Goal: Task Accomplishment & Management: Manage account settings

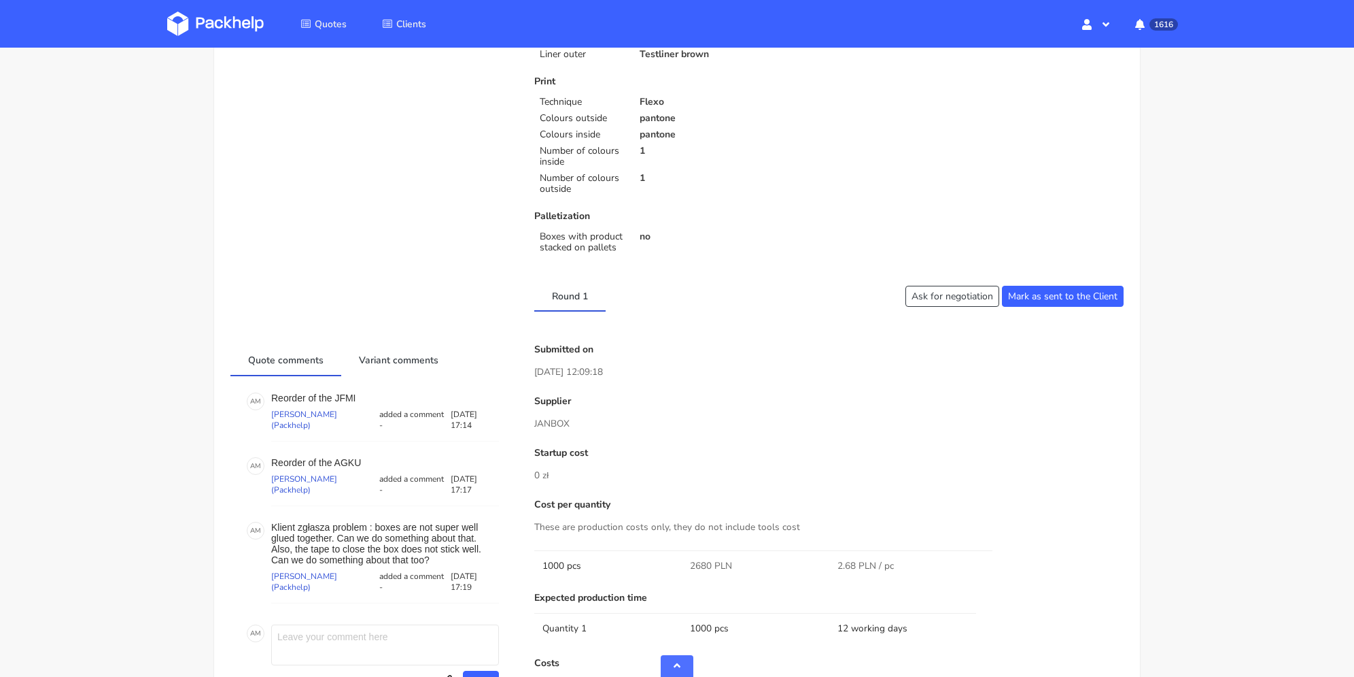
scroll to position [612, 0]
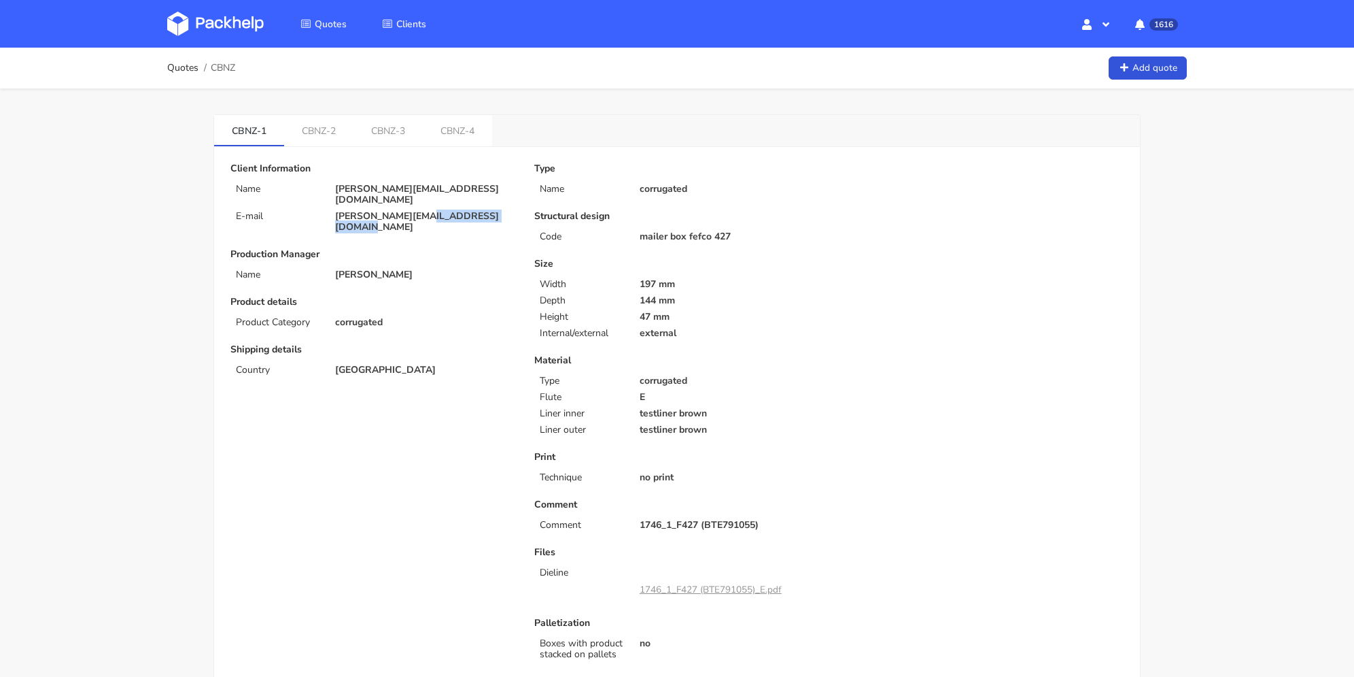
drag, startPoint x: 511, startPoint y: 207, endPoint x: 422, endPoint y: 209, distance: 89.8
click at [422, 211] on p "emmanuelle.rehri@grainecreative.com" at bounding box center [425, 222] width 180 height 22
copy p "grainecreative.com"
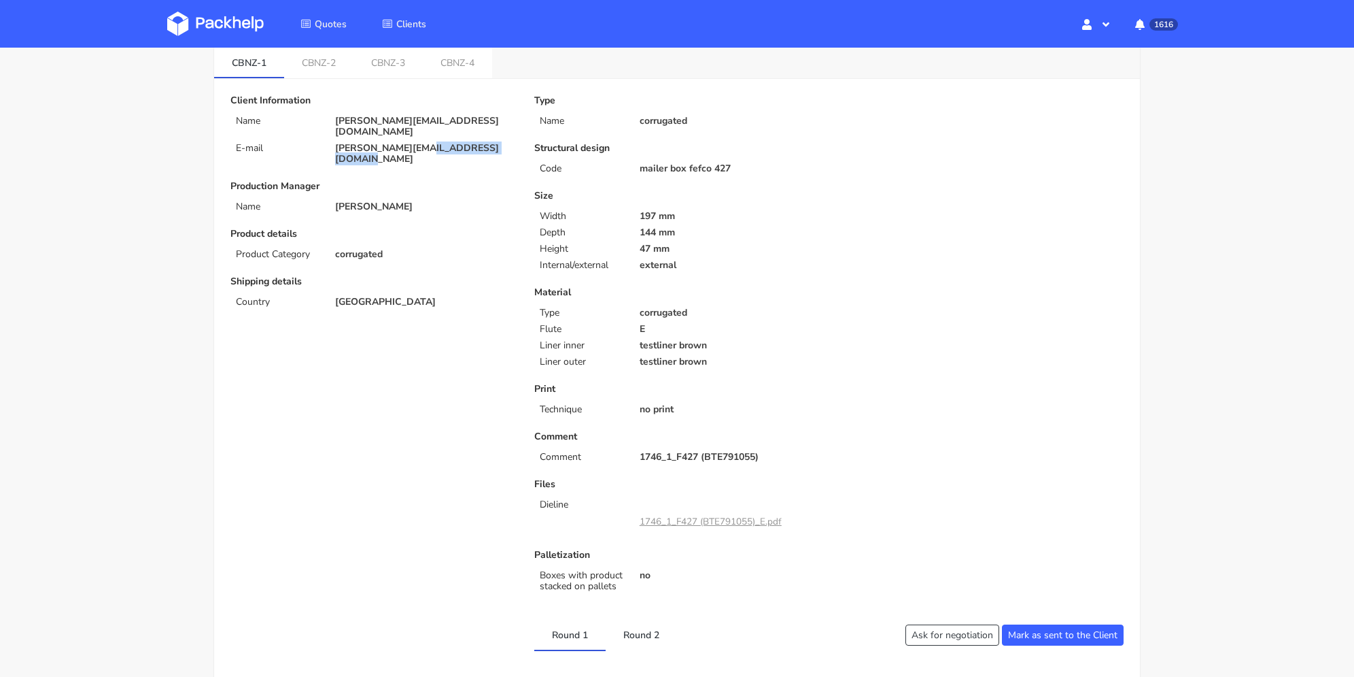
scroll to position [476, 0]
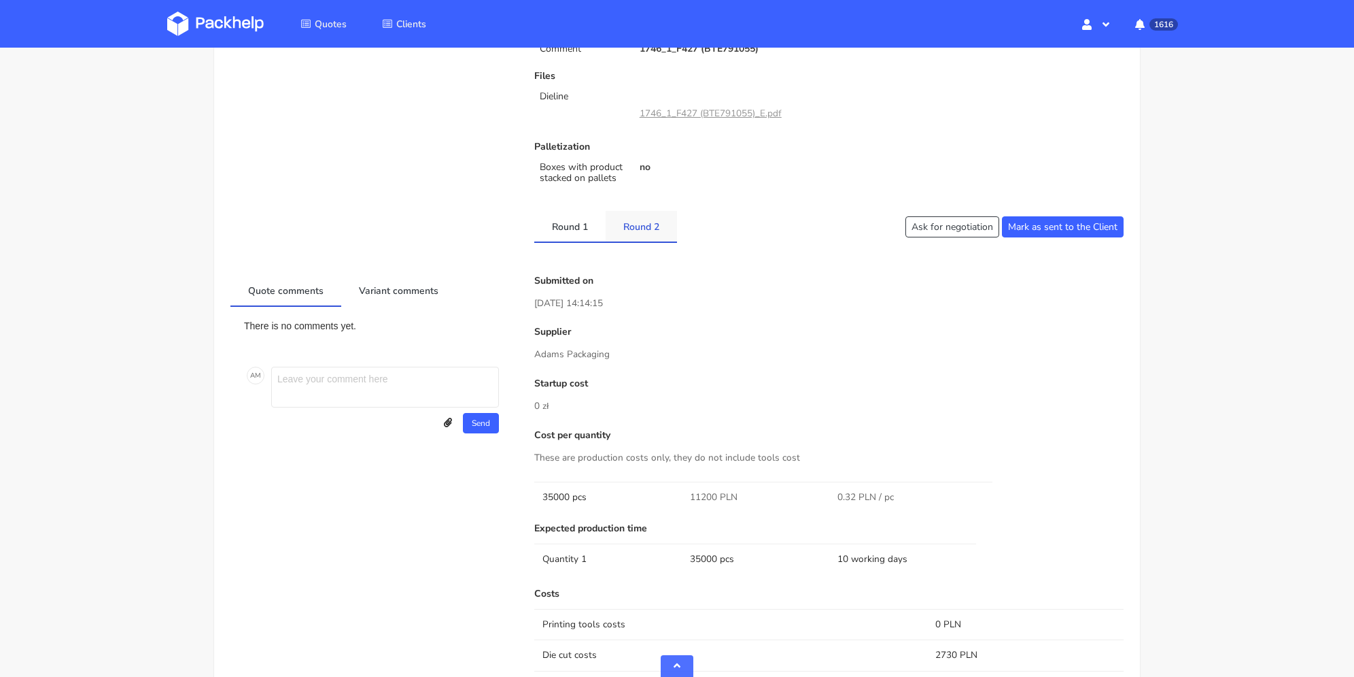
click at [621, 233] on link "Round 2" at bounding box center [641, 226] width 71 height 30
click at [564, 228] on link "Round 1" at bounding box center [569, 226] width 71 height 30
click at [636, 230] on link "Round 2" at bounding box center [641, 226] width 71 height 30
click at [570, 224] on link "Round 1" at bounding box center [569, 226] width 71 height 30
click at [626, 228] on link "Round 2" at bounding box center [641, 226] width 71 height 30
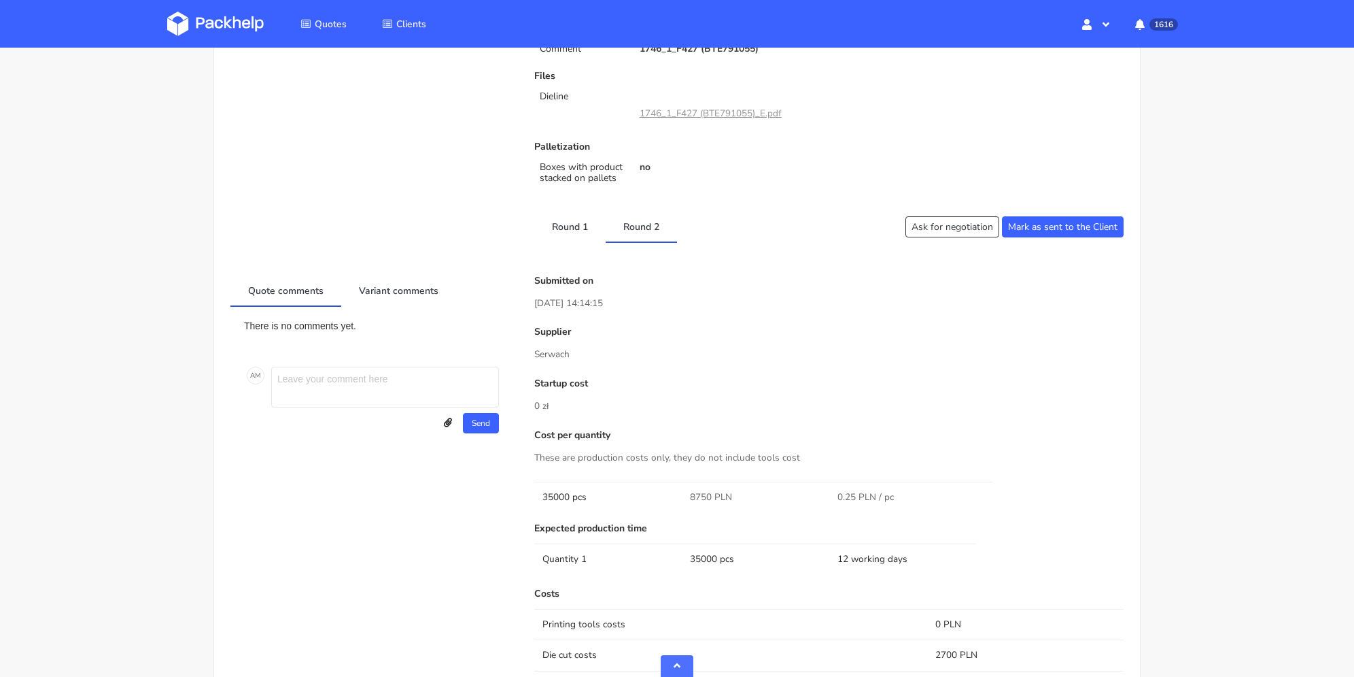
scroll to position [612, 0]
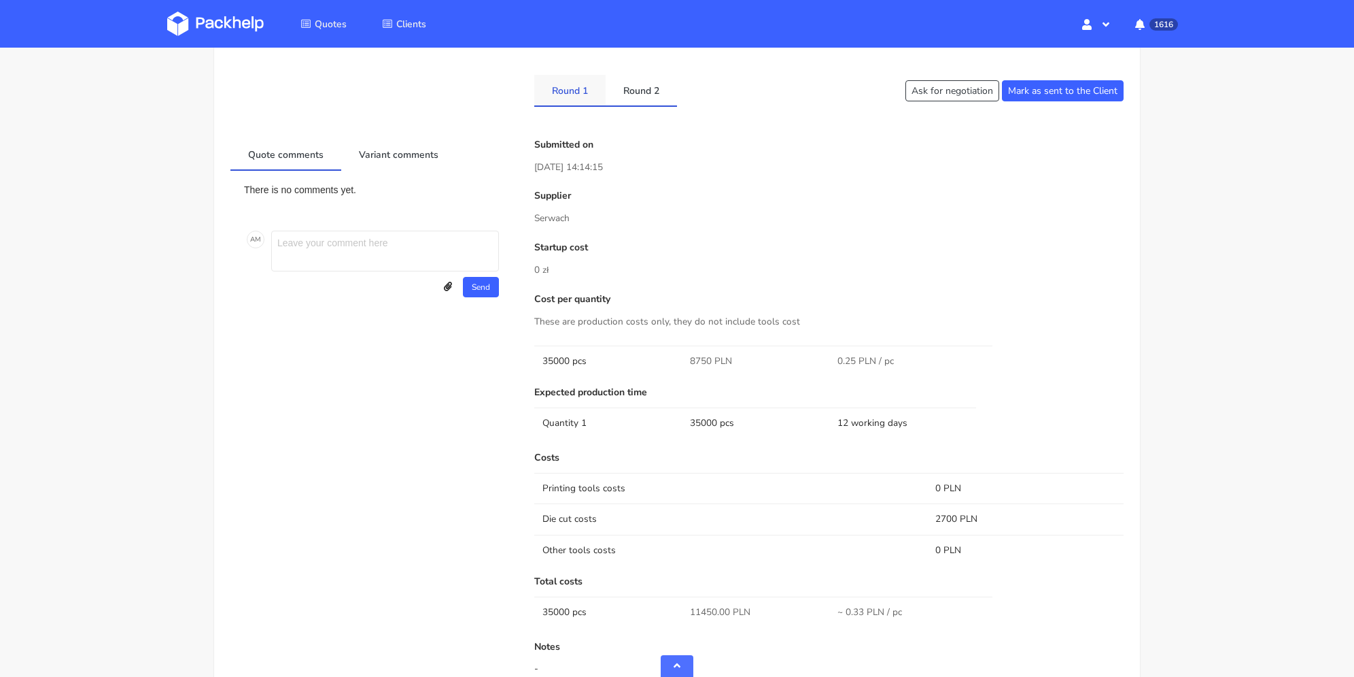
click at [578, 95] on link "Round 1" at bounding box center [569, 90] width 71 height 30
click at [638, 101] on link "Round 2" at bounding box center [641, 90] width 71 height 30
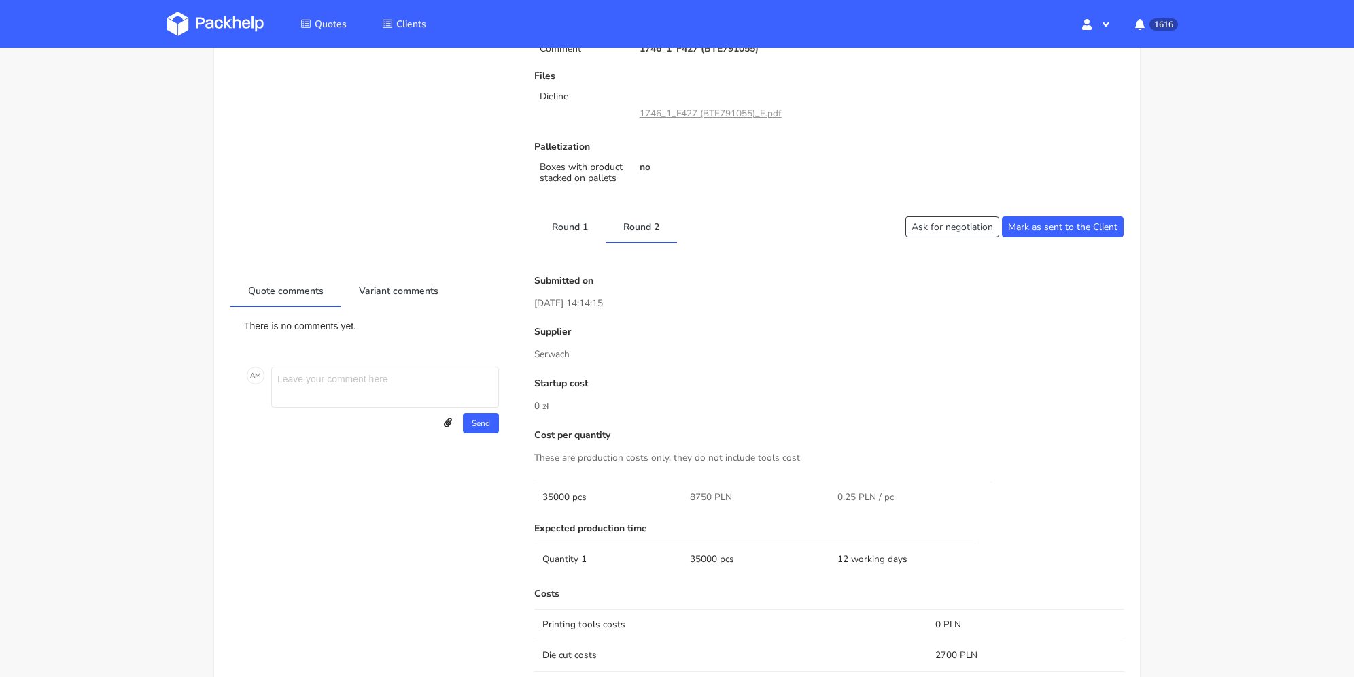
scroll to position [68, 0]
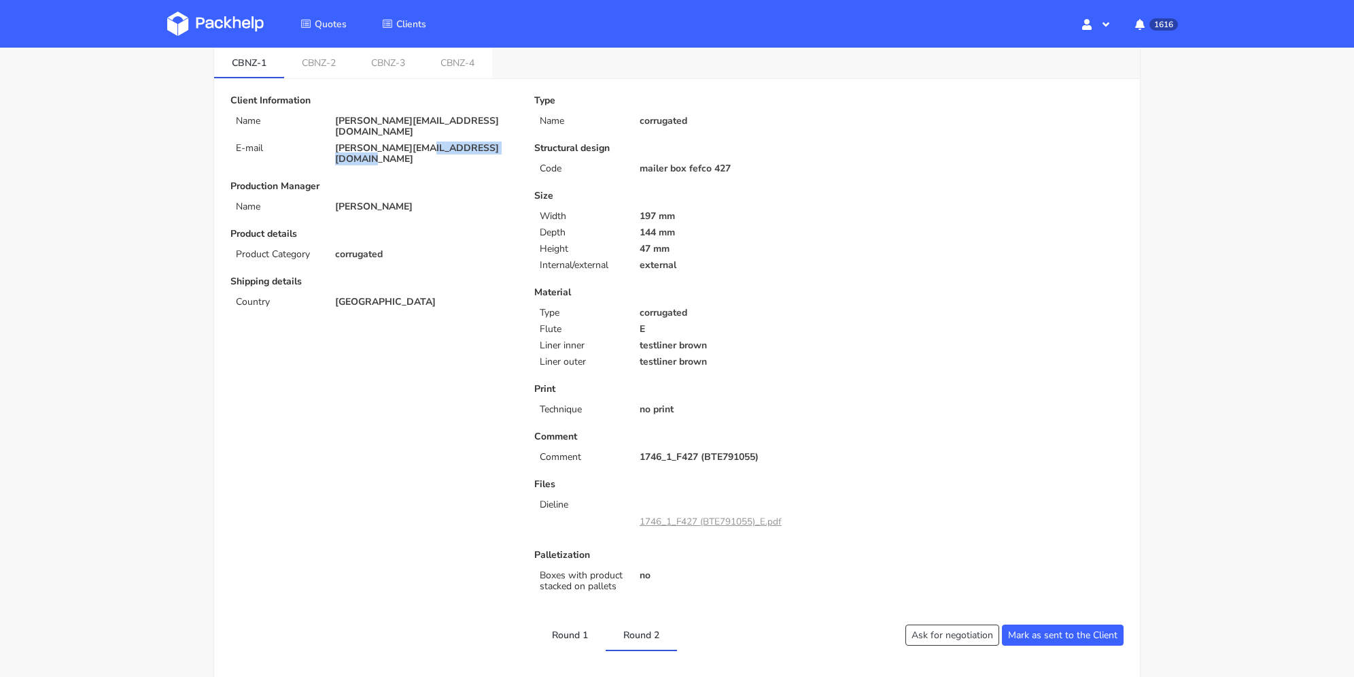
drag, startPoint x: 505, startPoint y: 137, endPoint x: 543, endPoint y: 2, distance: 139.9
click at [420, 143] on p "emmanuelle.rehri@grainecreative.com" at bounding box center [425, 154] width 180 height 22
copy p "grainecreative.com"
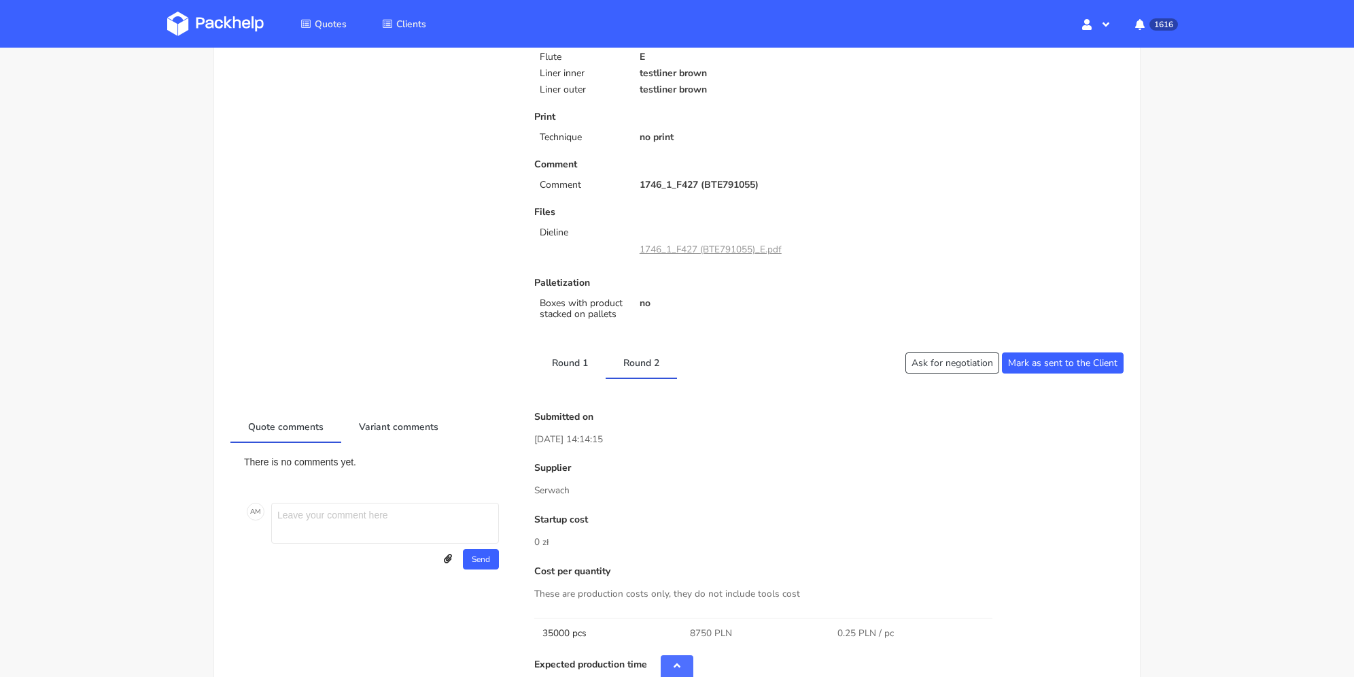
scroll to position [544, 0]
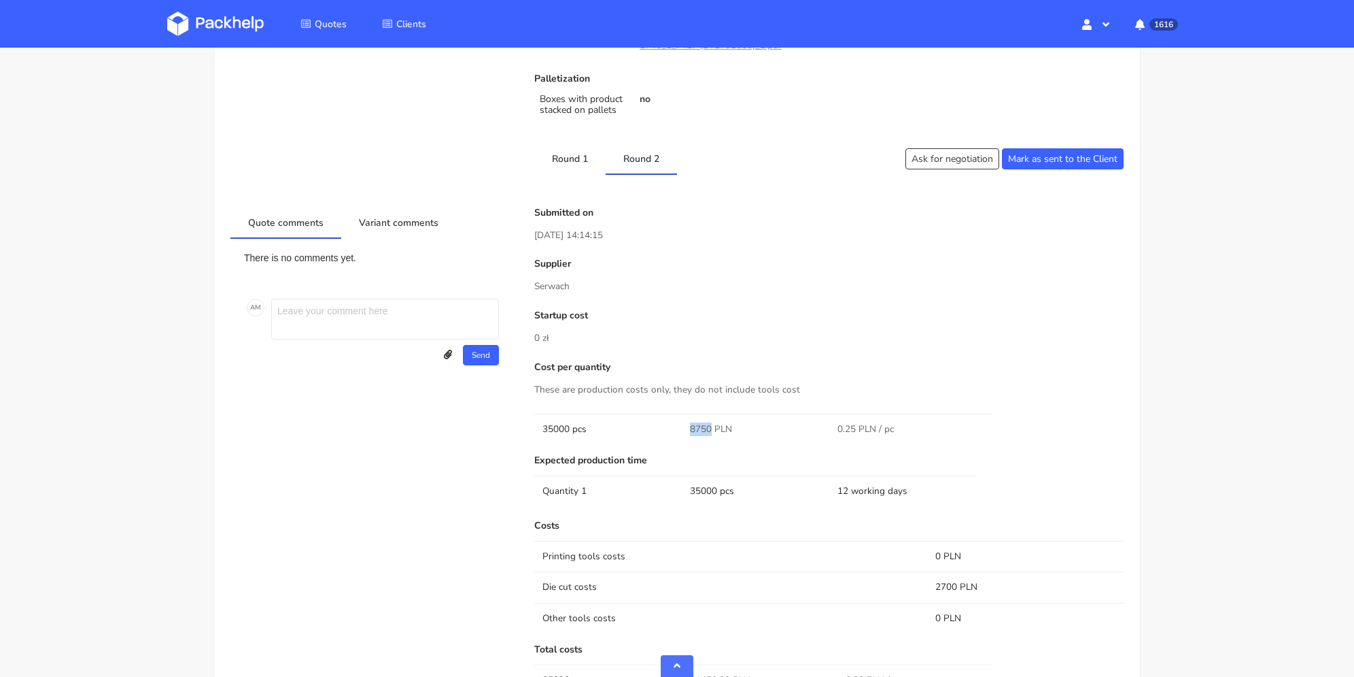
drag, startPoint x: 688, startPoint y: 426, endPoint x: 711, endPoint y: 427, distance: 23.1
click at [711, 427] on td "8750 PLN" at bounding box center [756, 428] width 148 height 31
copy span "8750"
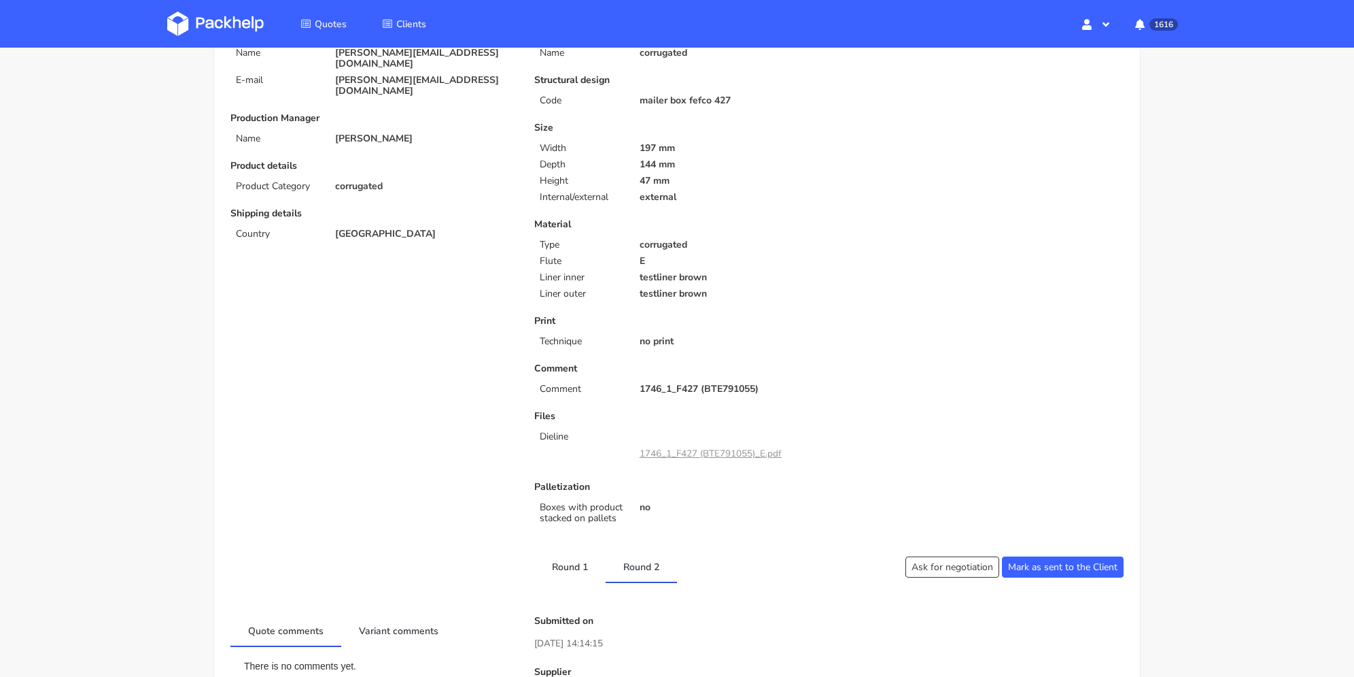
scroll to position [408, 0]
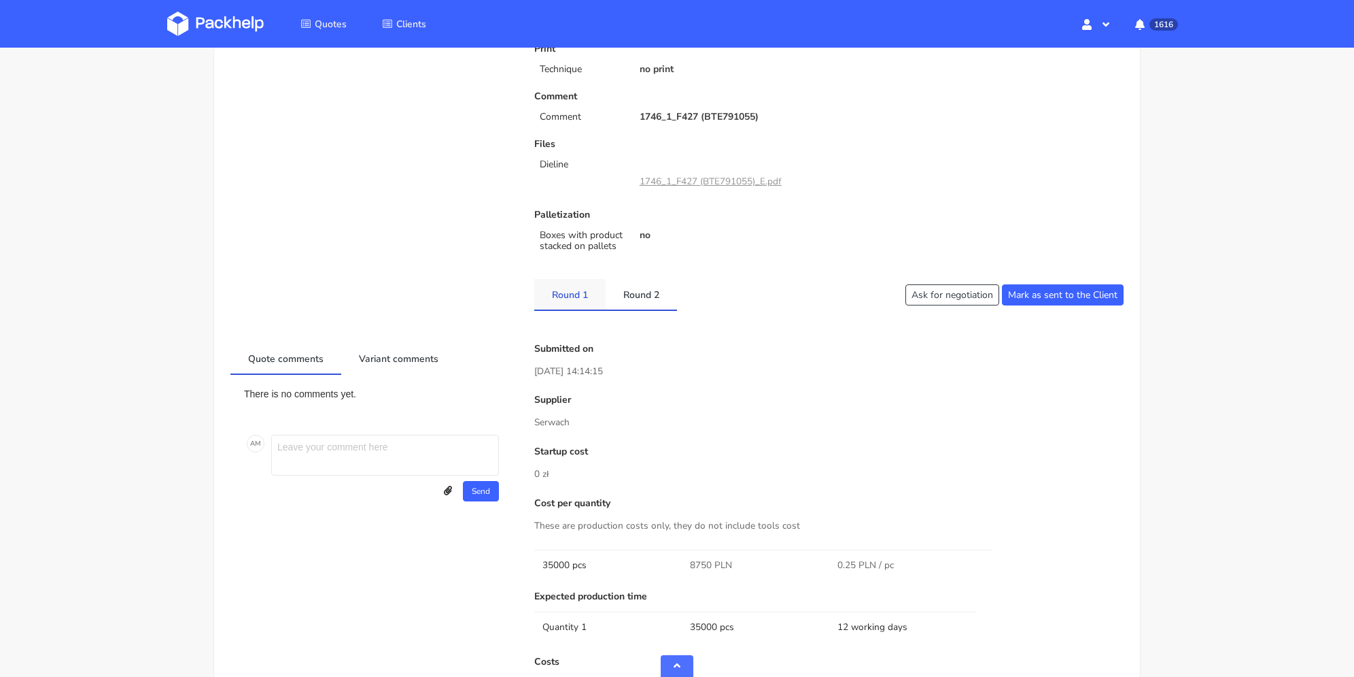
click at [583, 295] on link "Round 1" at bounding box center [569, 294] width 71 height 30
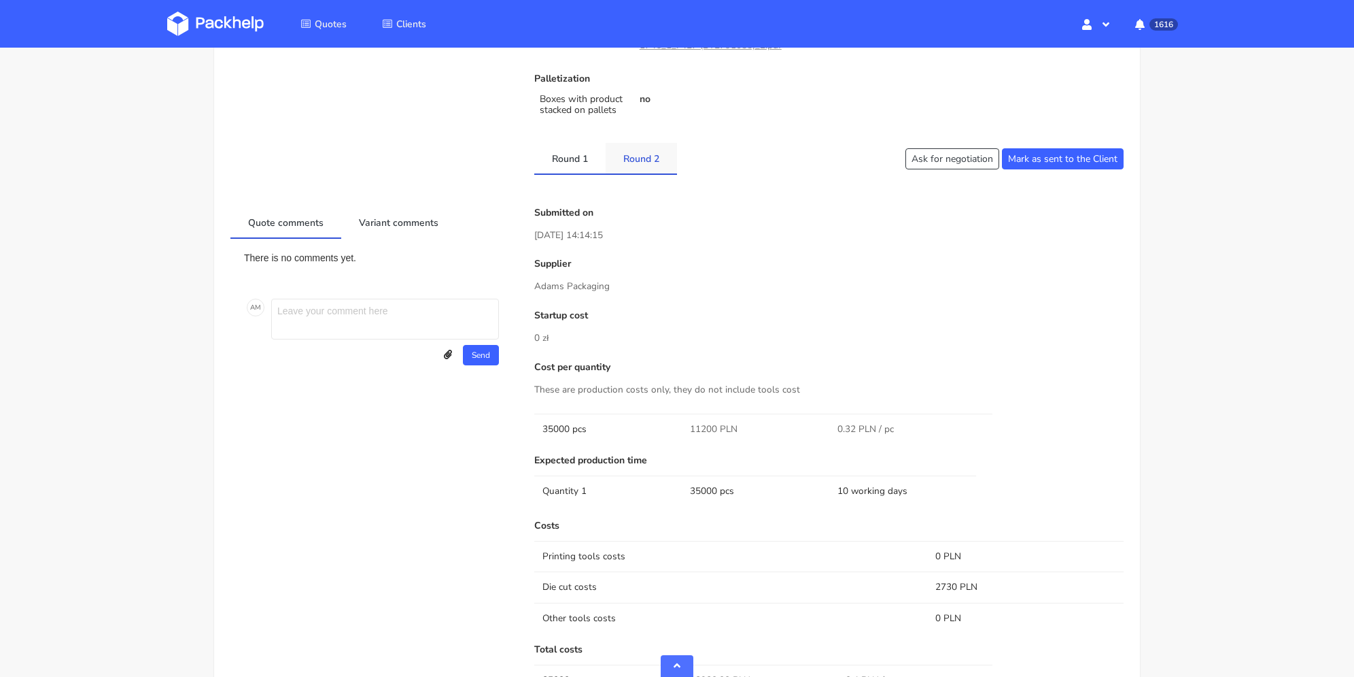
click at [659, 165] on link "Round 2" at bounding box center [641, 158] width 71 height 30
click at [562, 154] on link "Round 1" at bounding box center [569, 158] width 71 height 30
click at [630, 162] on link "Round 2" at bounding box center [641, 158] width 71 height 30
click at [573, 160] on link "Round 1" at bounding box center [569, 158] width 71 height 30
click at [648, 160] on link "Round 2" at bounding box center [641, 158] width 71 height 30
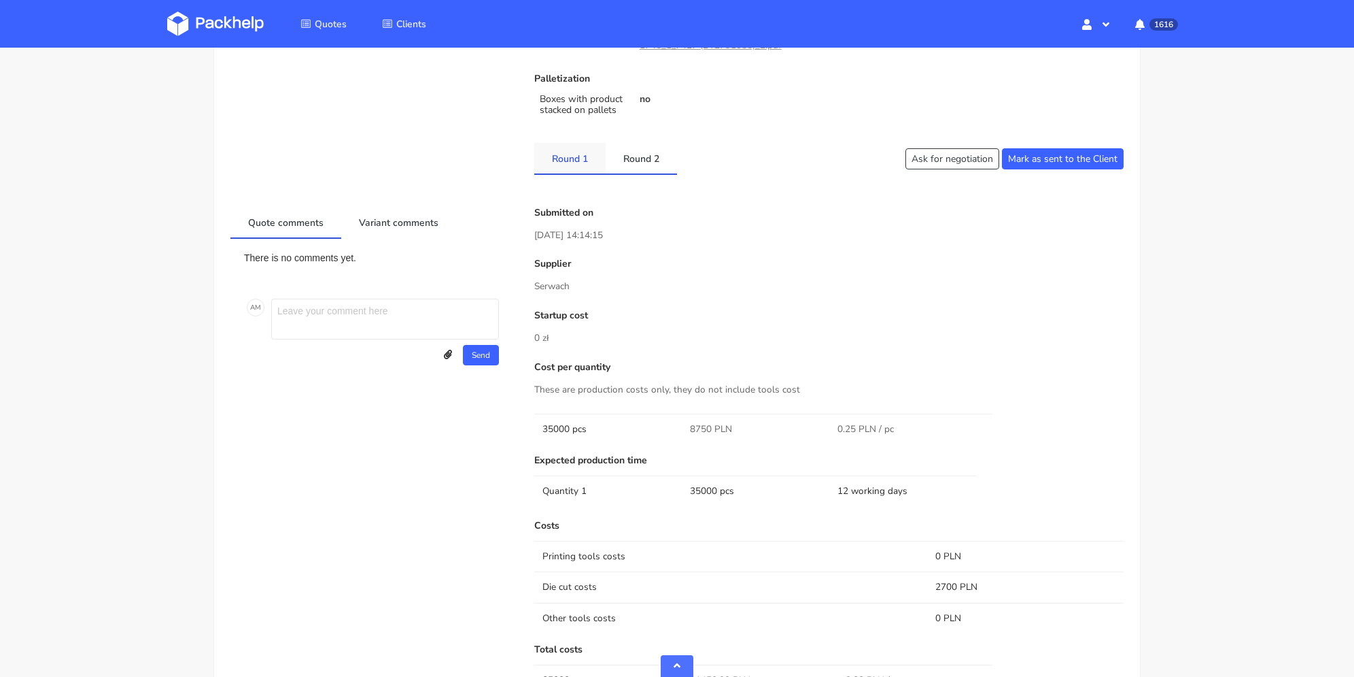
click at [597, 157] on link "Round 1" at bounding box center [569, 158] width 71 height 30
click at [634, 153] on link "Round 2" at bounding box center [641, 158] width 71 height 30
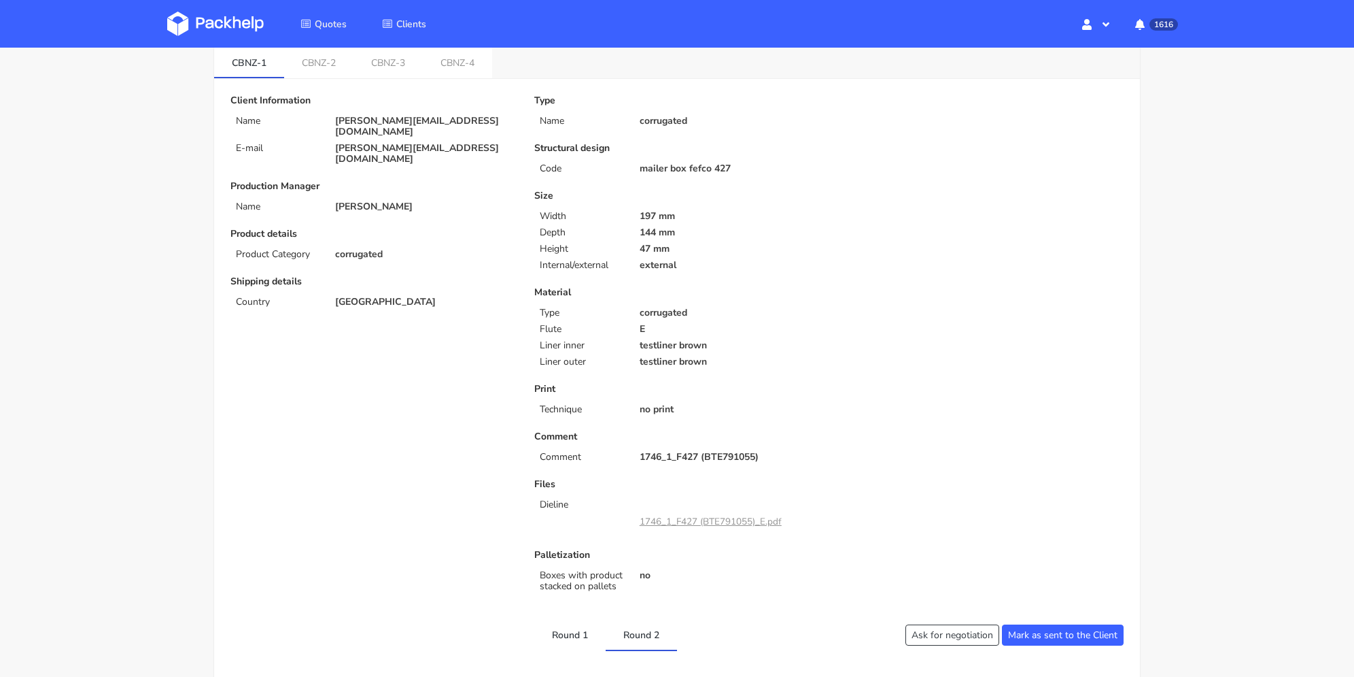
scroll to position [0, 0]
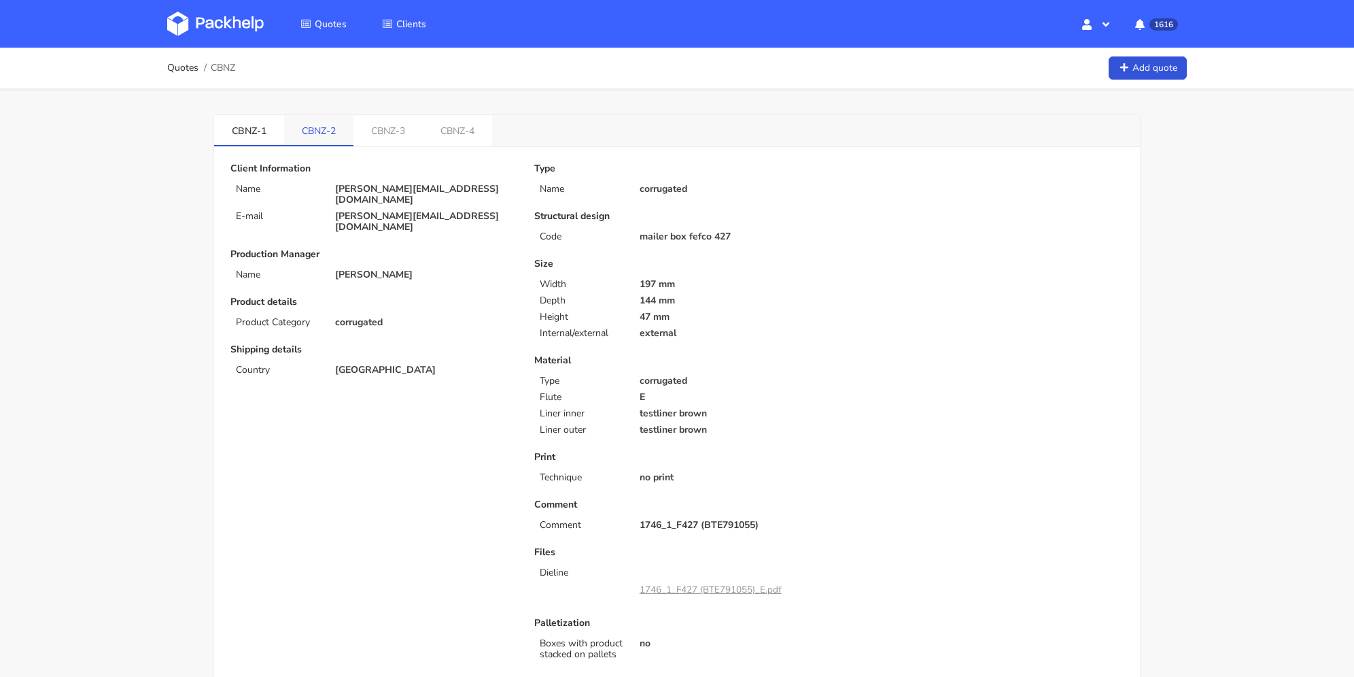
click at [299, 130] on link "CBNZ-2" at bounding box center [318, 130] width 69 height 30
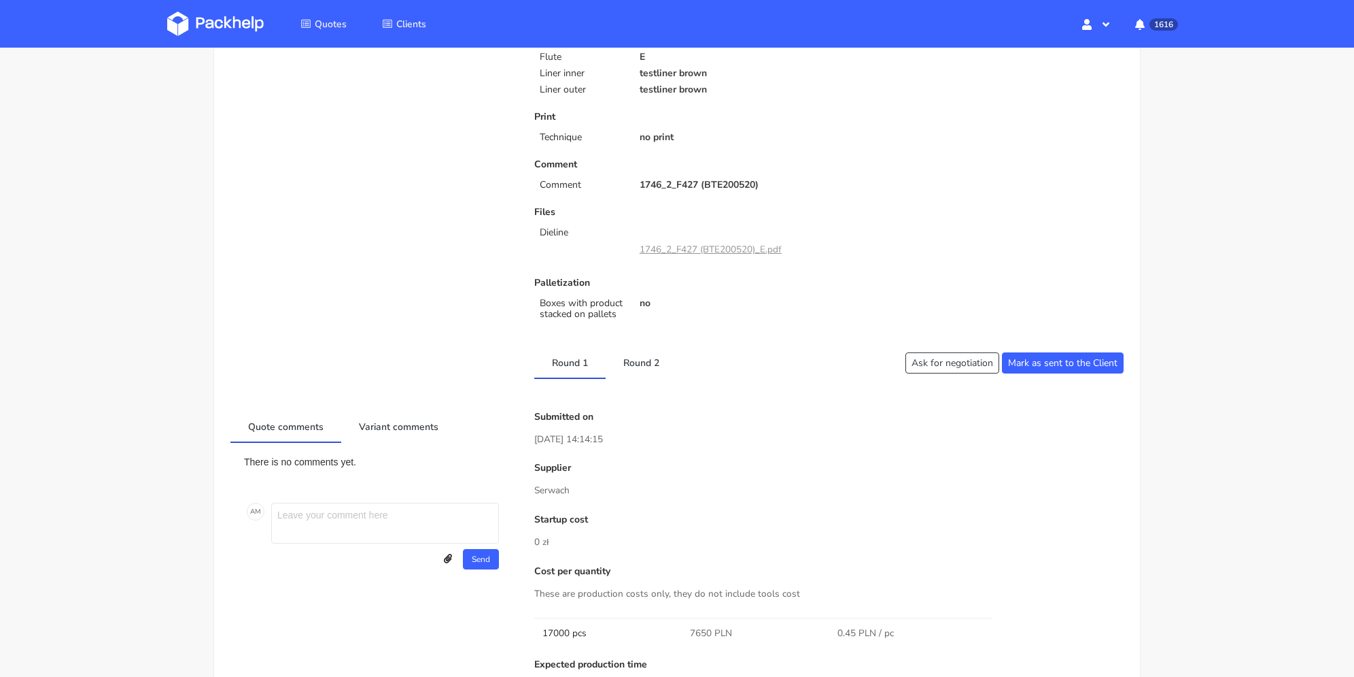
scroll to position [476, 0]
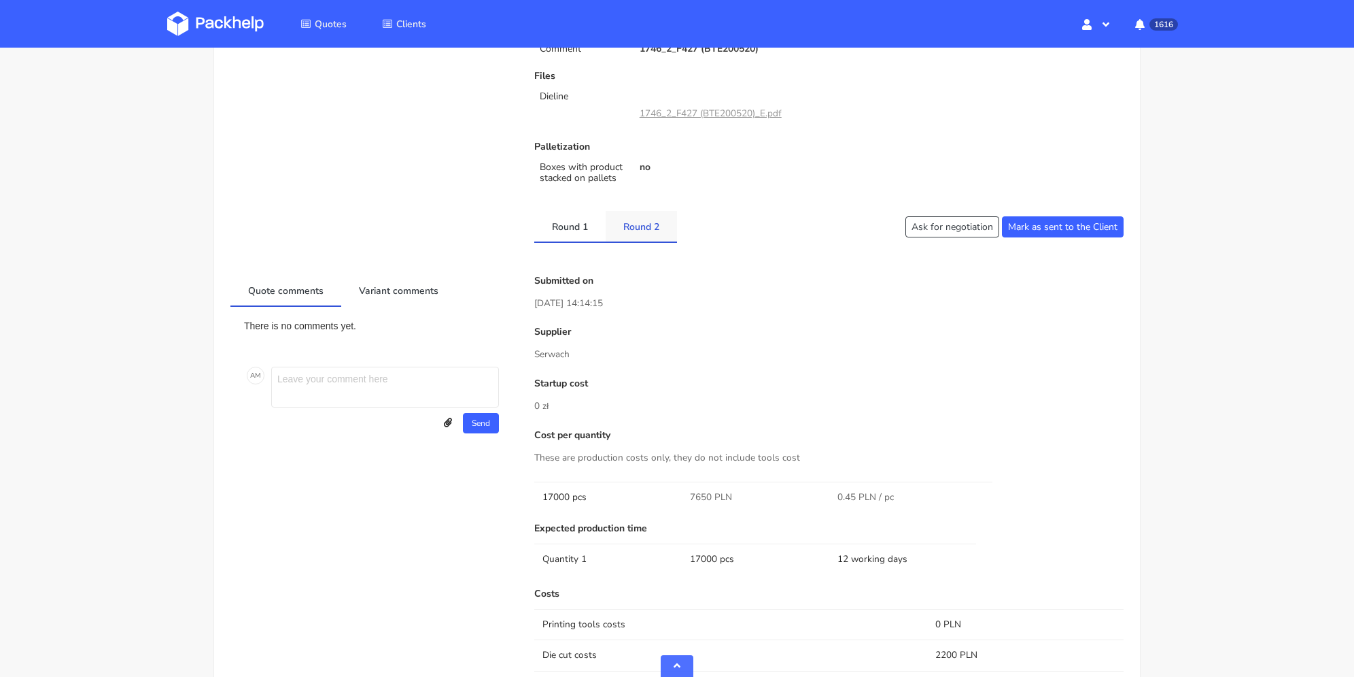
click at [638, 228] on link "Round 2" at bounding box center [641, 226] width 71 height 30
click at [572, 228] on link "Round 1" at bounding box center [569, 226] width 71 height 30
click at [661, 227] on link "Round 2" at bounding box center [641, 226] width 71 height 30
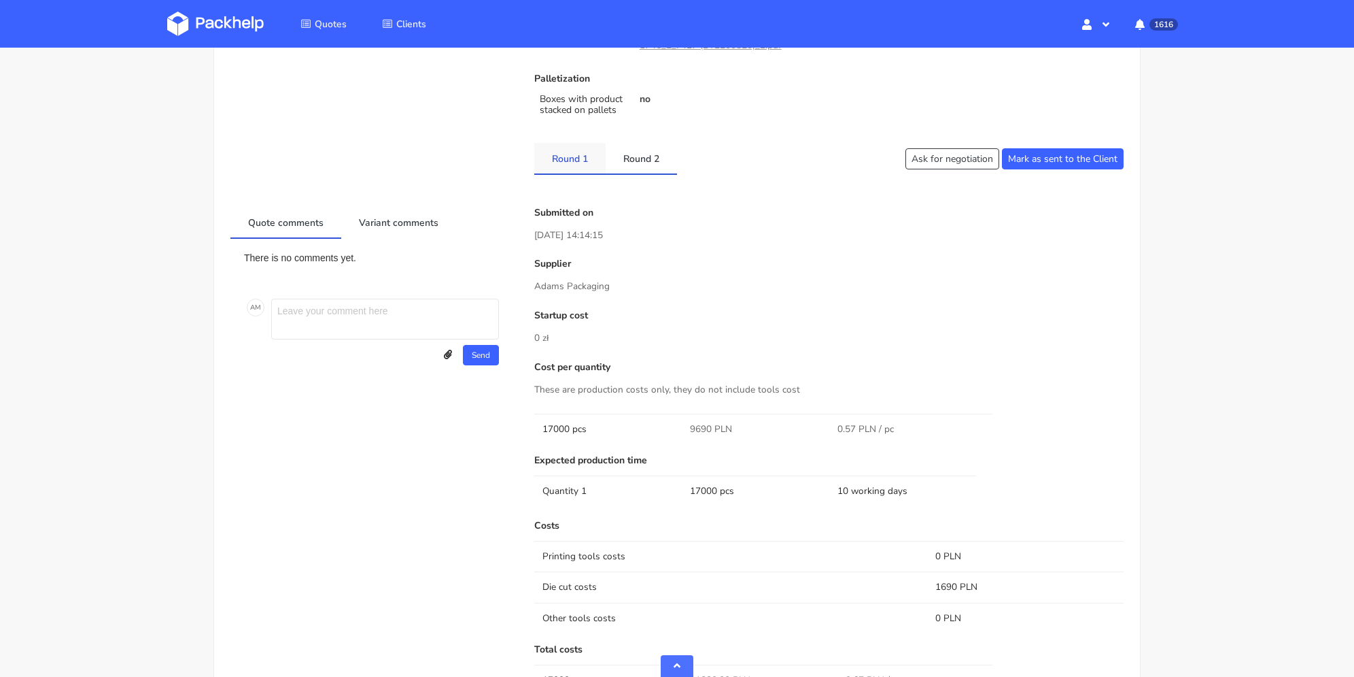
click at [585, 165] on link "Round 1" at bounding box center [569, 158] width 71 height 30
click at [643, 157] on link "Round 2" at bounding box center [641, 158] width 71 height 30
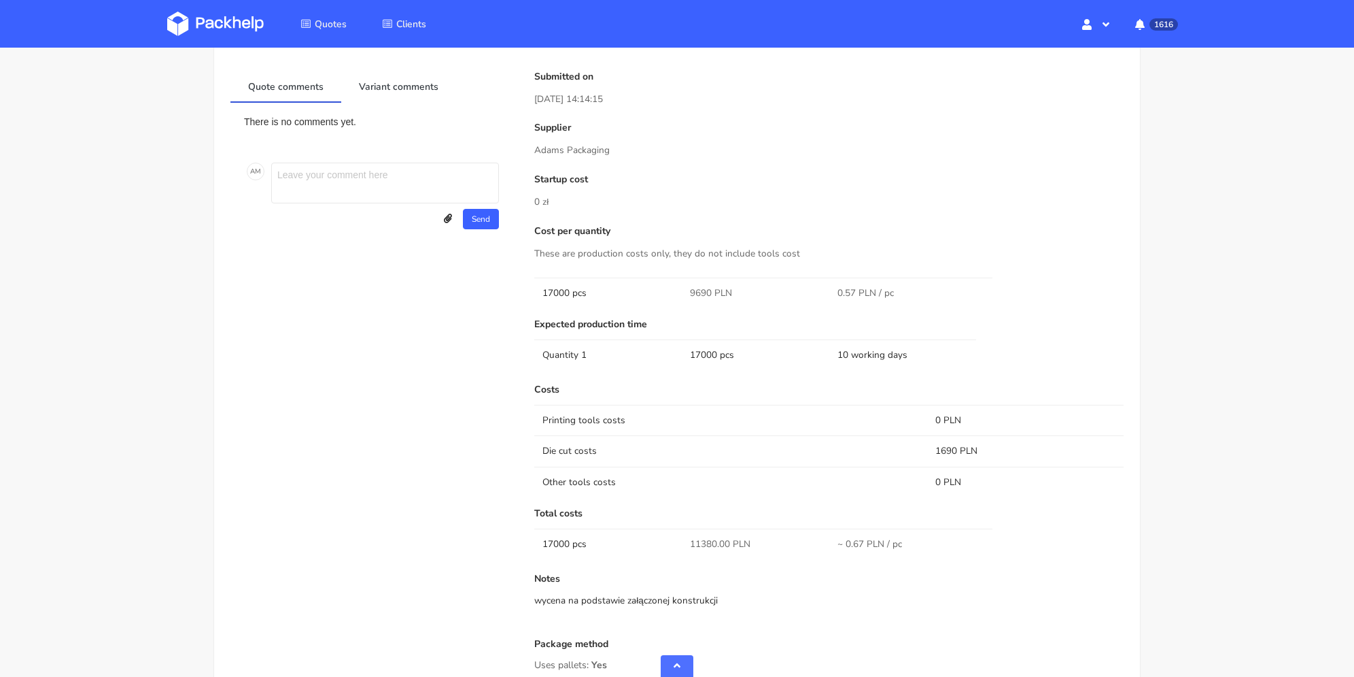
scroll to position [612, 0]
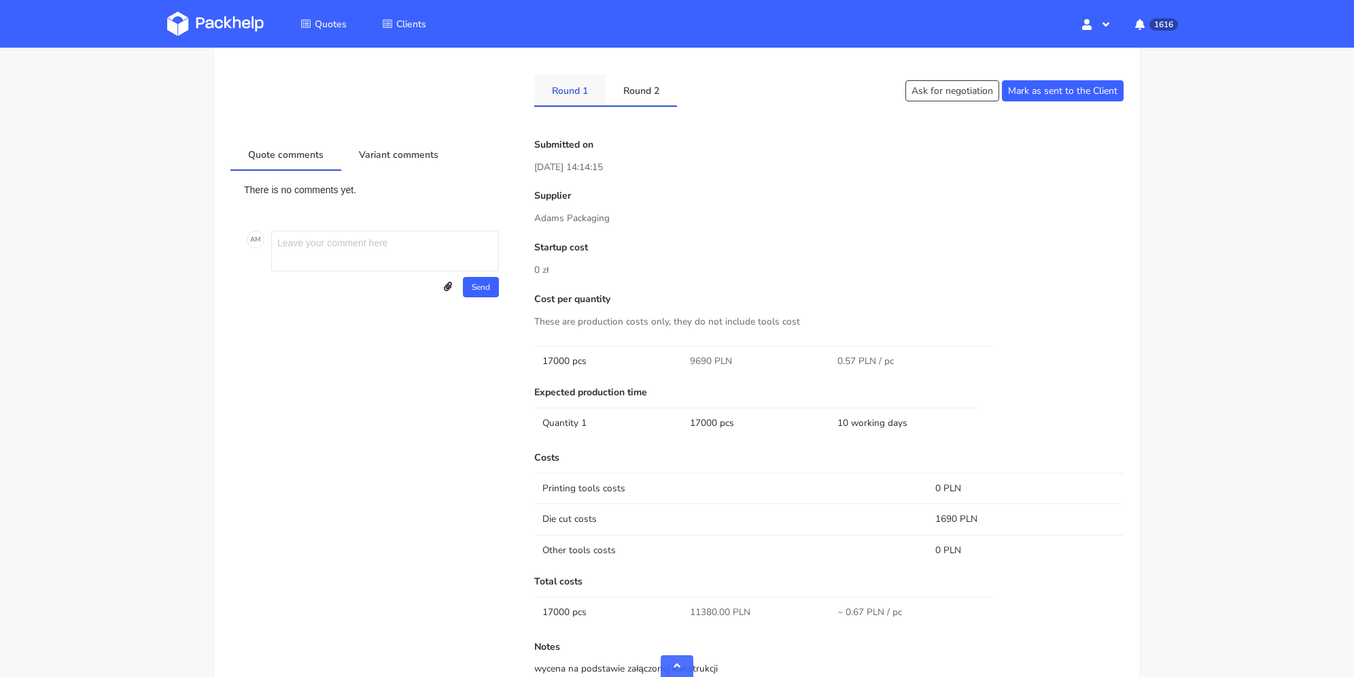
click at [562, 103] on link "Round 1" at bounding box center [569, 90] width 71 height 30
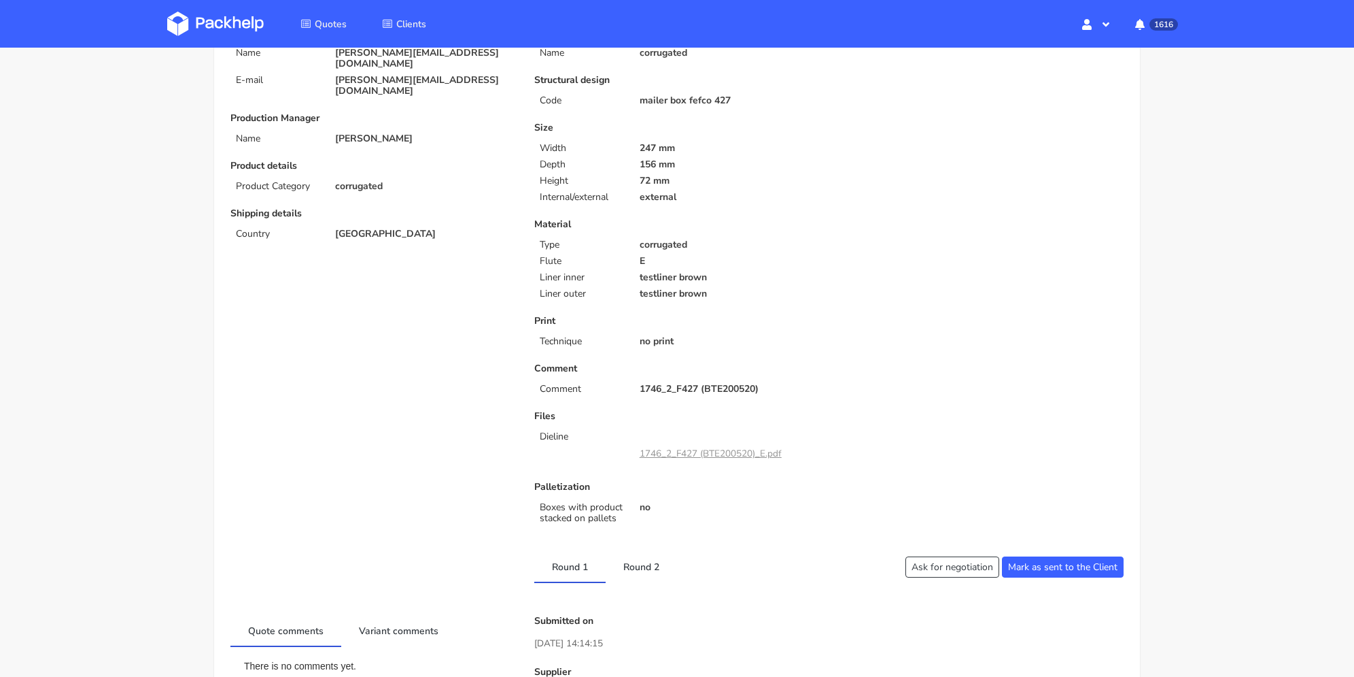
scroll to position [0, 0]
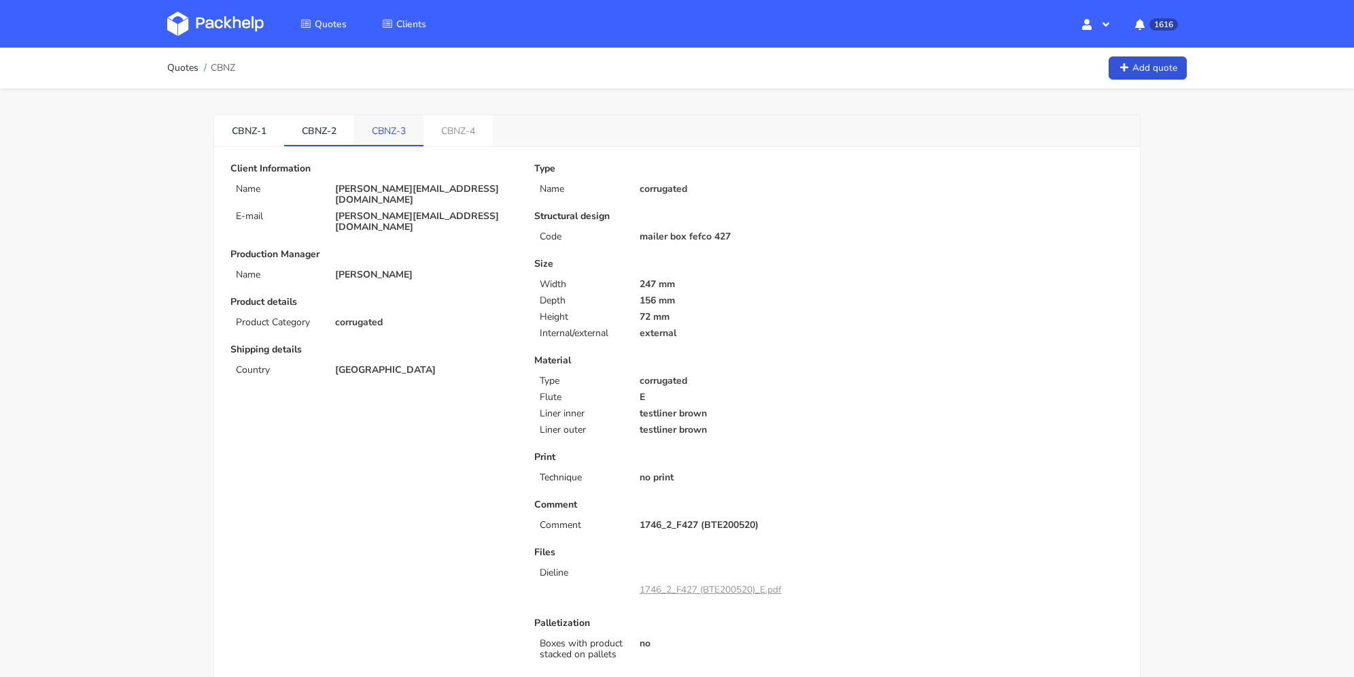
click at [396, 133] on link "CBNZ-3" at bounding box center [388, 130] width 69 height 30
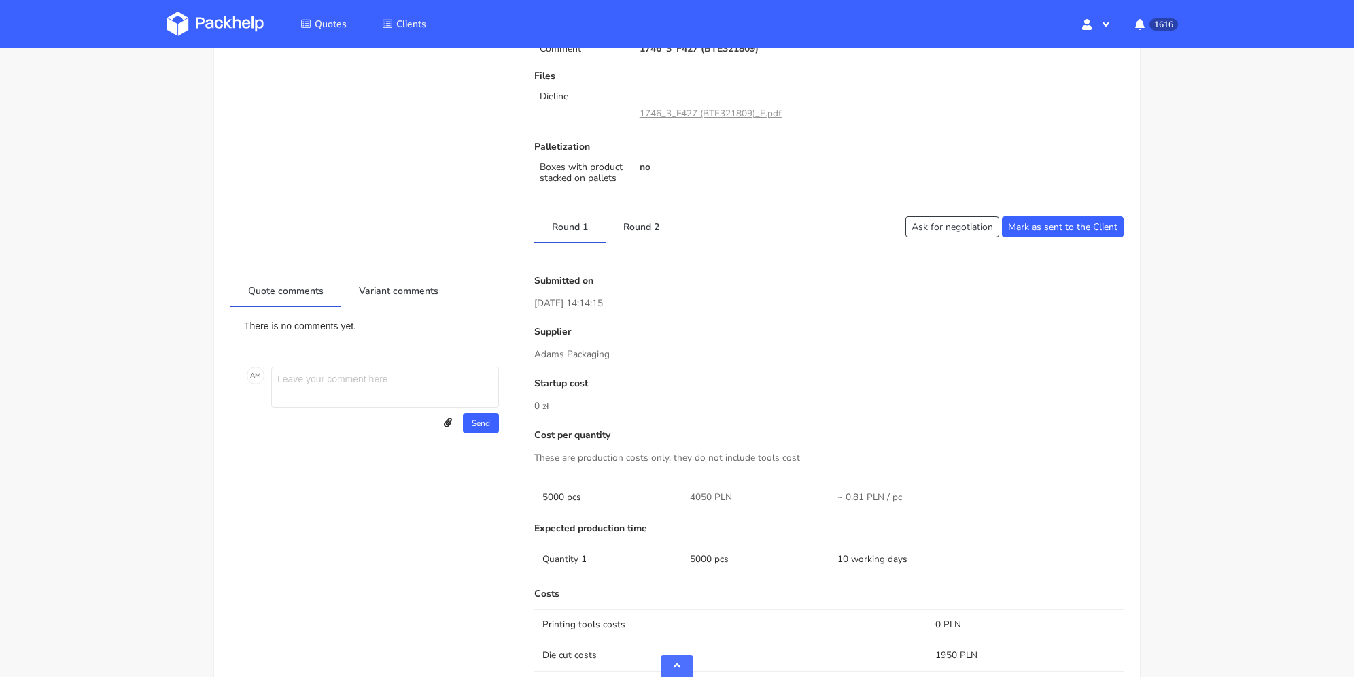
scroll to position [612, 0]
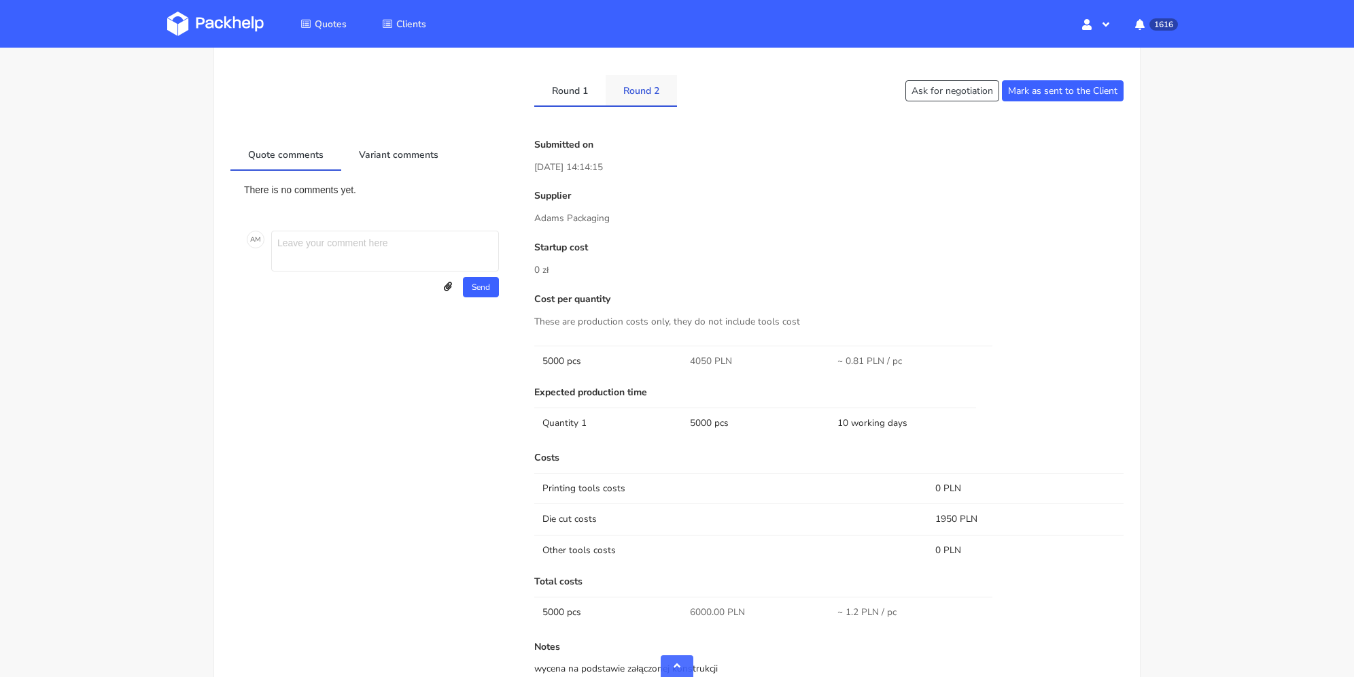
click at [635, 98] on link "Round 2" at bounding box center [641, 90] width 71 height 30
click at [557, 100] on link "Round 1" at bounding box center [569, 90] width 71 height 30
click at [624, 95] on link "Round 2" at bounding box center [641, 90] width 71 height 30
click at [553, 91] on link "Round 1" at bounding box center [569, 90] width 71 height 30
click at [613, 92] on link "Round 2" at bounding box center [641, 90] width 71 height 30
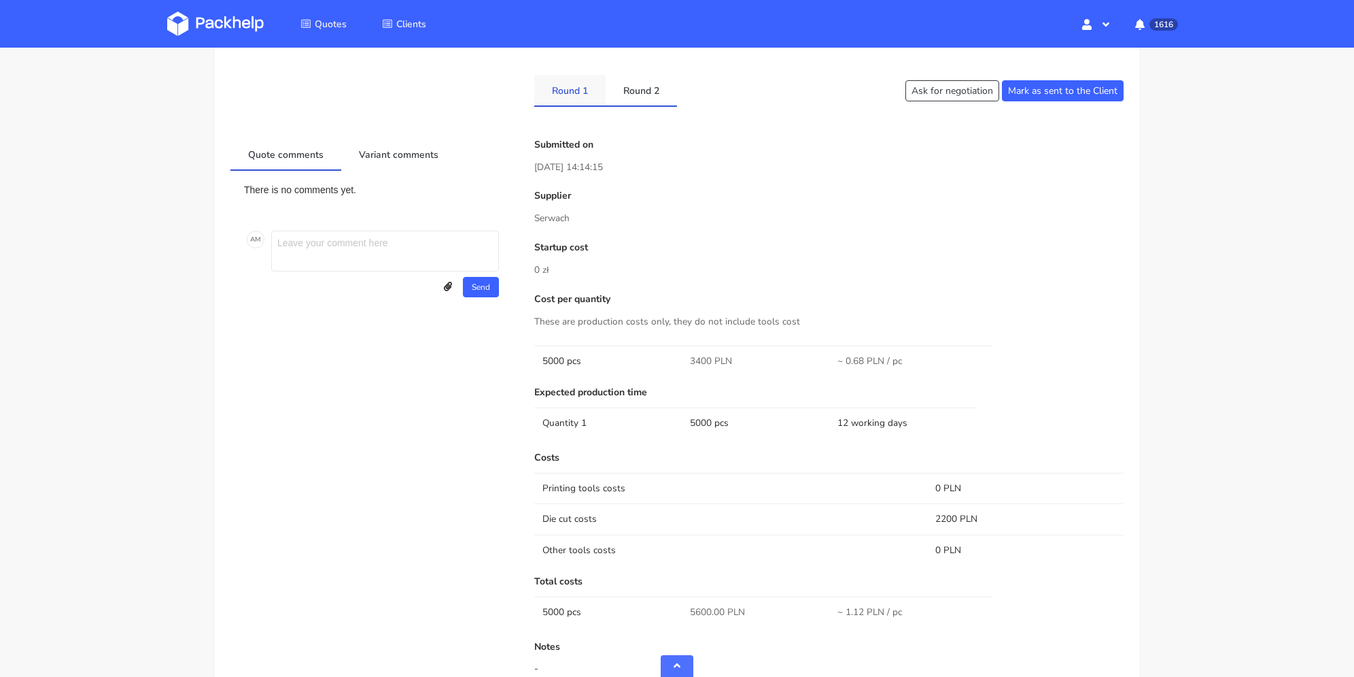
click at [585, 95] on link "Round 1" at bounding box center [569, 90] width 71 height 30
click at [647, 92] on link "Round 2" at bounding box center [641, 90] width 71 height 30
click at [577, 93] on link "Round 1" at bounding box center [569, 90] width 71 height 30
click at [624, 90] on link "Round 2" at bounding box center [641, 90] width 71 height 30
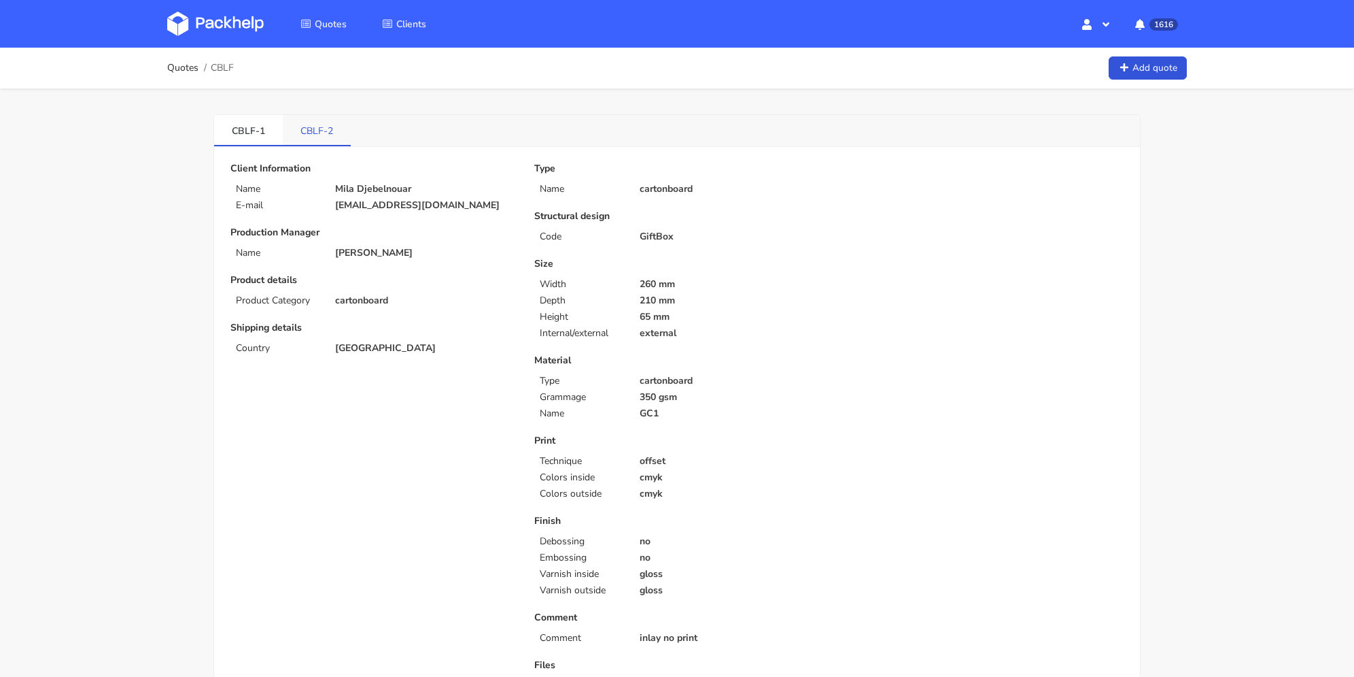
click at [298, 126] on link "CBLF-2" at bounding box center [317, 130] width 68 height 30
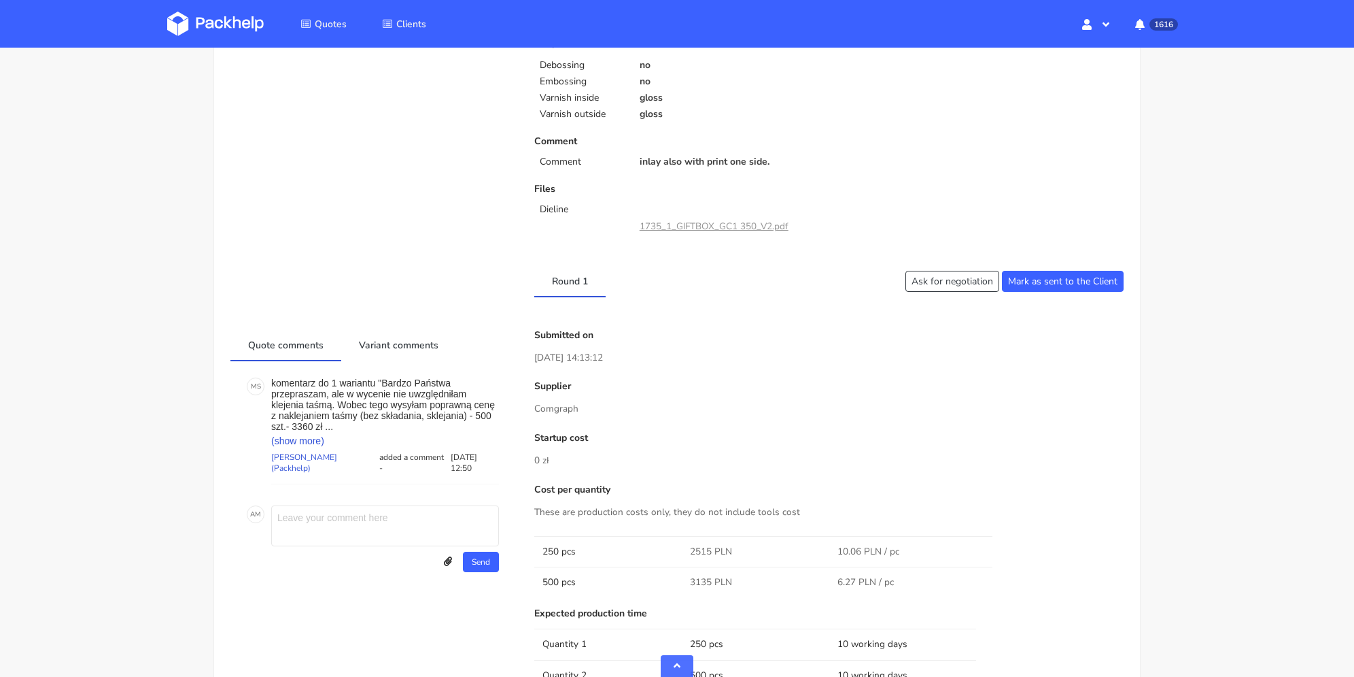
scroll to position [680, 0]
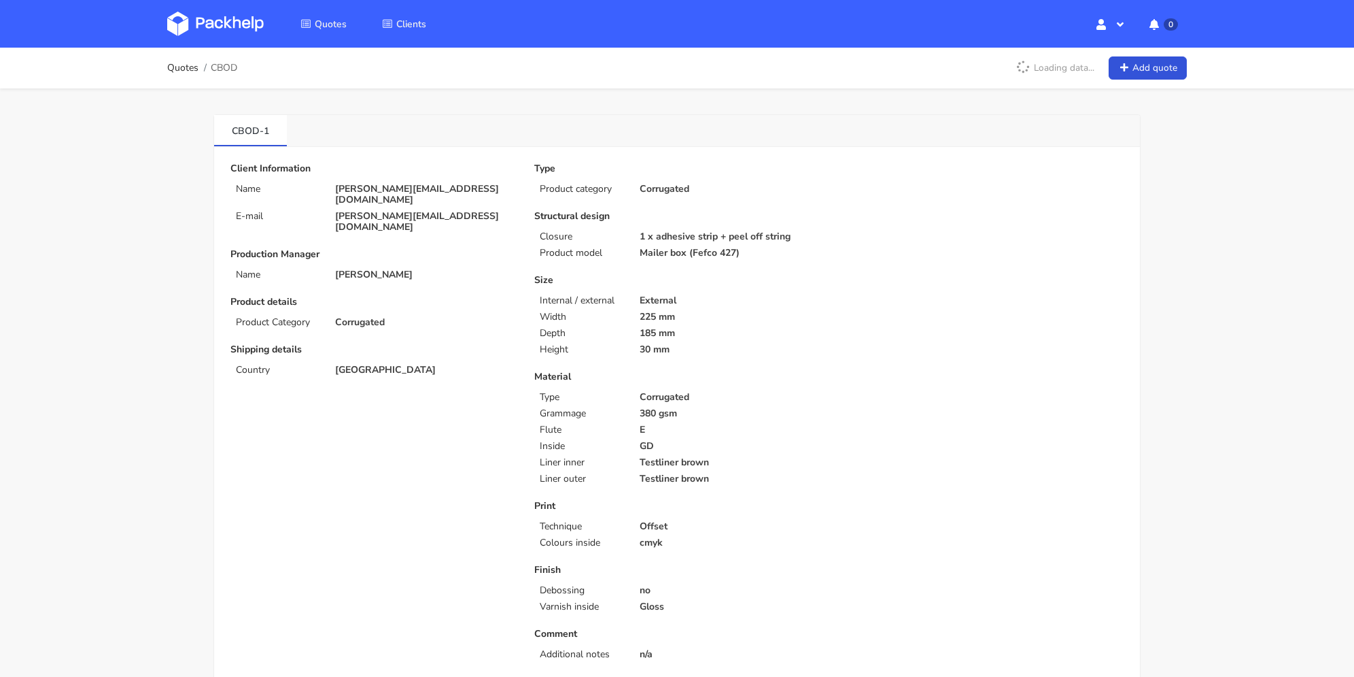
scroll to position [476, 0]
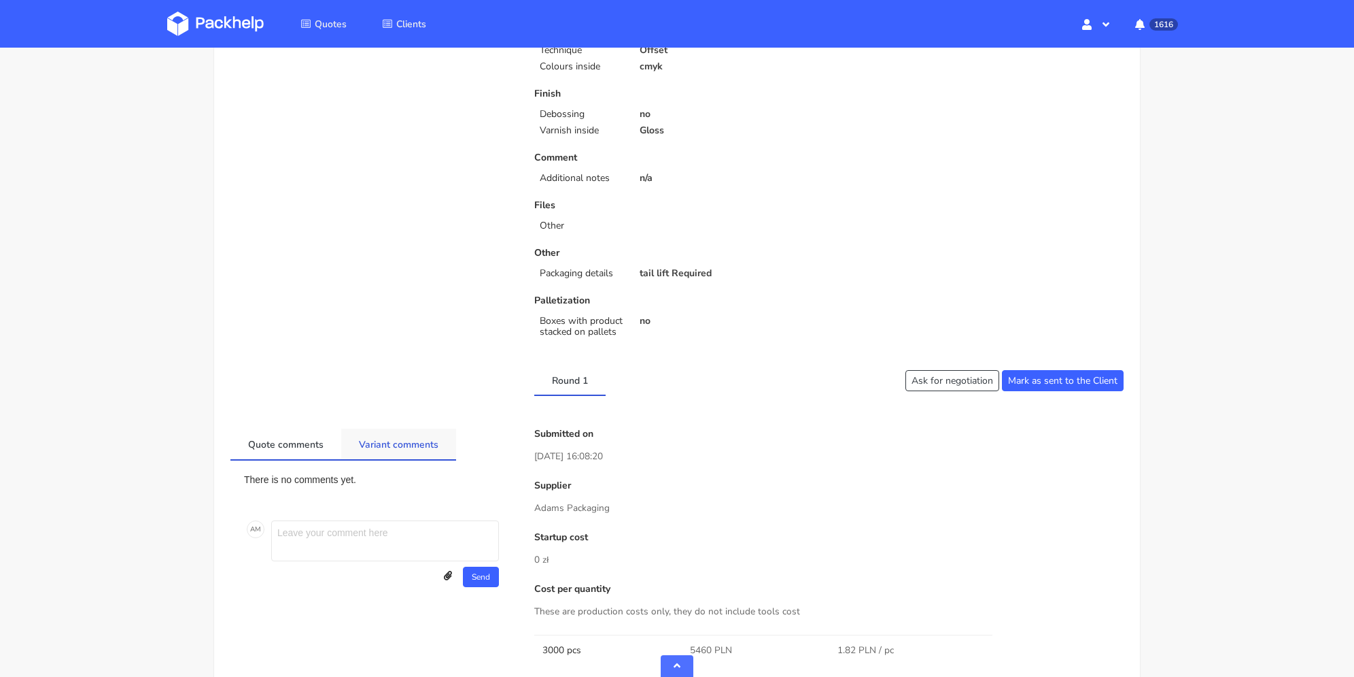
click at [409, 434] on link "Variant comments" at bounding box center [398, 443] width 115 height 30
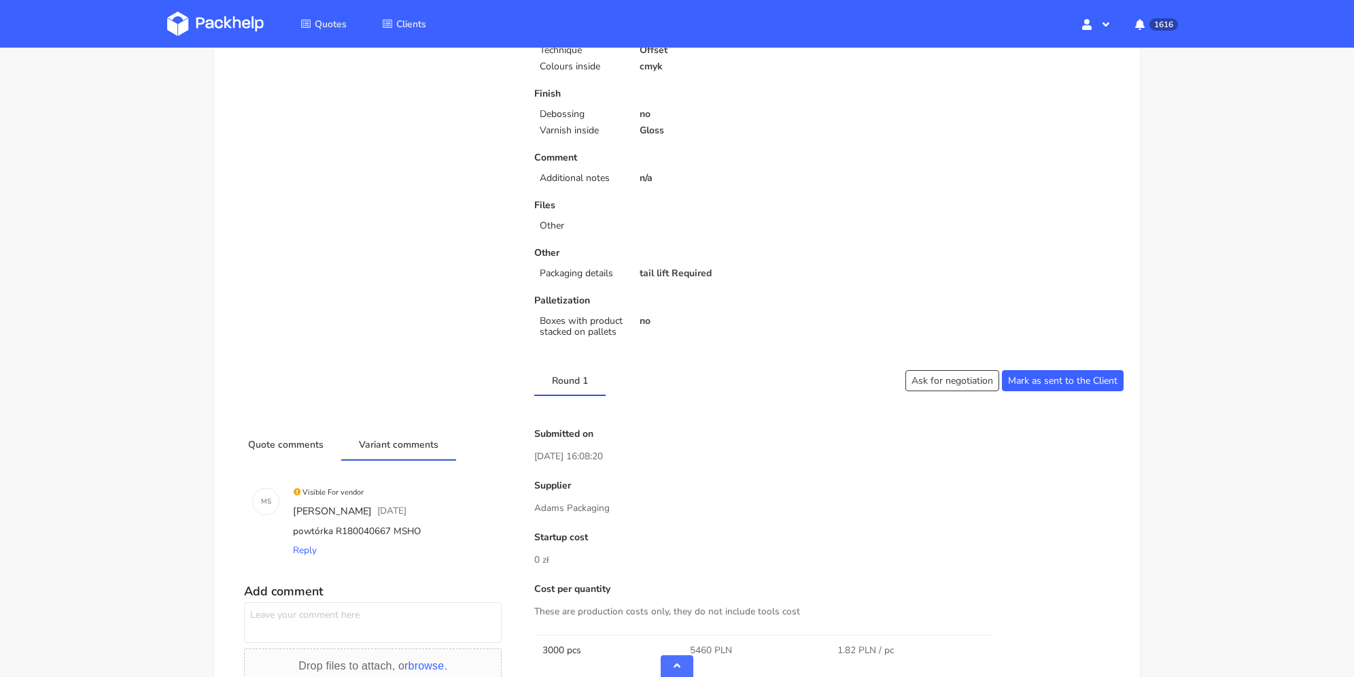
click at [409, 526] on div "powtórka R180040667 MSHO" at bounding box center [391, 530] width 203 height 19
copy div "MSHO"
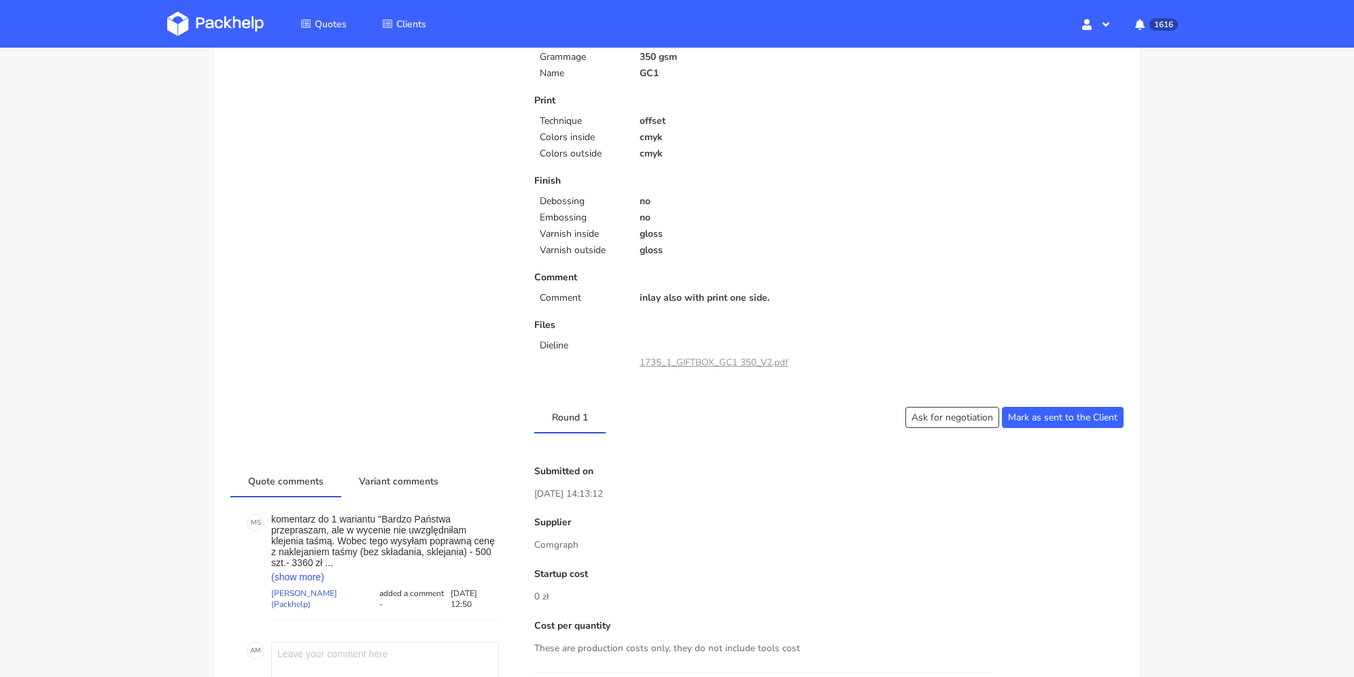
scroll to position [136, 0]
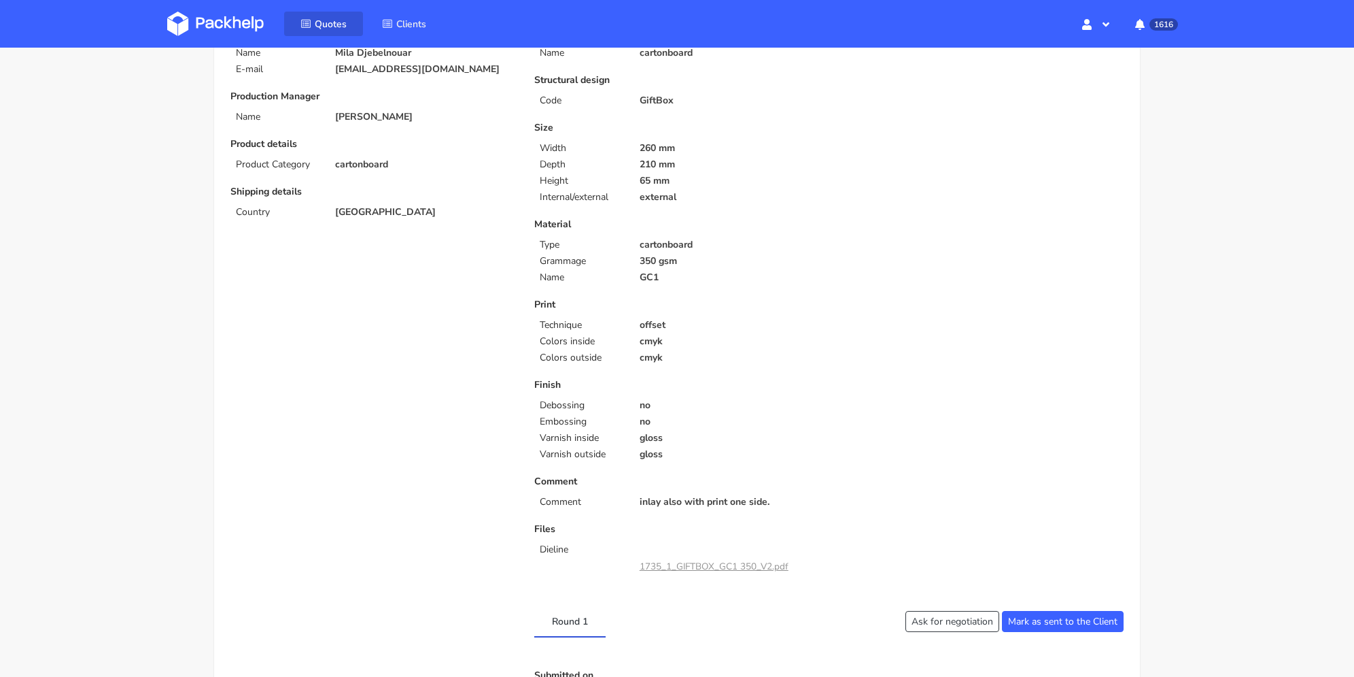
click at [335, 28] on span "Quotes" at bounding box center [331, 24] width 32 height 13
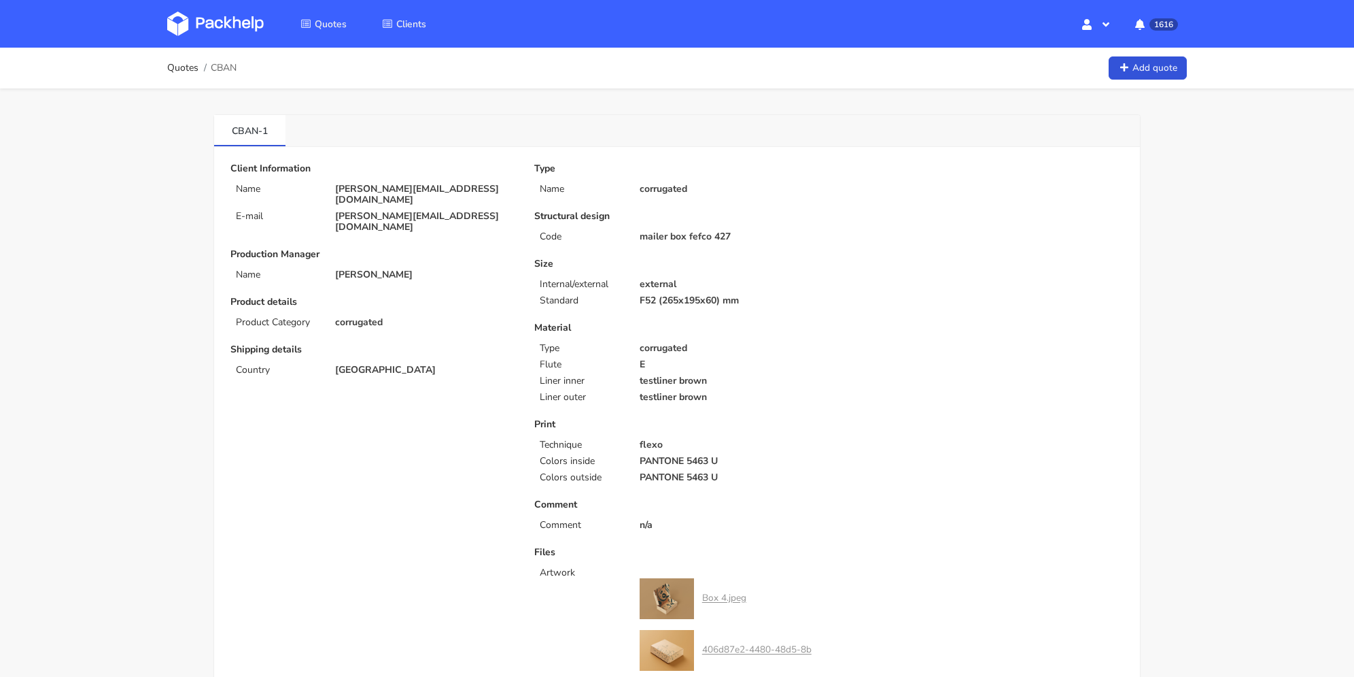
scroll to position [544, 0]
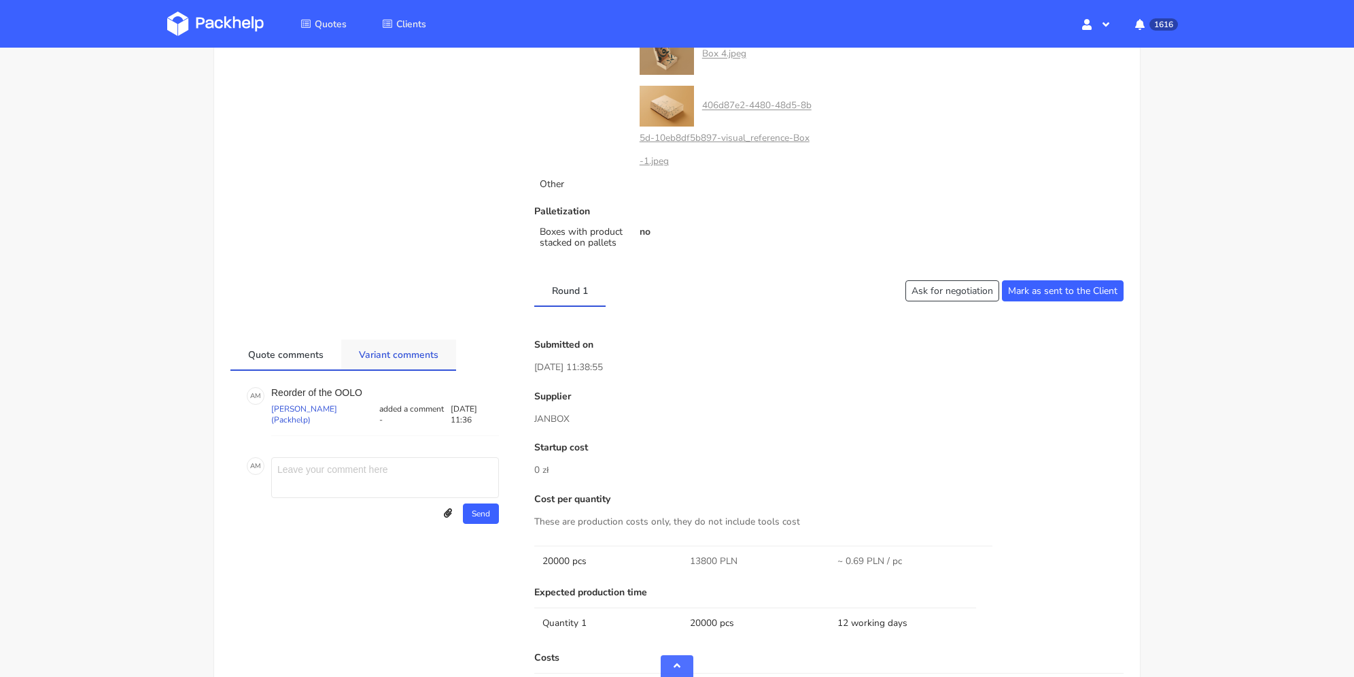
click at [419, 348] on link "Variant comments" at bounding box center [398, 354] width 115 height 30
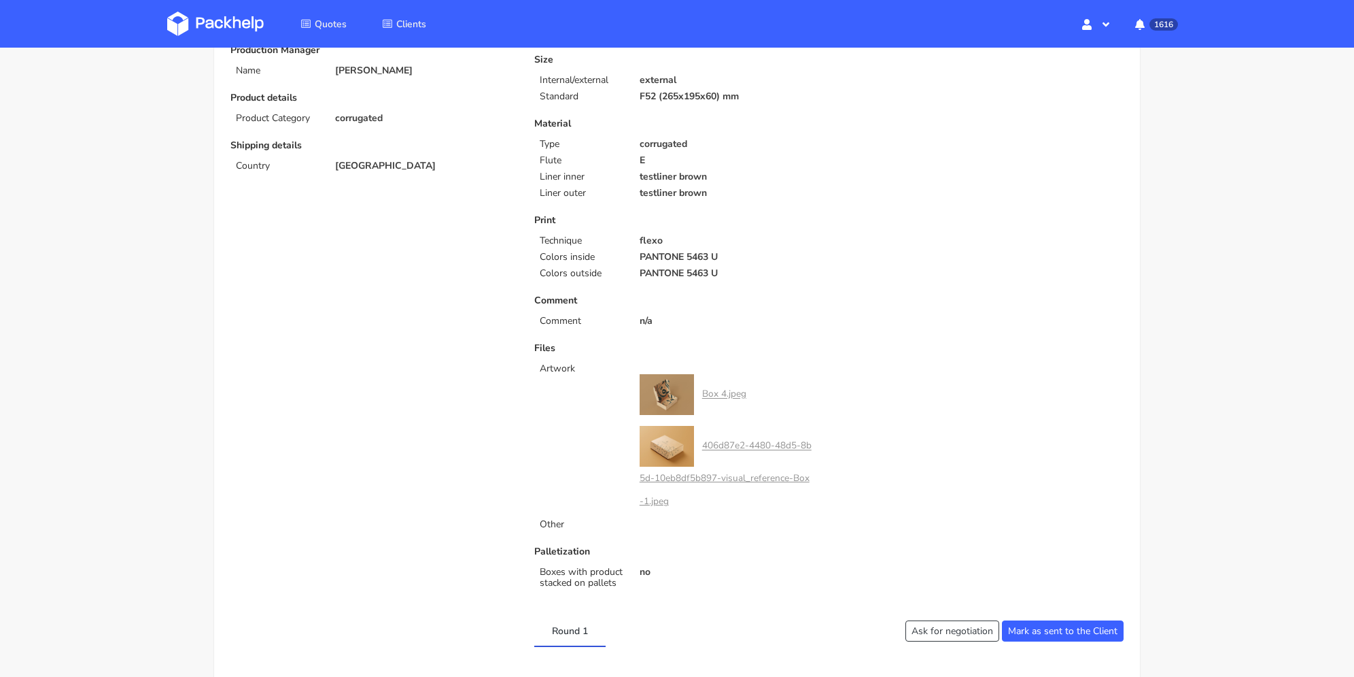
scroll to position [0, 0]
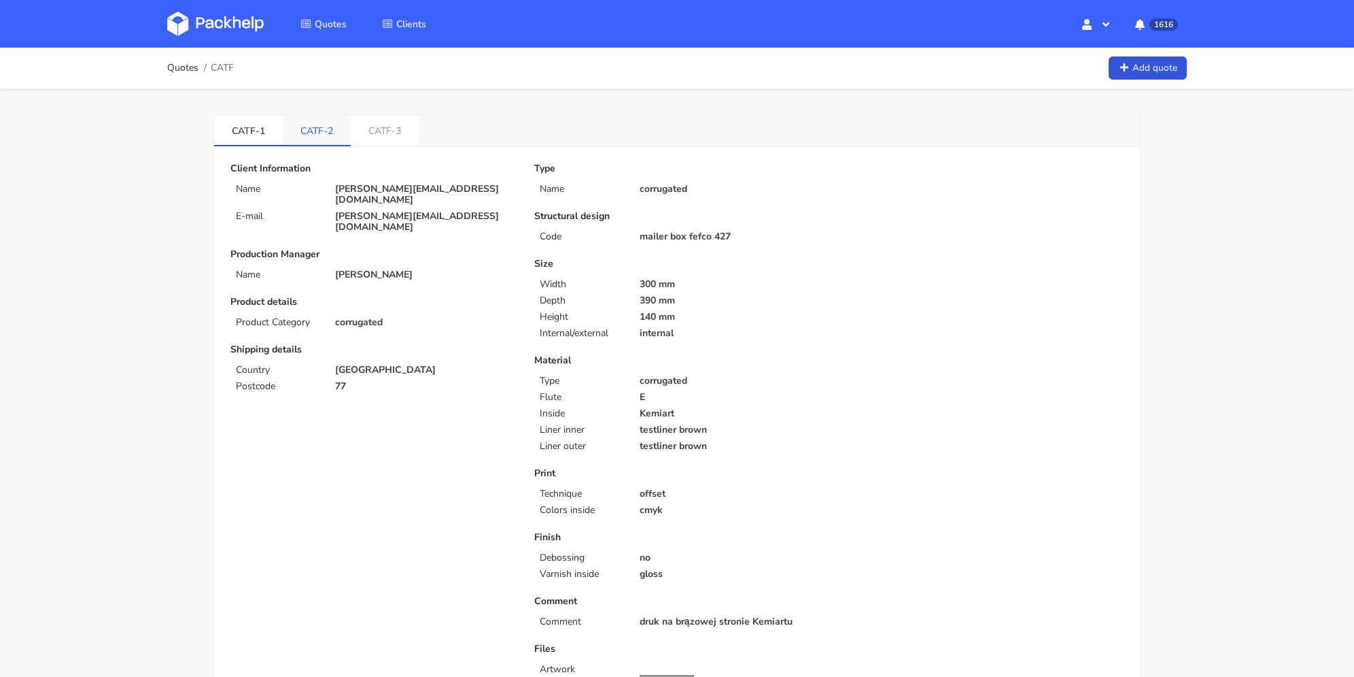
drag, startPoint x: 318, startPoint y: 127, endPoint x: 307, endPoint y: 127, distance: 10.9
click at [319, 127] on link "CATF-2" at bounding box center [317, 130] width 68 height 30
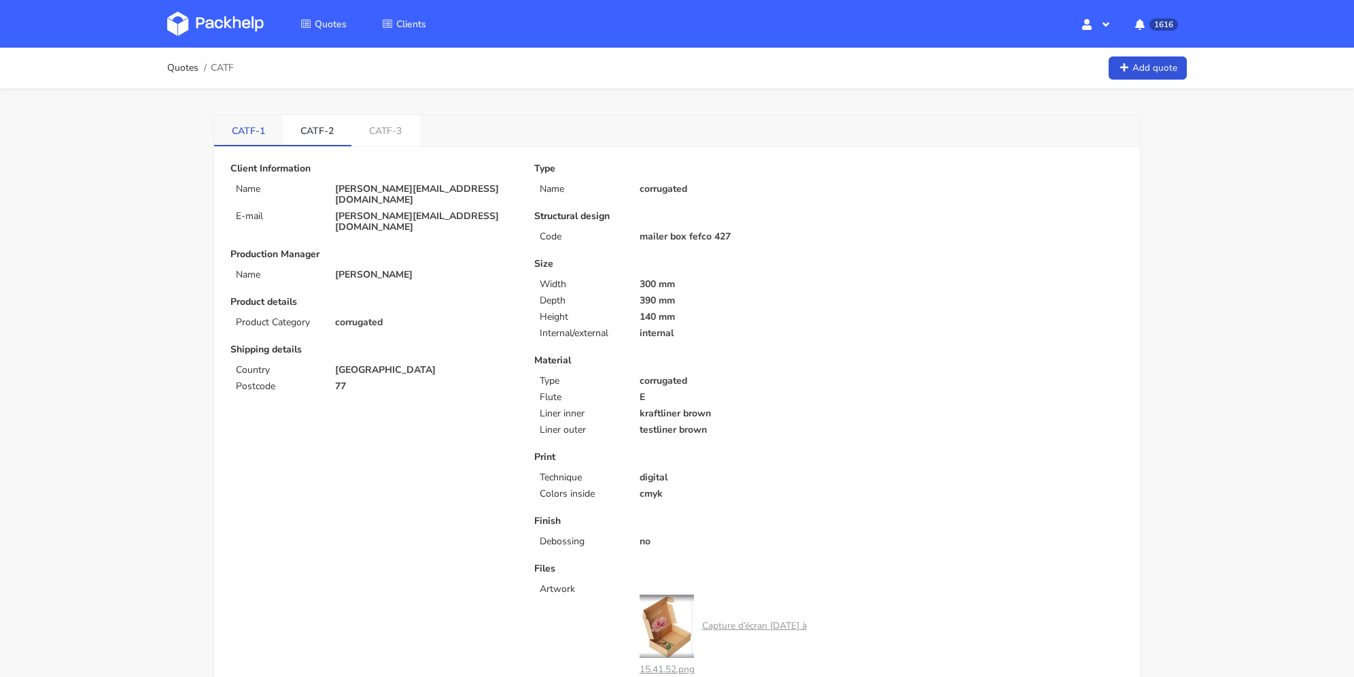
click at [235, 137] on link "CATF-1" at bounding box center [248, 130] width 69 height 30
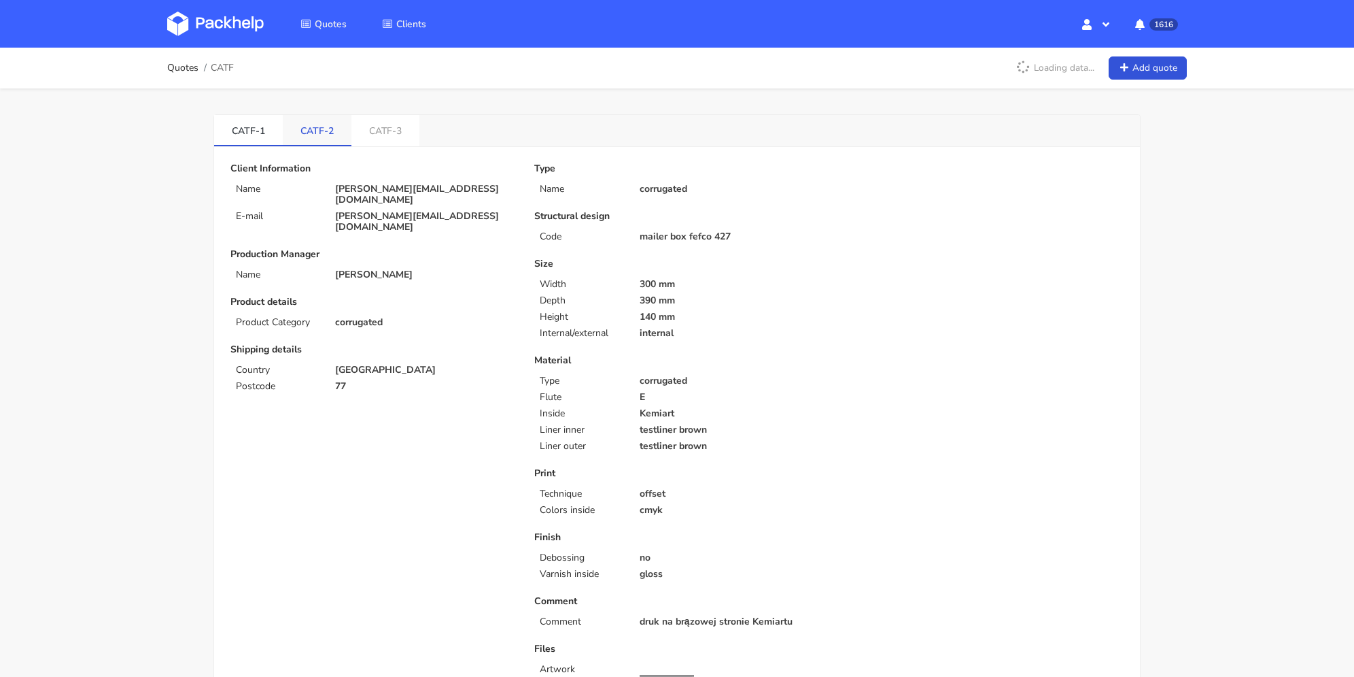
click at [344, 126] on link "CATF-2" at bounding box center [317, 130] width 69 height 30
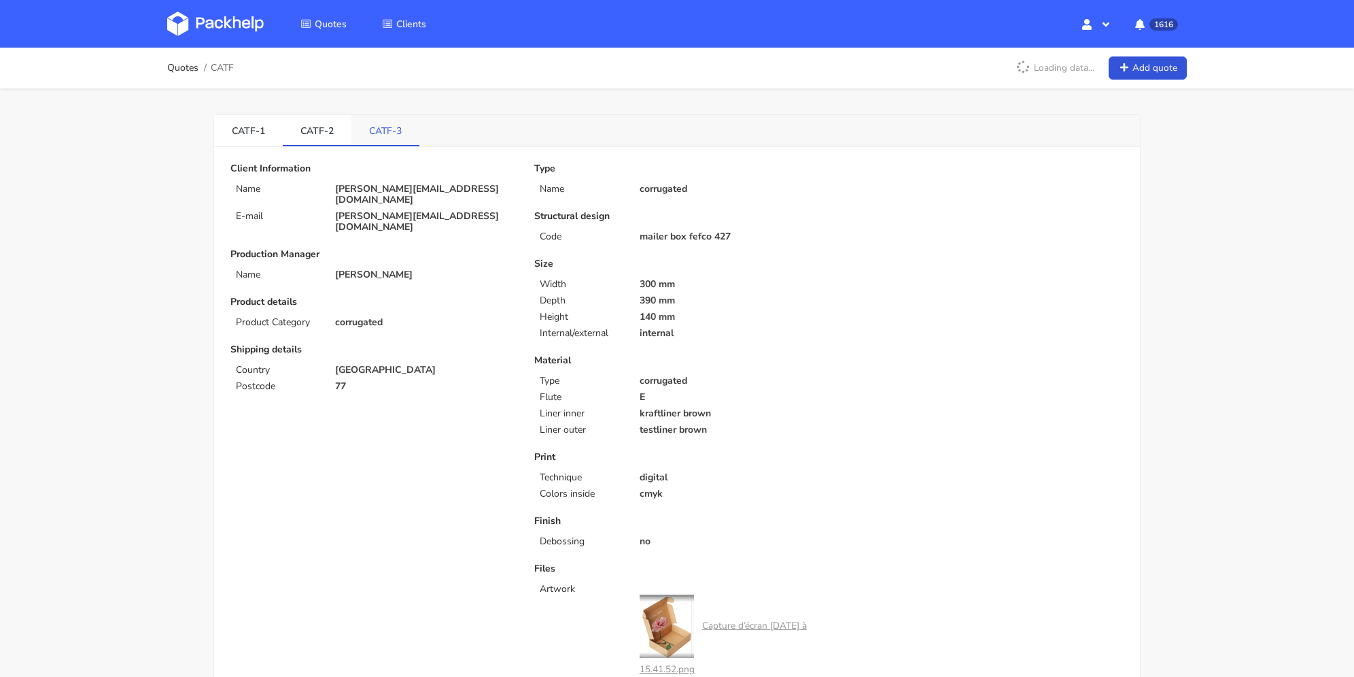
click at [413, 122] on link "CATF-3" at bounding box center [386, 130] width 68 height 30
click at [337, 130] on link "CATF-2" at bounding box center [317, 130] width 69 height 30
click at [388, 124] on link "CATF-3" at bounding box center [386, 130] width 69 height 30
click at [316, 128] on link "CATF-2" at bounding box center [317, 130] width 69 height 30
click at [374, 135] on link "CATF-3" at bounding box center [386, 130] width 69 height 30
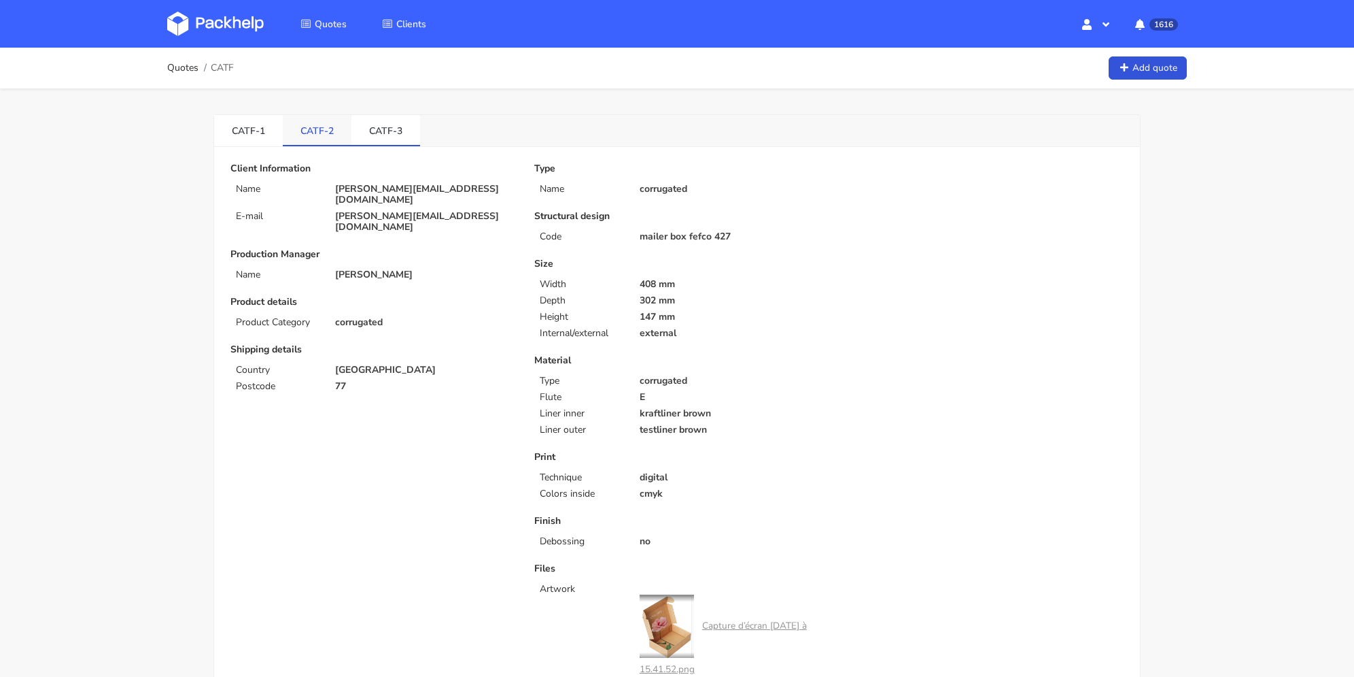
click at [297, 138] on link "CATF-2" at bounding box center [317, 130] width 69 height 30
click at [254, 135] on link "CATF-1" at bounding box center [248, 130] width 69 height 30
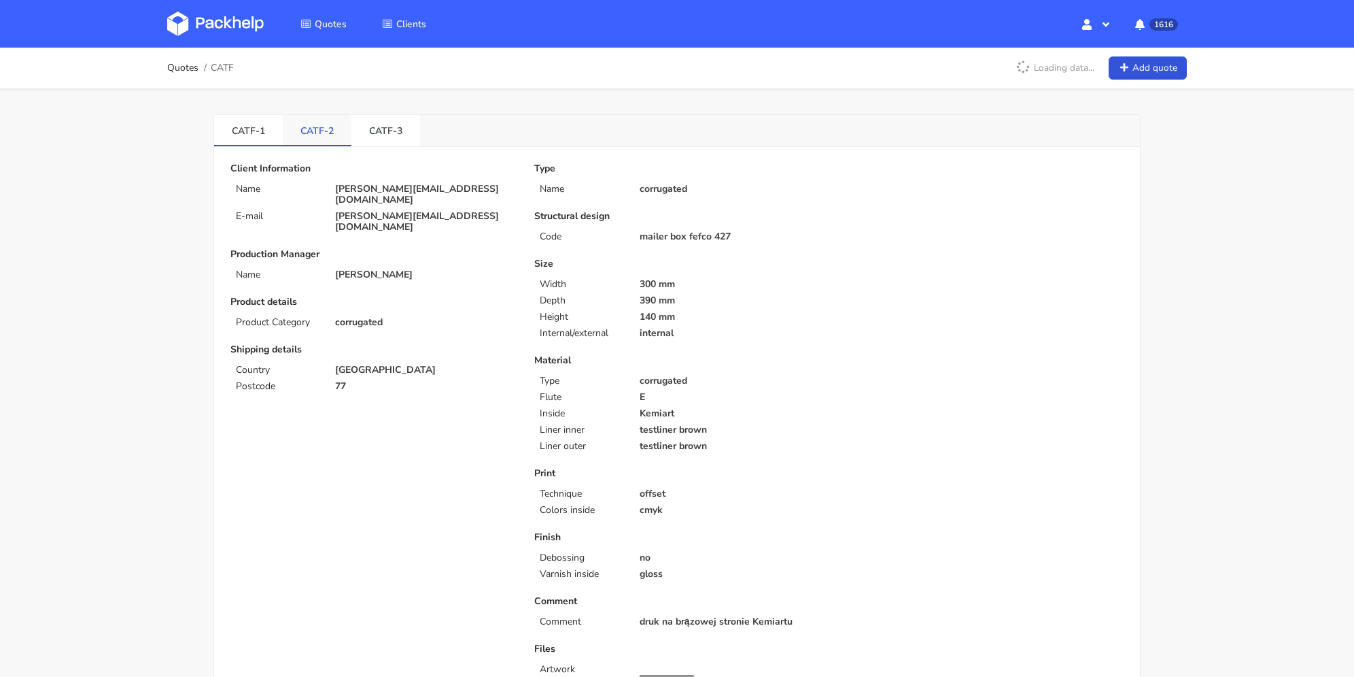
click at [313, 130] on link "CATF-2" at bounding box center [317, 130] width 69 height 30
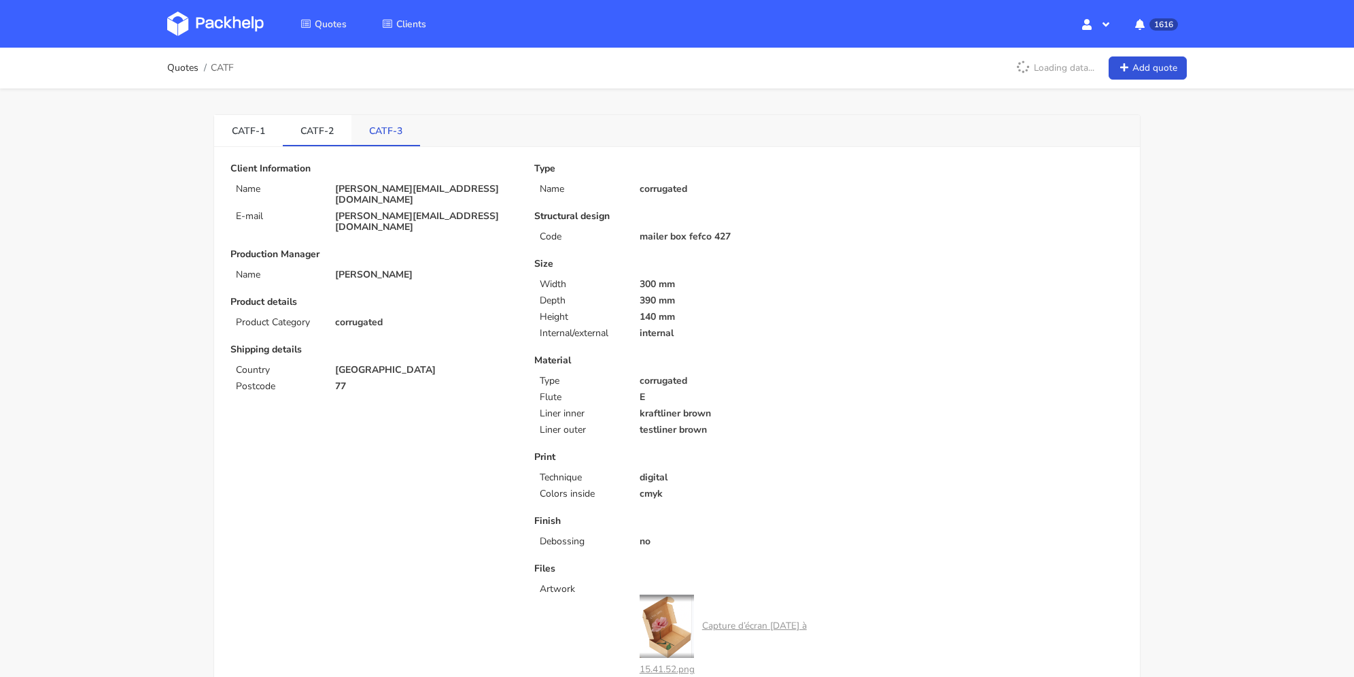
click at [385, 133] on link "CATF-3" at bounding box center [386, 130] width 69 height 30
drag, startPoint x: 304, startPoint y: 135, endPoint x: 276, endPoint y: 136, distance: 27.9
click at [305, 135] on link "CATF-2" at bounding box center [317, 130] width 69 height 30
click at [241, 135] on link "CATF-1" at bounding box center [248, 130] width 69 height 30
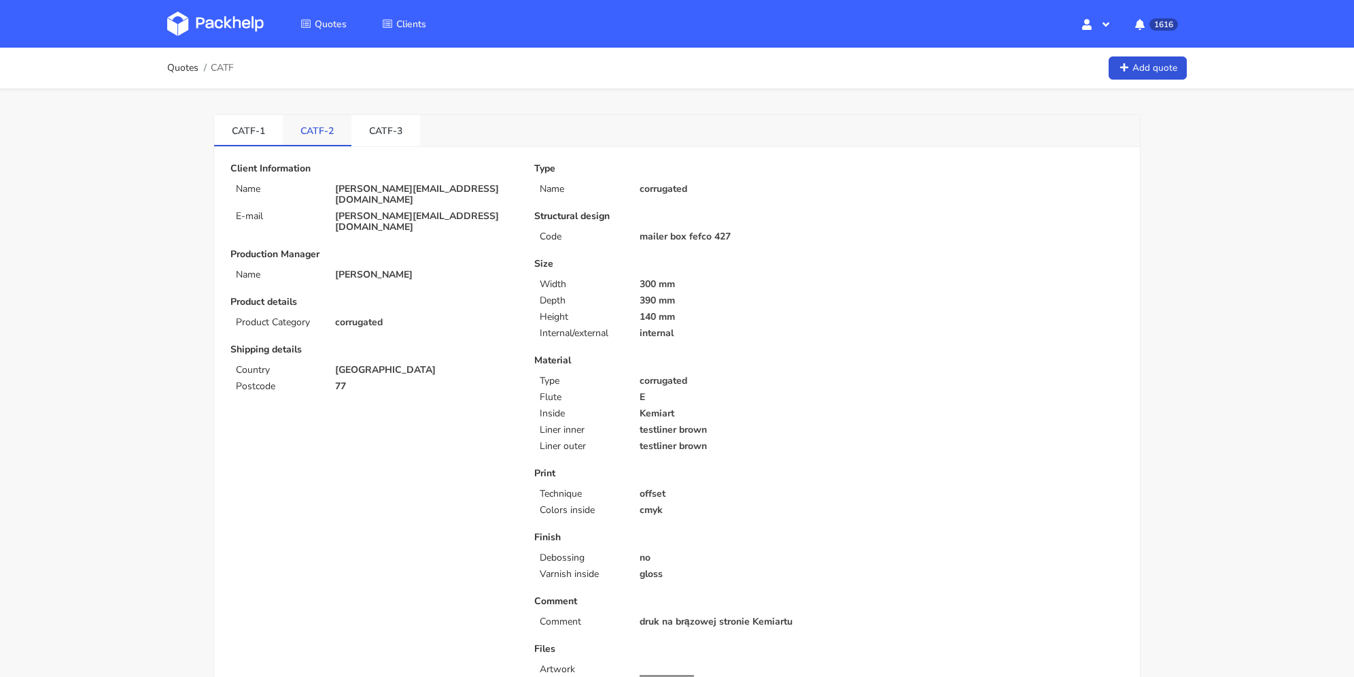
click at [340, 130] on link "CATF-2" at bounding box center [317, 130] width 69 height 30
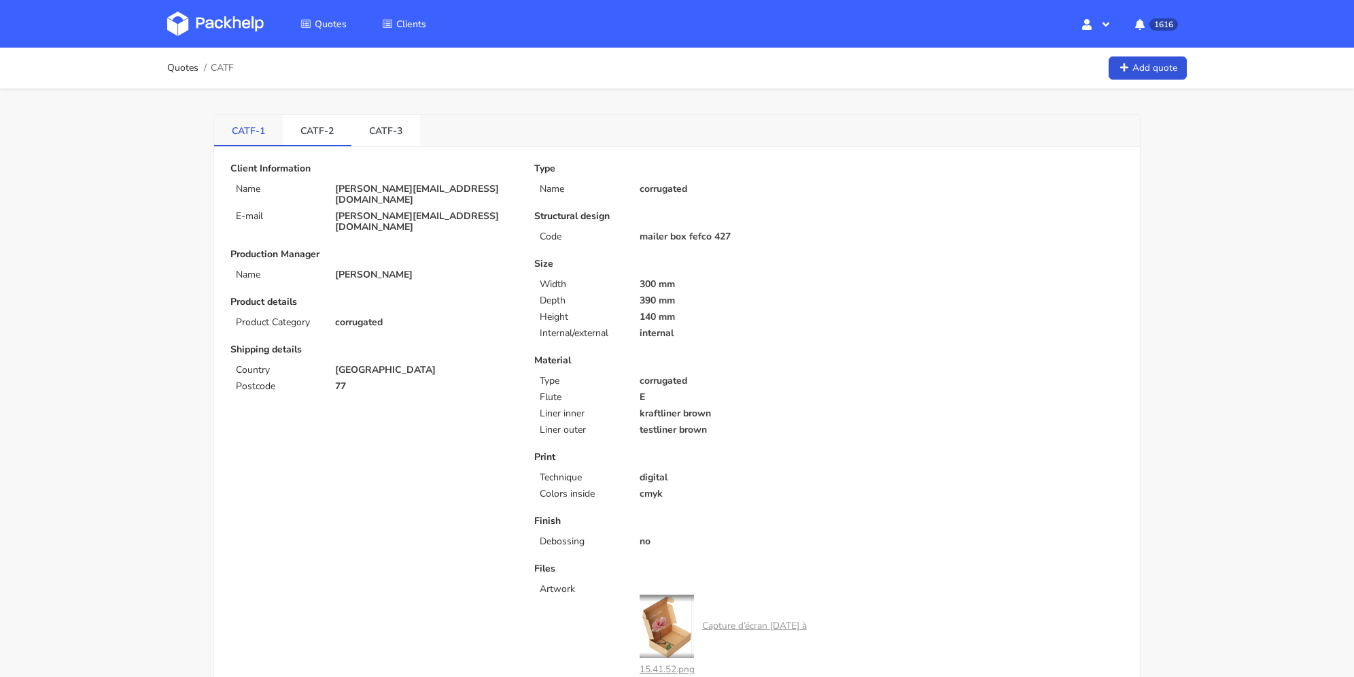
click at [262, 128] on link "CATF-1" at bounding box center [248, 130] width 69 height 30
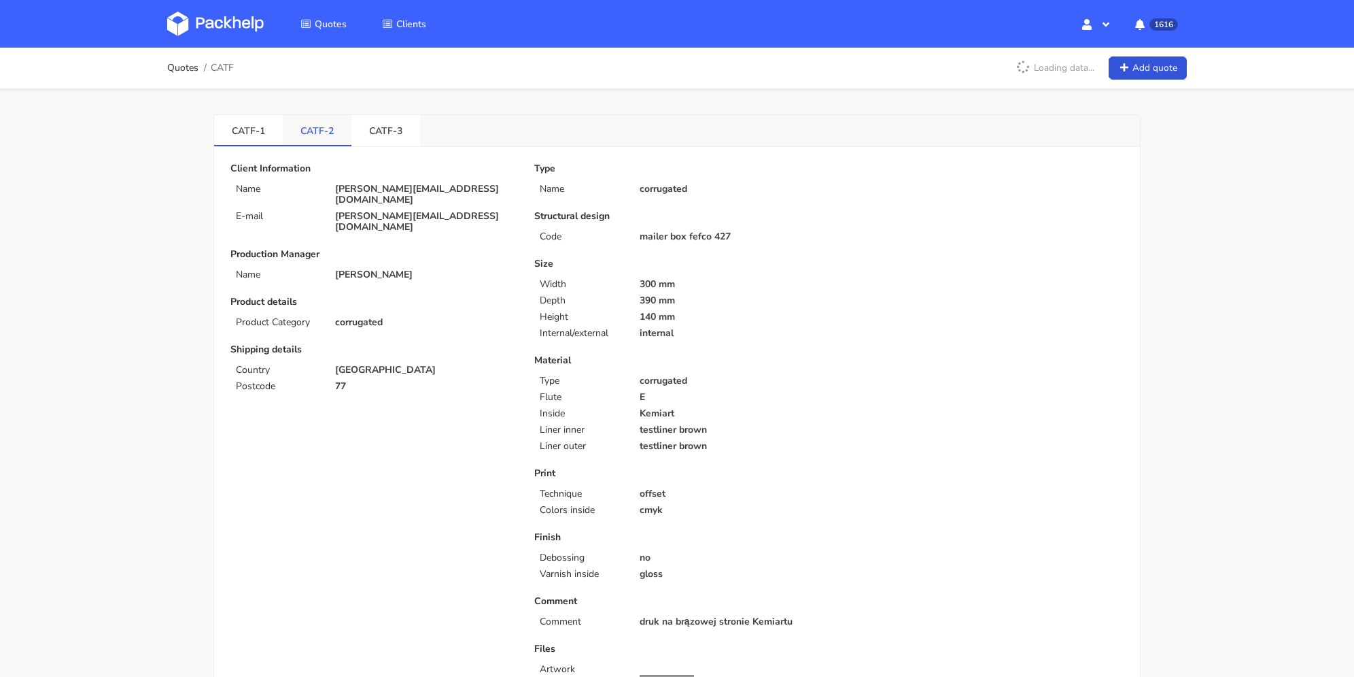
click at [318, 126] on link "CATF-2" at bounding box center [317, 130] width 69 height 30
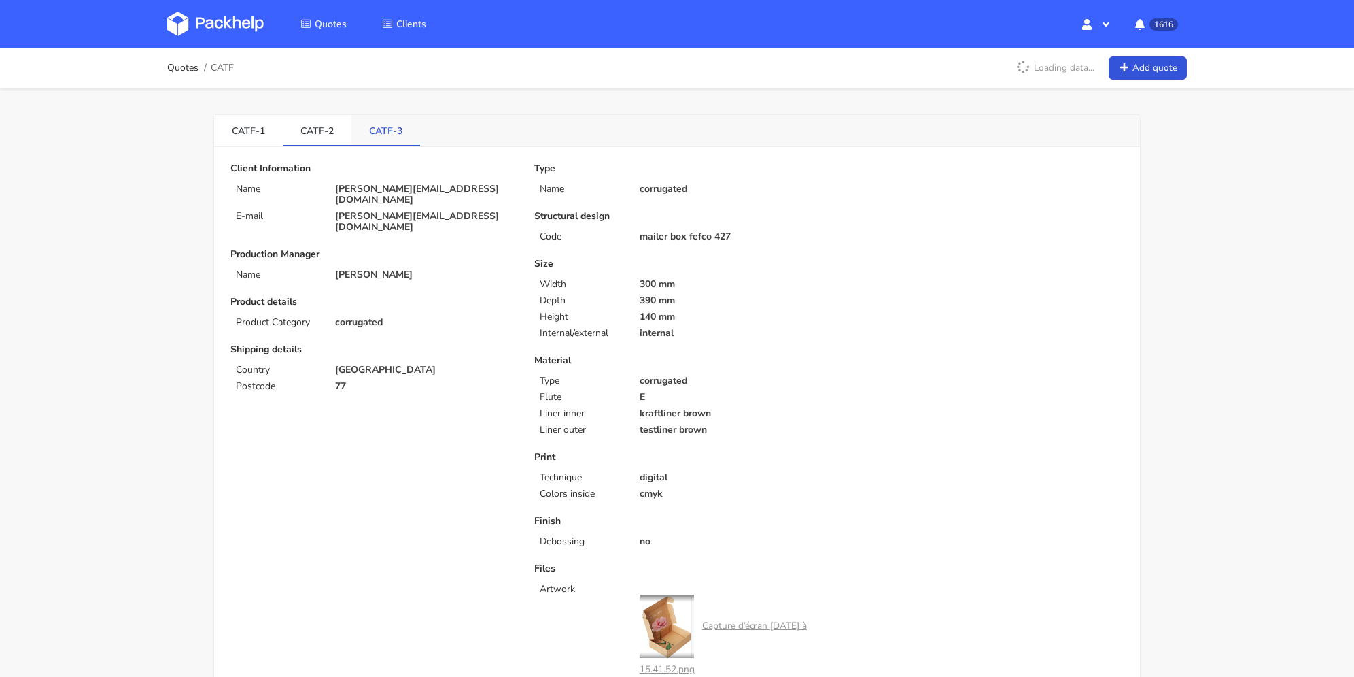
click at [380, 127] on link "CATF-3" at bounding box center [386, 130] width 69 height 30
click at [318, 126] on link "CATF-2" at bounding box center [317, 130] width 69 height 30
click at [374, 124] on link "CATF-3" at bounding box center [386, 130] width 69 height 30
click at [313, 129] on link "CATF-2" at bounding box center [317, 130] width 69 height 30
click at [370, 127] on link "CATF-3" at bounding box center [386, 130] width 69 height 30
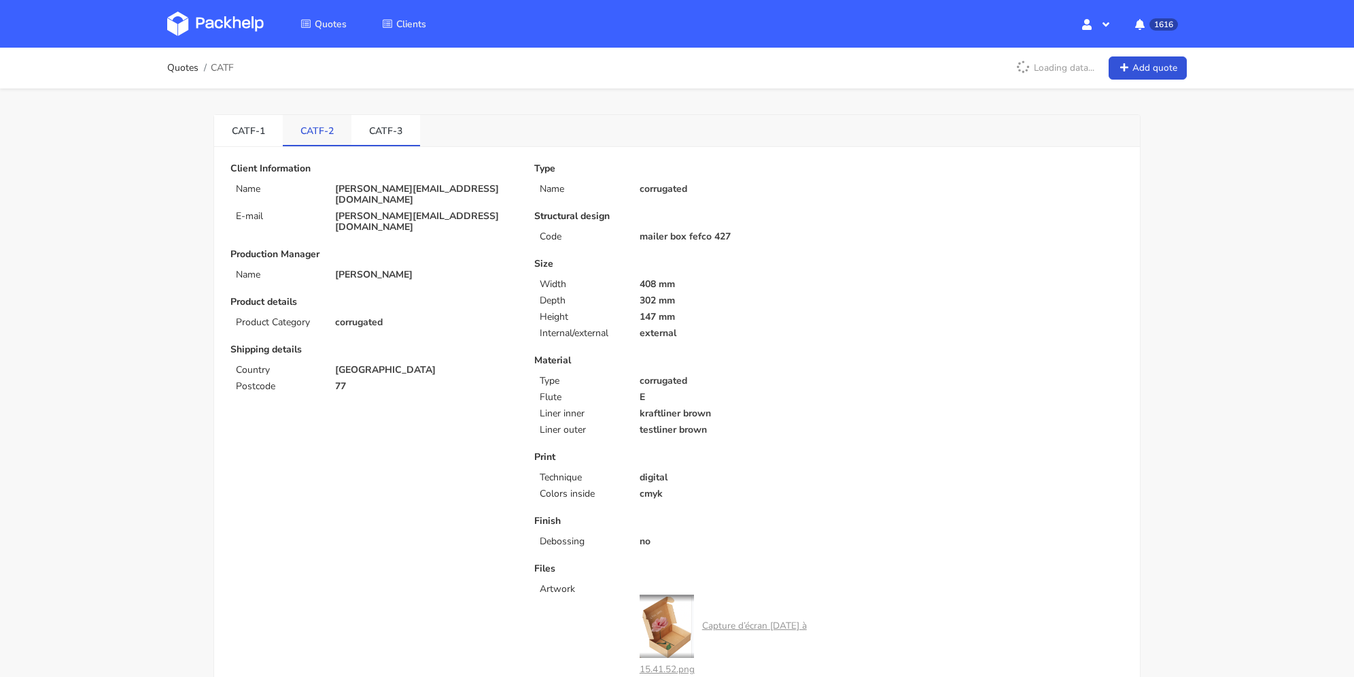
click at [311, 129] on link "CATF-2" at bounding box center [317, 130] width 69 height 30
click at [400, 133] on link "CATF-3" at bounding box center [386, 130] width 69 height 30
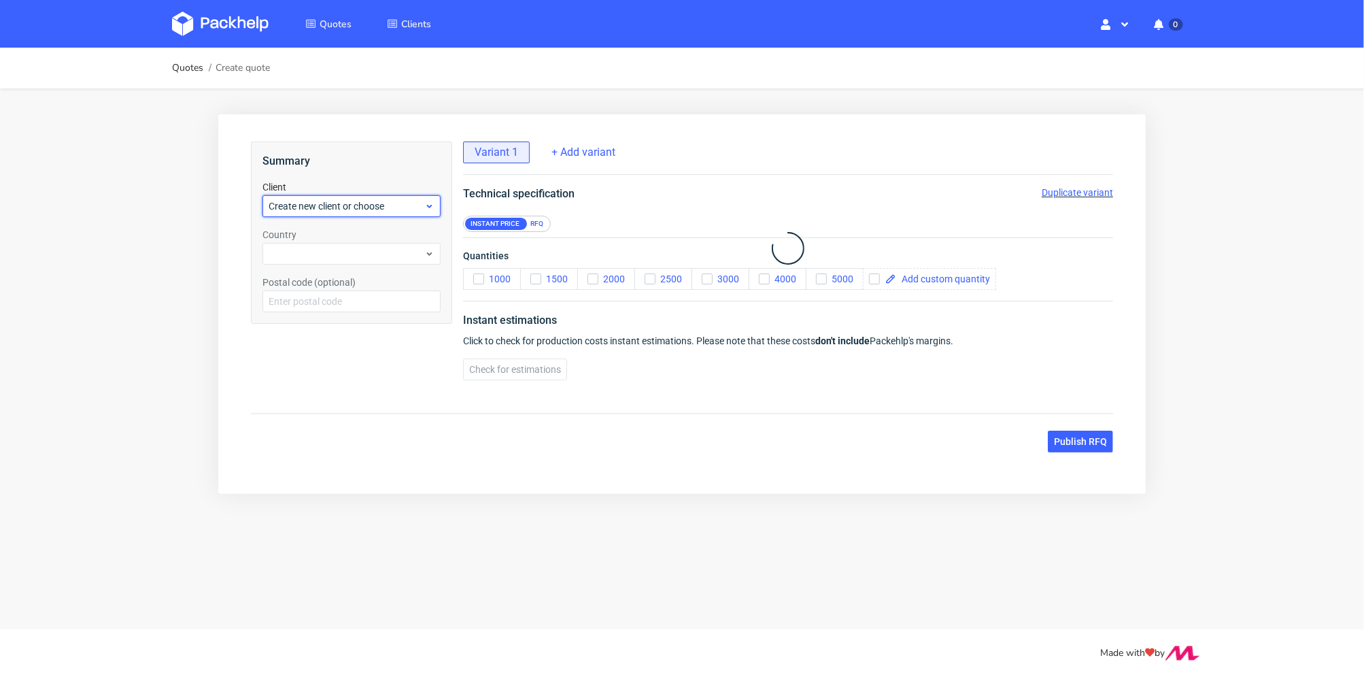
click at [390, 205] on span "Create new client or choose" at bounding box center [346, 206] width 156 height 14
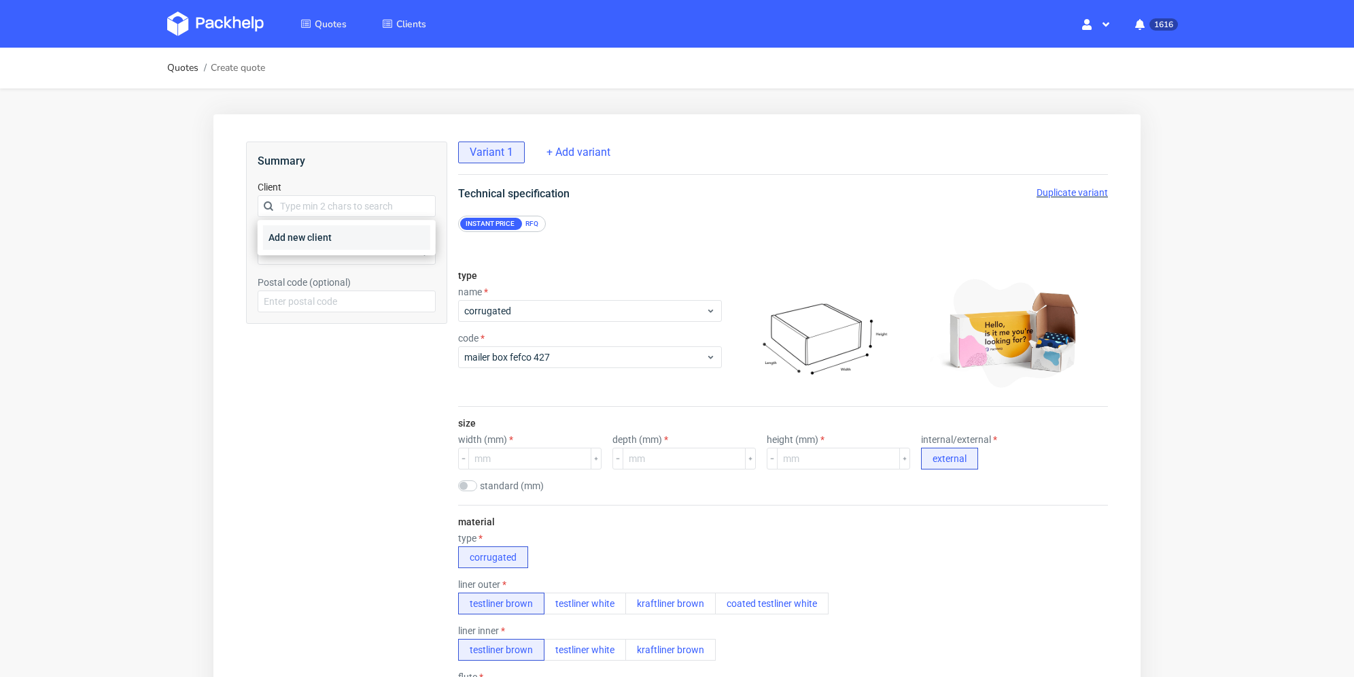
click at [350, 235] on div "Add new client" at bounding box center [346, 237] width 167 height 24
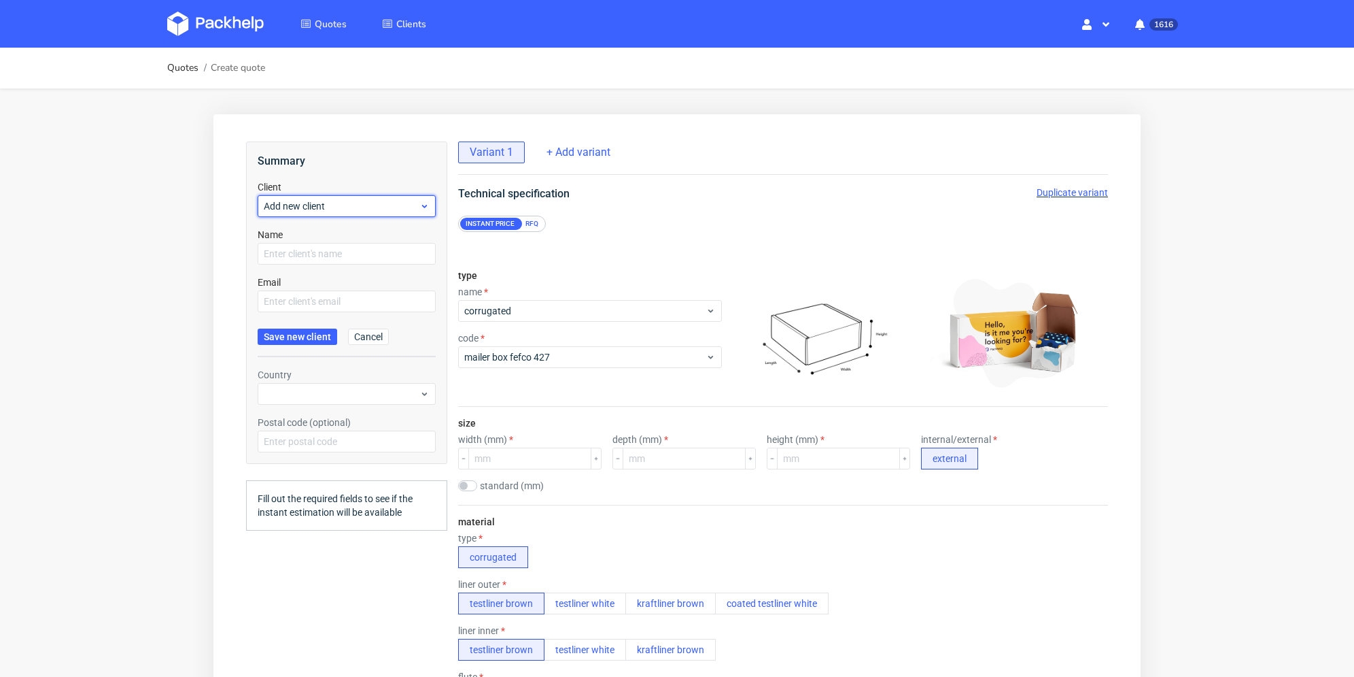
drag, startPoint x: 330, startPoint y: 251, endPoint x: 351, endPoint y: 211, distance: 44.7
click at [351, 211] on span "Add new client" at bounding box center [342, 206] width 156 height 14
click at [352, 203] on input "text" at bounding box center [347, 206] width 178 height 22
click at [344, 203] on span "Add new client" at bounding box center [342, 206] width 156 height 14
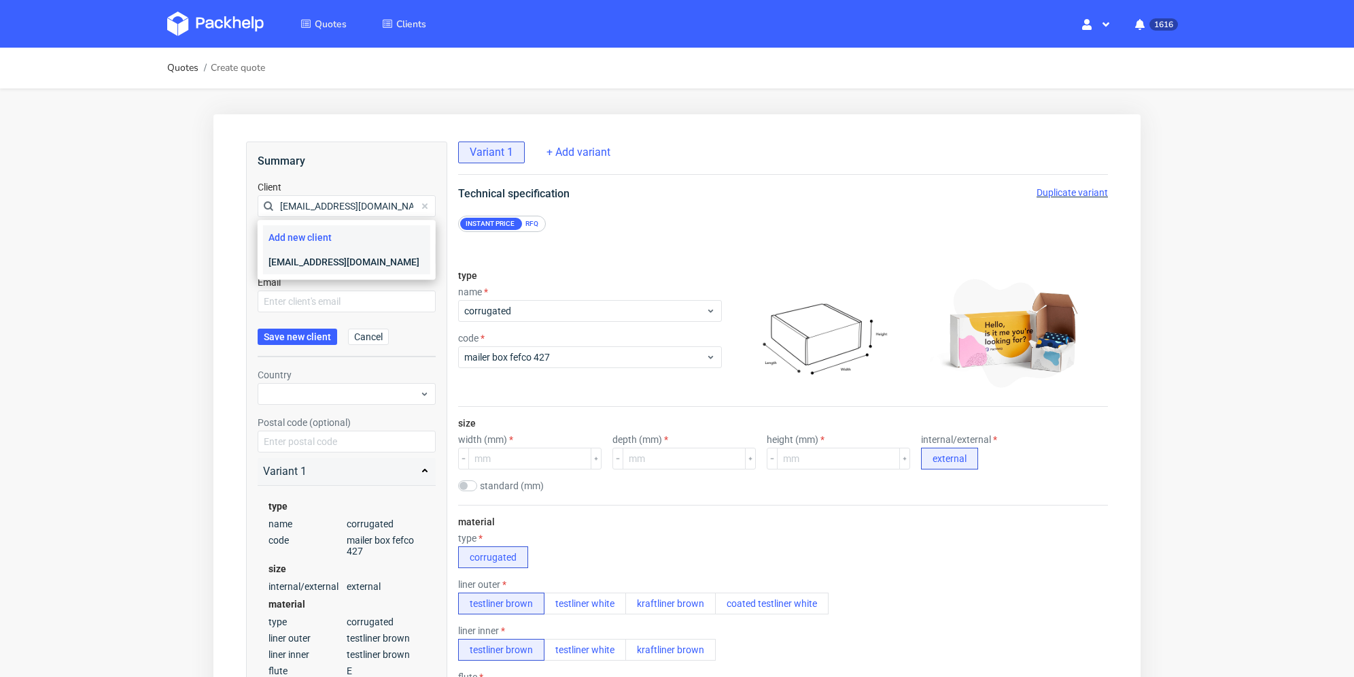
type input "[EMAIL_ADDRESS][DOMAIN_NAME]"
click at [332, 261] on div "[EMAIL_ADDRESS][DOMAIN_NAME]" at bounding box center [346, 262] width 167 height 24
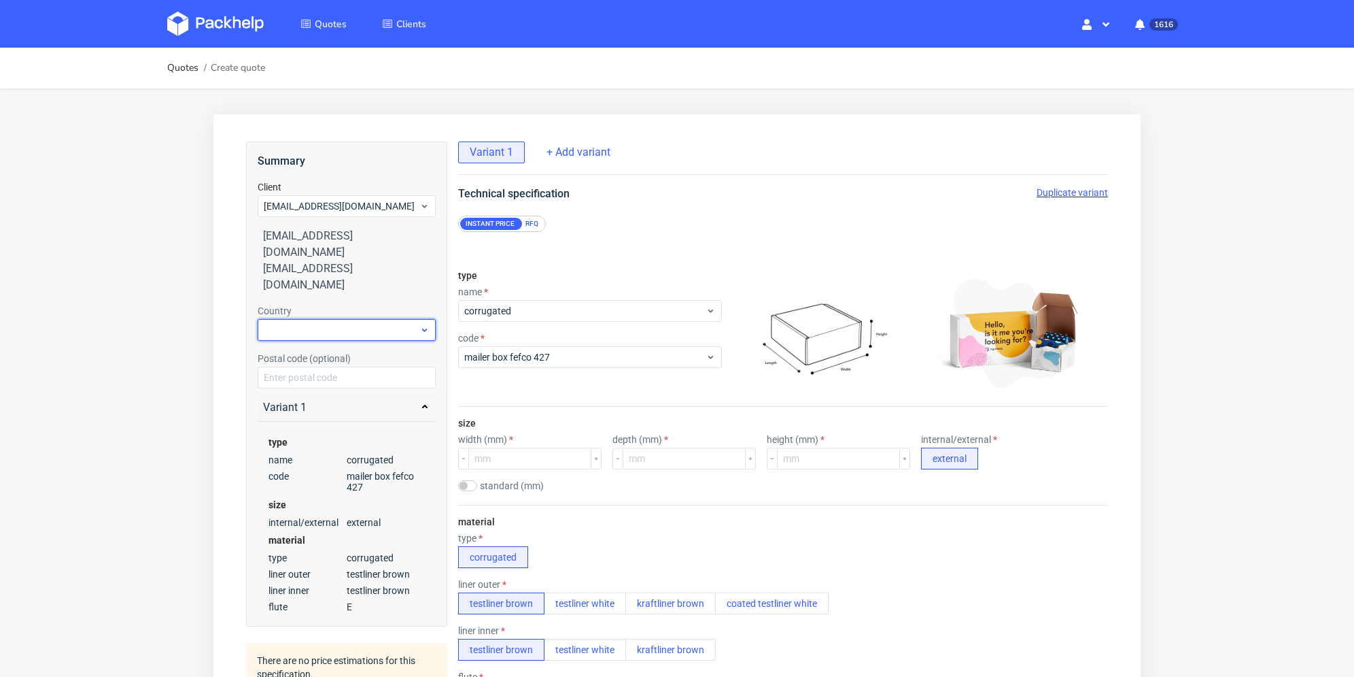
click at [341, 319] on div at bounding box center [347, 330] width 178 height 22
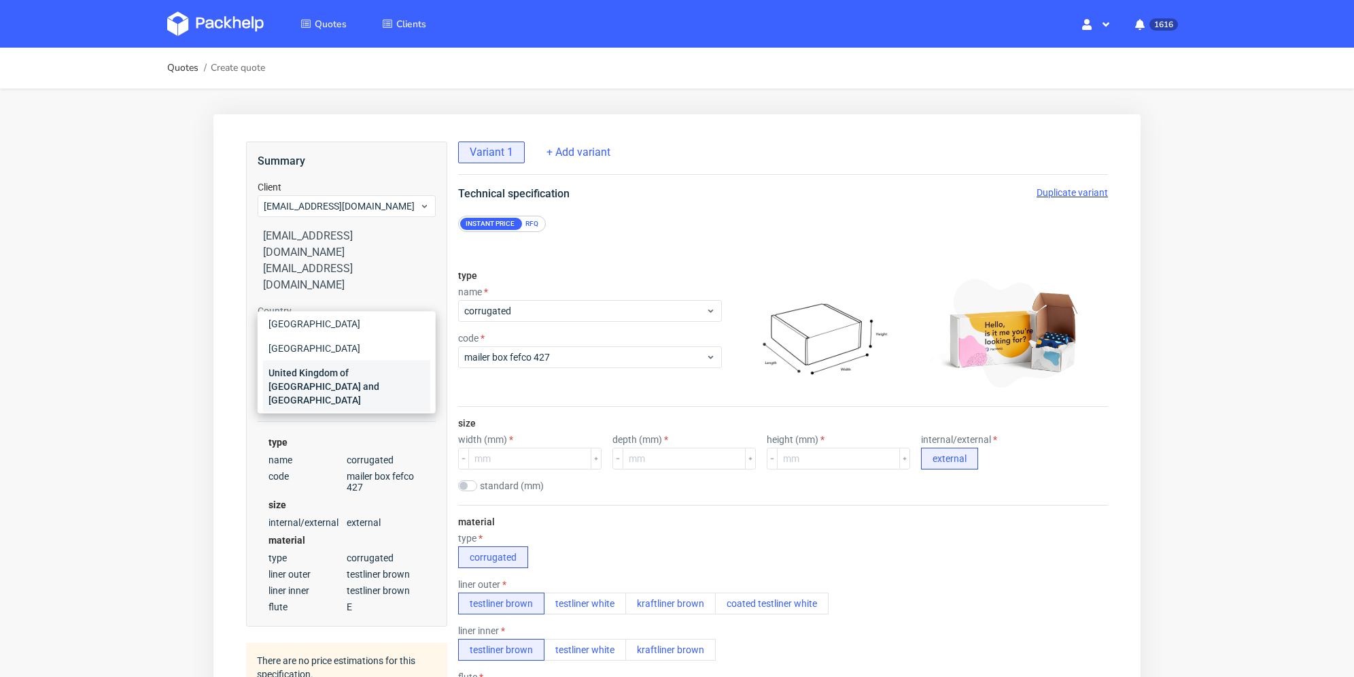
type input "uni"
click at [356, 376] on div "United Kingdom of Great Britain and Northern Ireland" at bounding box center [346, 386] width 167 height 52
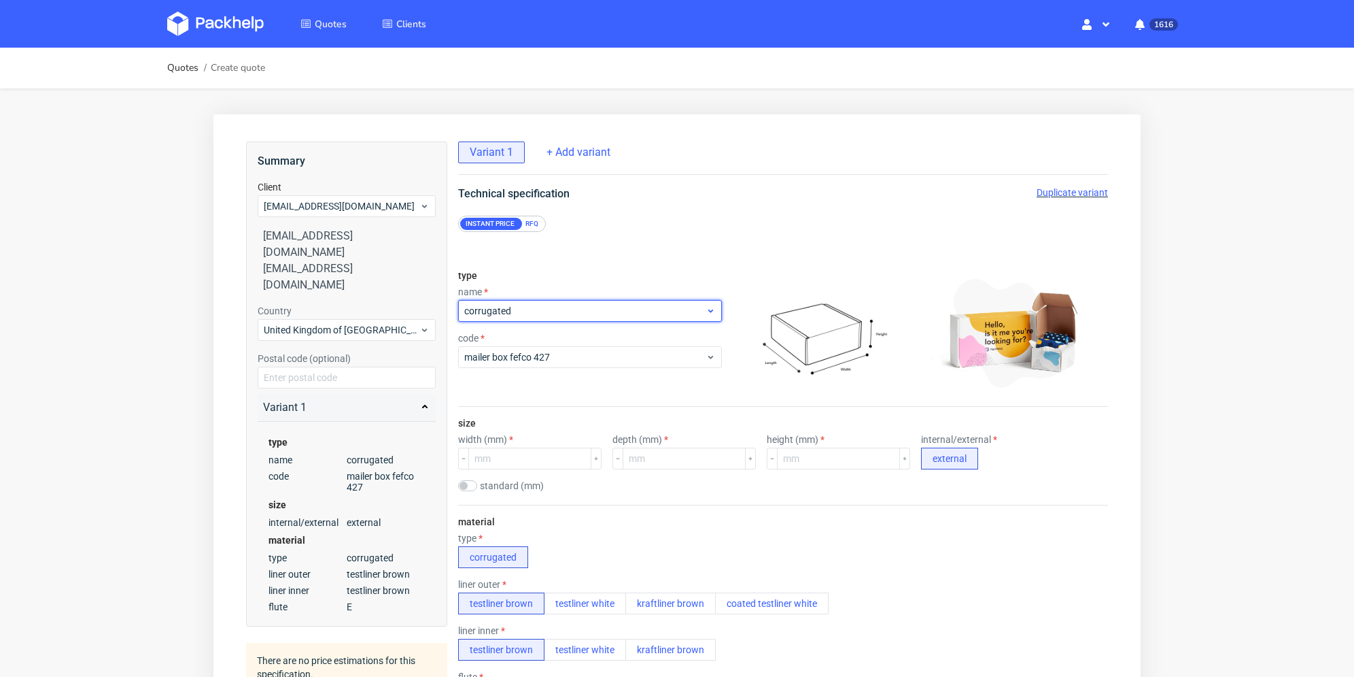
click at [537, 312] on span "corrugated" at bounding box center [584, 311] width 241 height 14
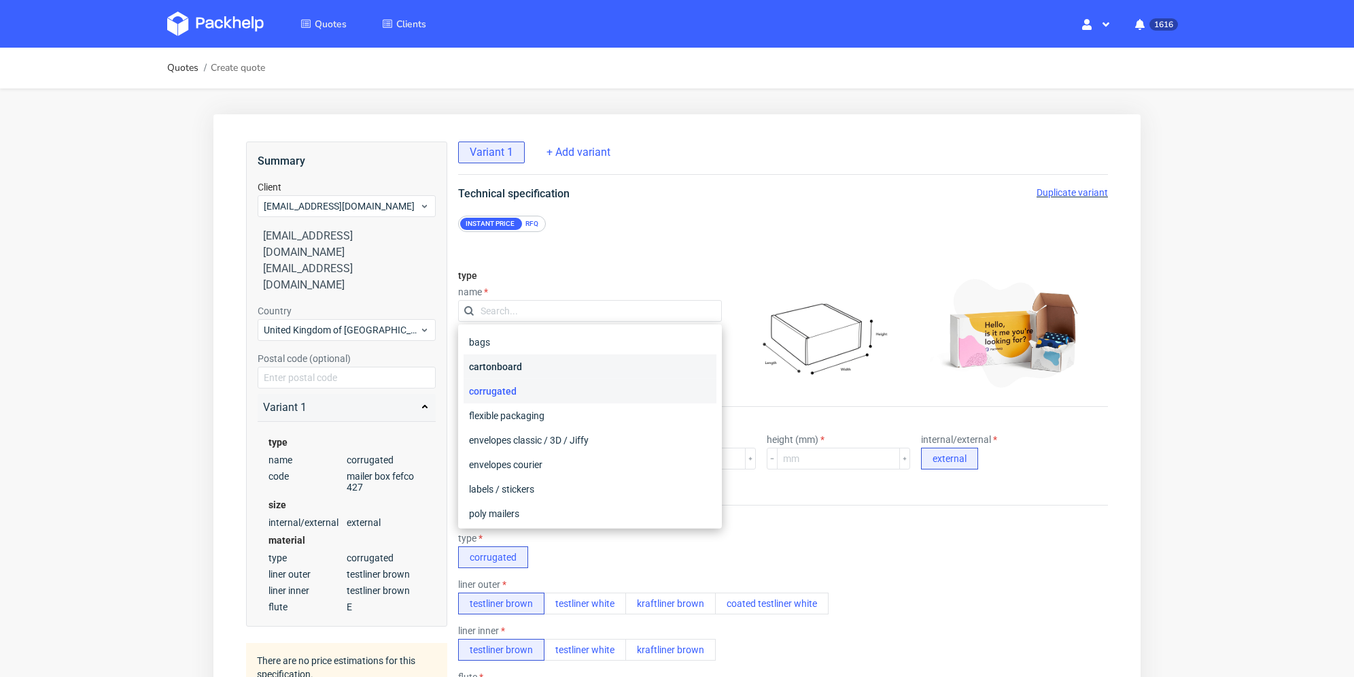
click at [529, 366] on div "cartonboard" at bounding box center [590, 366] width 253 height 24
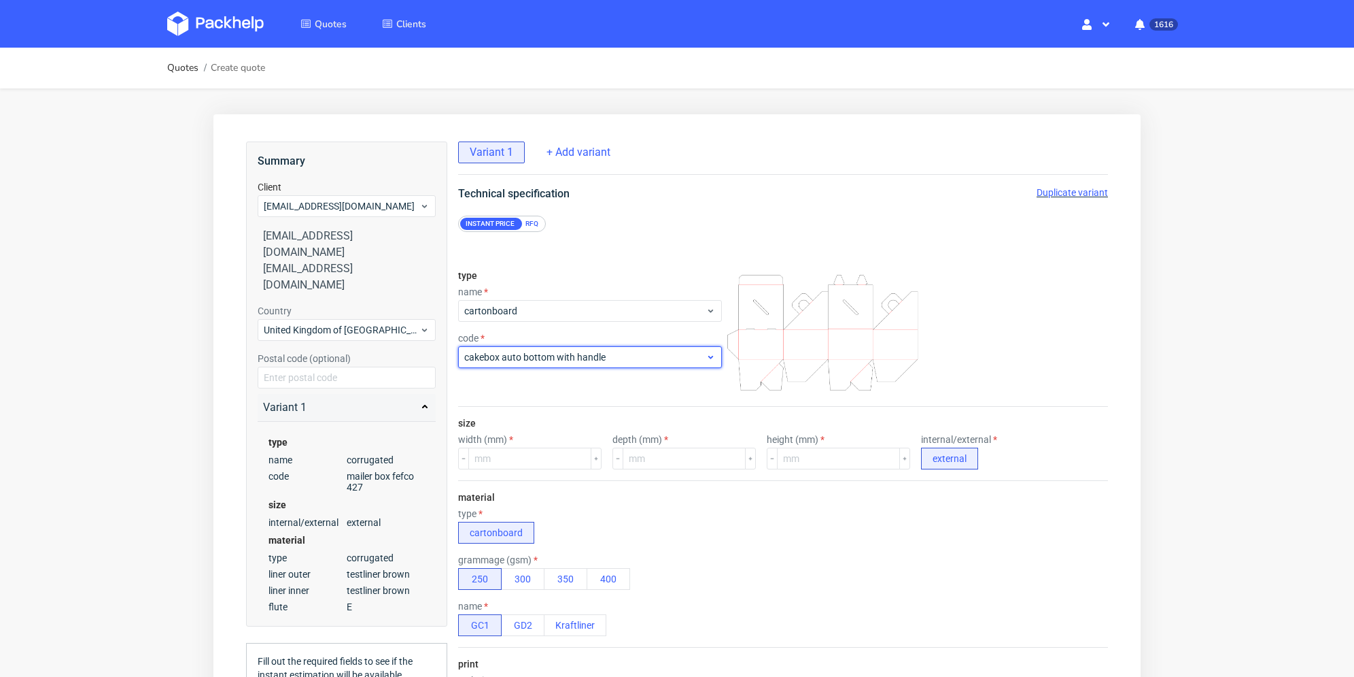
click at [532, 360] on span "cakebox auto bottom with handle" at bounding box center [584, 357] width 241 height 14
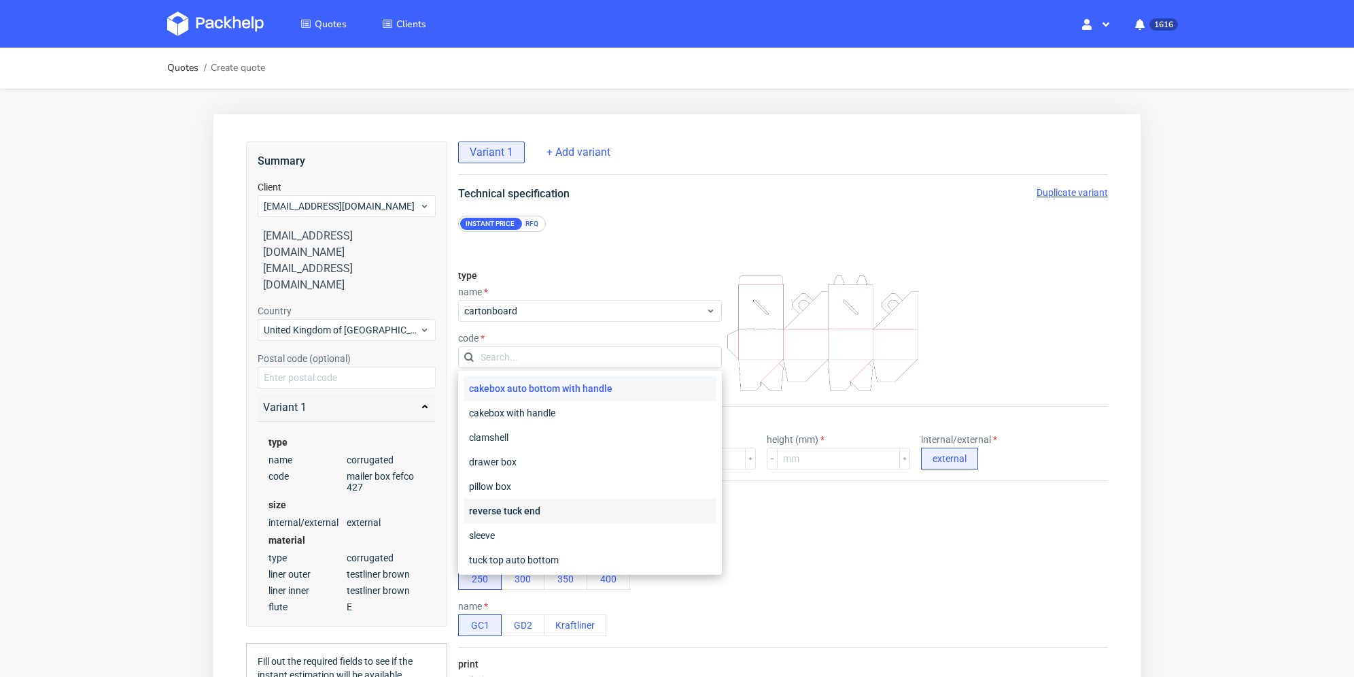
scroll to position [52, 0]
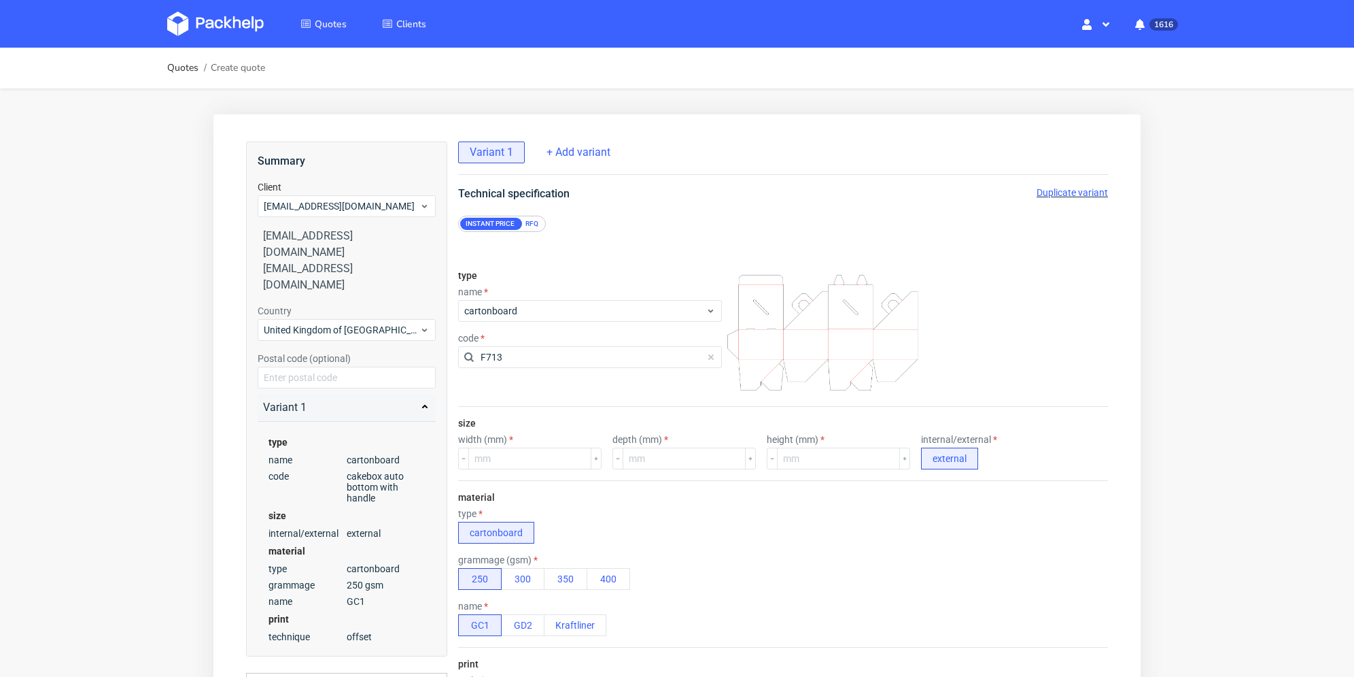
type input "F713"
click at [560, 398] on div "type name cartonboard code F713" at bounding box center [590, 332] width 264 height 147
click at [549, 454] on input "number" at bounding box center [529, 458] width 123 height 22
click at [529, 454] on input "number" at bounding box center [529, 458] width 123 height 22
type input "230"
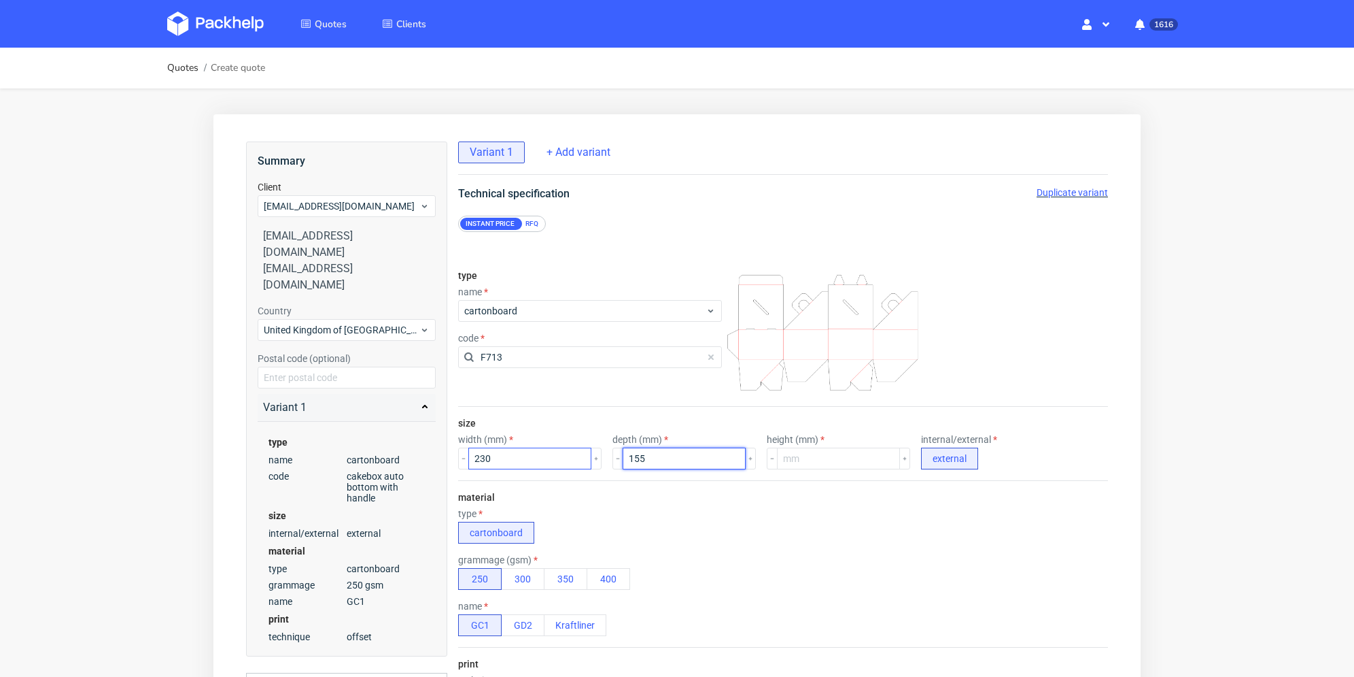
type input "155"
type input "50"
click at [576, 581] on button "350" at bounding box center [566, 579] width 44 height 22
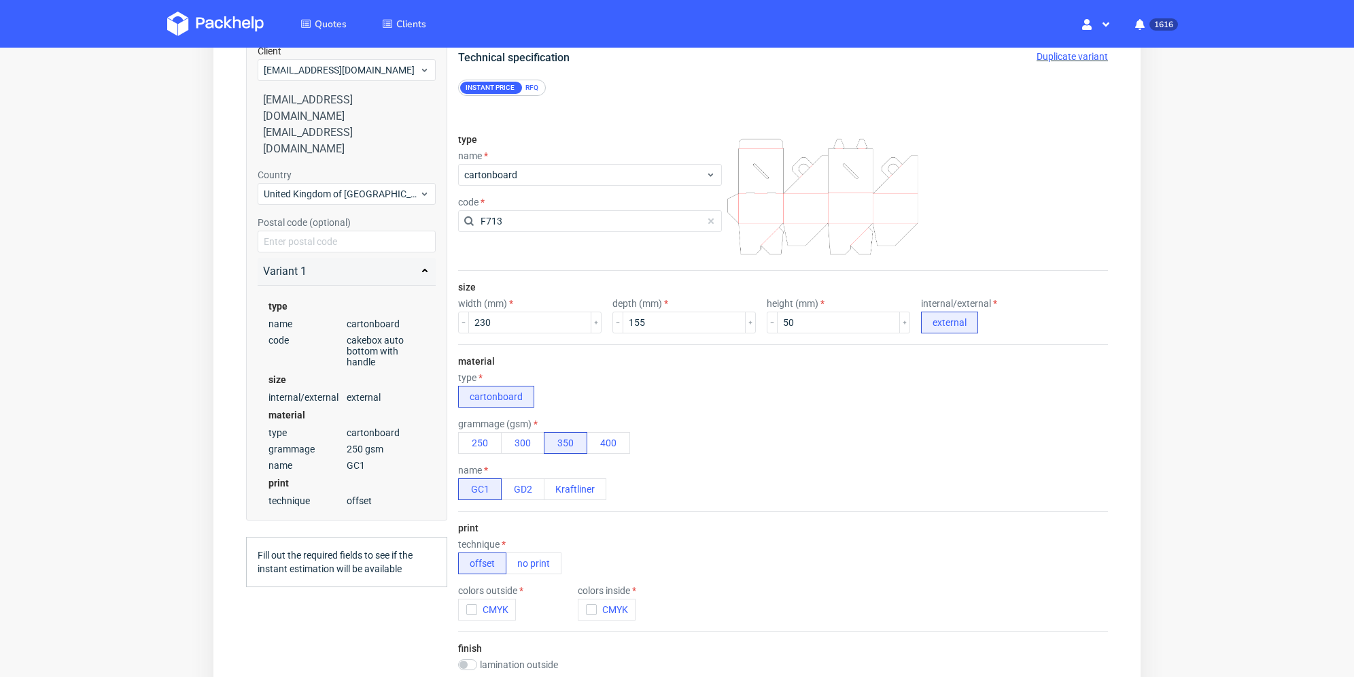
click at [727, 443] on div "grammage (gsm) 250 300 350 400" at bounding box center [783, 435] width 650 height 35
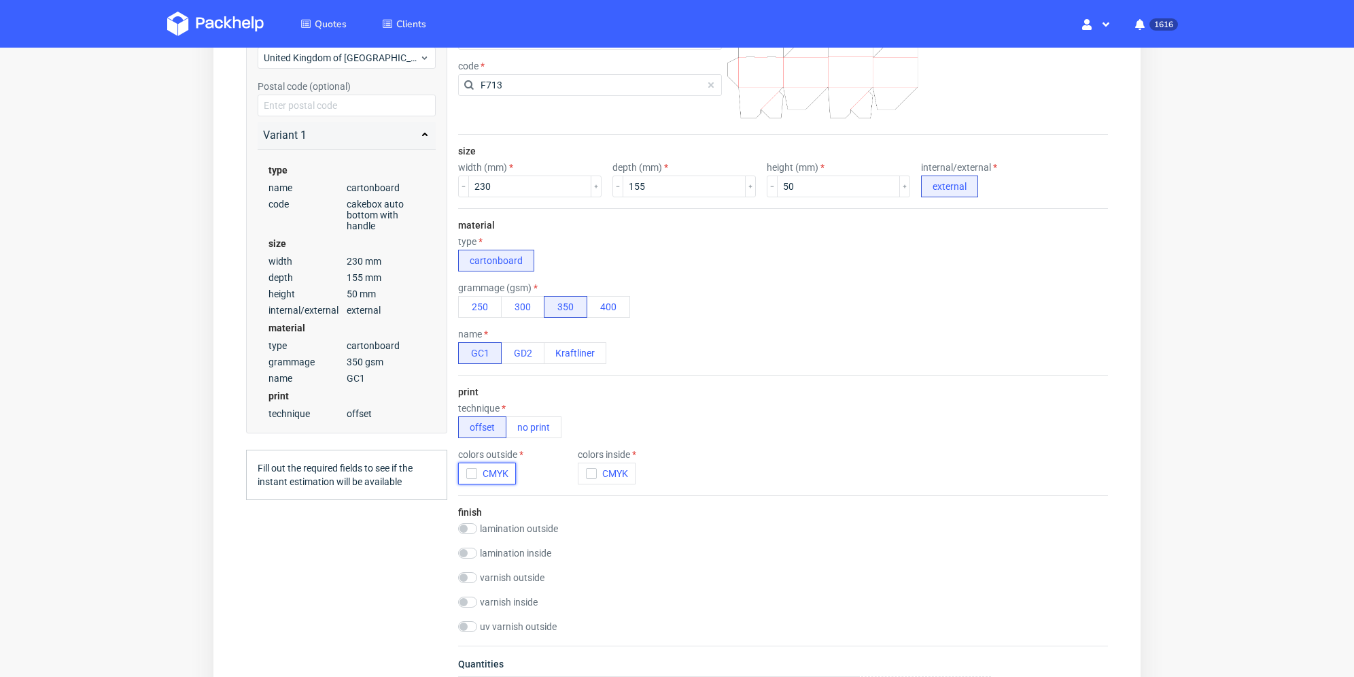
click at [468, 474] on icon "button" at bounding box center [472, 473] width 10 height 10
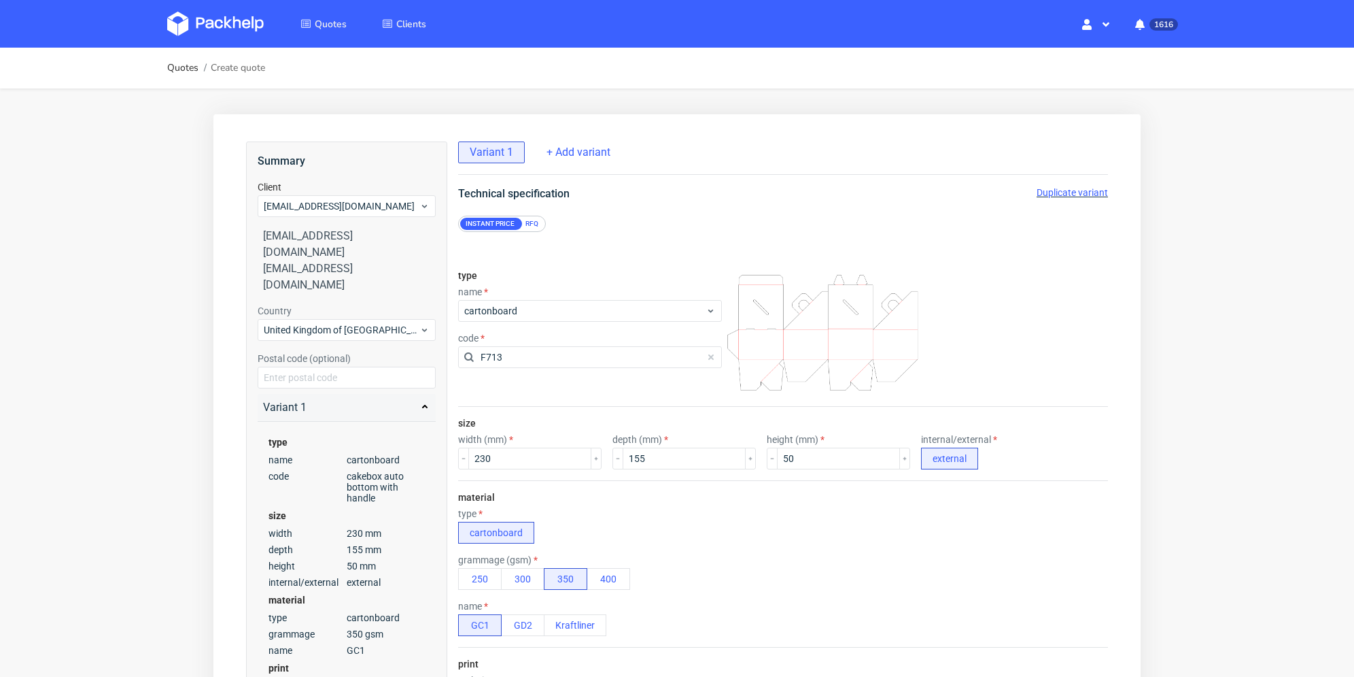
click at [524, 227] on div "RFQ" at bounding box center [532, 224] width 24 height 12
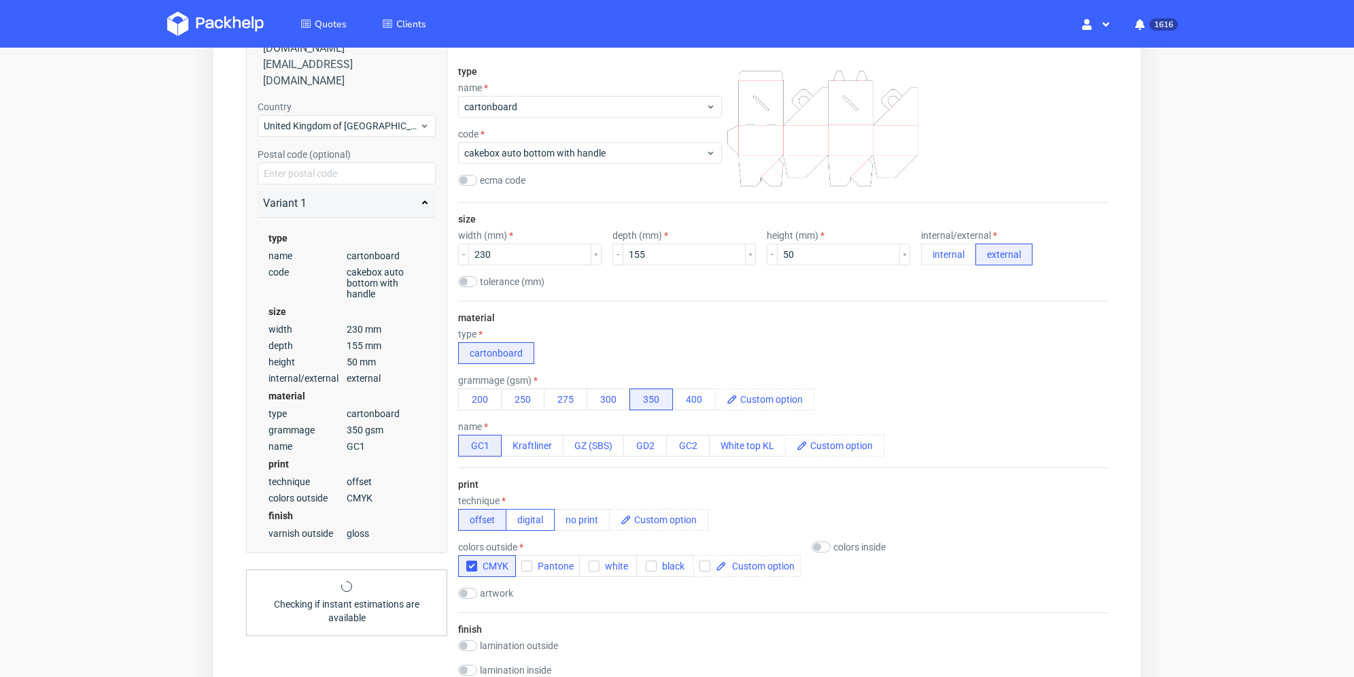
scroll to position [272, 0]
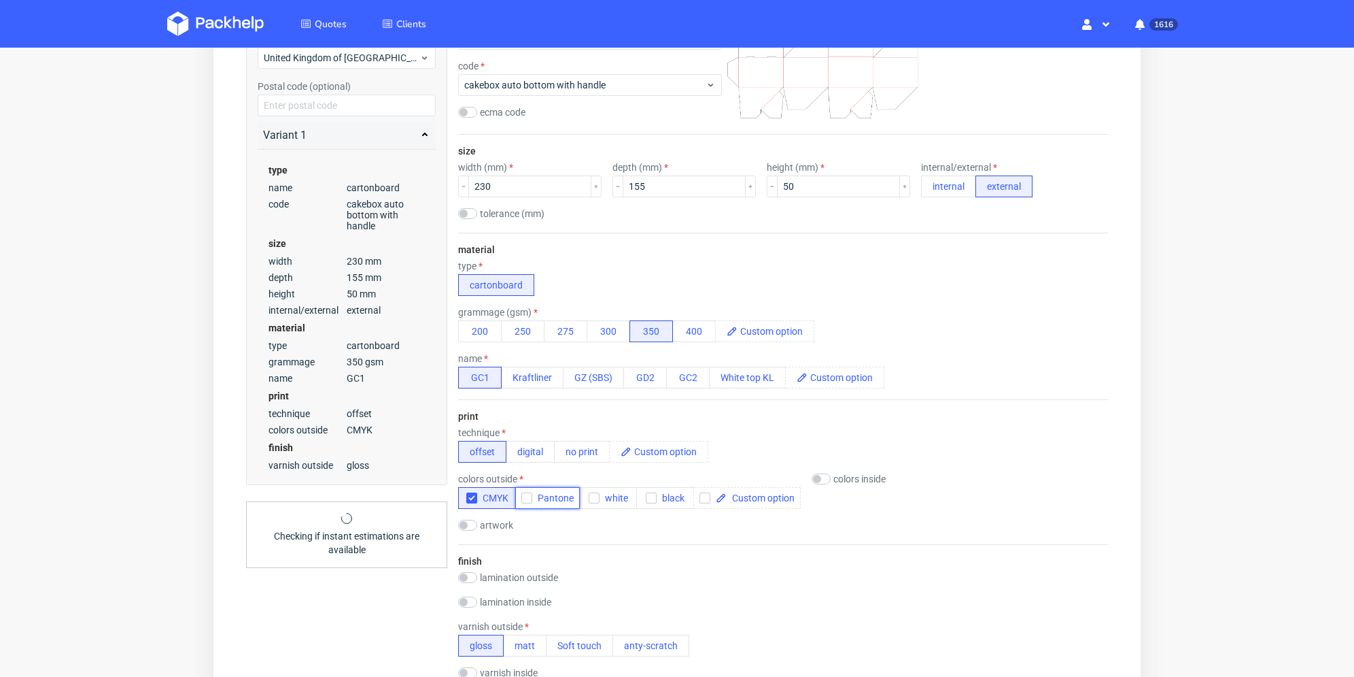
click at [528, 497] on use "button" at bounding box center [527, 498] width 6 height 5
click at [474, 498] on icon "button" at bounding box center [472, 498] width 10 height 10
drag, startPoint x: 615, startPoint y: 539, endPoint x: 560, endPoint y: 532, distance: 55.5
click at [613, 539] on div "print technique offset digital no print colors outside CMYK Pantone white black…" at bounding box center [783, 471] width 650 height 145
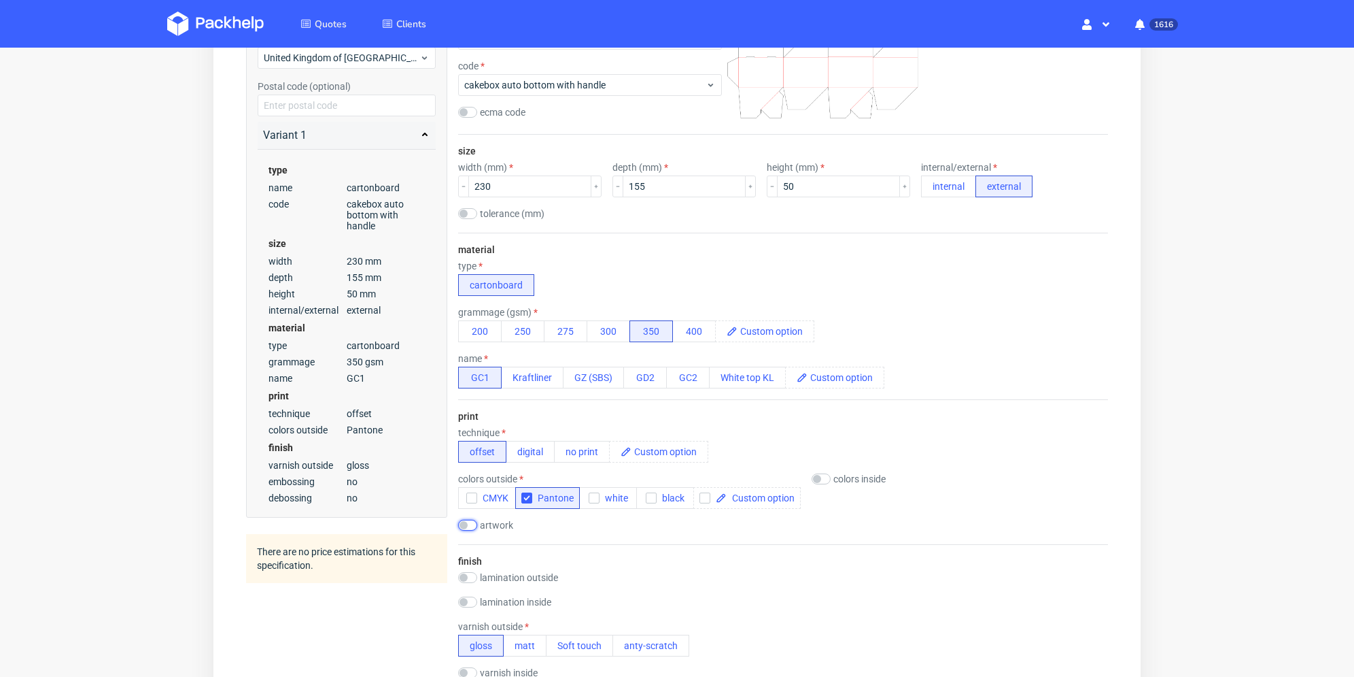
click at [470, 524] on input "checkbox" at bounding box center [467, 524] width 19 height 11
checkbox input "true"
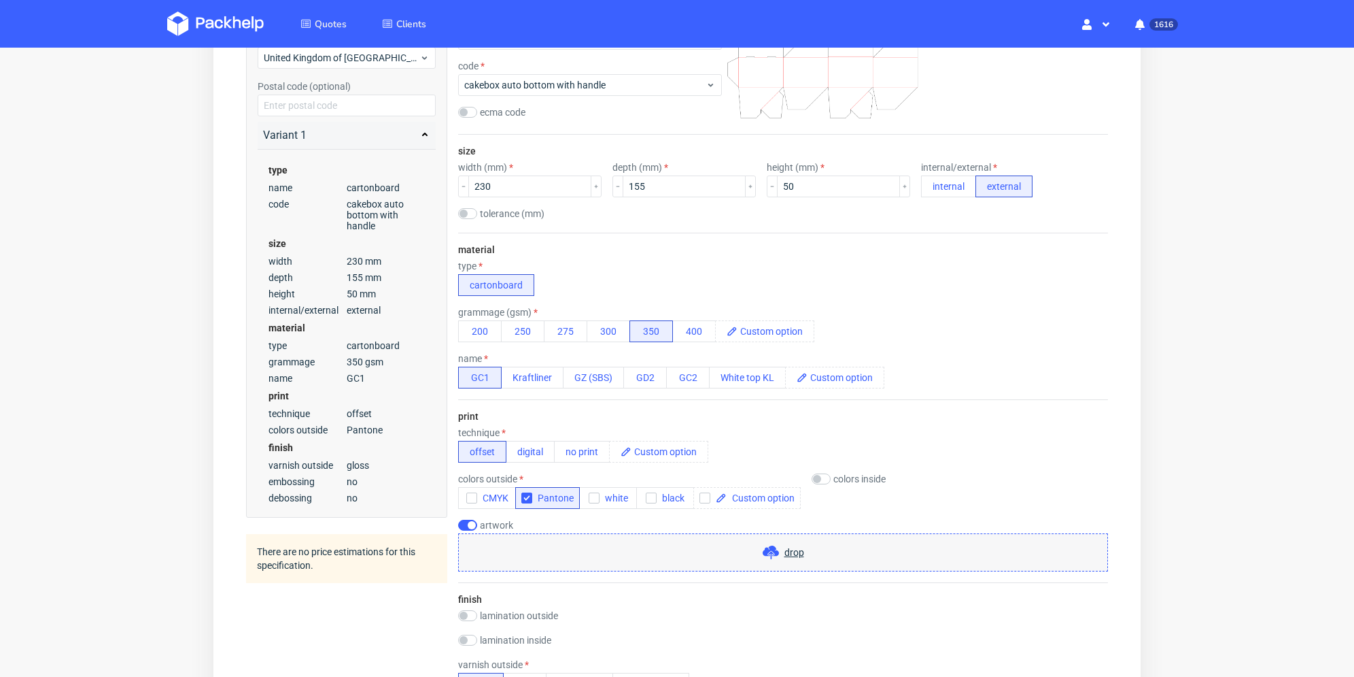
click at [710, 549] on div "drop" at bounding box center [783, 552] width 650 height 38
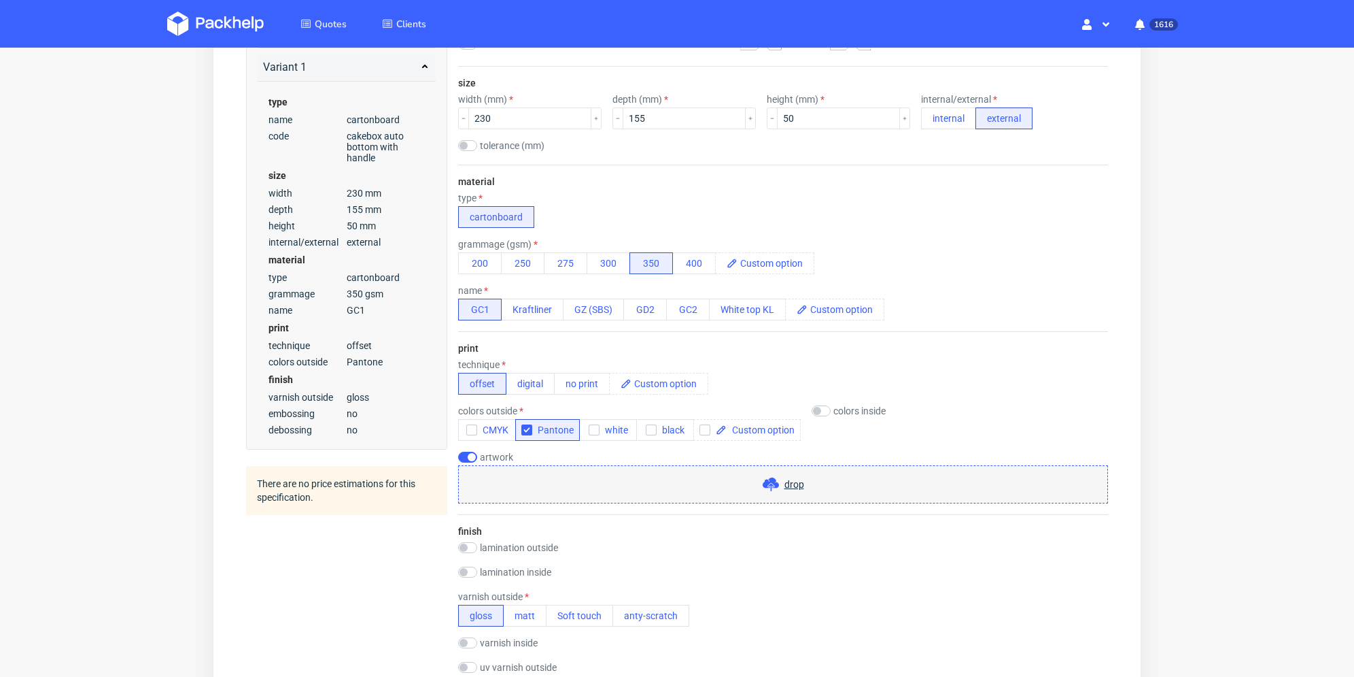
click at [747, 483] on div "drop" at bounding box center [783, 484] width 650 height 38
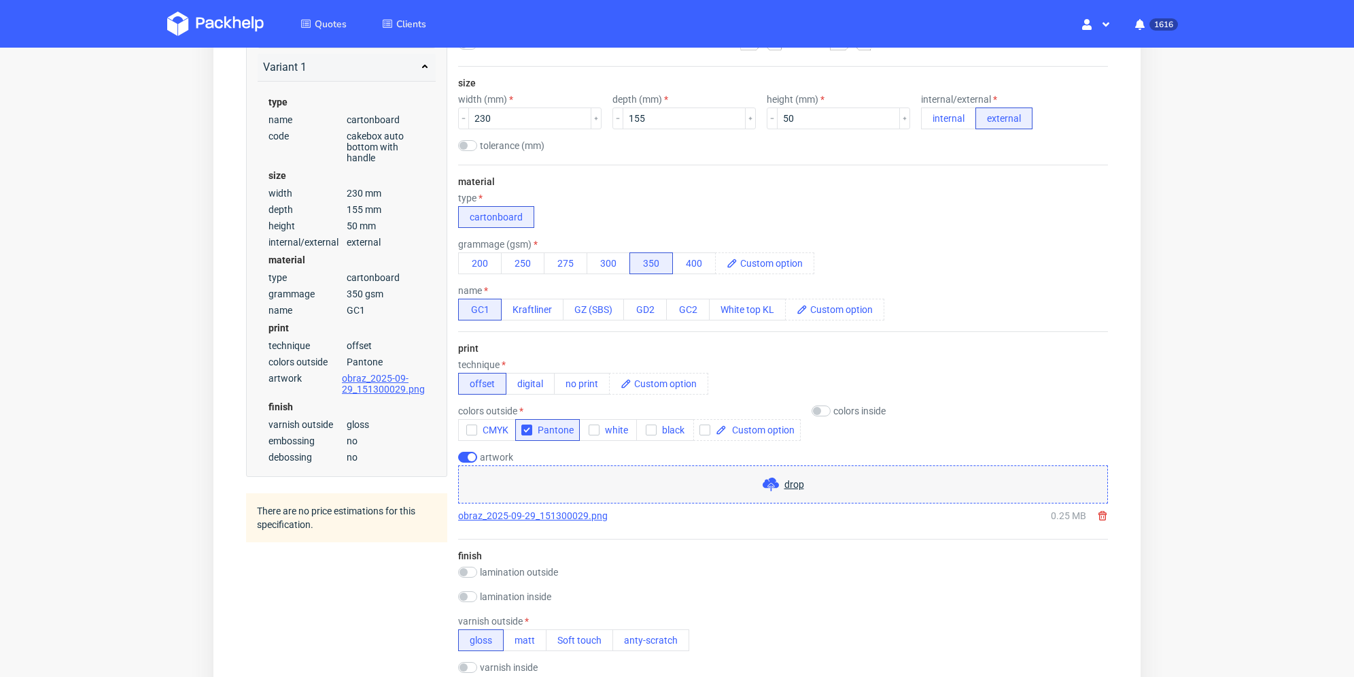
click at [787, 497] on div "drop" at bounding box center [783, 484] width 650 height 38
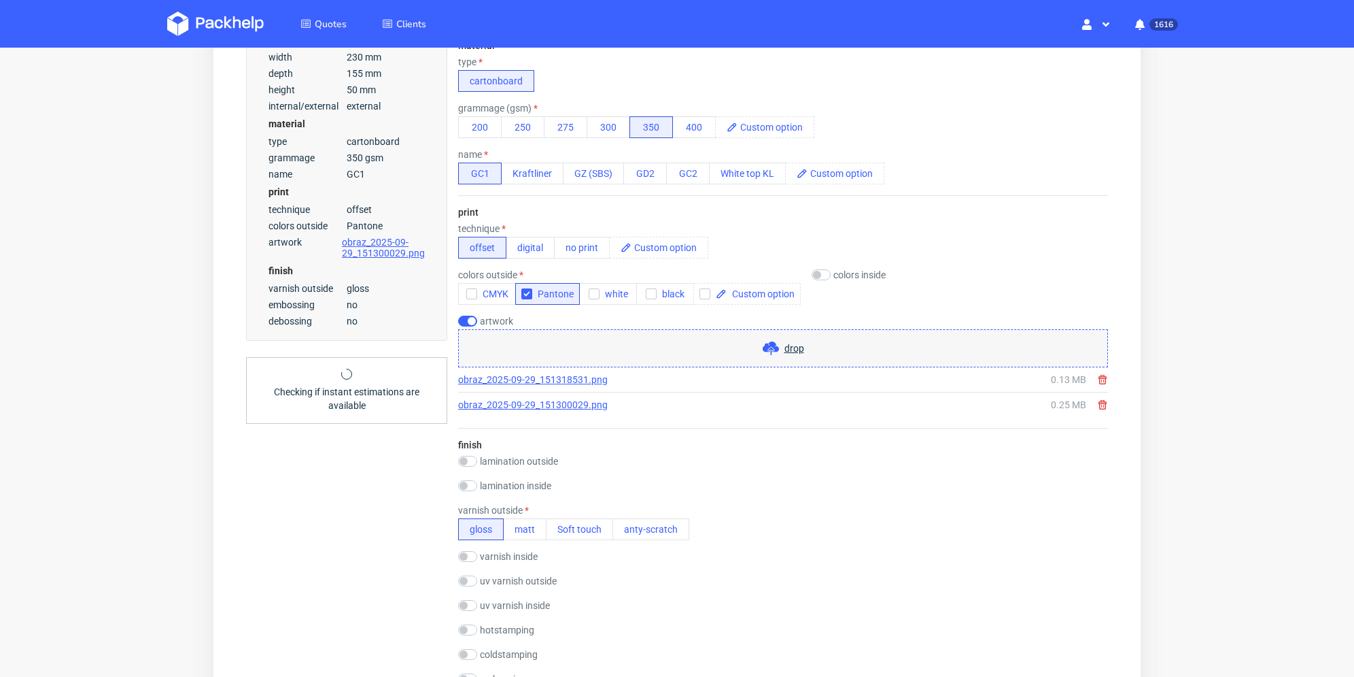
click at [433, 457] on form "type name cartonboard code cakebox auto bottom with handle ecma code size width…" at bounding box center [783, 515] width 704 height 1519
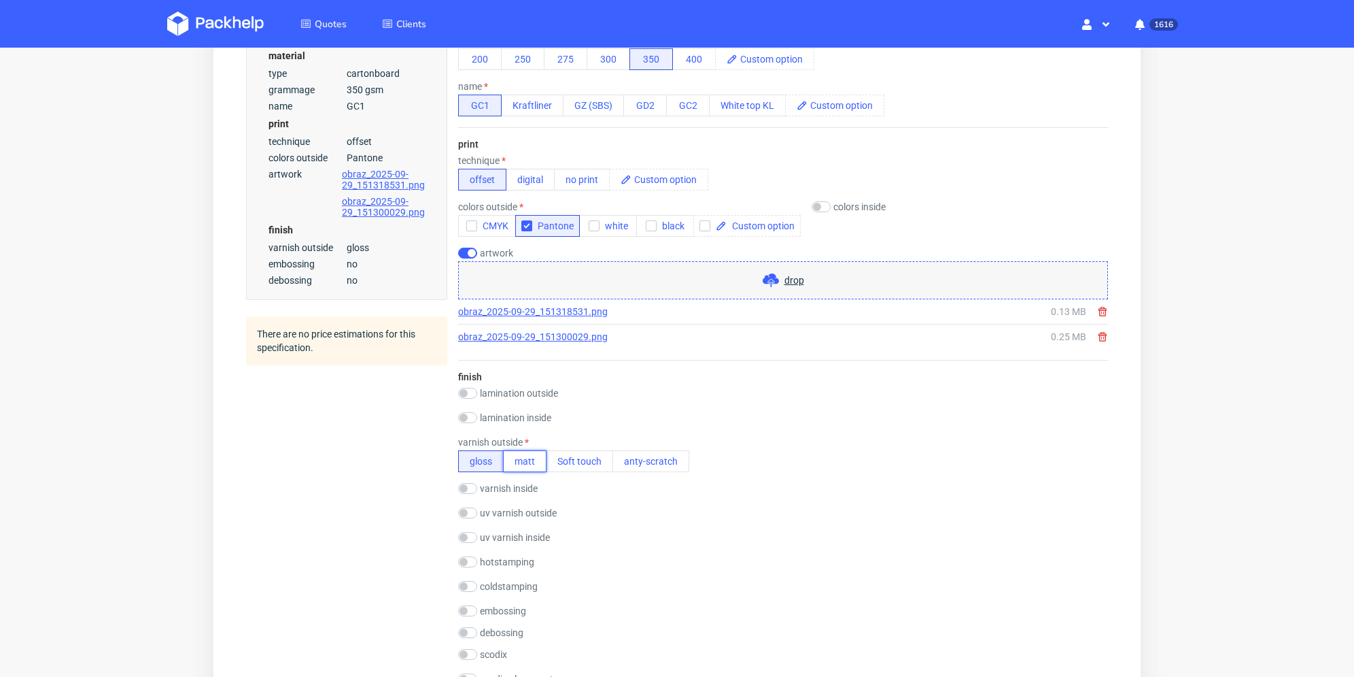
click at [526, 465] on button "matt" at bounding box center [525, 461] width 44 height 22
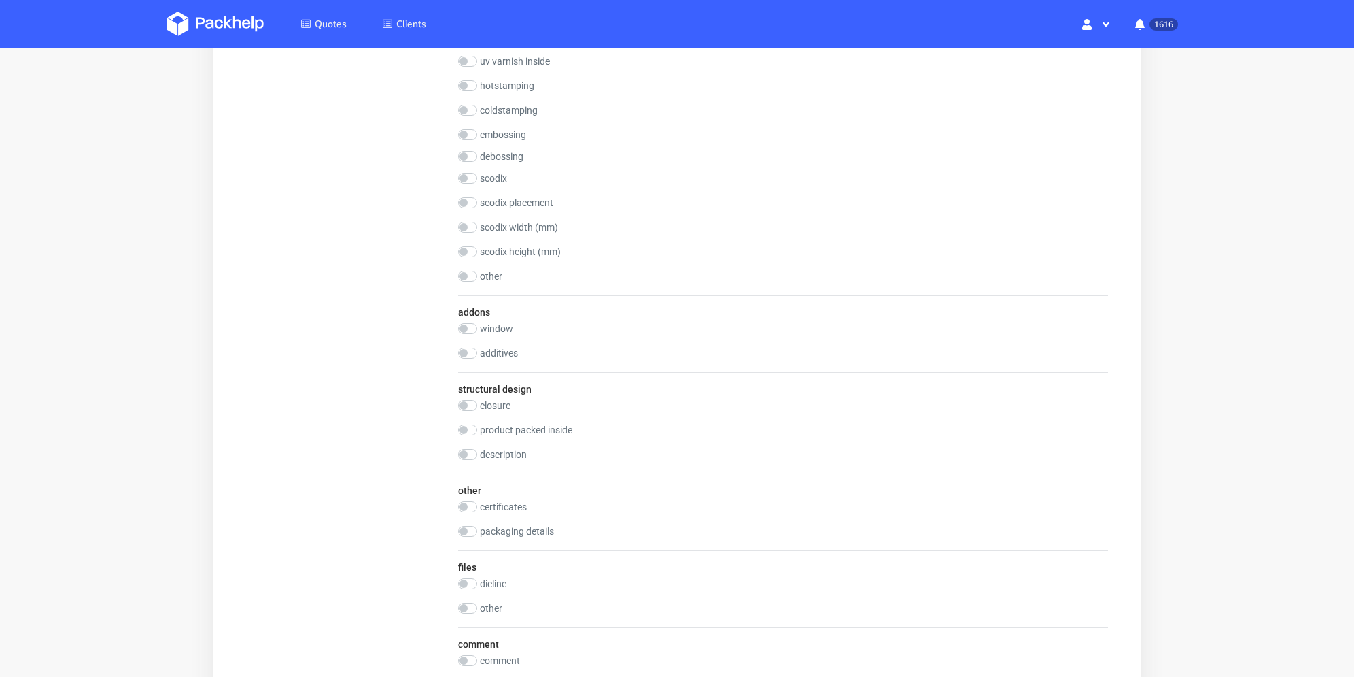
scroll to position [1088, 0]
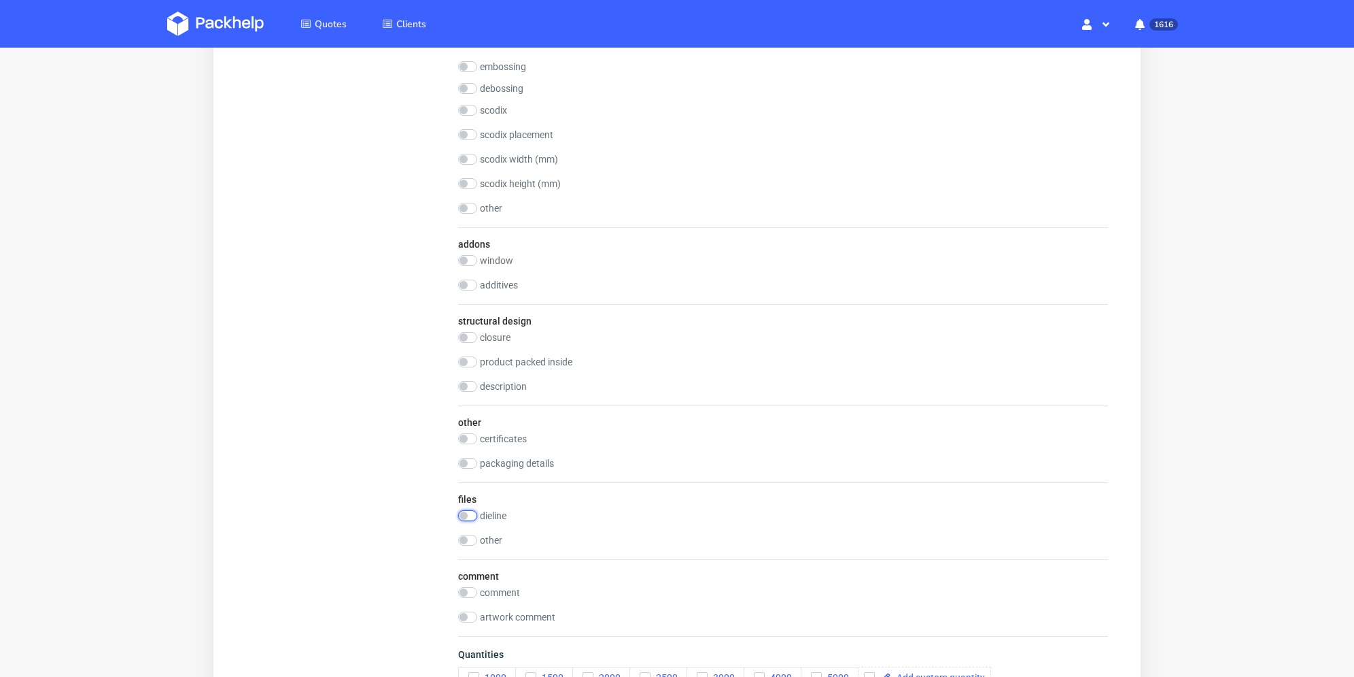
drag, startPoint x: 469, startPoint y: 514, endPoint x: 502, endPoint y: 515, distance: 32.6
click at [470, 515] on input "checkbox" at bounding box center [467, 515] width 19 height 11
checkbox input "true"
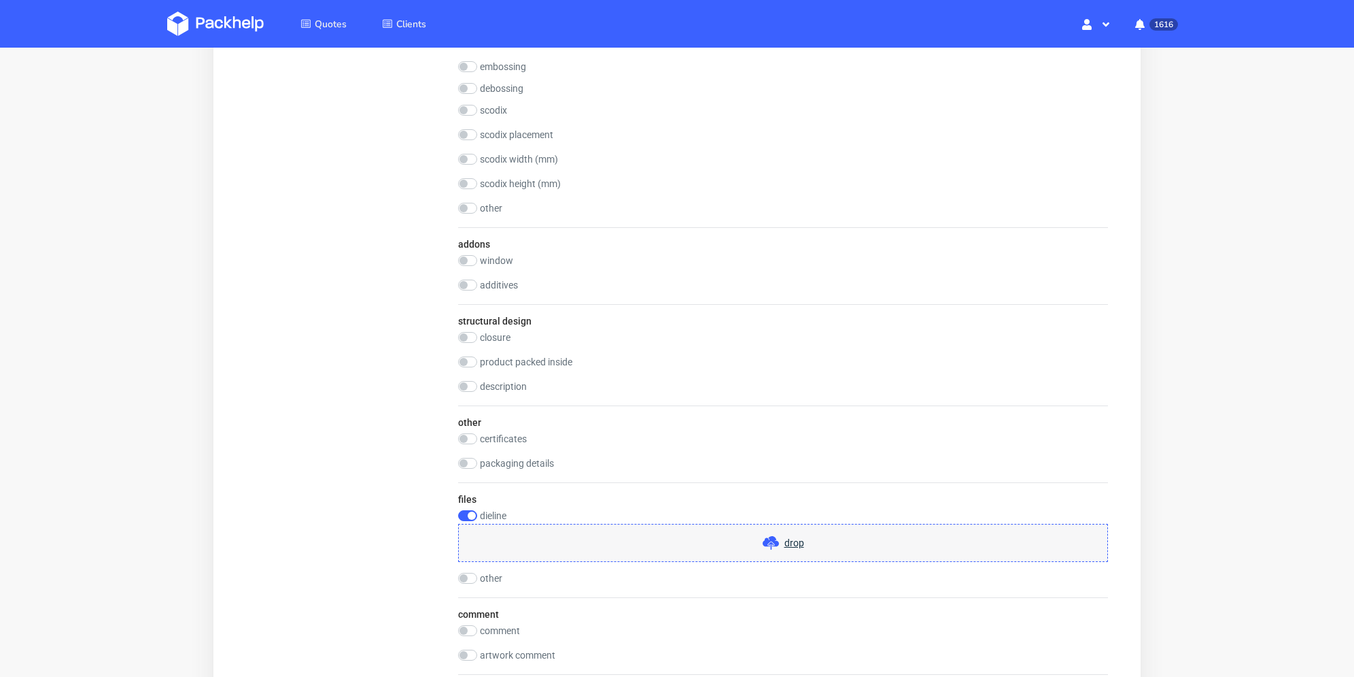
click at [633, 536] on div "drop" at bounding box center [783, 543] width 650 height 38
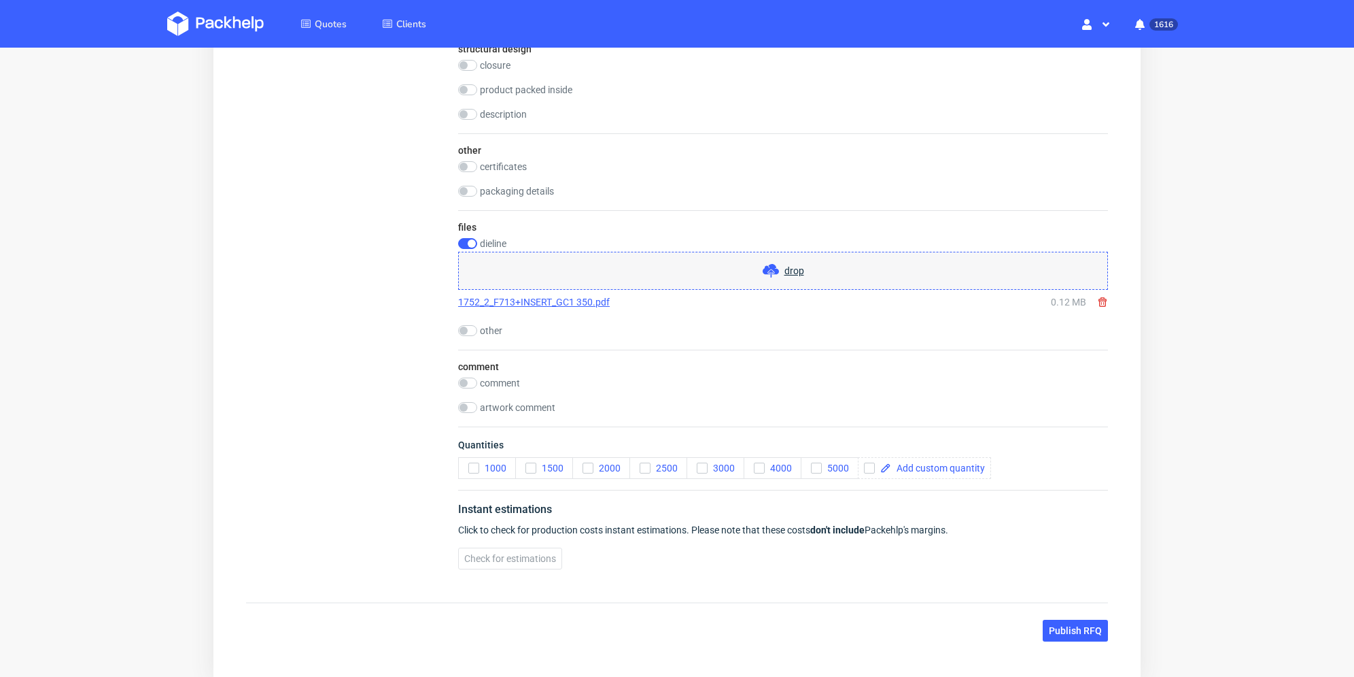
scroll to position [1428, 0]
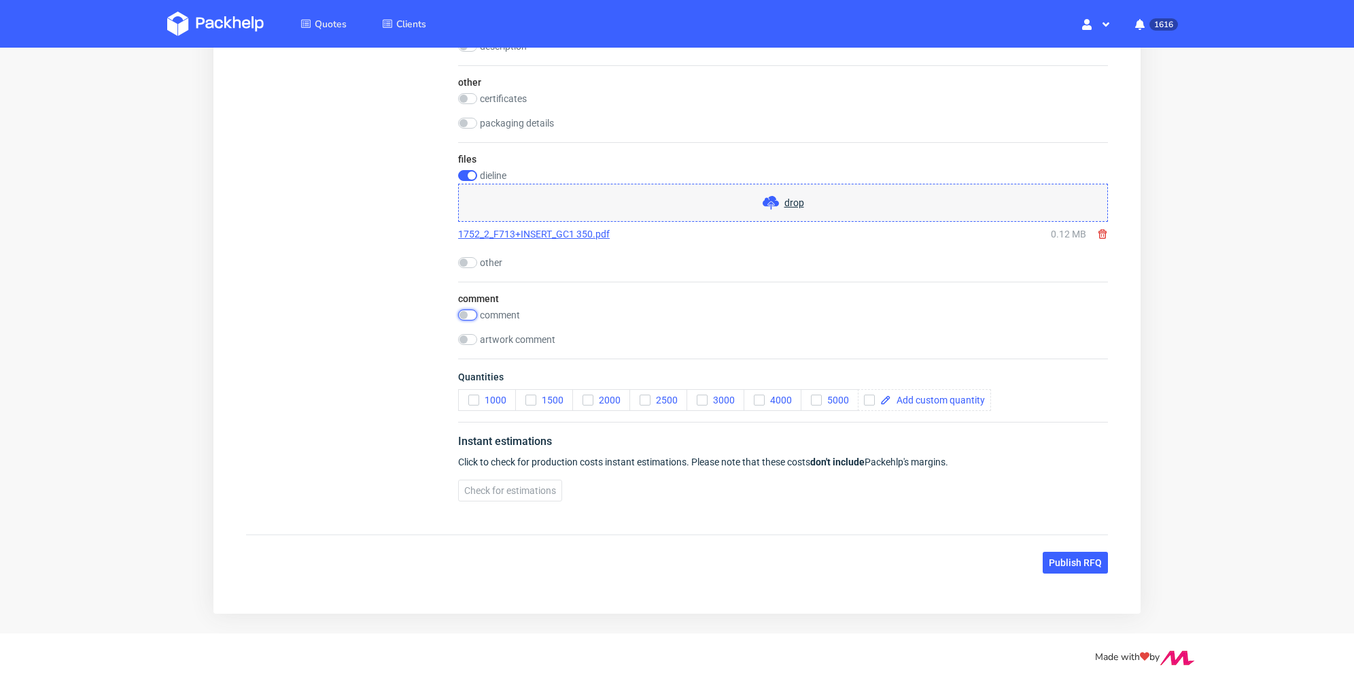
click at [468, 315] on input "checkbox" at bounding box center [467, 314] width 19 height 11
checkbox input "true"
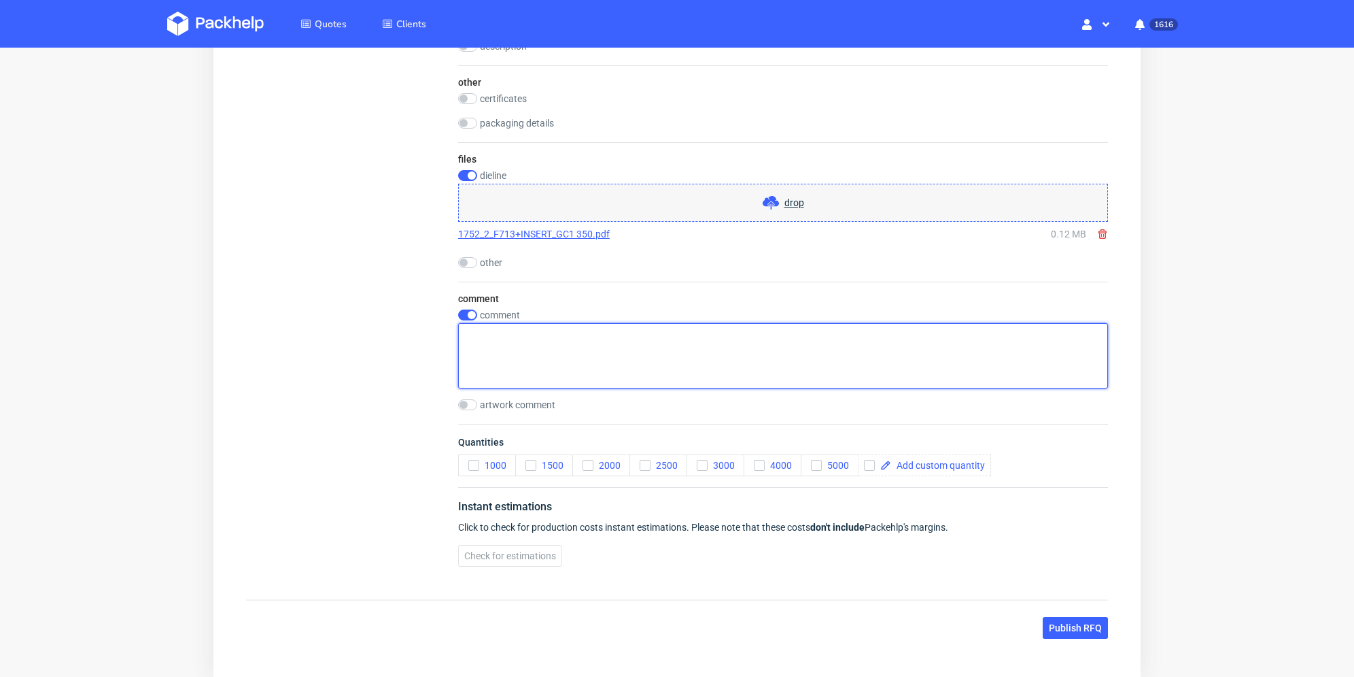
click at [483, 340] on textarea at bounding box center [783, 355] width 650 height 65
type textarea "prośba o wycene według siatki i cene bez wkładki"
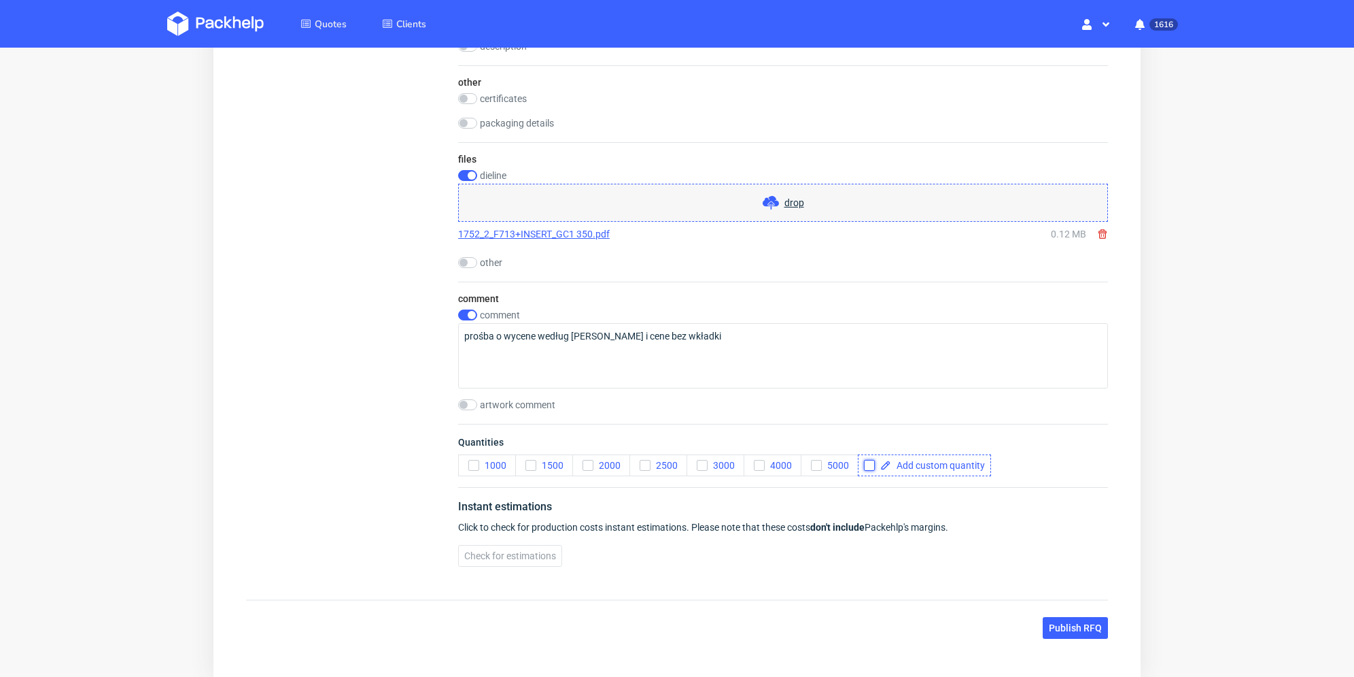
drag, startPoint x: 873, startPoint y: 464, endPoint x: 904, endPoint y: 467, distance: 31.5
click at [874, 464] on div at bounding box center [872, 465] width 16 height 11
click at [921, 469] on div "Quantities 1000 1500 2000 2500 3000 4000 5000" at bounding box center [783, 455] width 650 height 63
checkbox input "true"
click at [907, 473] on div "15000" at bounding box center [894, 465] width 72 height 22
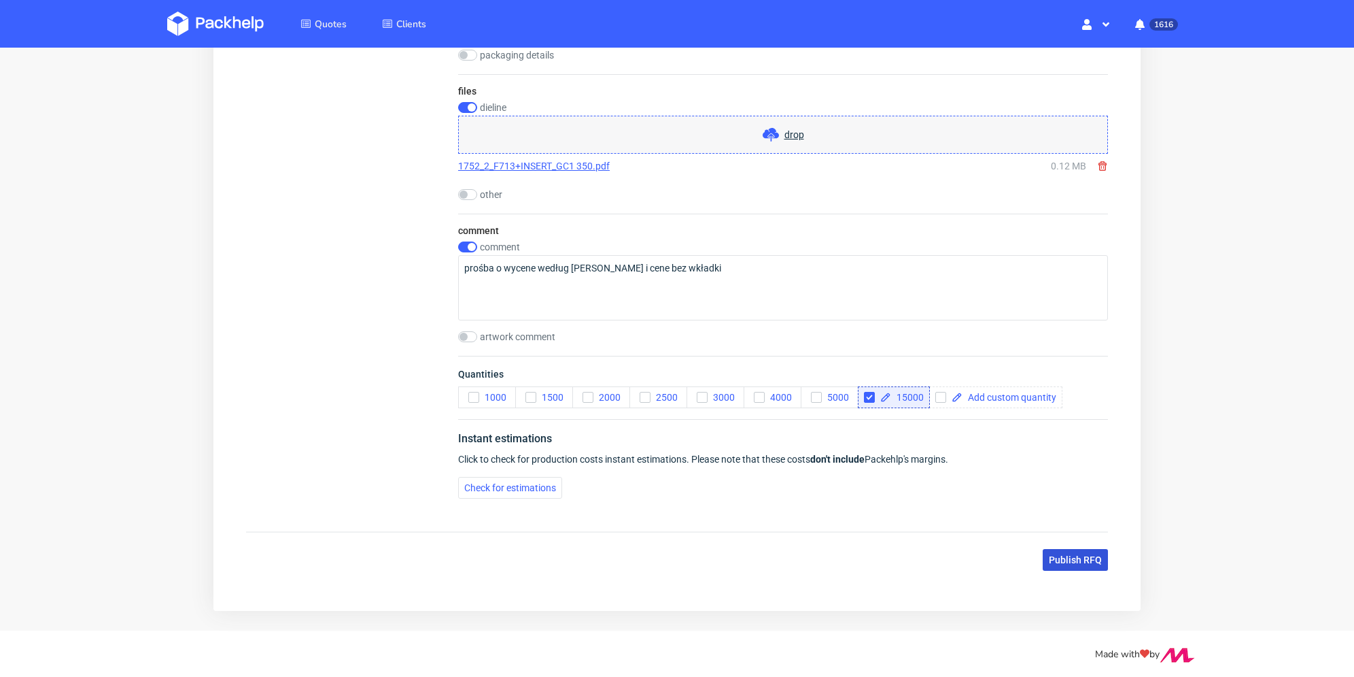
click at [1091, 558] on span "Publish RFQ" at bounding box center [1075, 560] width 53 height 10
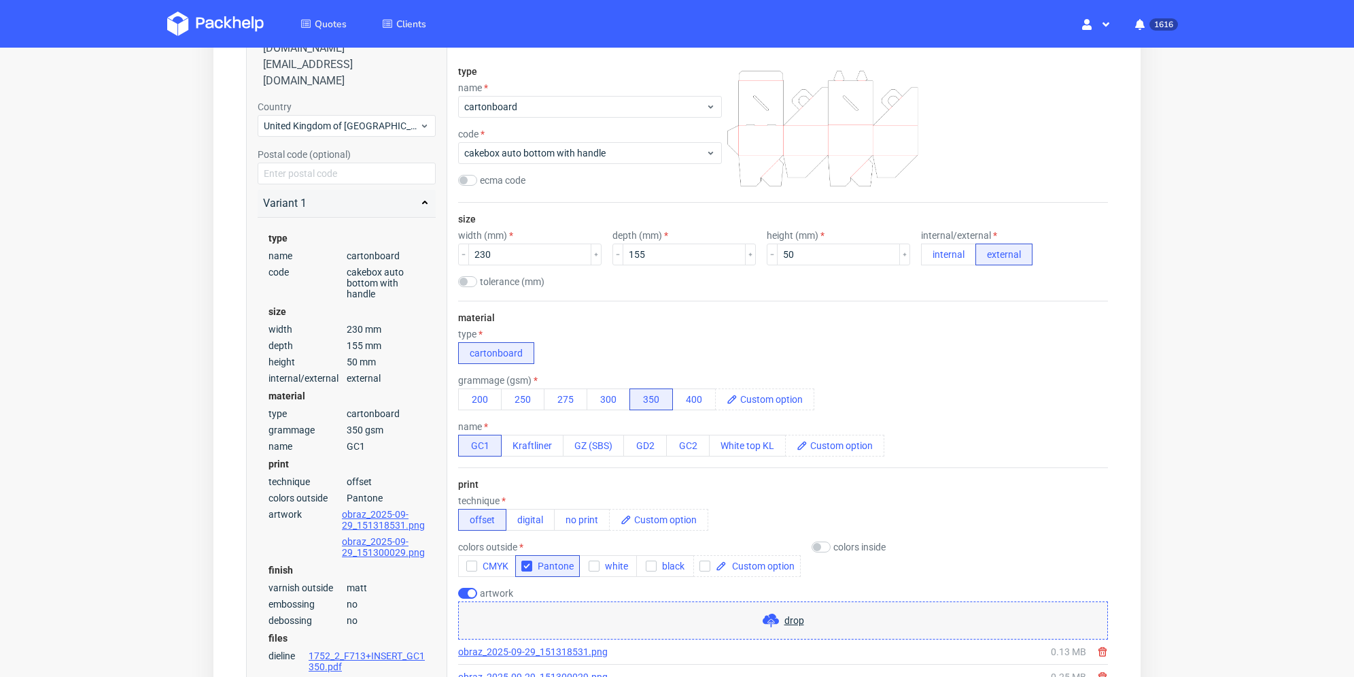
scroll to position [0, 0]
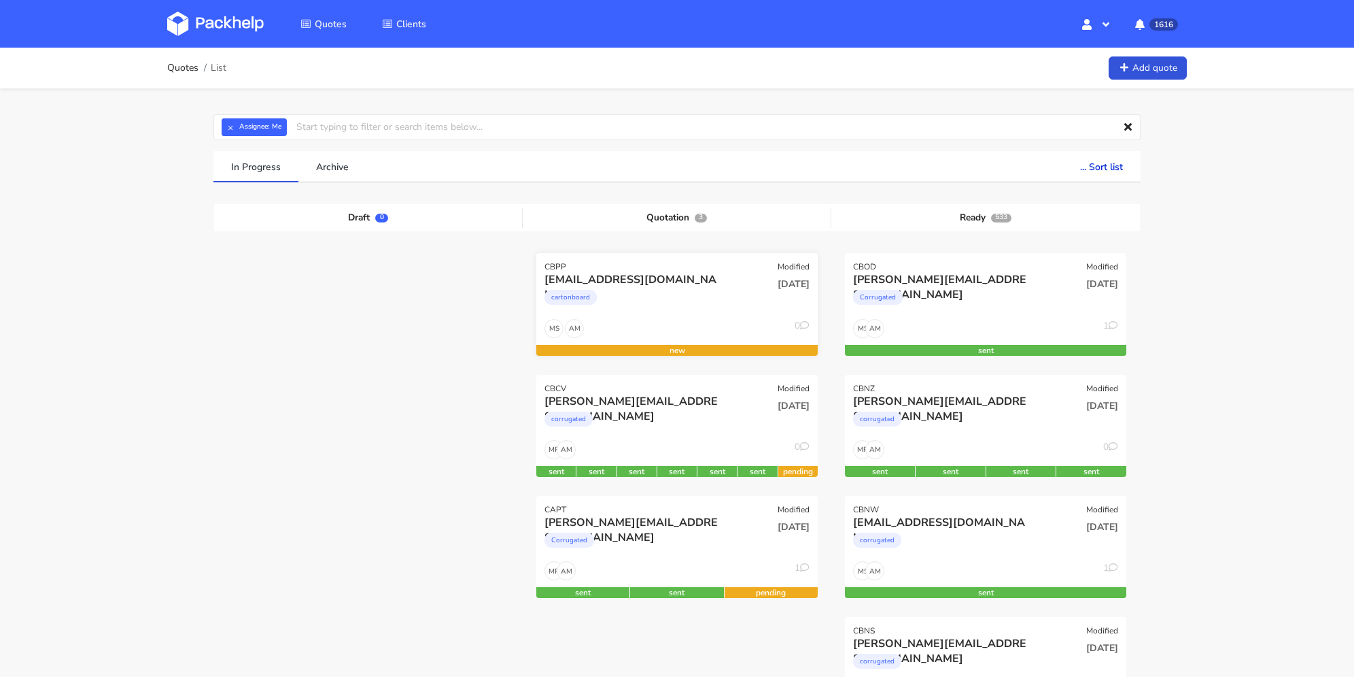
click at [714, 302] on div "cartonboard" at bounding box center [635, 300] width 180 height 27
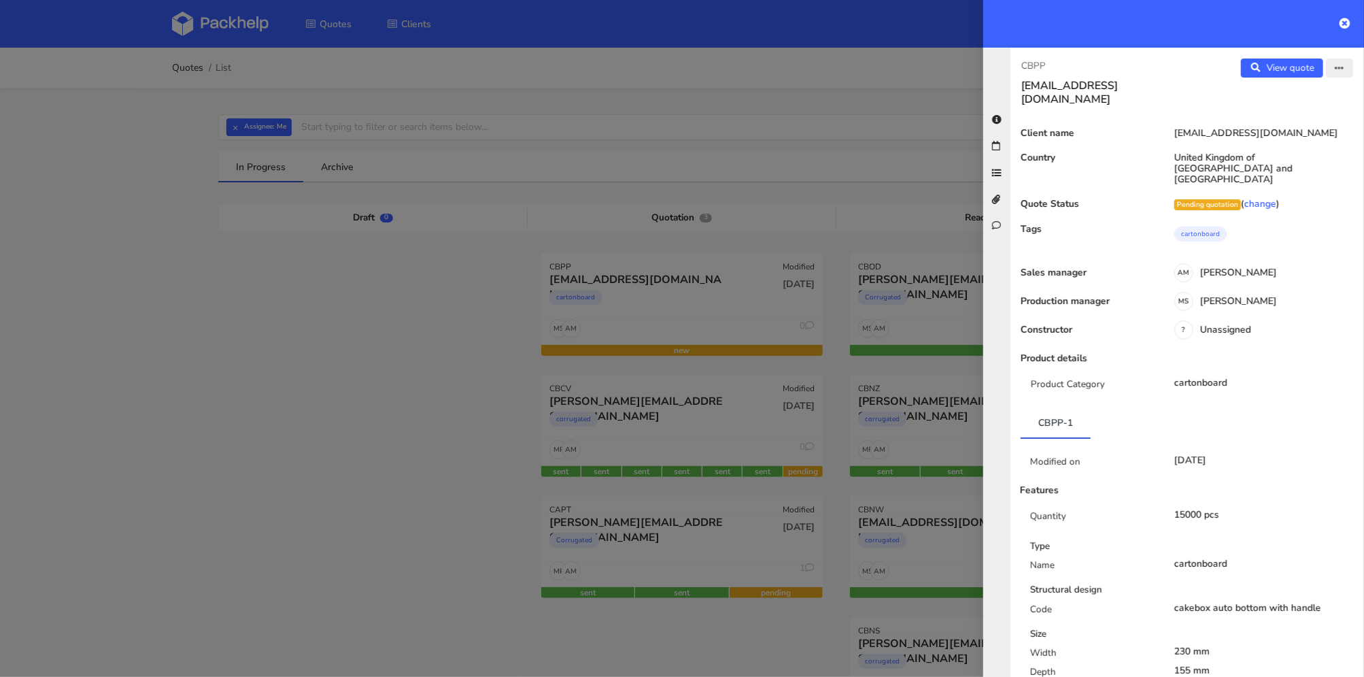
click at [1341, 62] on button "button" at bounding box center [1339, 67] width 27 height 19
click at [1306, 92] on link "Edit quote" at bounding box center [1295, 95] width 120 height 22
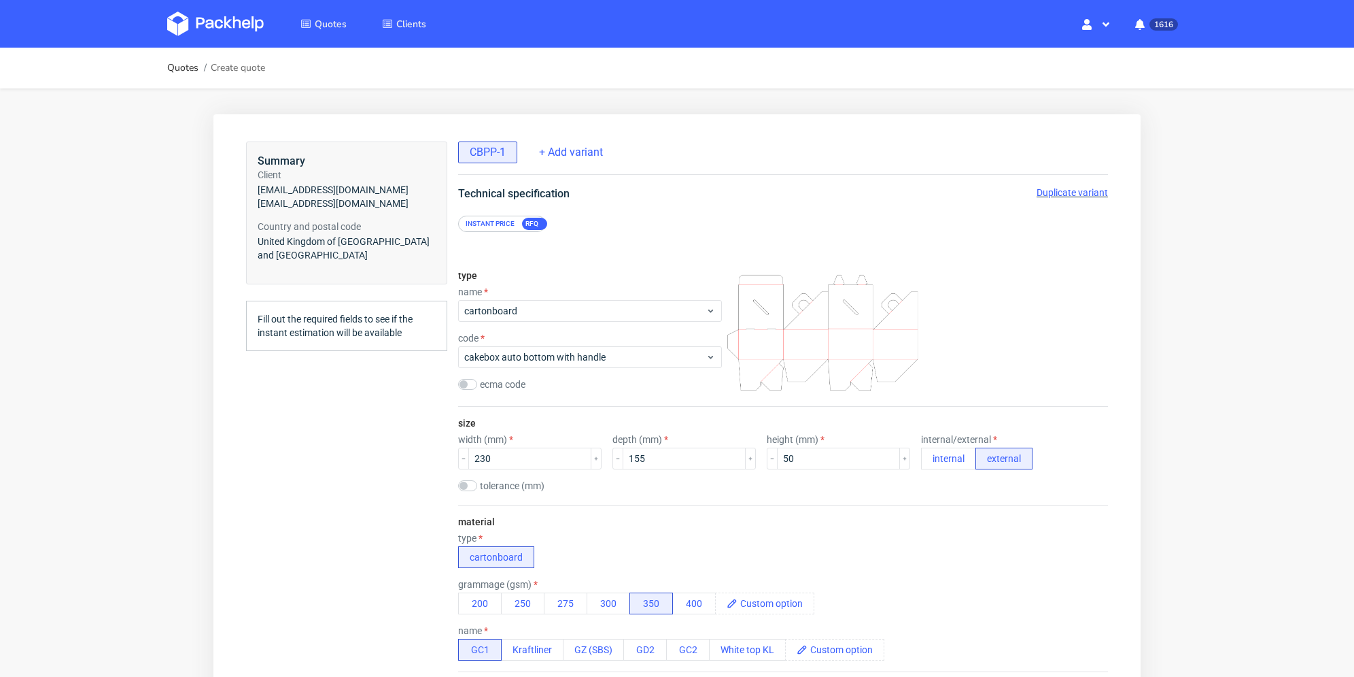
click at [1063, 189] on span "Duplicate variant" at bounding box center [1072, 192] width 71 height 11
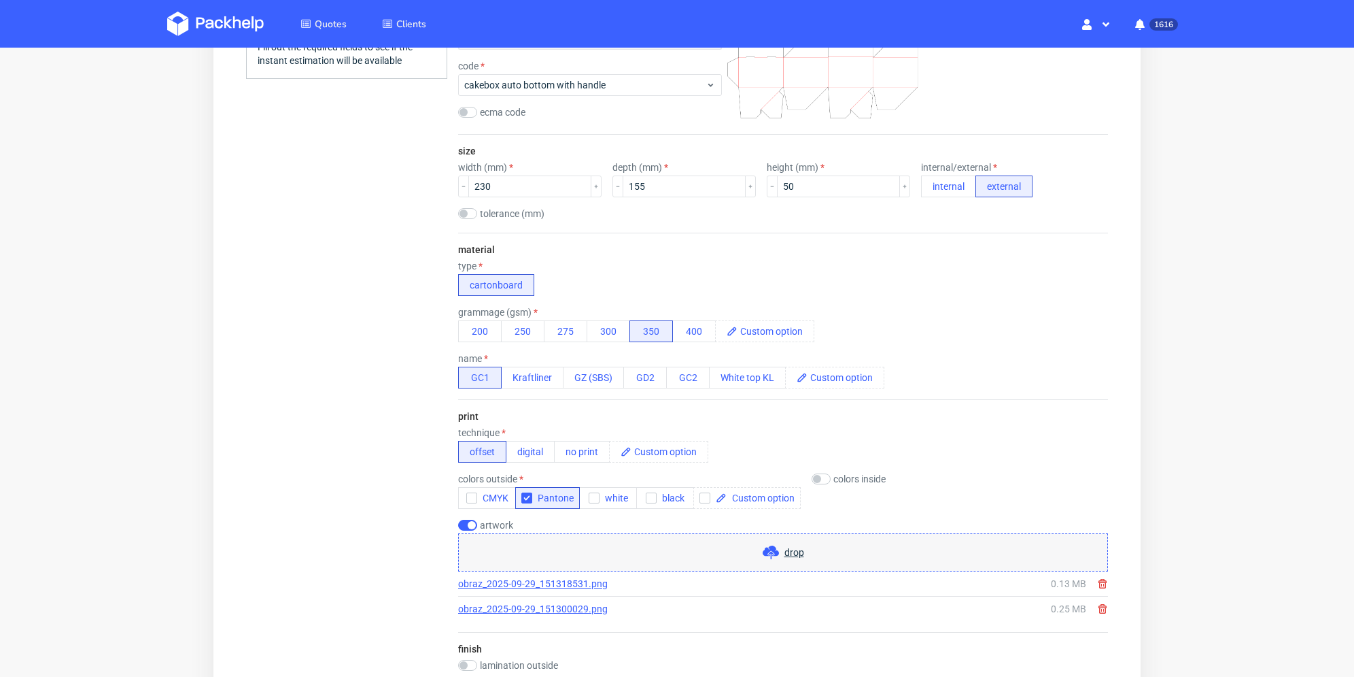
scroll to position [340, 0]
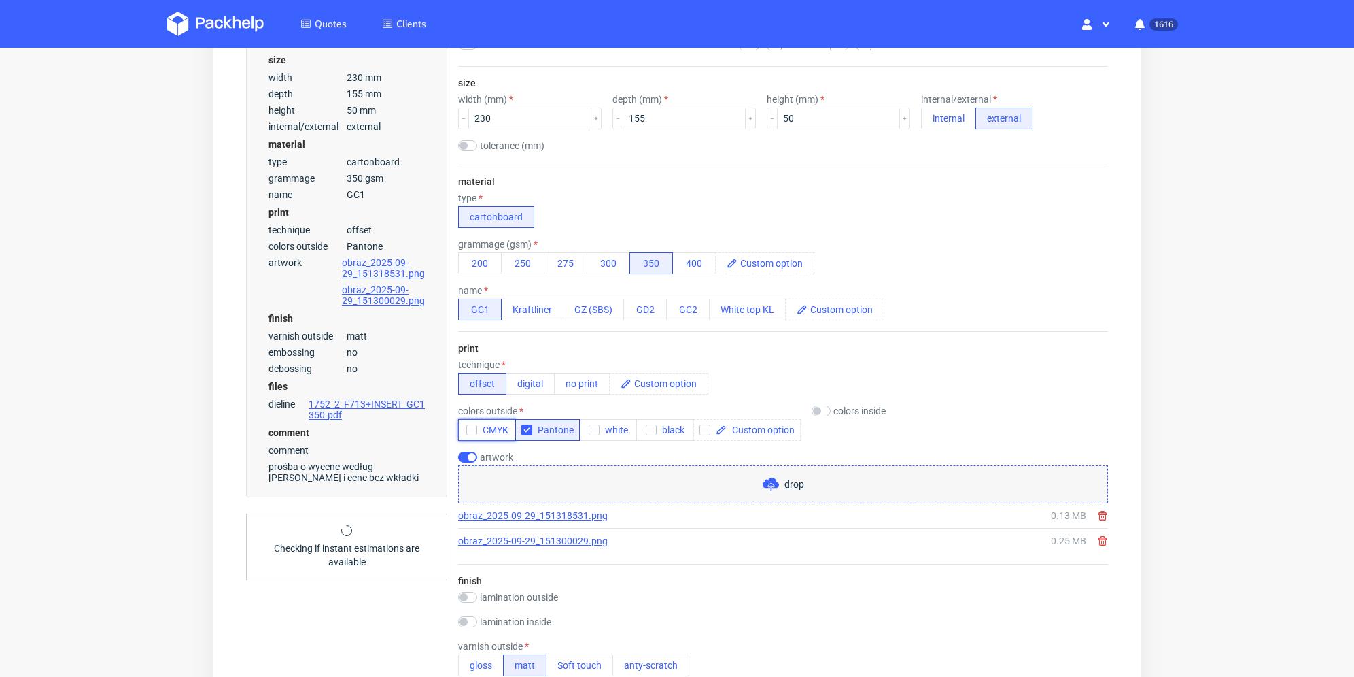
click at [472, 430] on icon "button" at bounding box center [472, 430] width 10 height 10
drag, startPoint x: 528, startPoint y: 429, endPoint x: 538, endPoint y: 430, distance: 10.9
click at [528, 429] on icon "button" at bounding box center [527, 430] width 10 height 10
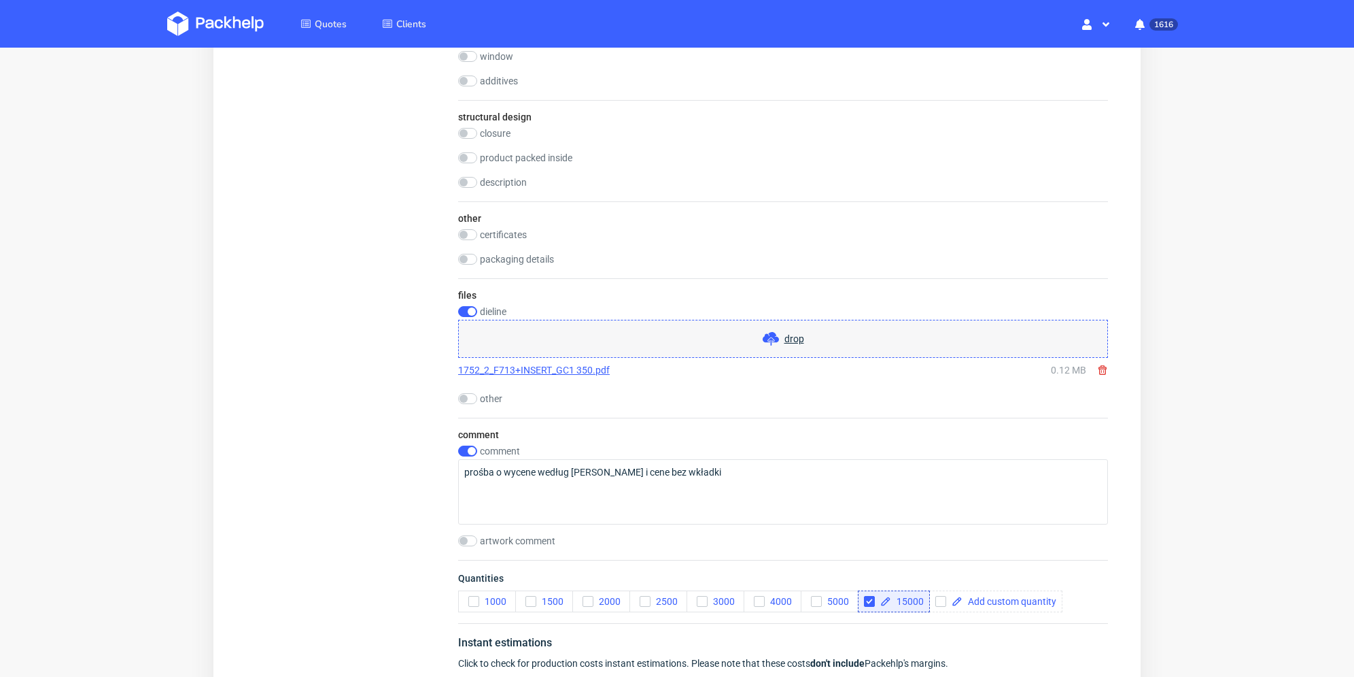
scroll to position [1496, 0]
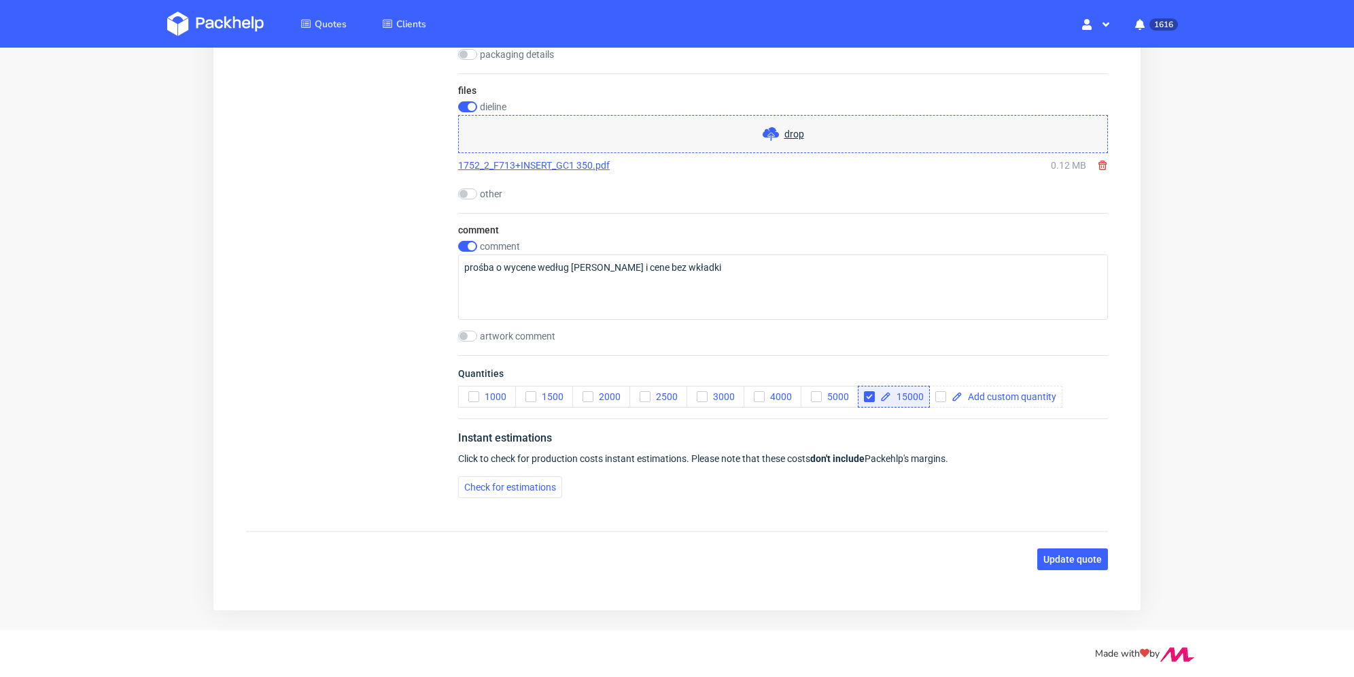
click at [1058, 554] on span "Update quote" at bounding box center [1073, 559] width 58 height 10
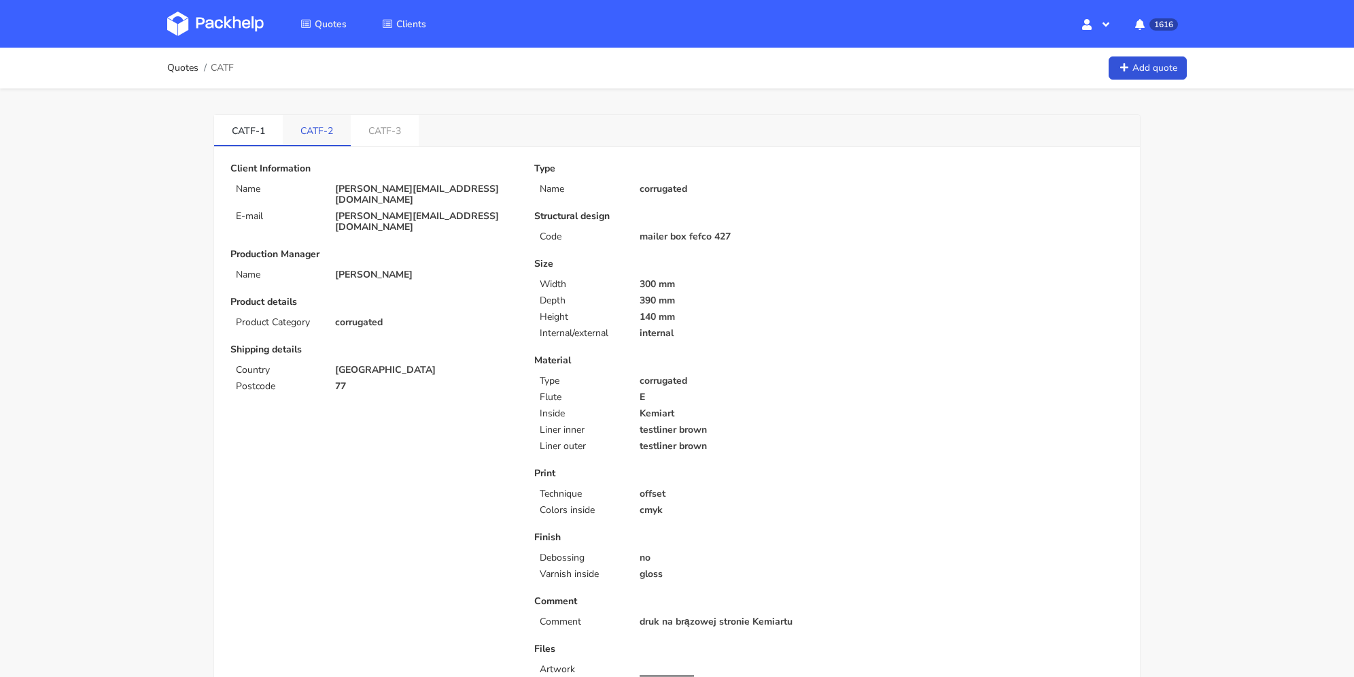
click at [327, 135] on link "CATF-2" at bounding box center [317, 130] width 68 height 30
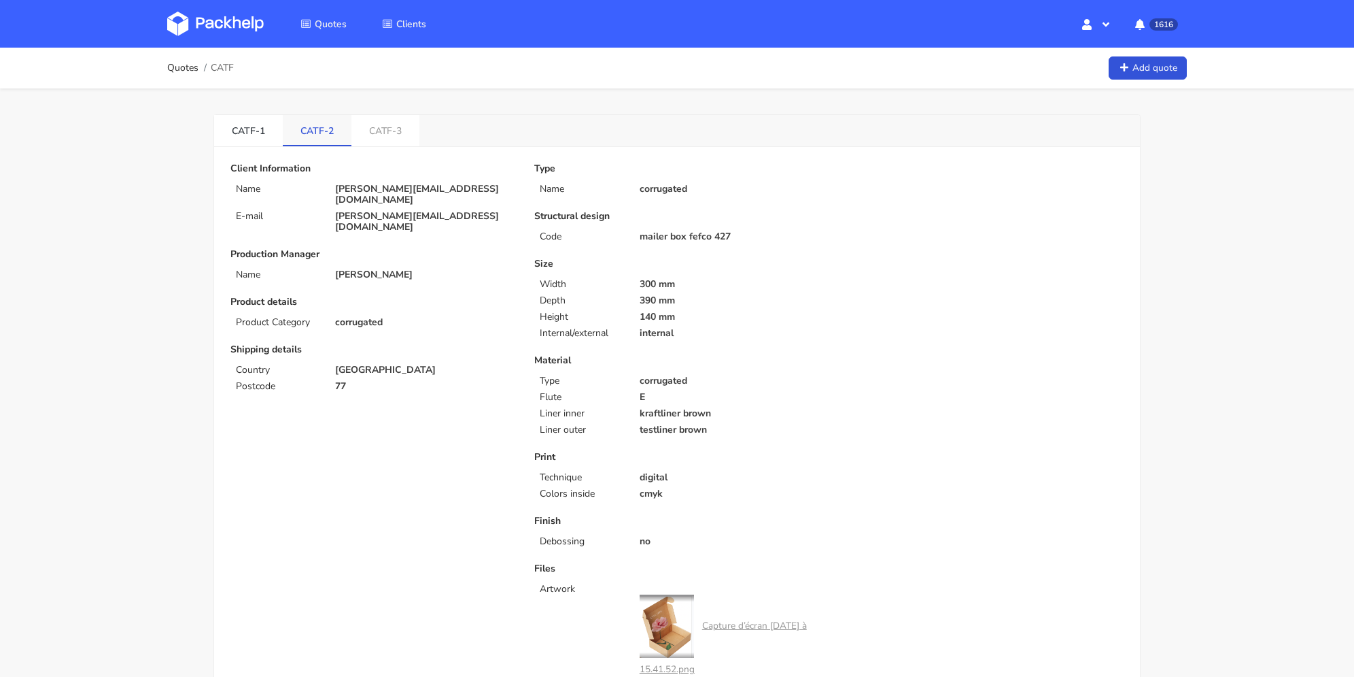
drag, startPoint x: 254, startPoint y: 133, endPoint x: 301, endPoint y: 130, distance: 47.0
click at [254, 133] on link "CATF-1" at bounding box center [248, 130] width 69 height 30
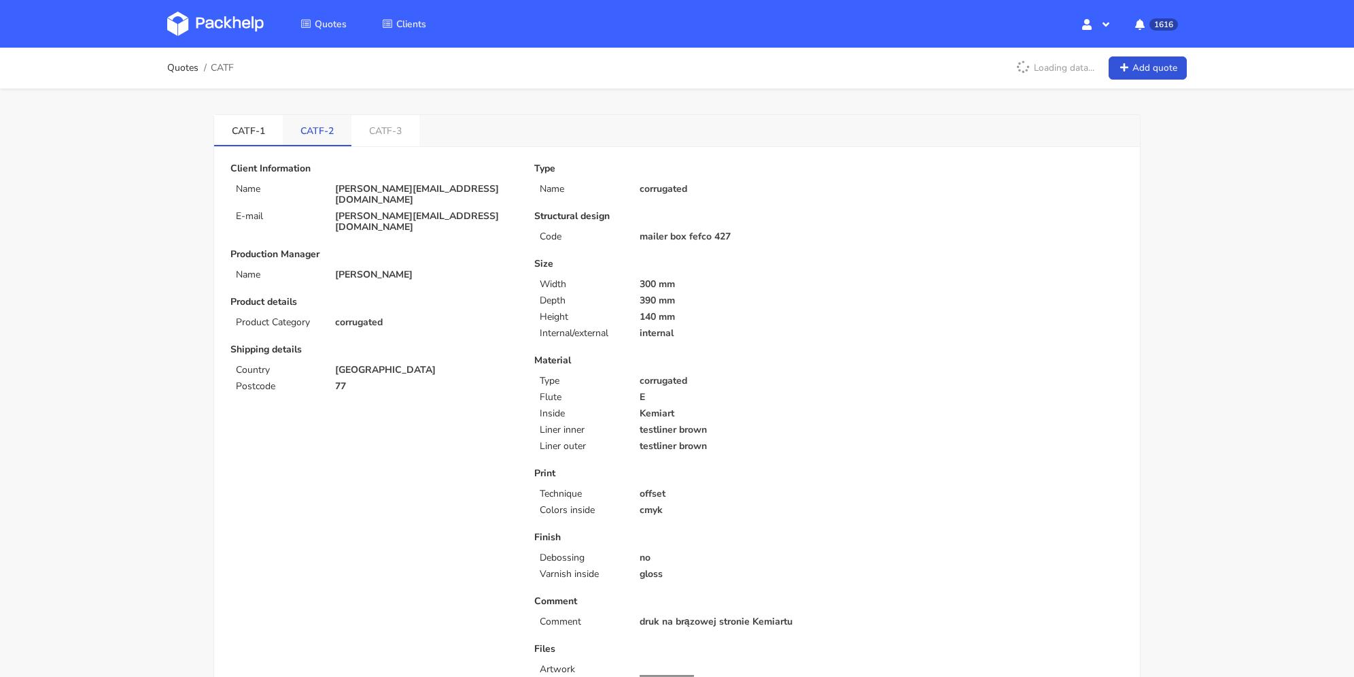
drag, startPoint x: 318, startPoint y: 130, endPoint x: 349, endPoint y: 127, distance: 31.4
click at [318, 130] on link "CATF-2" at bounding box center [317, 130] width 69 height 30
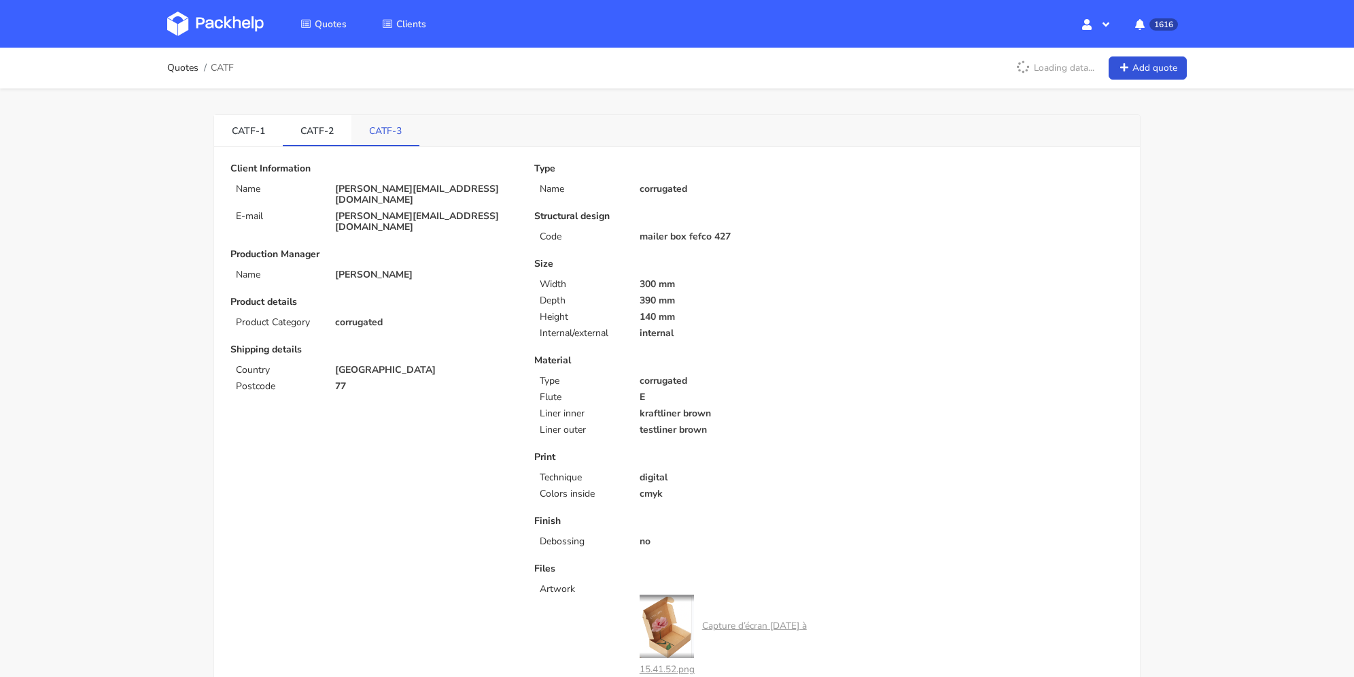
click at [366, 127] on link "CATF-3" at bounding box center [386, 130] width 68 height 30
click at [313, 133] on link "CATF-2" at bounding box center [317, 130] width 69 height 30
click at [259, 127] on link "CATF-1" at bounding box center [248, 130] width 69 height 30
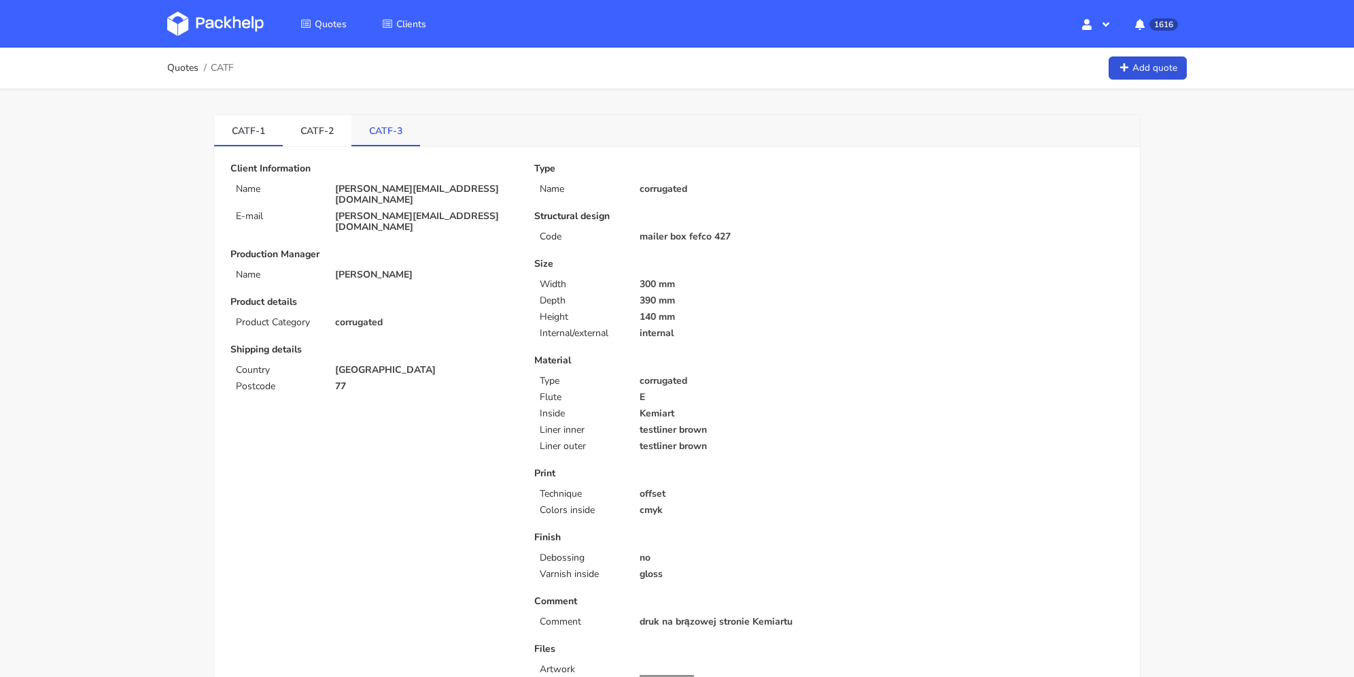
click at [369, 123] on link "CATF-3" at bounding box center [386, 130] width 69 height 30
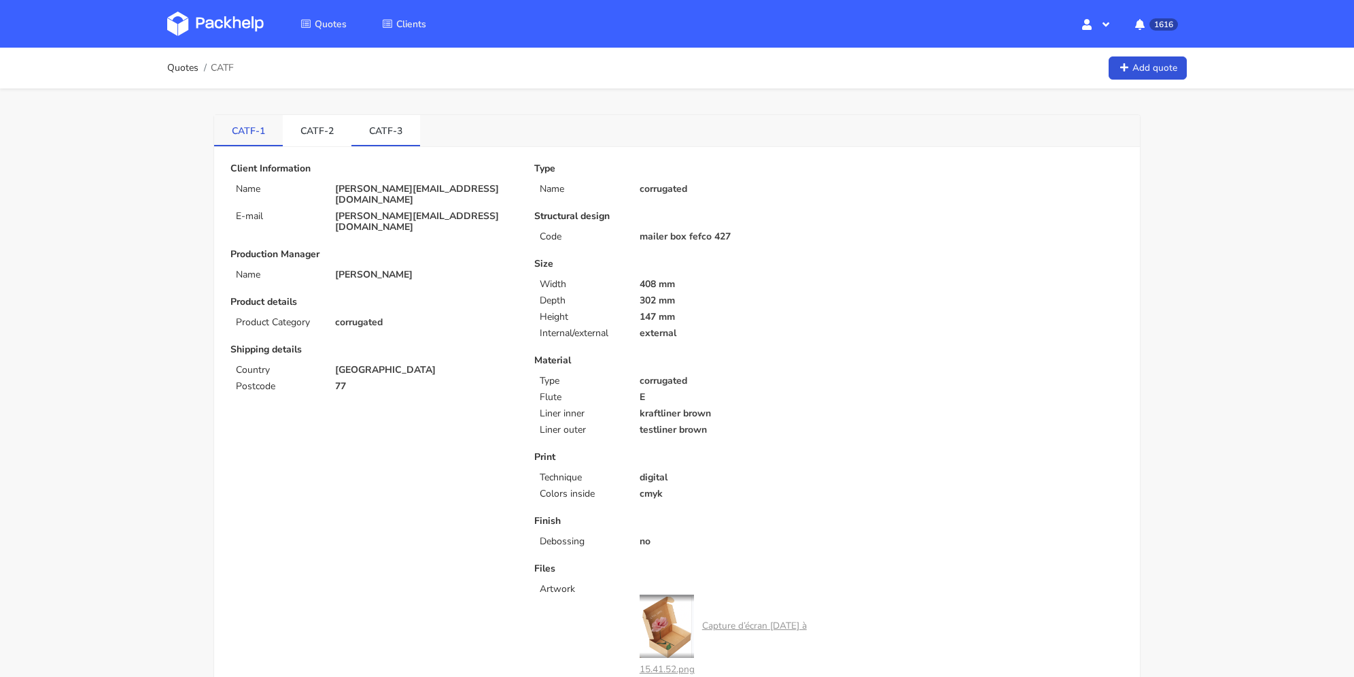
click at [233, 124] on link "CATF-1" at bounding box center [248, 130] width 69 height 30
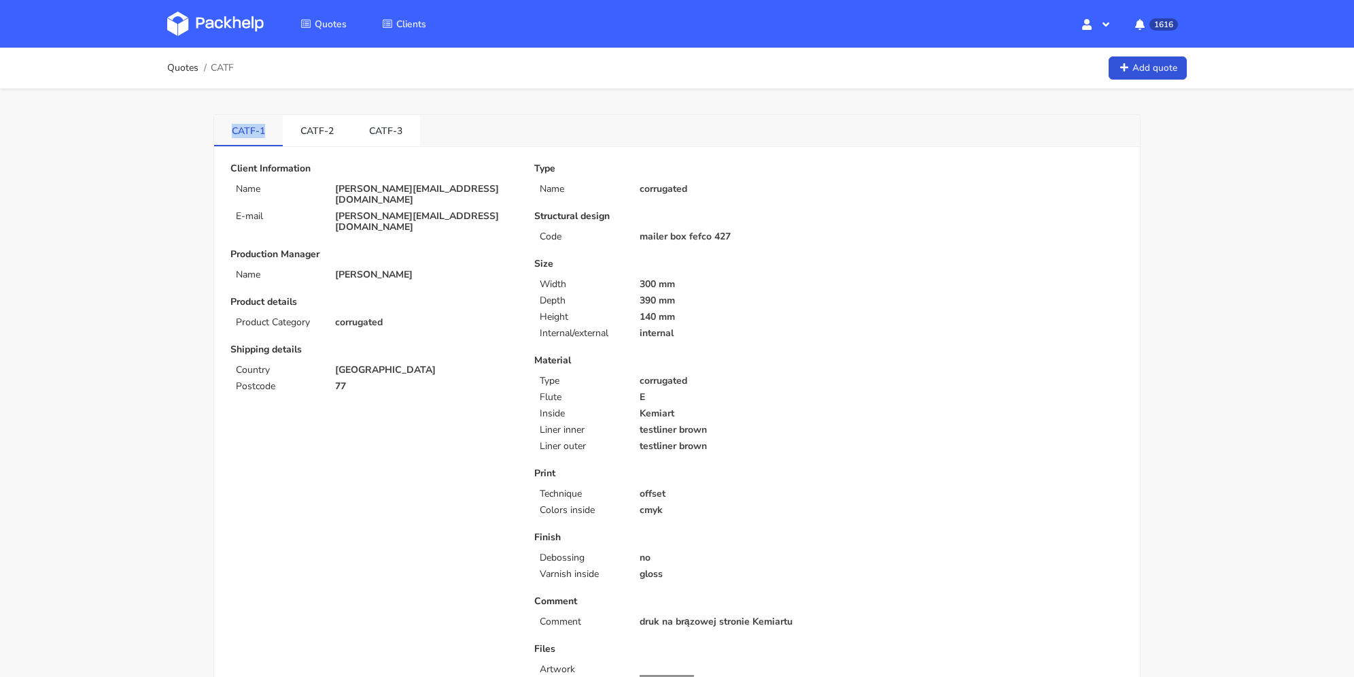
drag, startPoint x: 232, startPoint y: 131, endPoint x: 270, endPoint y: 132, distance: 38.1
click at [270, 132] on link "CATF-1" at bounding box center [248, 130] width 69 height 30
copy link "CATF-1"
click at [383, 135] on link "CATF-3" at bounding box center [386, 130] width 69 height 30
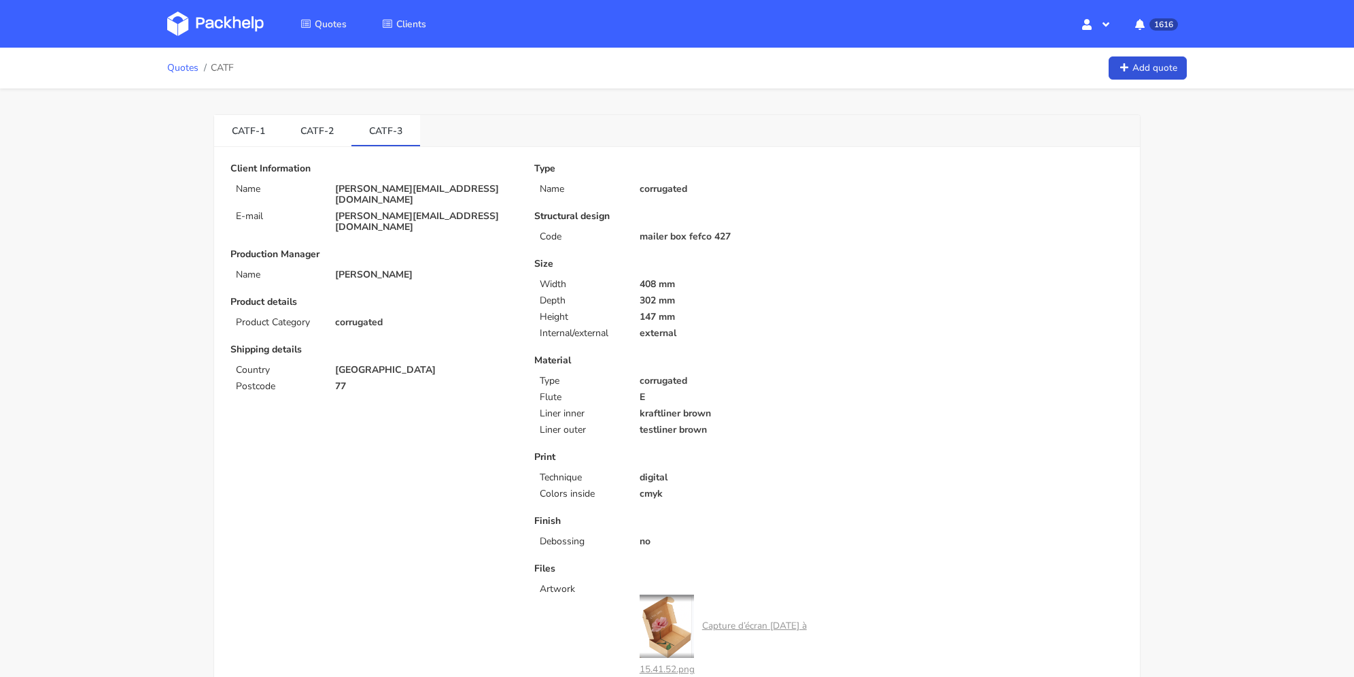
click at [179, 68] on link "Quotes" at bounding box center [182, 68] width 31 height 11
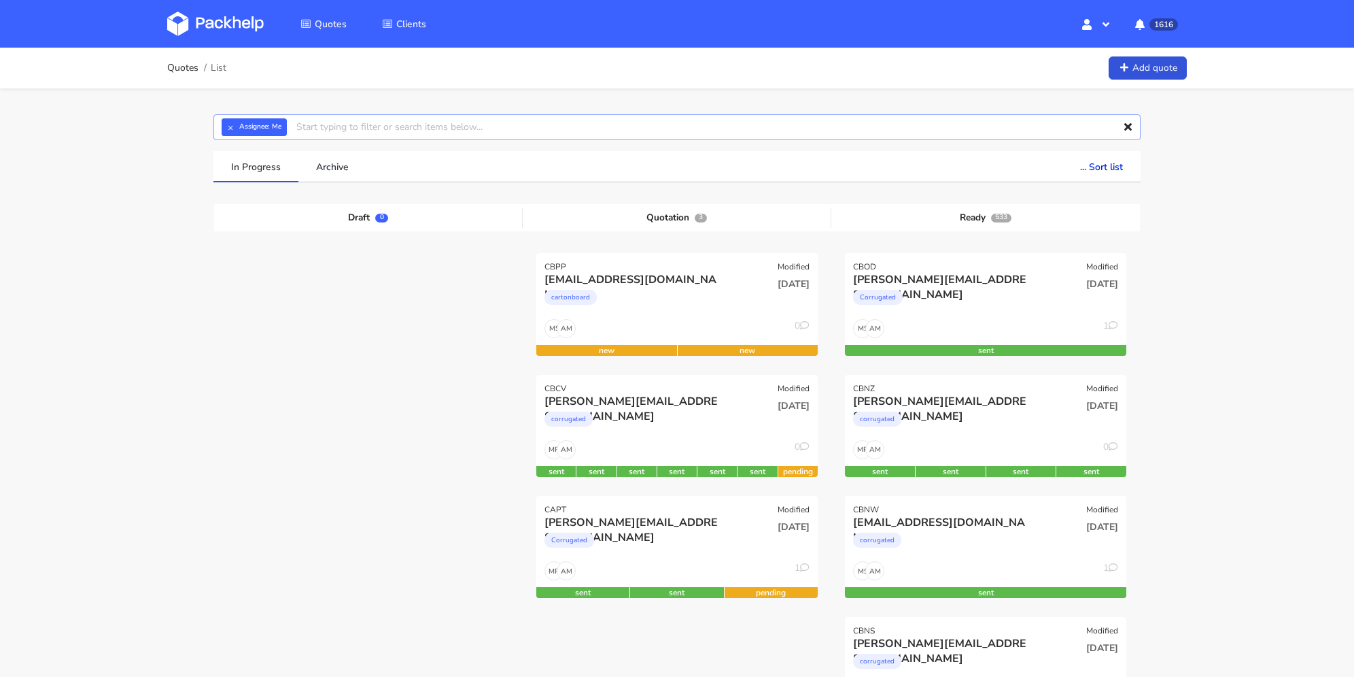
click at [415, 132] on input "text" at bounding box center [676, 127] width 927 height 26
click at [409, 133] on input "catf" at bounding box center [676, 127] width 927 height 26
type input "catf"
click at [375, 171] on link "catf" at bounding box center [372, 178] width 126 height 25
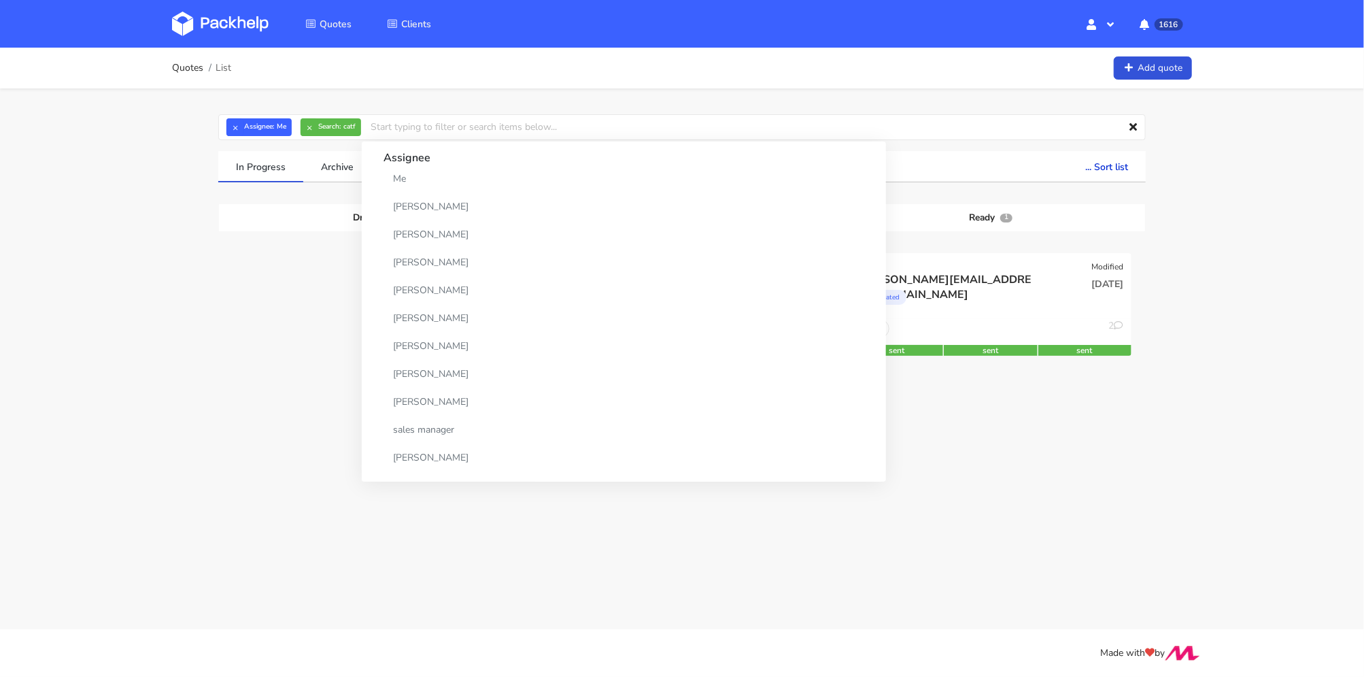
drag, startPoint x: 184, startPoint y: 347, endPoint x: 214, endPoint y: 344, distance: 30.8
click at [184, 347] on div "Quotes List Add quote × Assignee: Me × Search: catf Assignee Me [PERSON_NAME] […" at bounding box center [682, 261] width 1364 height 426
click at [956, 298] on div "corrugated" at bounding box center [948, 300] width 180 height 27
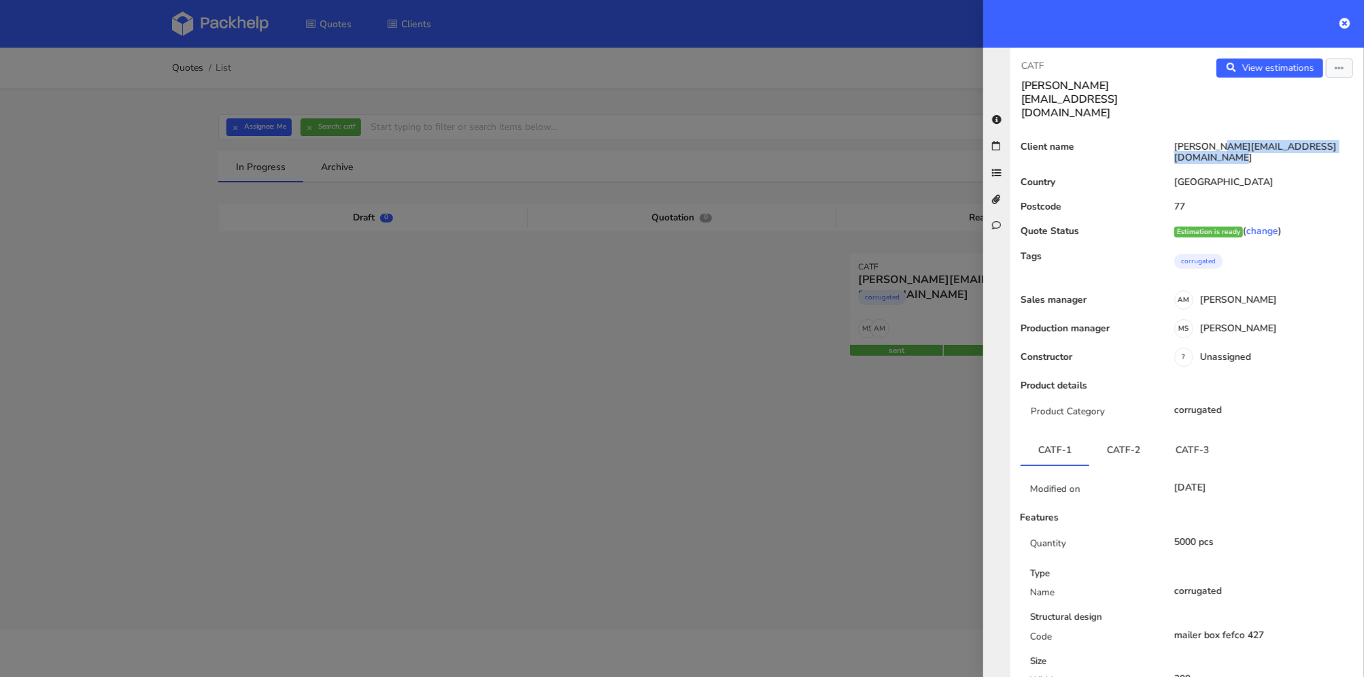
drag, startPoint x: 1267, startPoint y: 115, endPoint x: 1161, endPoint y: 122, distance: 106.3
click at [1161, 141] on div "camille.chardon@louisemisha.com" at bounding box center [1261, 152] width 206 height 22
copy div "camille.chardon@louisemisha.com"
click at [1342, 24] on icon at bounding box center [1344, 23] width 11 height 11
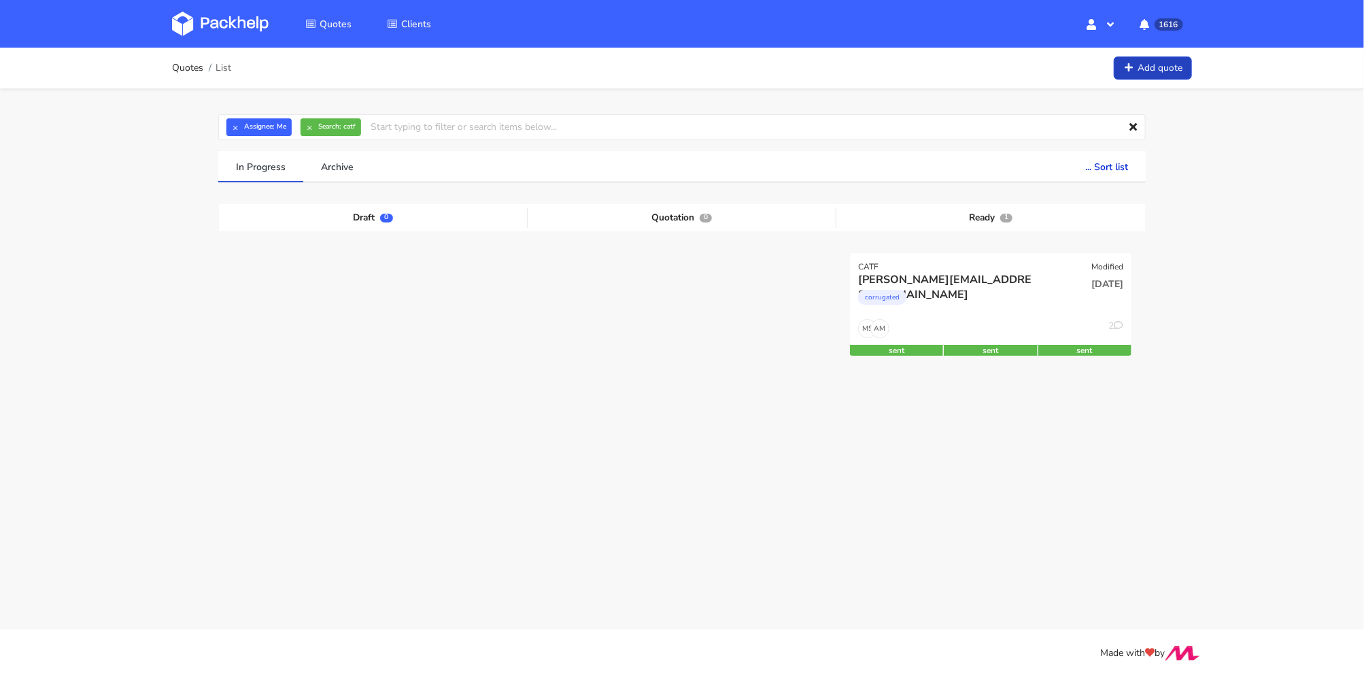
click at [1163, 67] on link "Add quote" at bounding box center [1153, 68] width 78 height 24
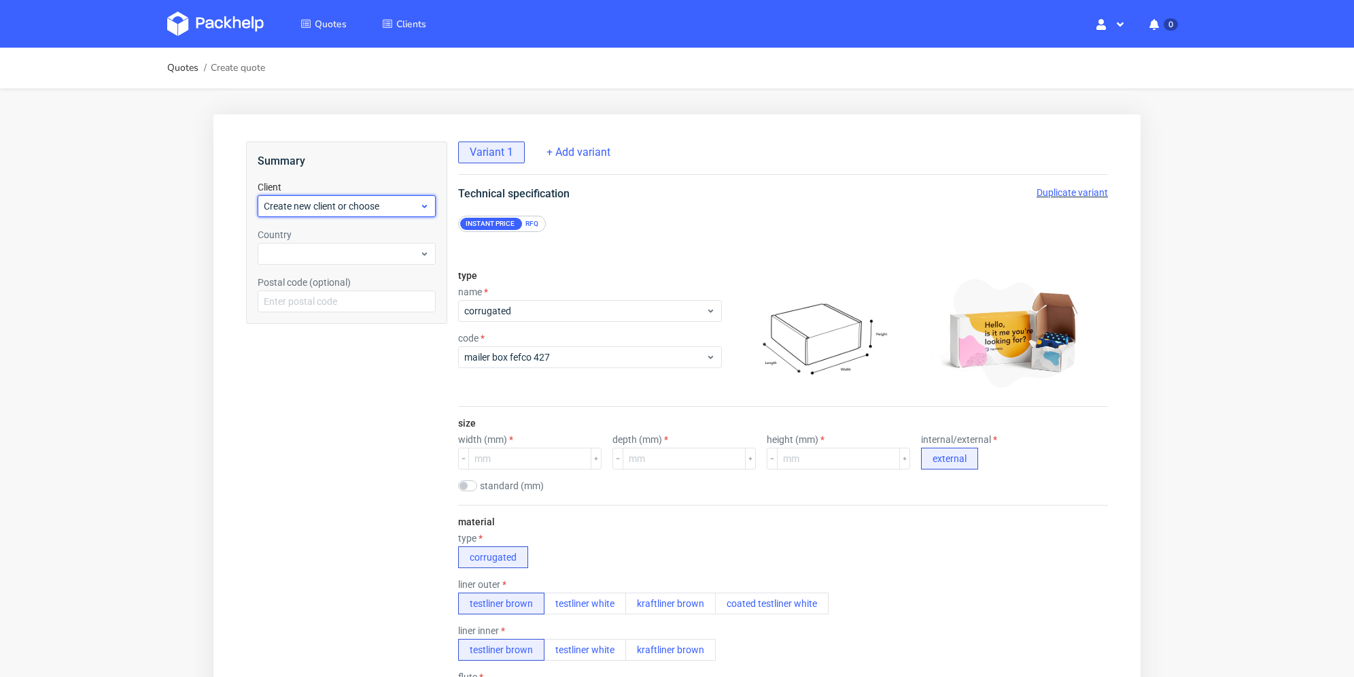
click at [373, 201] on div "Create new client or choose" at bounding box center [347, 206] width 178 height 22
click at [368, 209] on input "text" at bounding box center [347, 206] width 178 height 22
click at [362, 211] on span "Create new client or choose" at bounding box center [342, 206] width 156 height 14
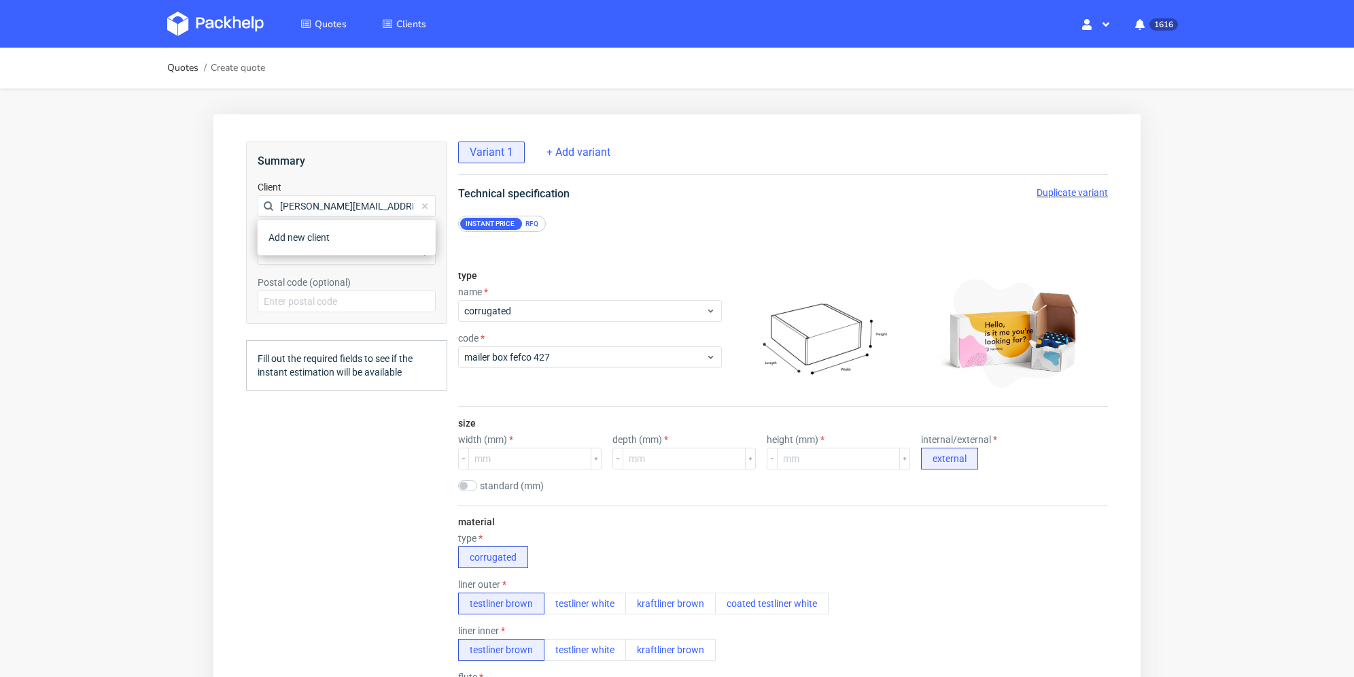
scroll to position [0, 14]
type input "[PERSON_NAME][EMAIL_ADDRESS][DOMAIN_NAME]"
click at [317, 260] on div "[PERSON_NAME][EMAIL_ADDRESS][DOMAIN_NAME]" at bounding box center [346, 269] width 167 height 38
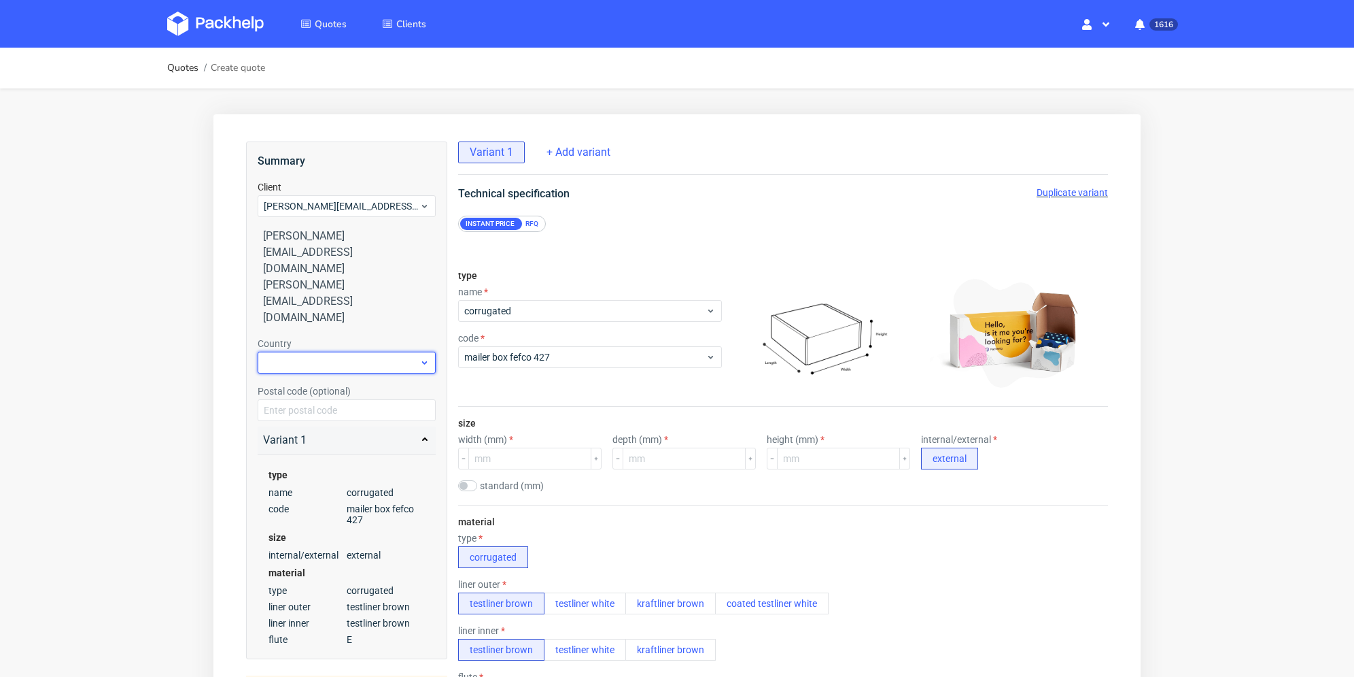
click at [322, 352] on div at bounding box center [347, 363] width 178 height 22
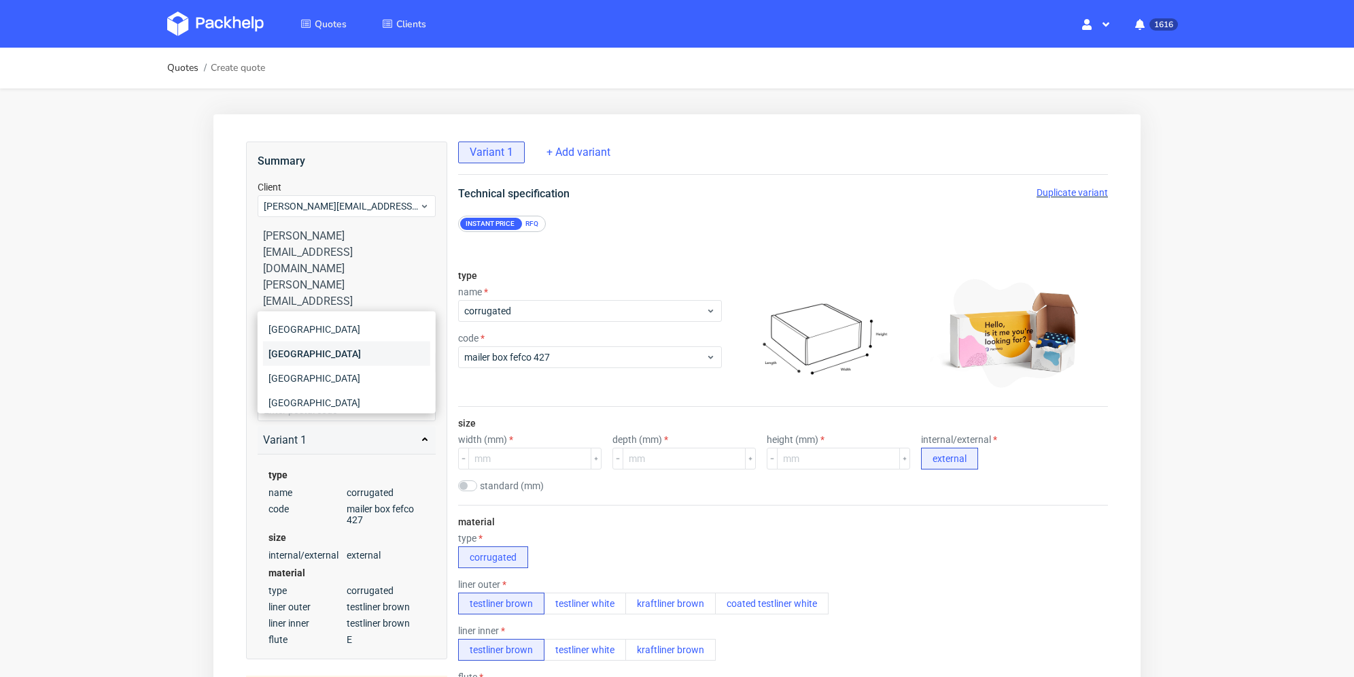
type input "fr"
click at [319, 353] on div "France" at bounding box center [346, 353] width 167 height 24
click at [526, 219] on div "RFQ" at bounding box center [532, 224] width 24 height 12
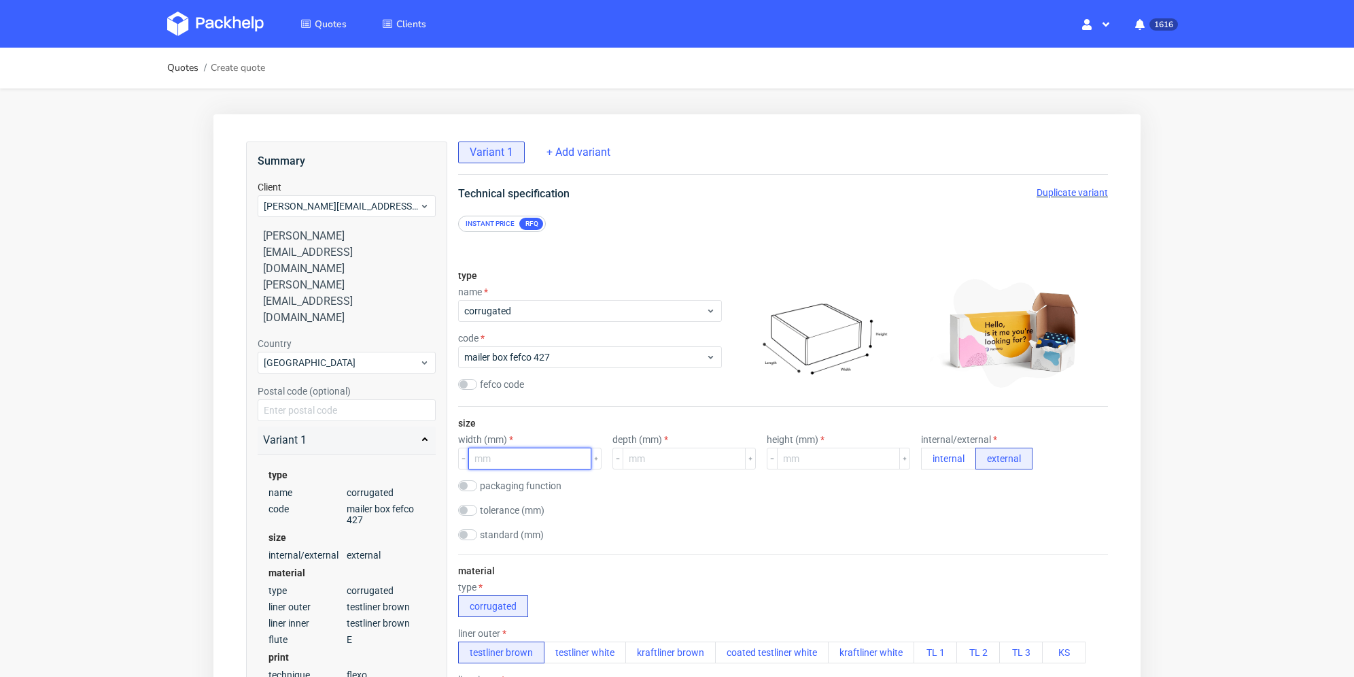
click at [556, 452] on input "number" at bounding box center [529, 458] width 123 height 22
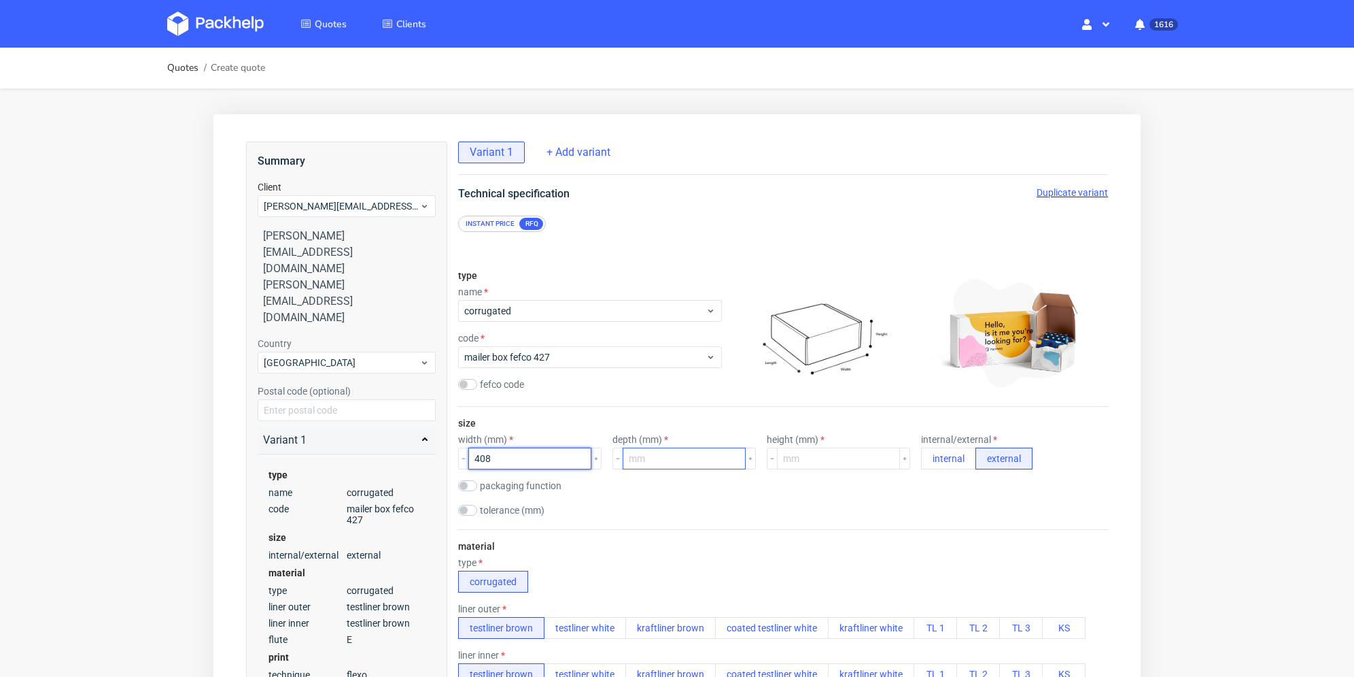
type input "408"
click at [666, 467] on input "number" at bounding box center [684, 458] width 123 height 22
type input "302"
drag, startPoint x: 792, startPoint y: 461, endPoint x: 788, endPoint y: 450, distance: 11.6
click at [792, 460] on input "number" at bounding box center [838, 458] width 123 height 22
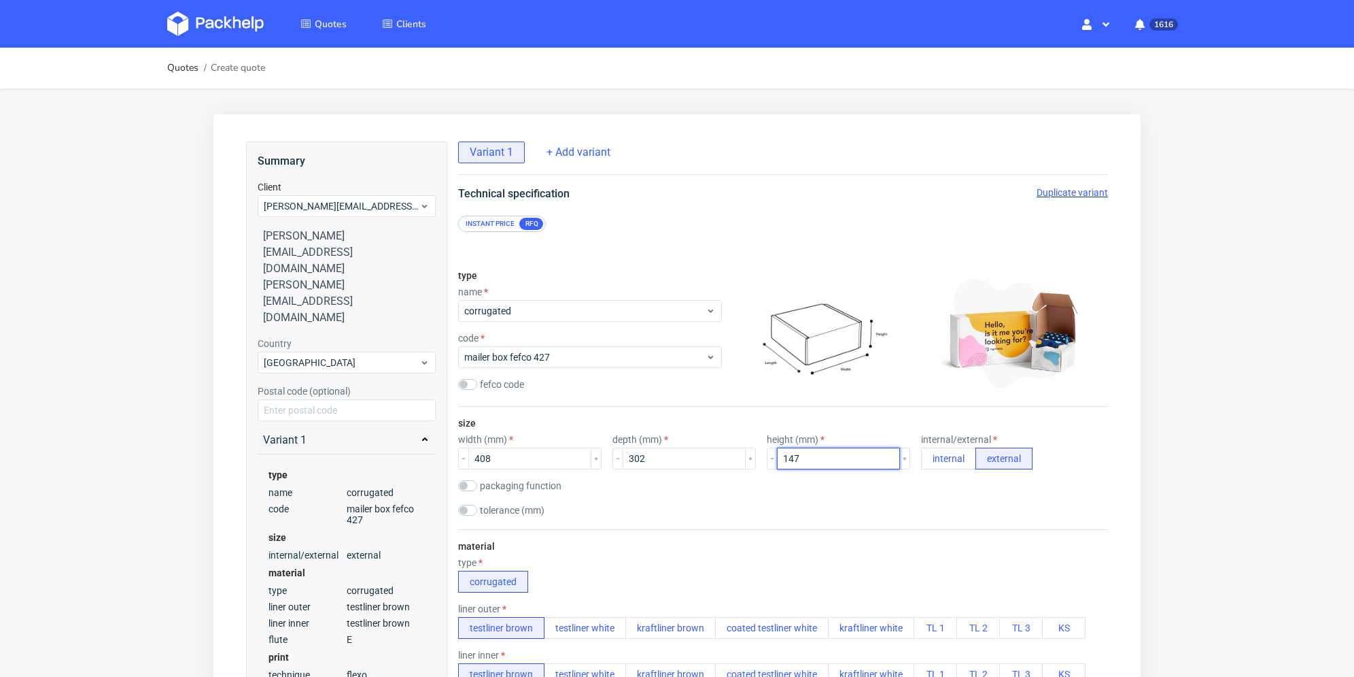
type input "147"
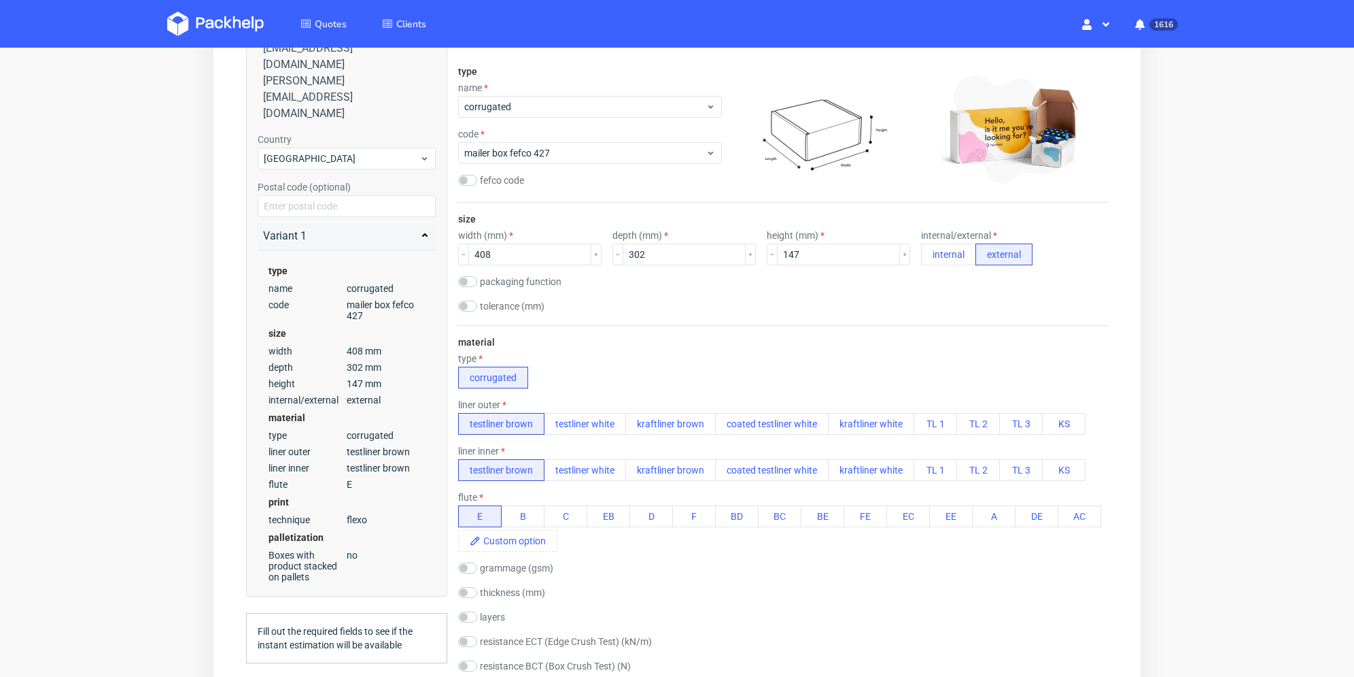
click at [670, 308] on div "tolerance (mm)" at bounding box center [783, 308] width 650 height 14
click at [579, 470] on button "testliner white" at bounding box center [585, 470] width 82 height 22
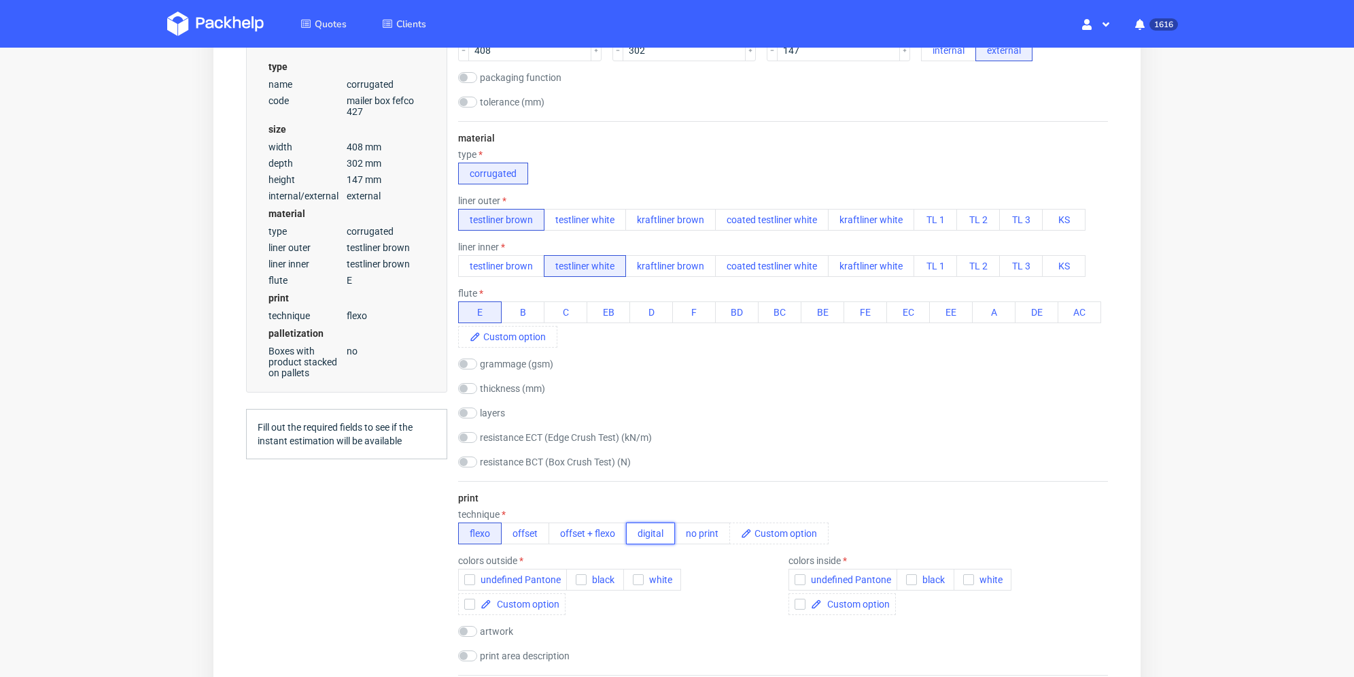
click at [646, 531] on button "digital" at bounding box center [650, 533] width 49 height 22
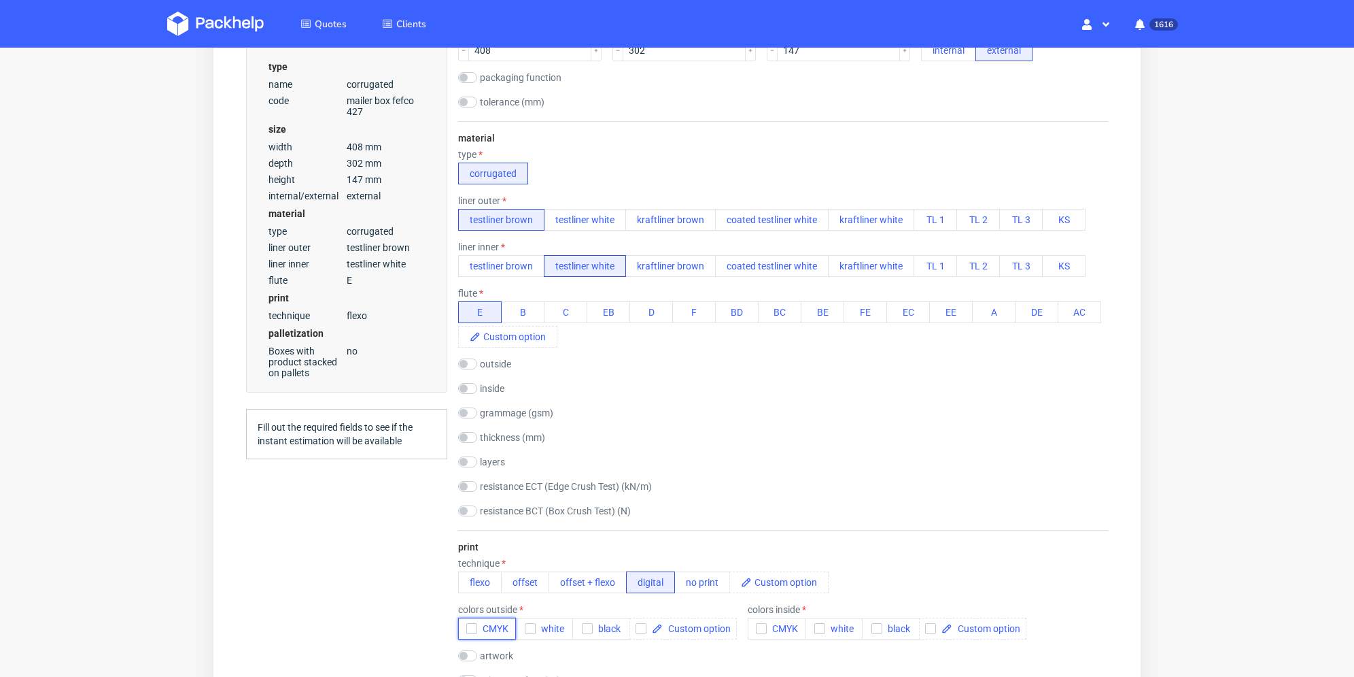
drag, startPoint x: 468, startPoint y: 630, endPoint x: 466, endPoint y: 613, distance: 17.8
click at [469, 630] on icon "button" at bounding box center [472, 628] width 10 height 10
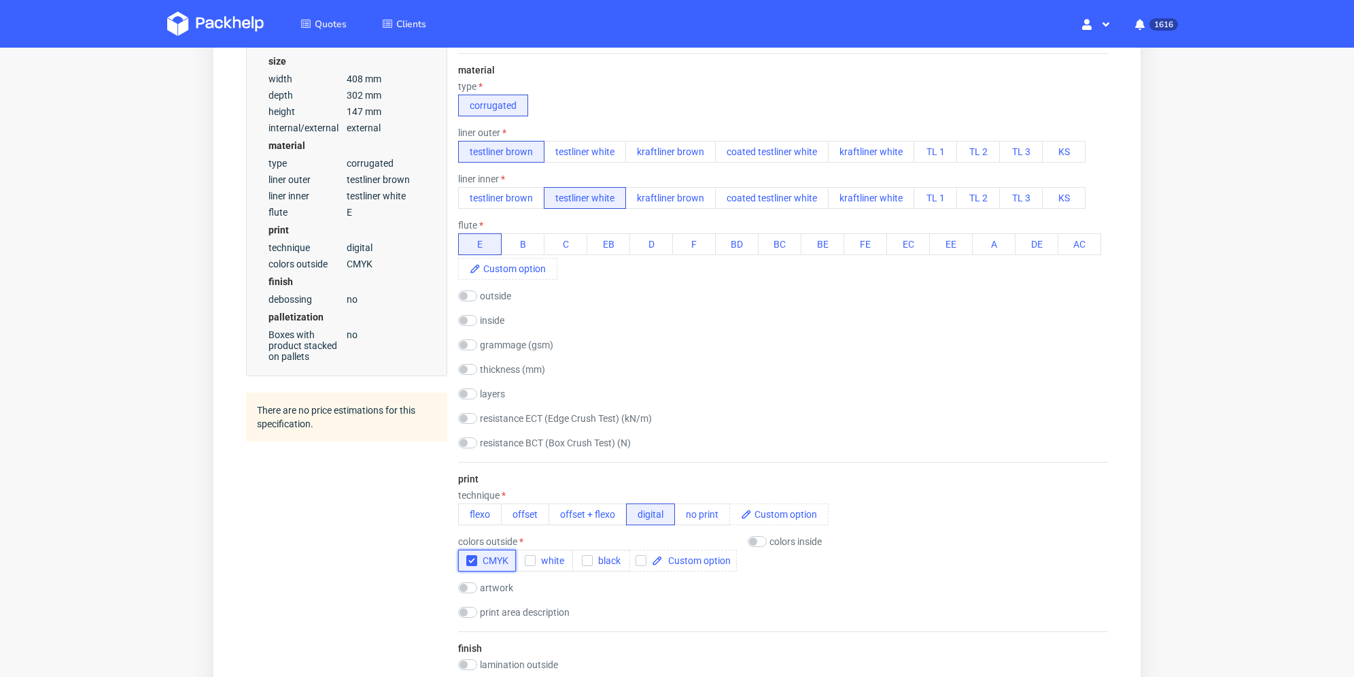
scroll to position [748, 0]
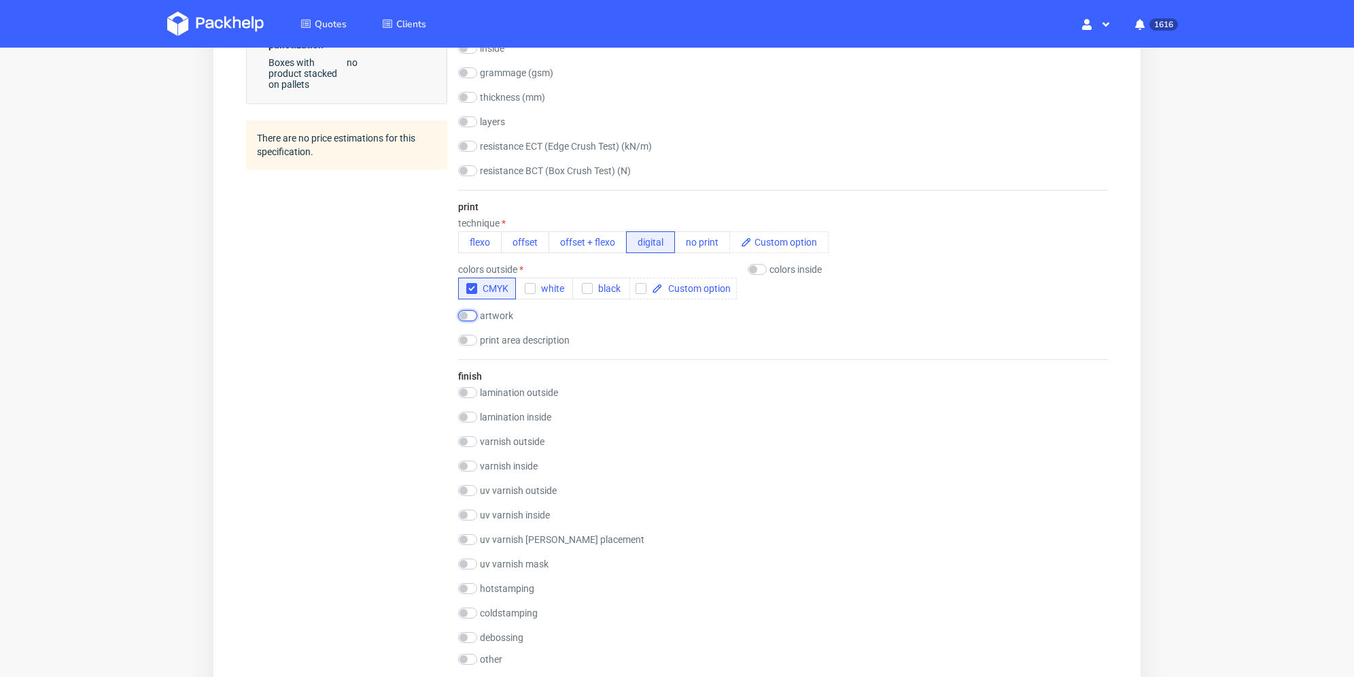
click at [473, 315] on input "checkbox" at bounding box center [467, 315] width 19 height 11
checkbox input "true"
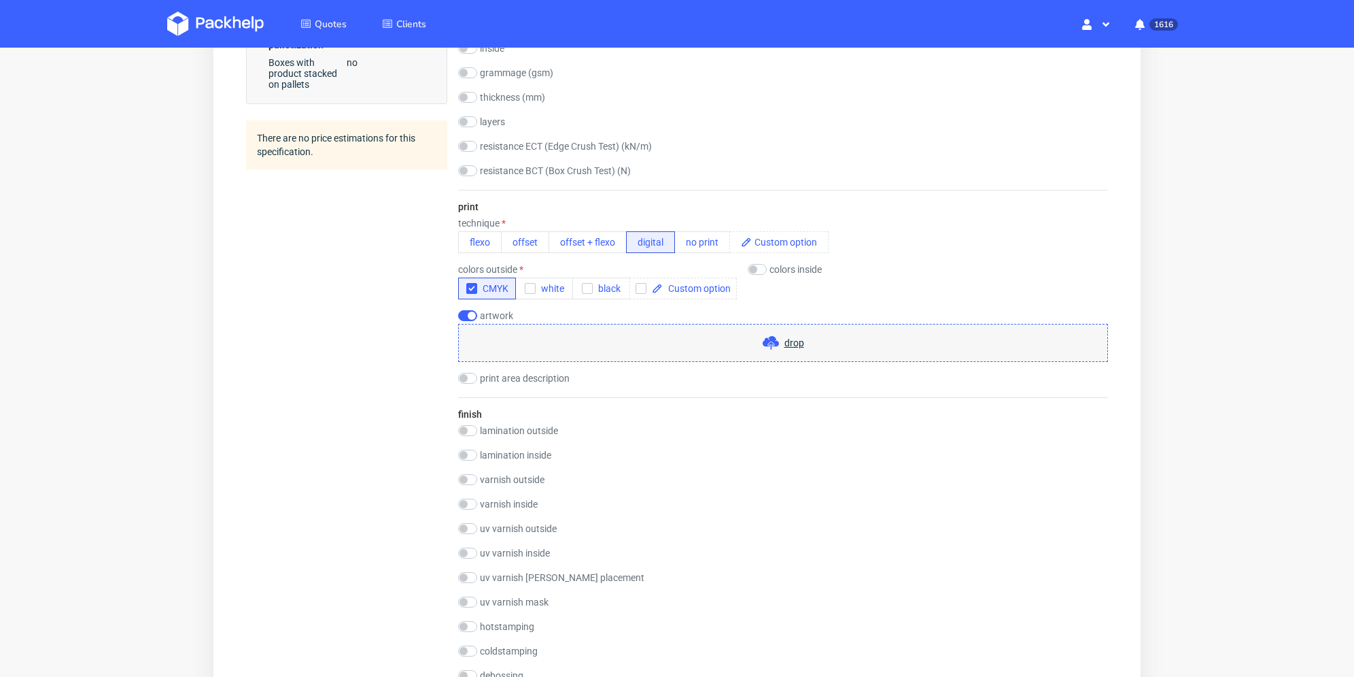
click at [535, 353] on div "drop" at bounding box center [783, 343] width 650 height 38
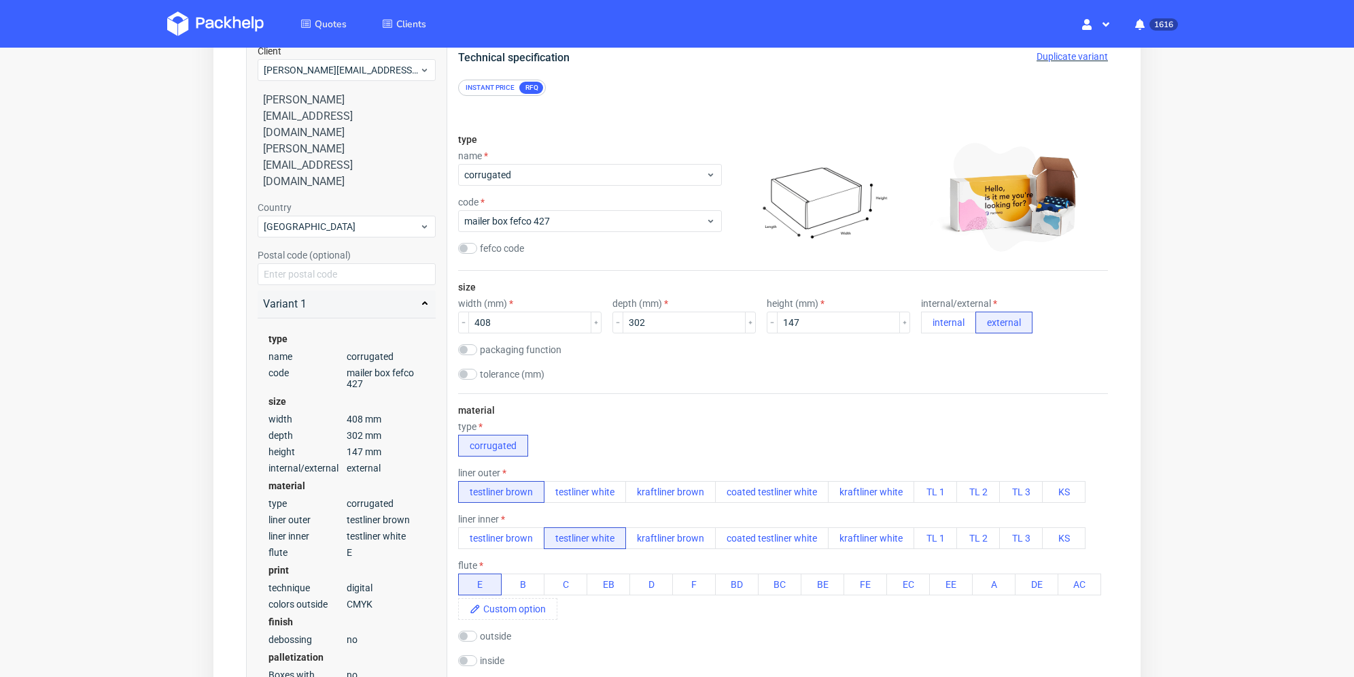
scroll to position [0, 0]
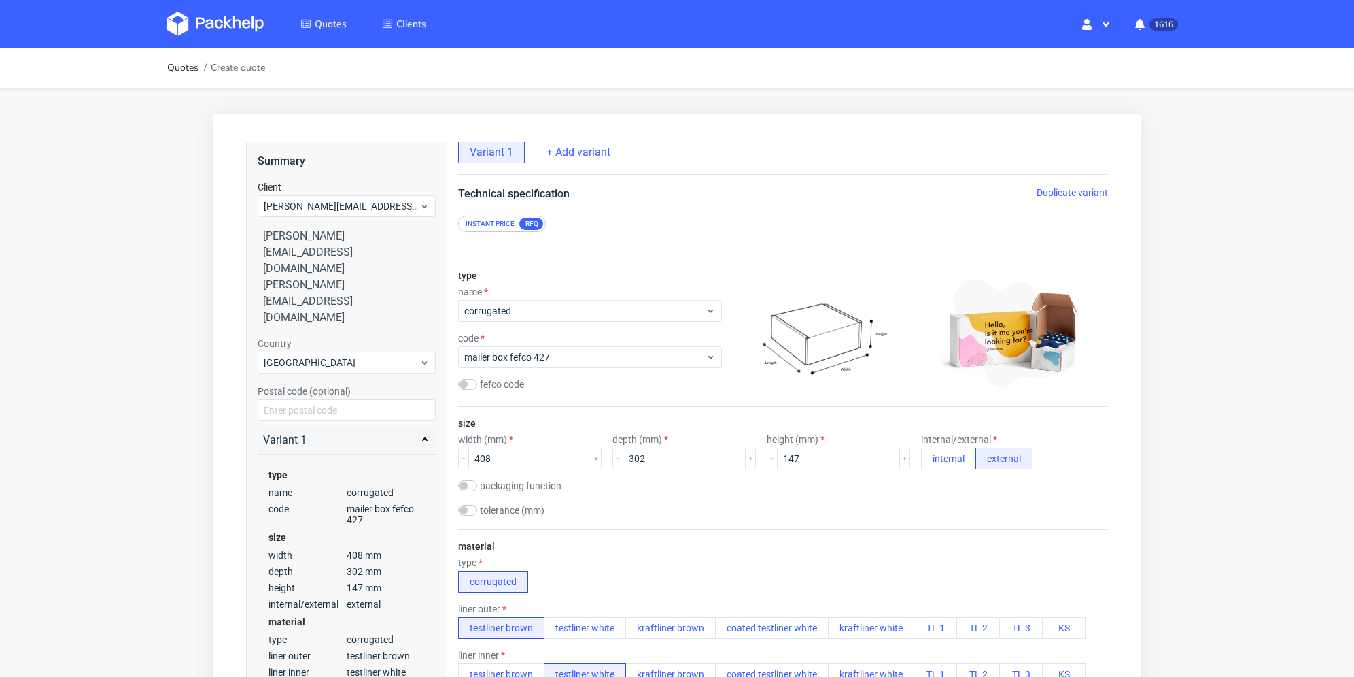
click at [1059, 190] on span "Duplicate variant" at bounding box center [1072, 192] width 71 height 11
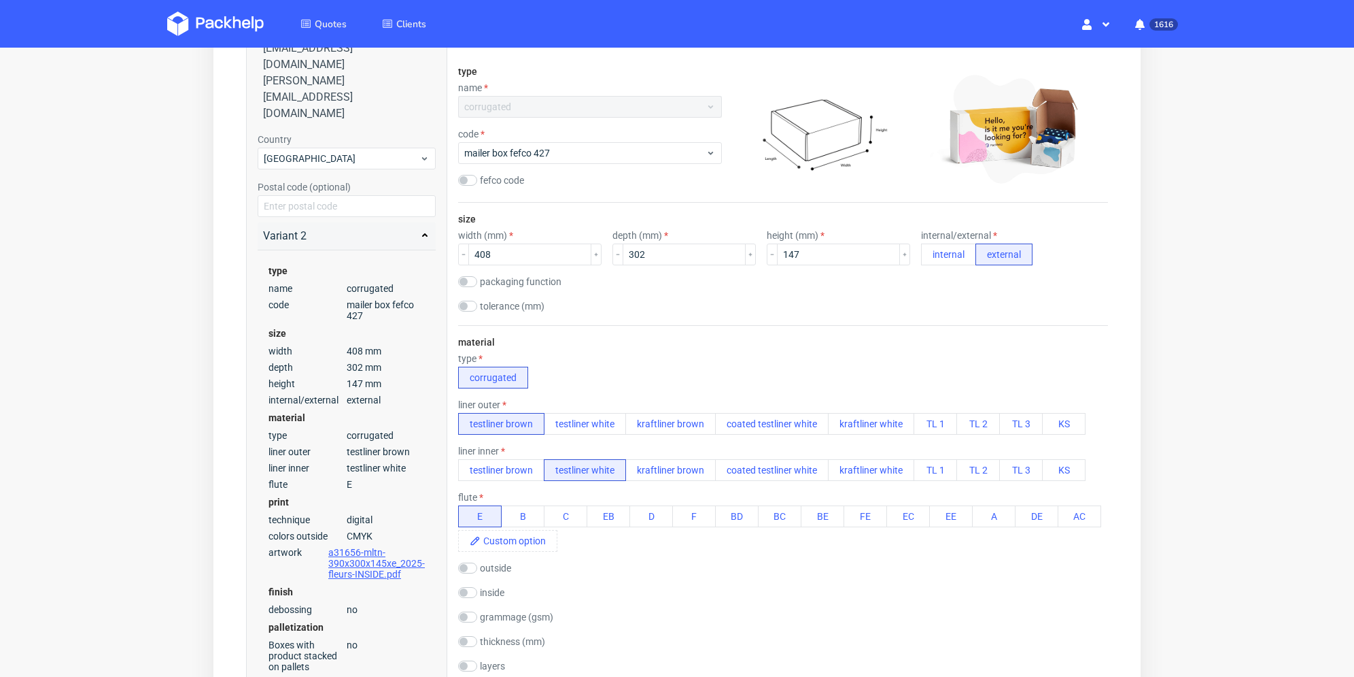
scroll to position [340, 0]
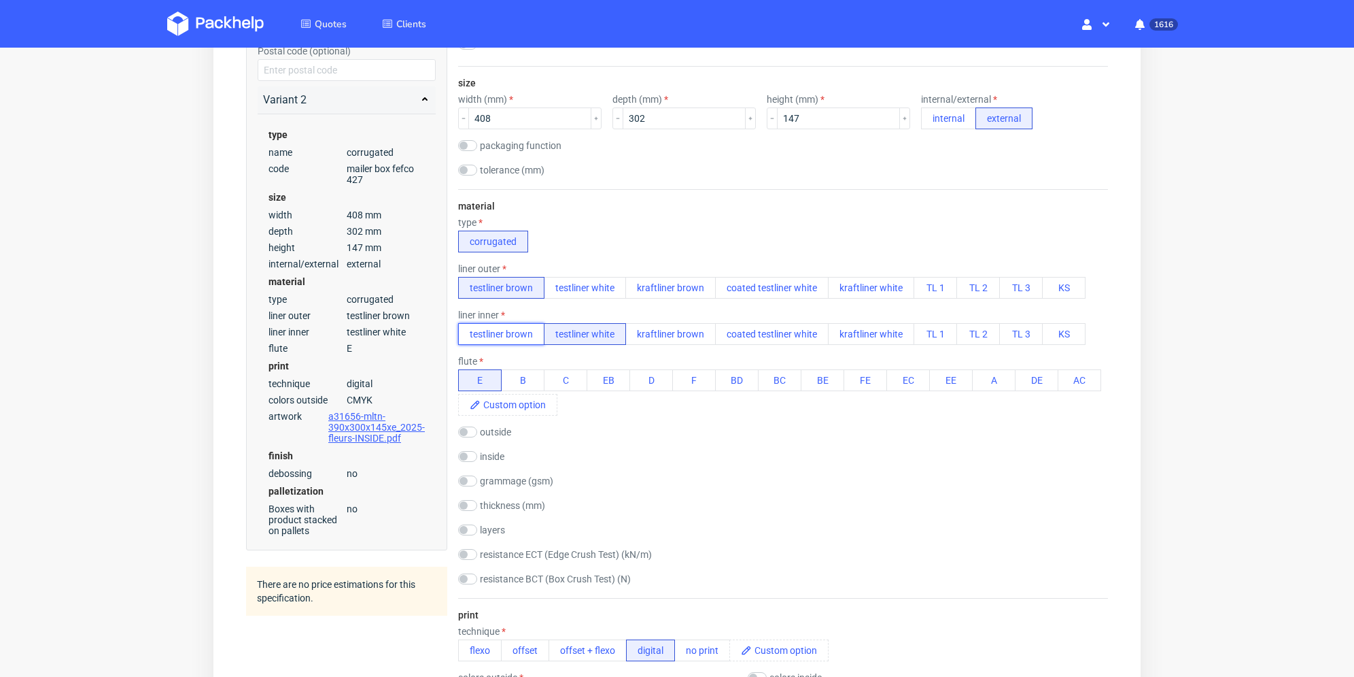
click at [491, 332] on button "testliner brown" at bounding box center [501, 334] width 86 height 22
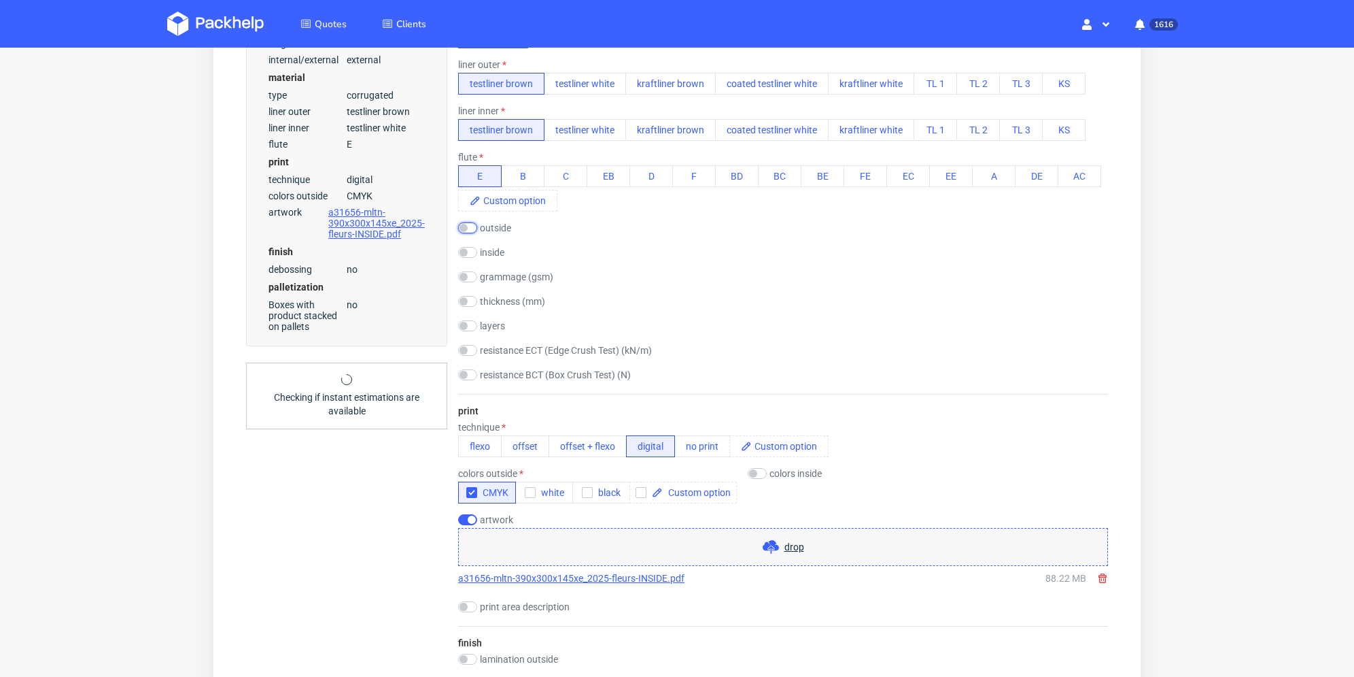
click at [475, 228] on input "checkbox" at bounding box center [467, 227] width 19 height 11
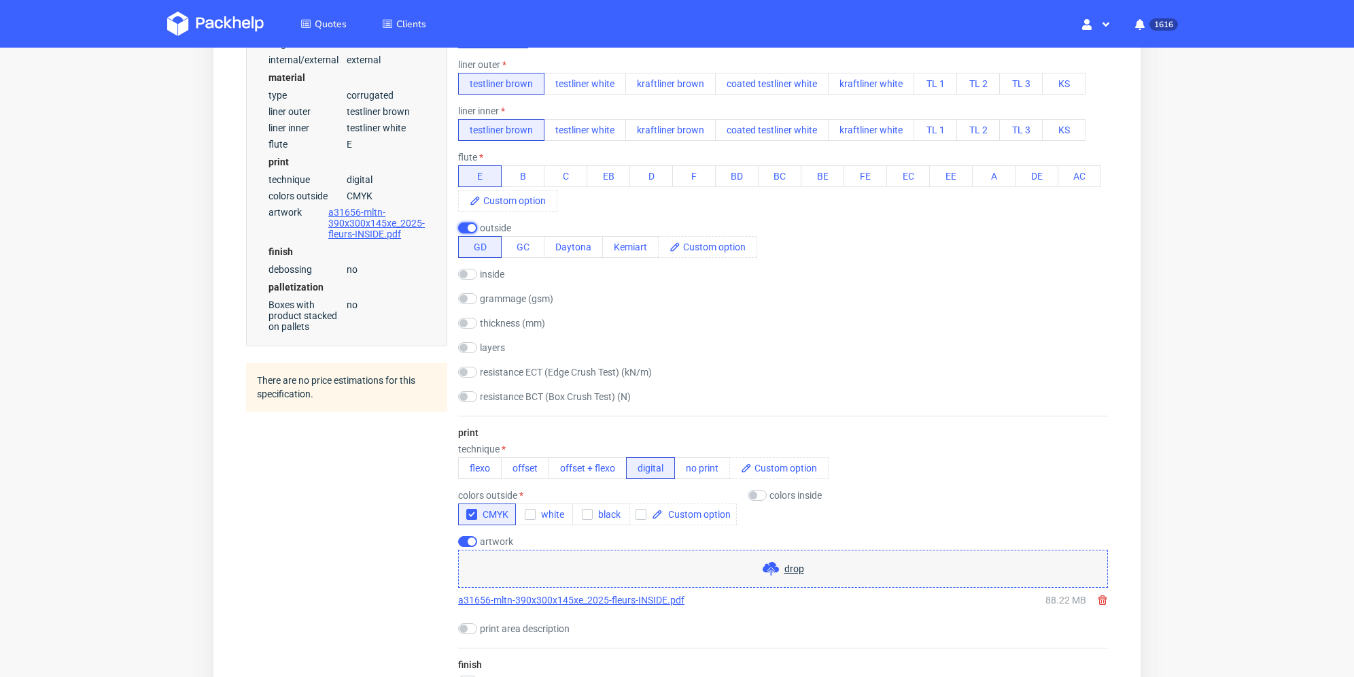
click at [466, 228] on input "checkbox" at bounding box center [467, 227] width 19 height 11
checkbox input "false"
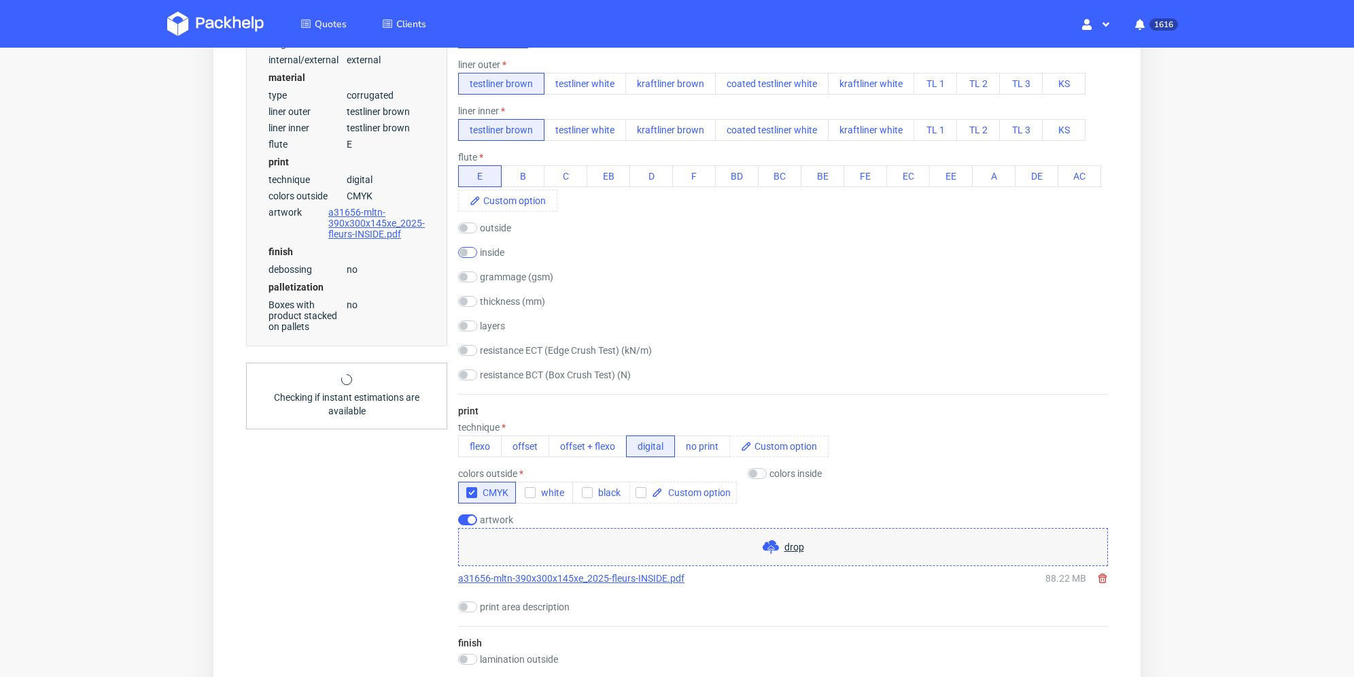
click at [475, 247] on div "material type corrugated liner outer testliner brown testliner white kraftliner…" at bounding box center [783, 189] width 650 height 409
click at [477, 251] on div "inside" at bounding box center [512, 252] width 109 height 11
drag, startPoint x: 465, startPoint y: 252, endPoint x: 511, endPoint y: 258, distance: 46.6
click at [466, 252] on input "checkbox" at bounding box center [467, 252] width 19 height 11
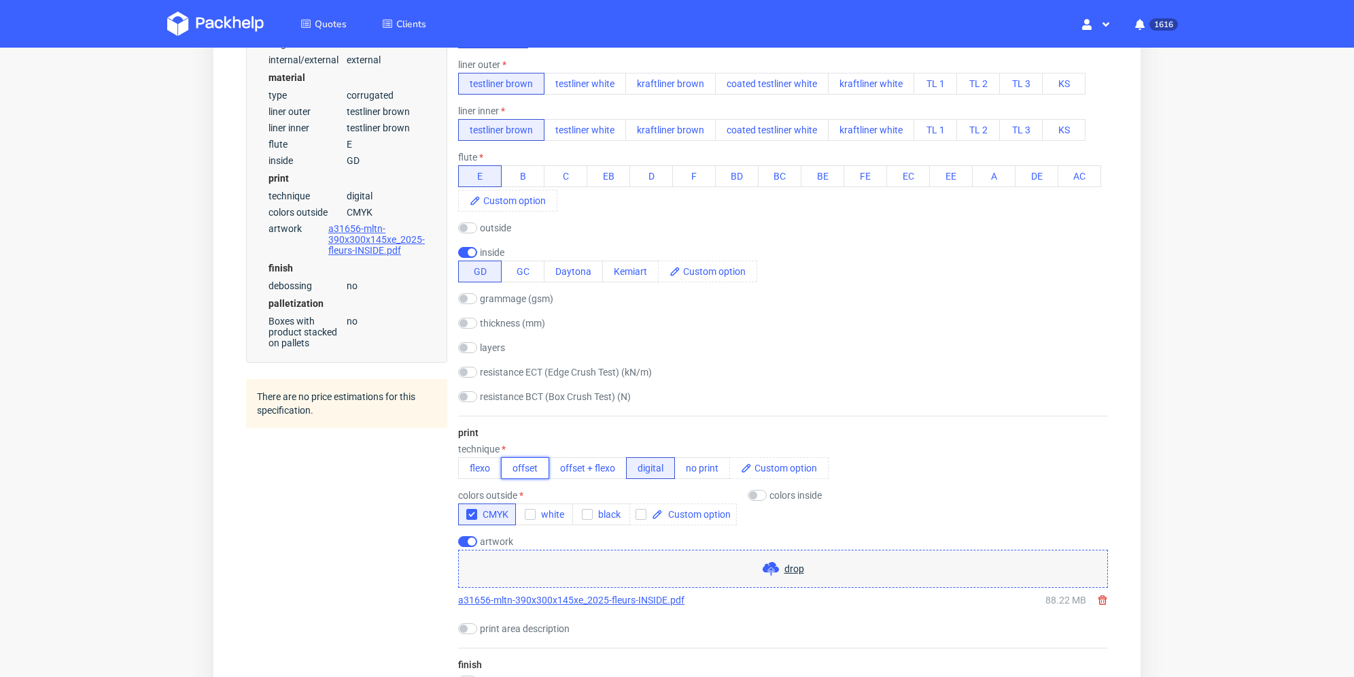
click at [509, 471] on button "offset" at bounding box center [525, 468] width 48 height 22
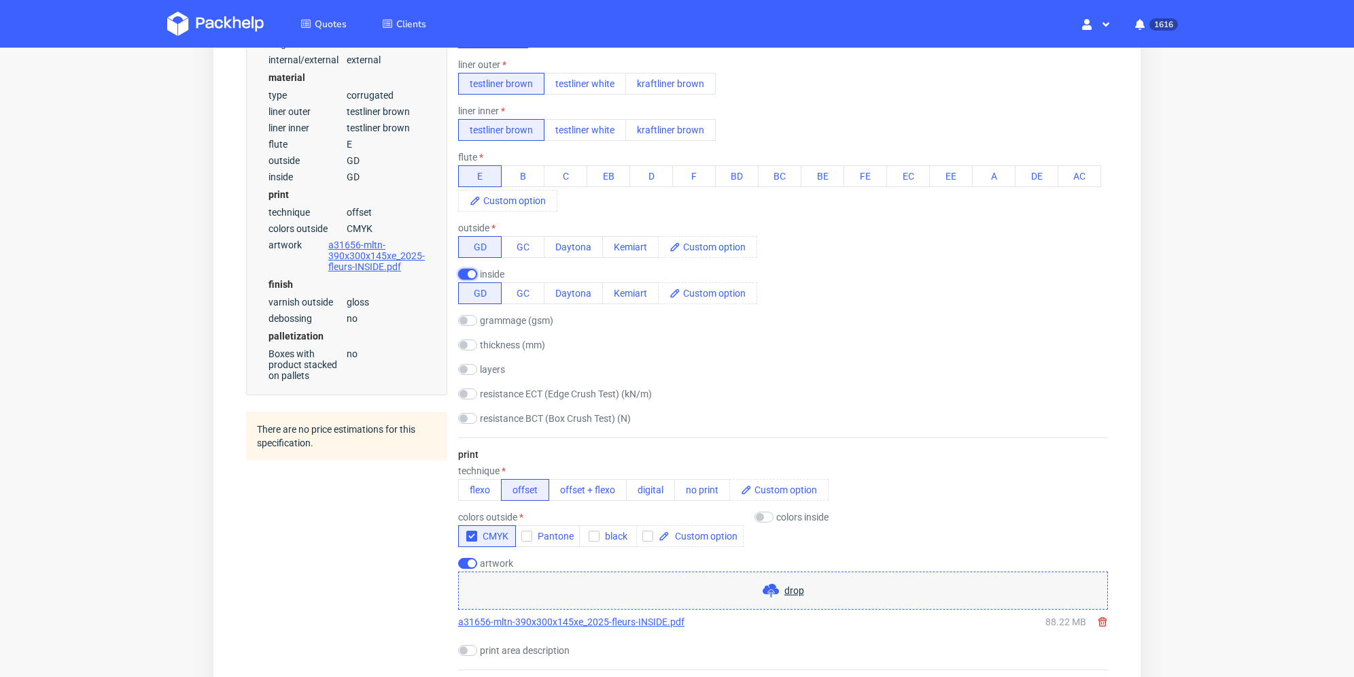
click at [460, 275] on input "checkbox" at bounding box center [467, 274] width 19 height 11
checkbox input "false"
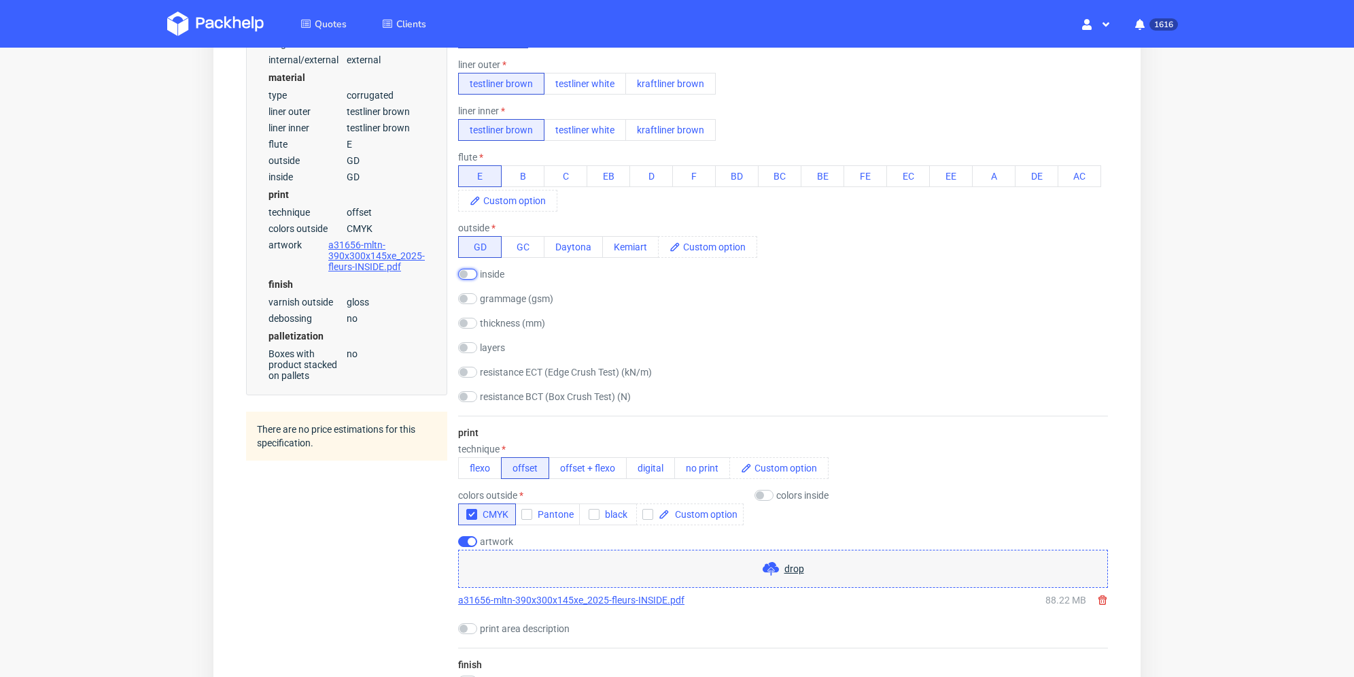
scroll to position [612, 0]
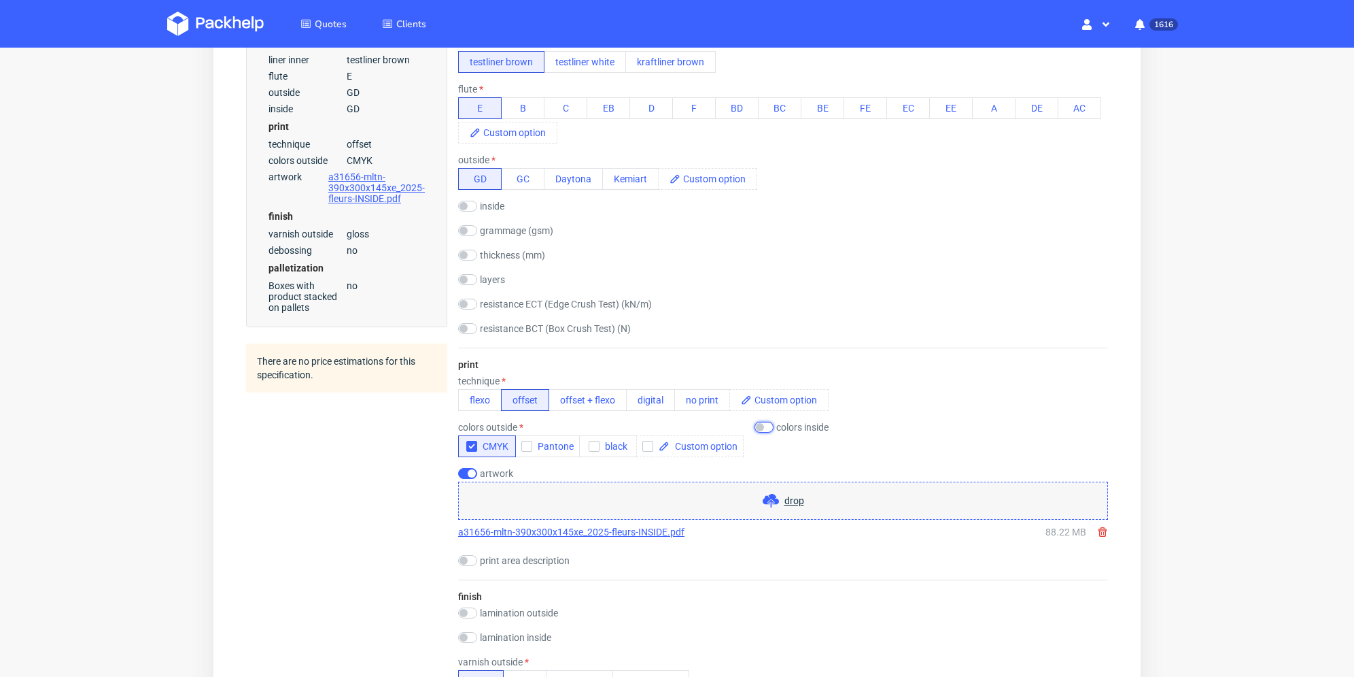
click at [761, 429] on input "checkbox" at bounding box center [764, 427] width 19 height 11
checkbox input "true"
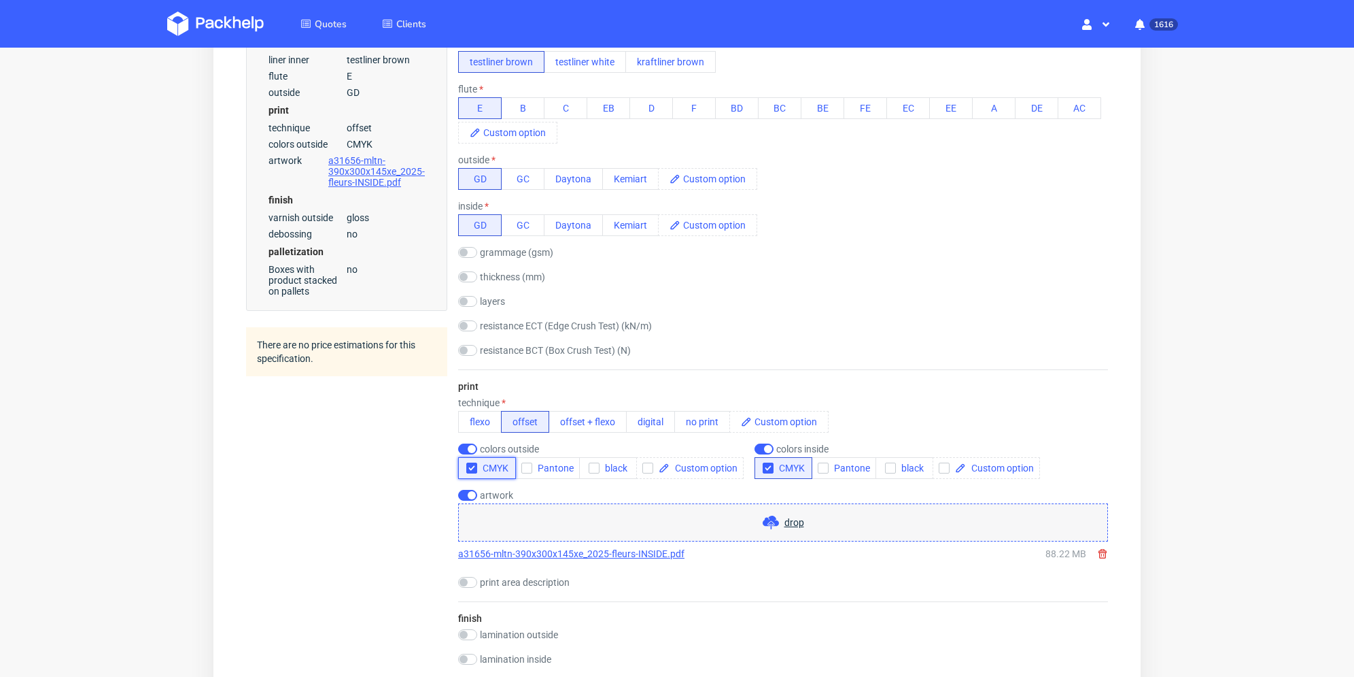
click at [469, 466] on icon "button" at bounding box center [472, 468] width 10 height 10
checkbox input "false"
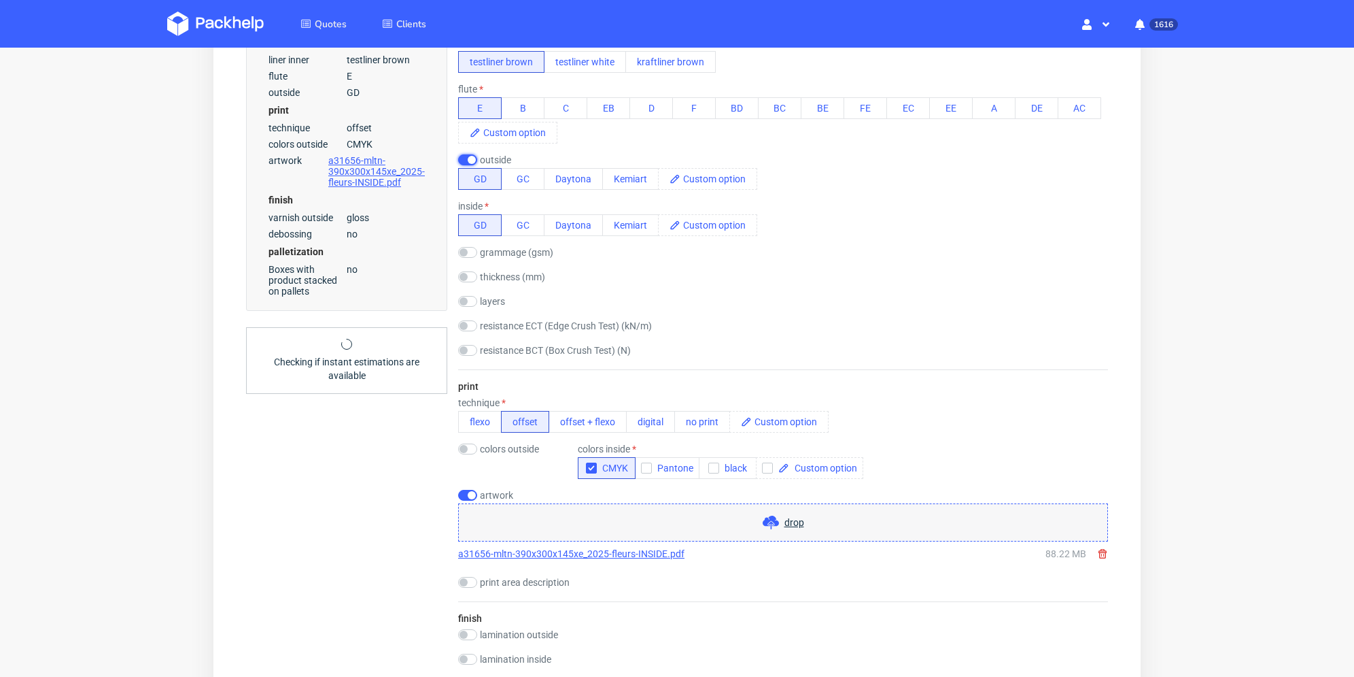
click at [468, 154] on input "checkbox" at bounding box center [467, 159] width 19 height 11
checkbox input "false"
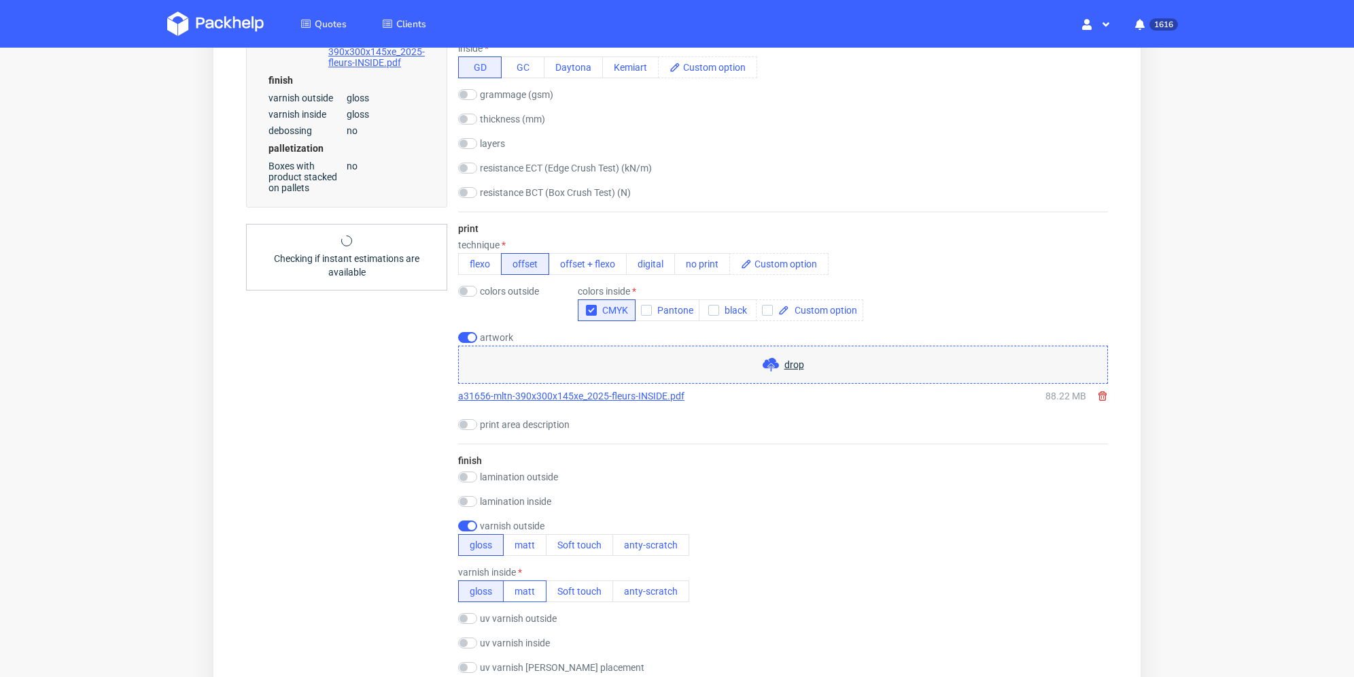
scroll to position [884, 0]
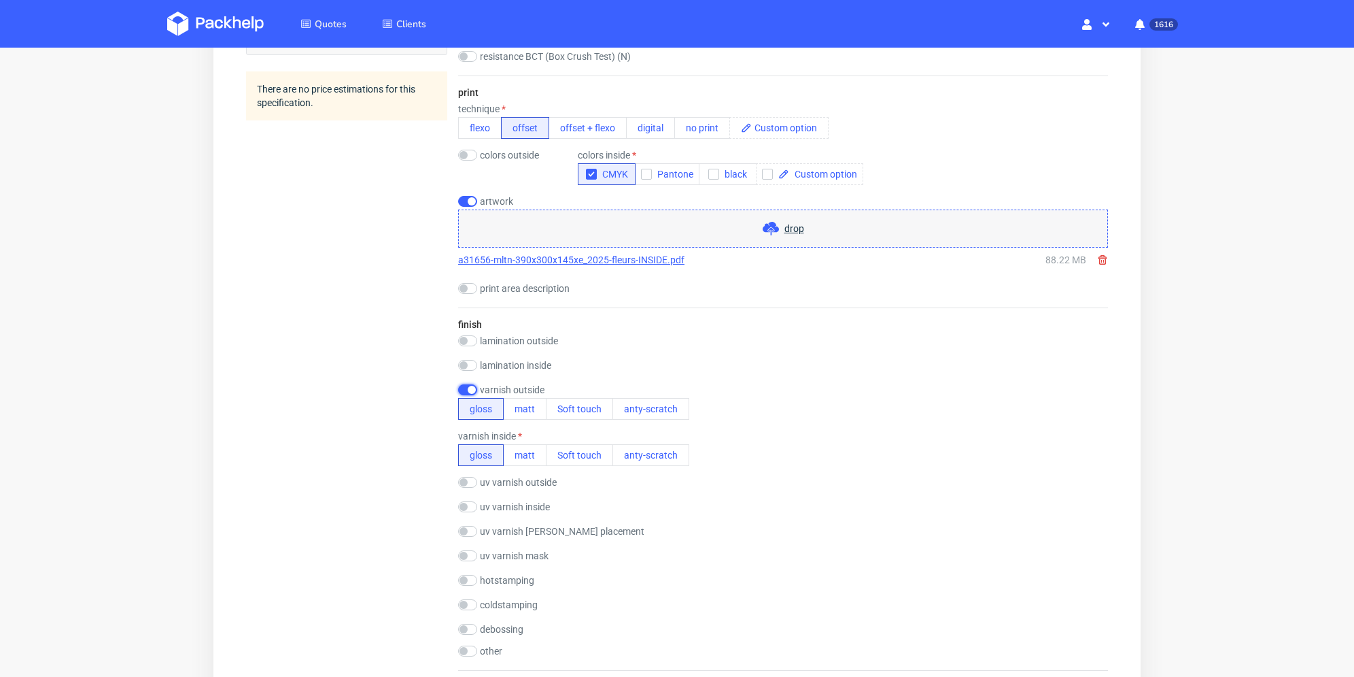
click at [464, 387] on input "checkbox" at bounding box center [467, 389] width 19 height 11
checkbox input "false"
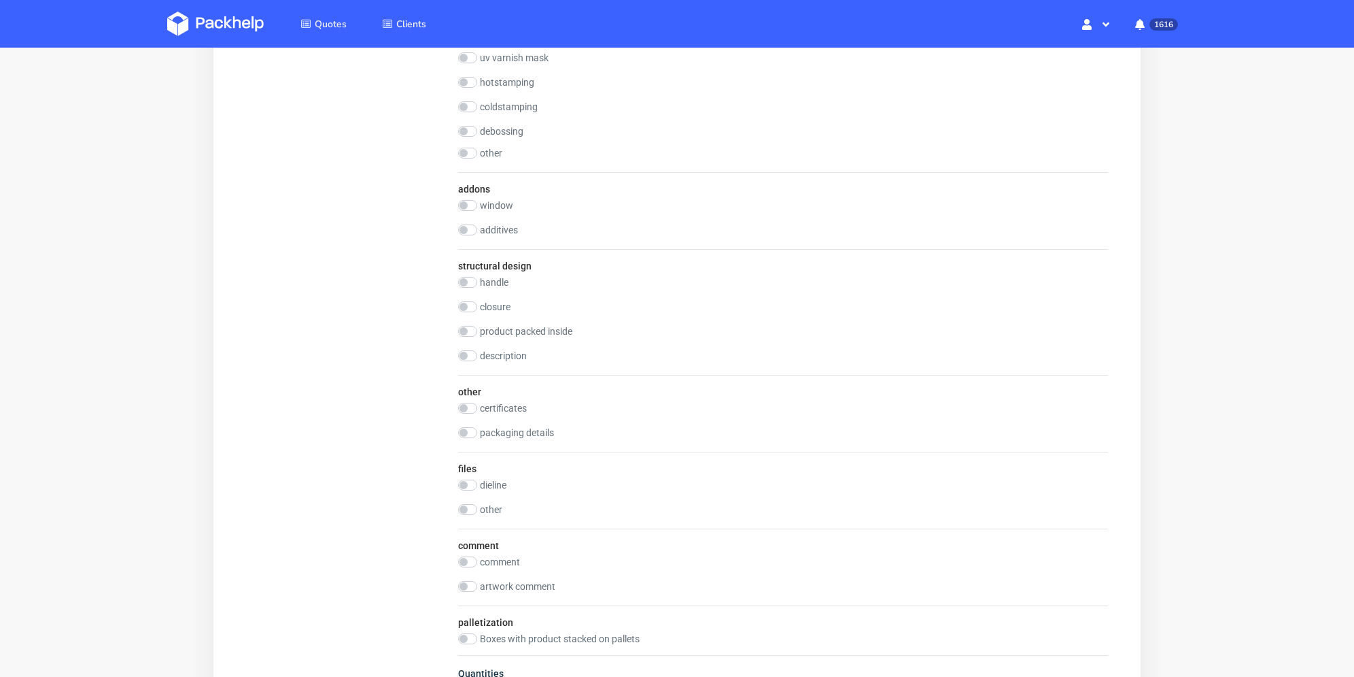
scroll to position [1428, 0]
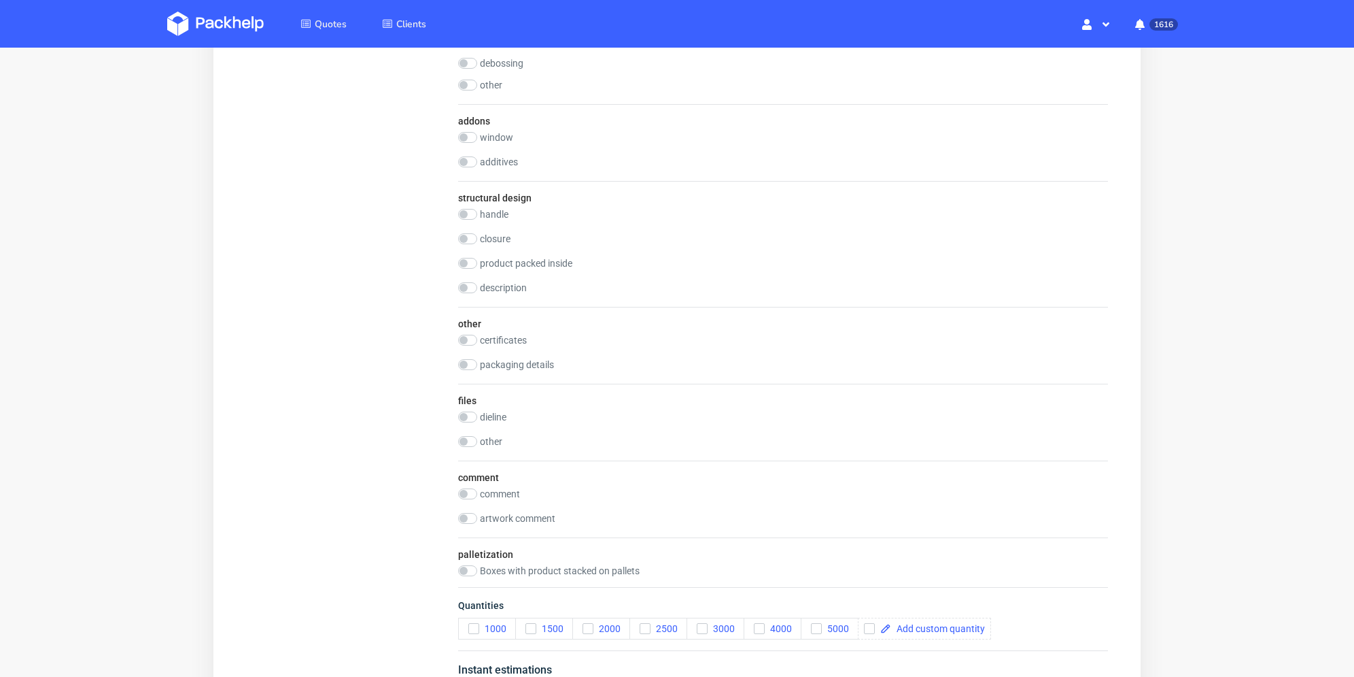
click at [470, 524] on div "artwork comment" at bounding box center [512, 520] width 109 height 14
click at [470, 515] on input "checkbox" at bounding box center [467, 518] width 19 height 11
checkbox input "true"
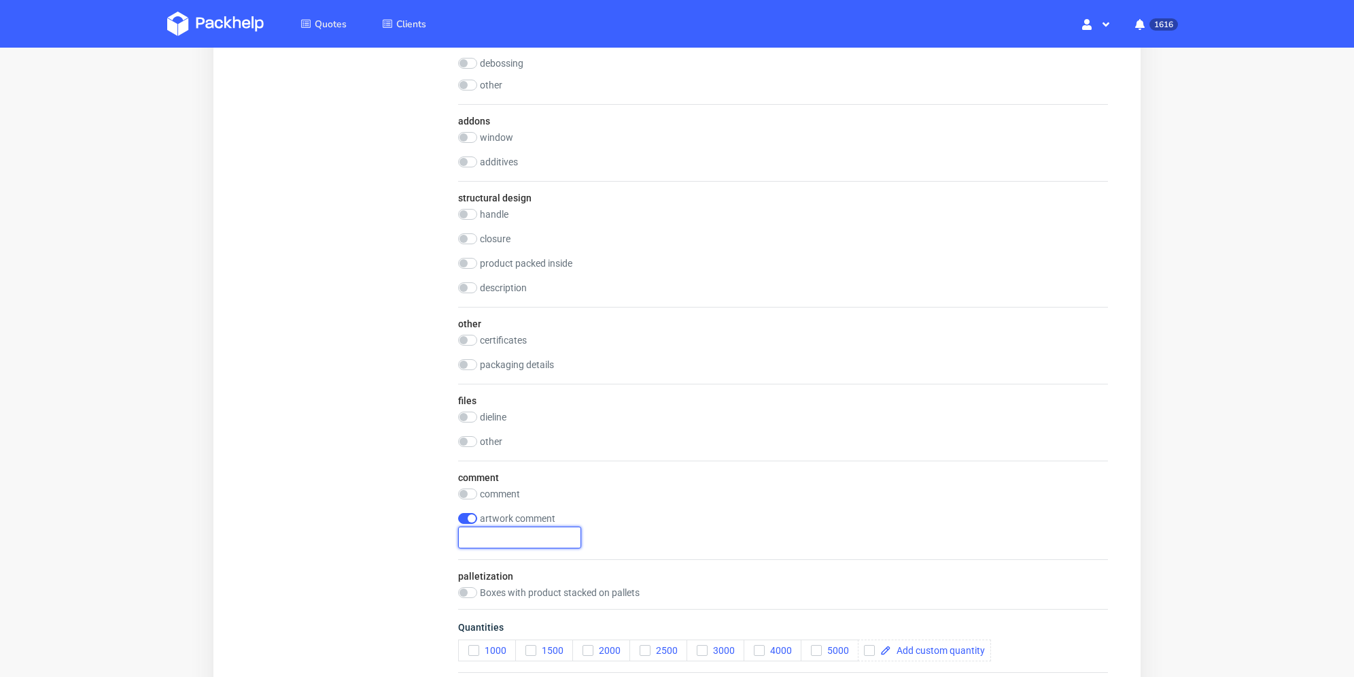
click at [490, 534] on input "text" at bounding box center [519, 537] width 123 height 22
type input "imitacja kraft"
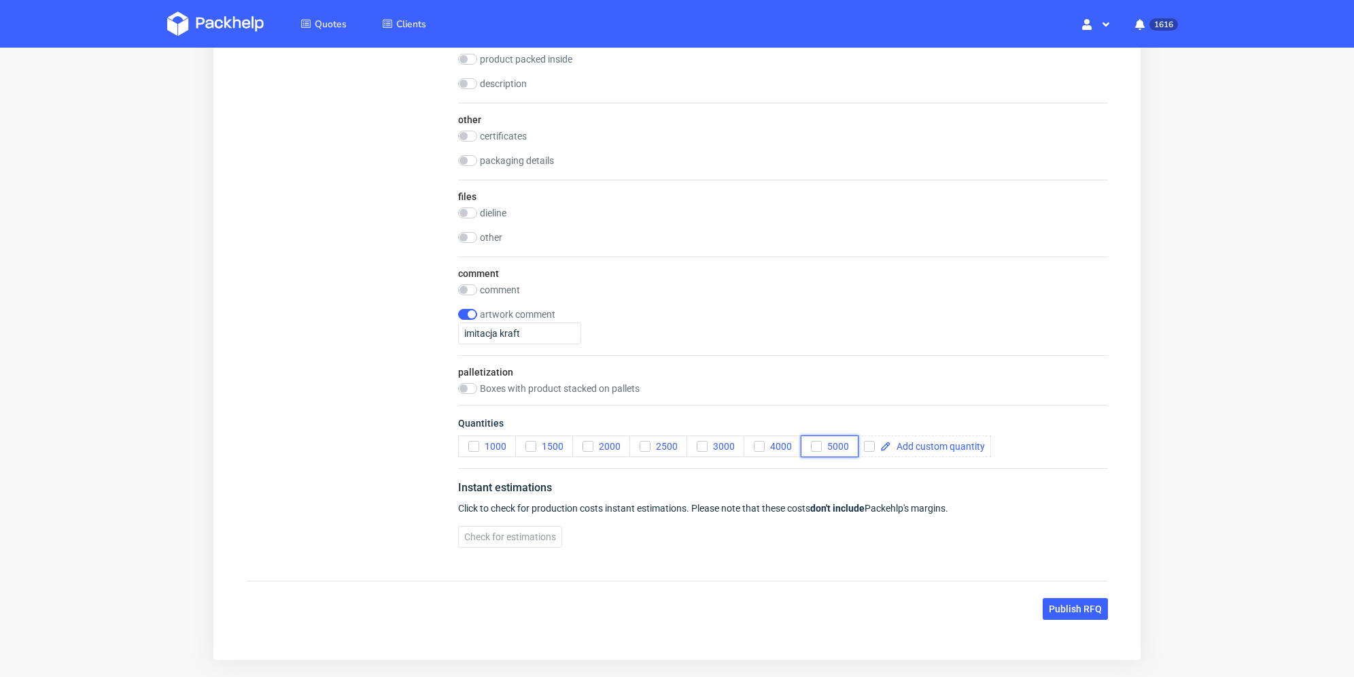
click at [817, 448] on icon "button" at bounding box center [817, 446] width 10 height 10
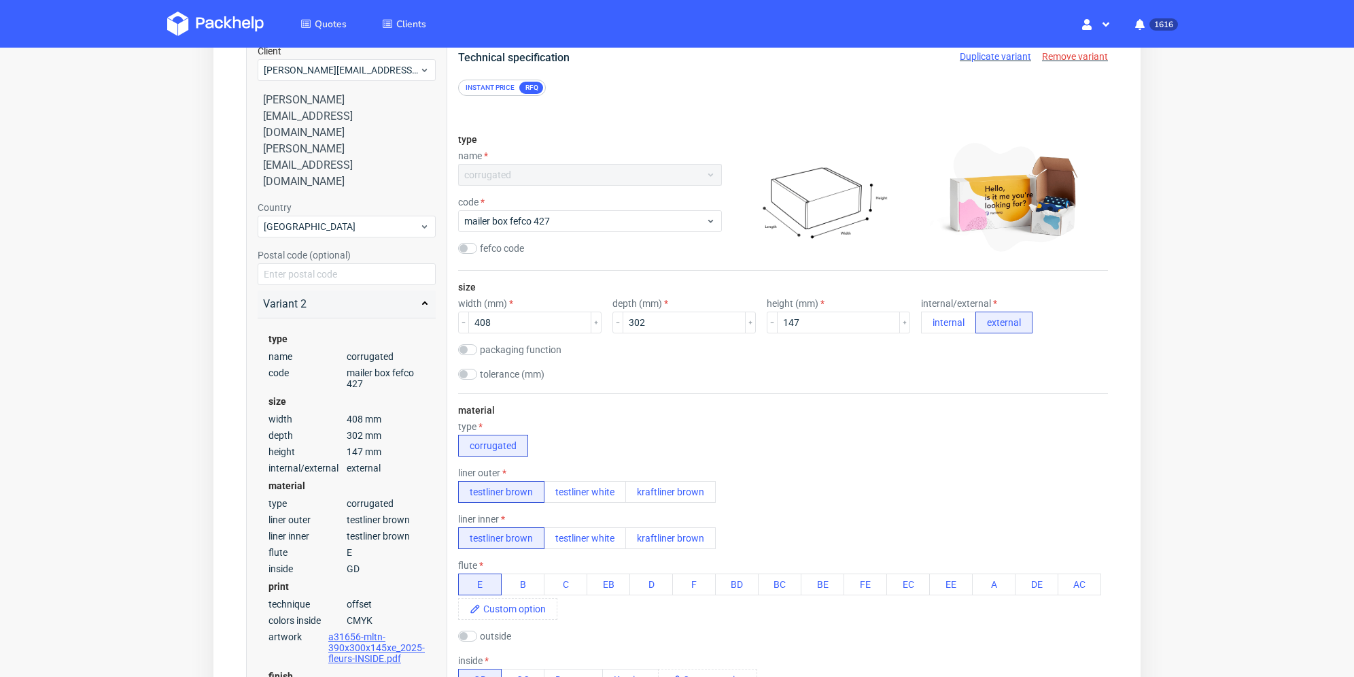
scroll to position [0, 0]
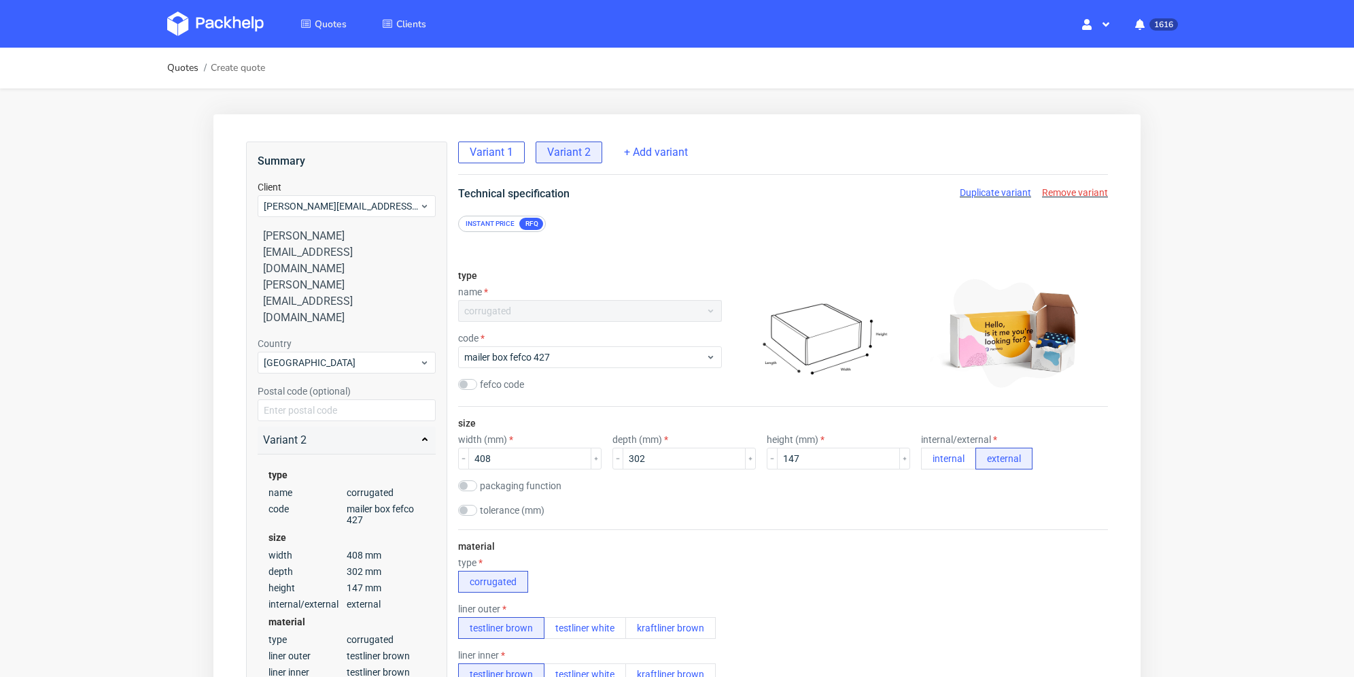
click at [502, 160] on div "Variant 1" at bounding box center [491, 152] width 67 height 22
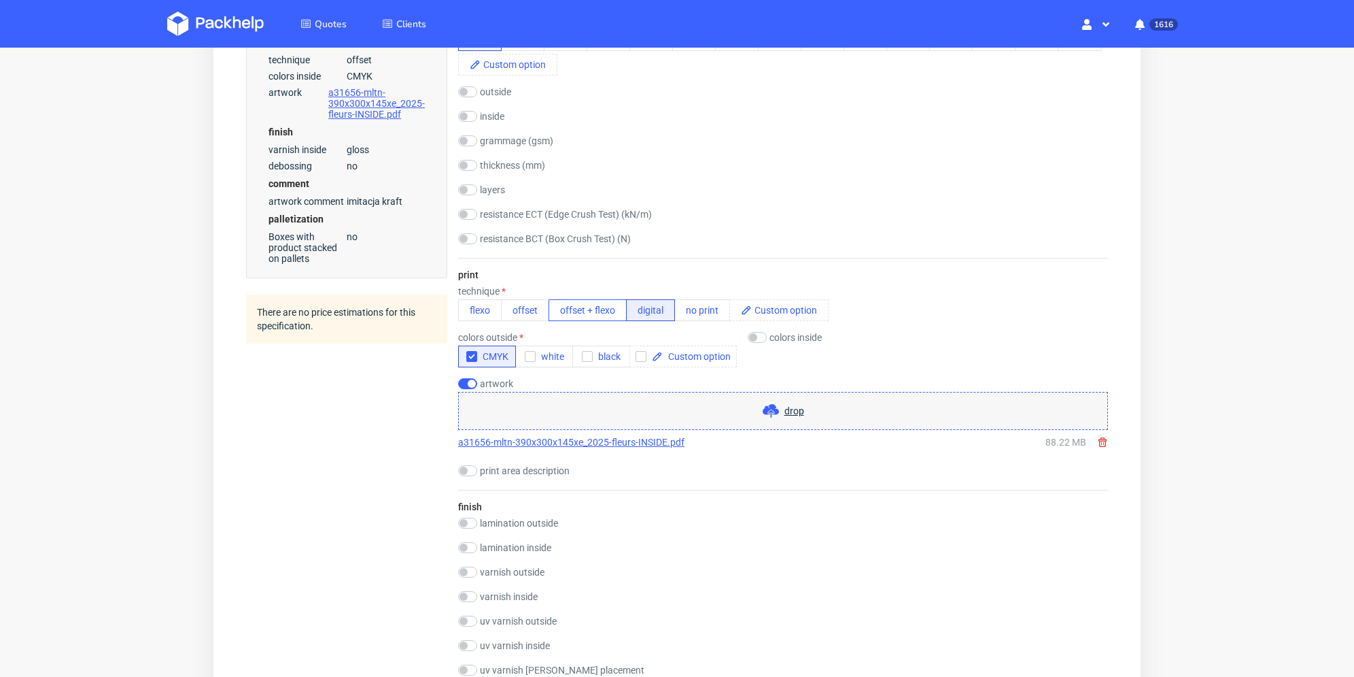
scroll to position [748, 0]
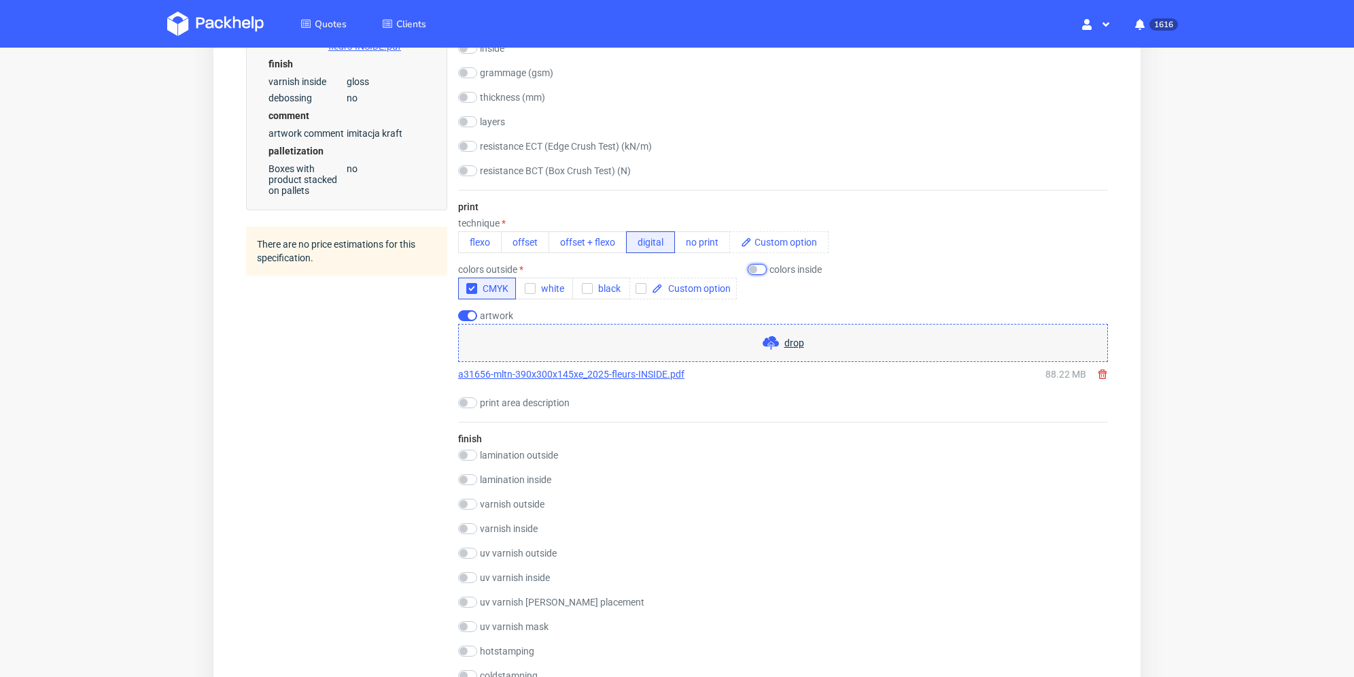
click at [762, 269] on input "checkbox" at bounding box center [757, 269] width 19 height 11
checkbox input "true"
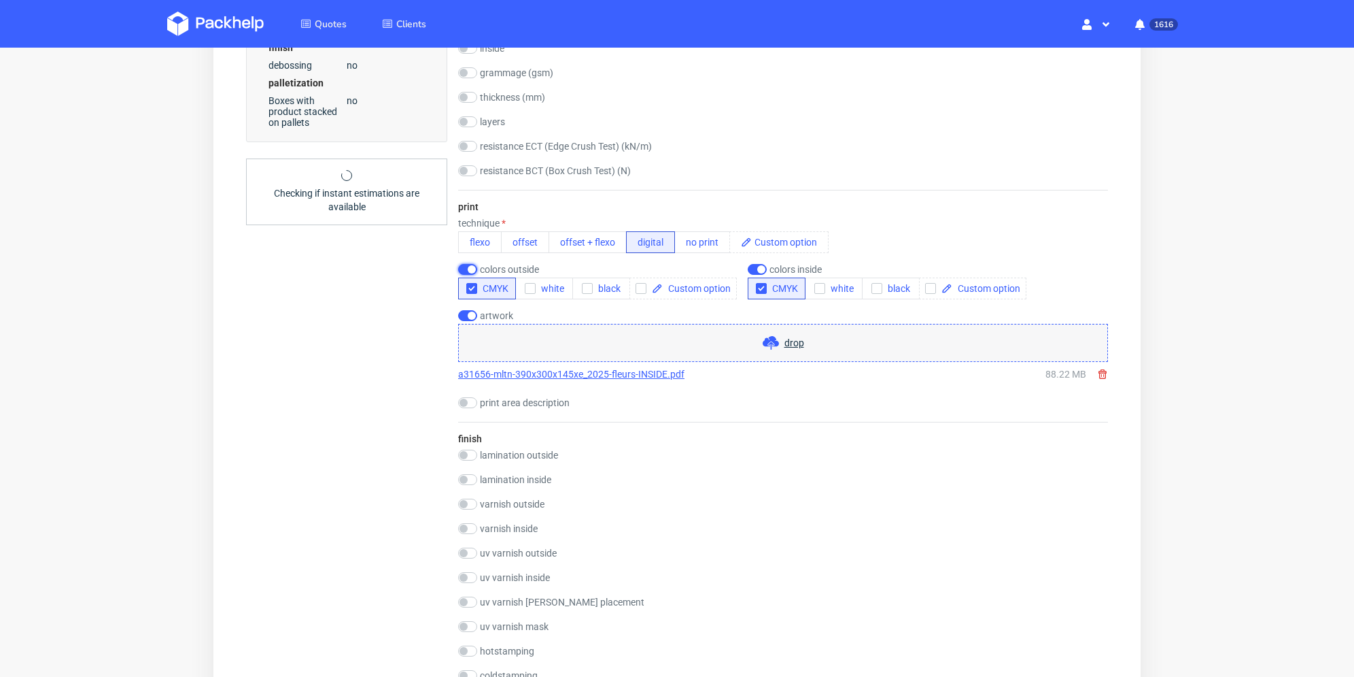
click at [470, 271] on input "checkbox" at bounding box center [467, 269] width 19 height 11
checkbox input "false"
click at [405, 318] on div "Summary Client camille.chardon@louisemisha.com camille.chardon@louisemisha.com …" at bounding box center [346, 385] width 201 height 1983
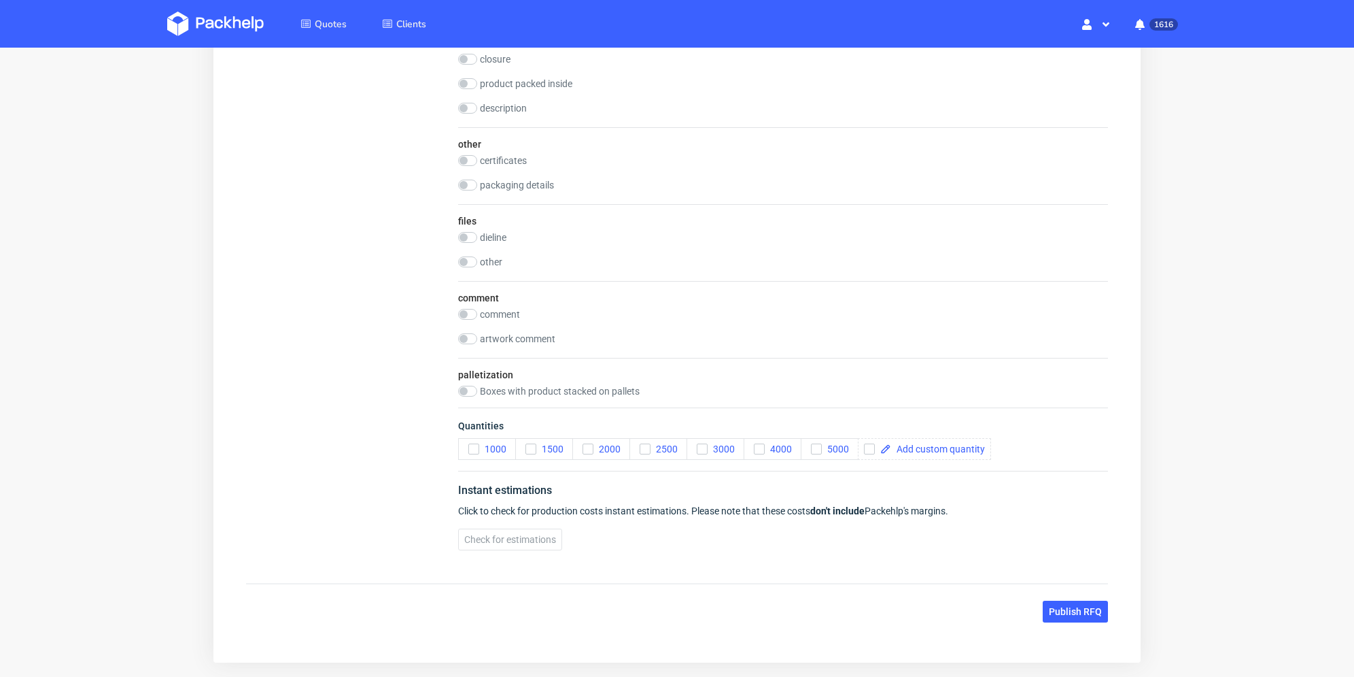
scroll to position [1616, 0]
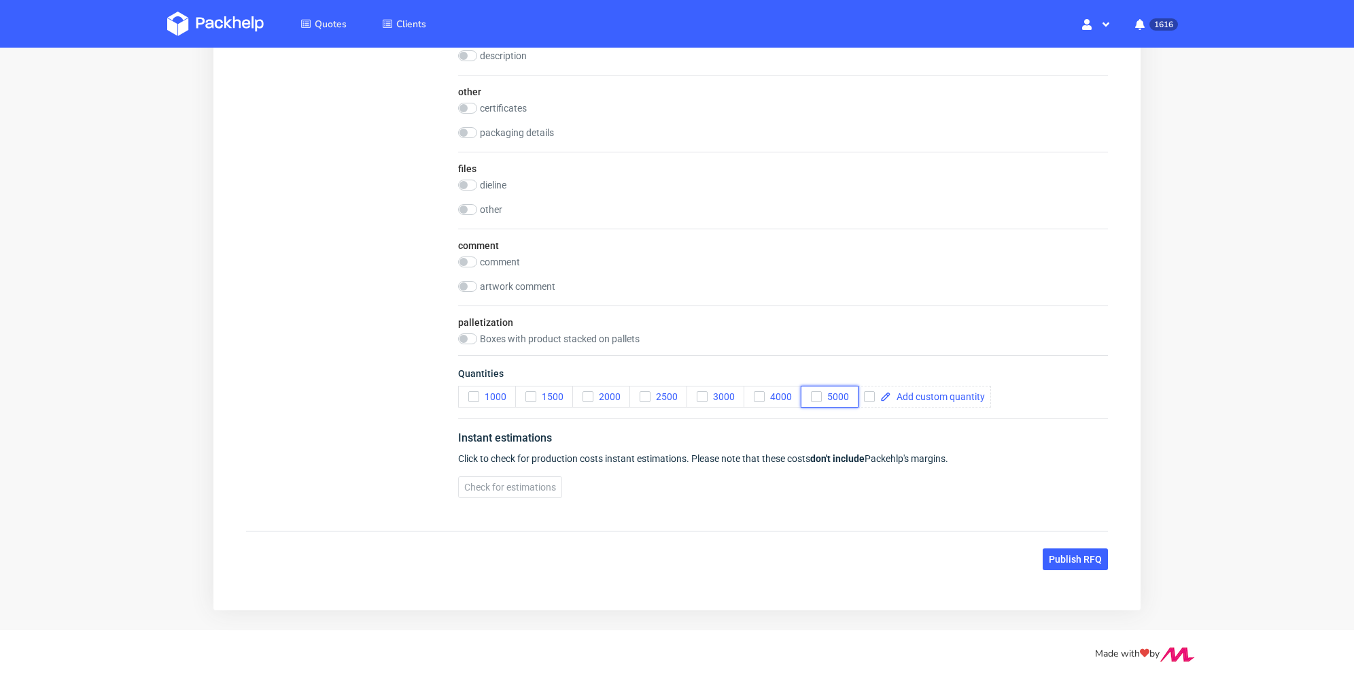
click at [812, 393] on icon "button" at bounding box center [817, 397] width 10 height 10
click at [1067, 559] on span "Publish RFQ" at bounding box center [1075, 559] width 53 height 10
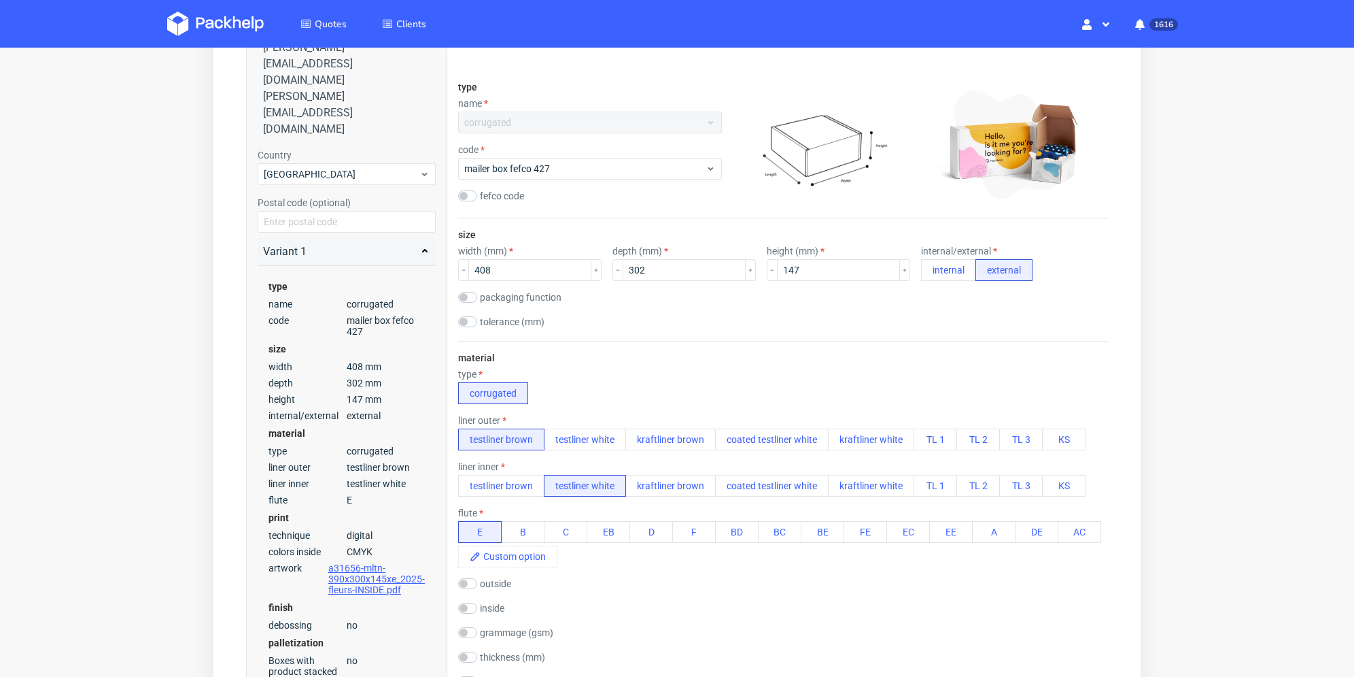
scroll to position [0, 0]
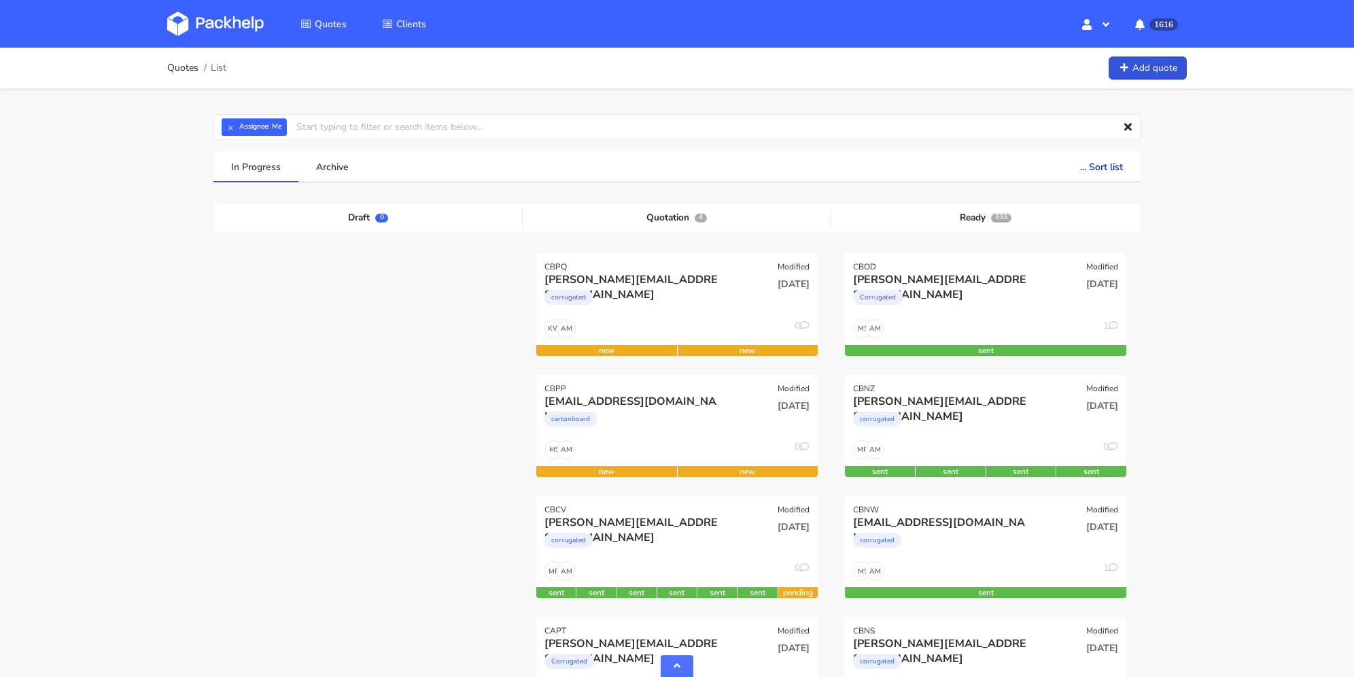
scroll to position [544, 0]
click at [698, 426] on div "cartonboard" at bounding box center [635, 422] width 180 height 27
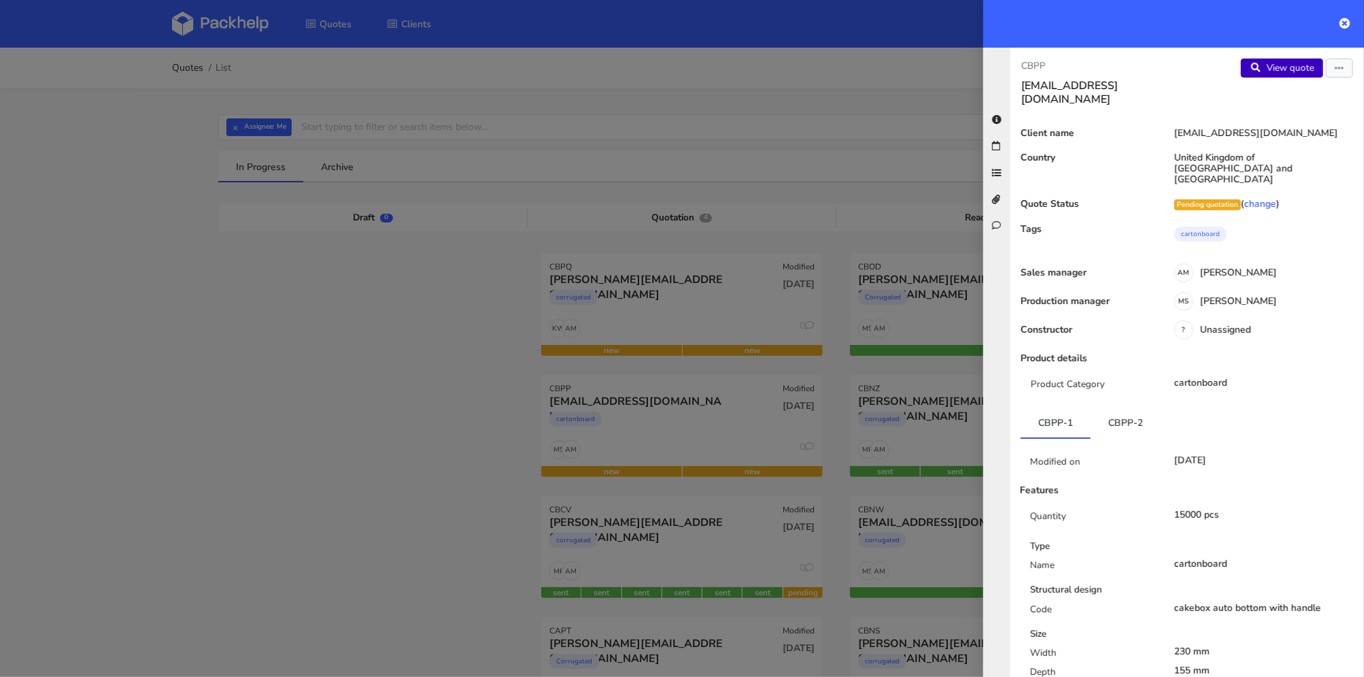
drag, startPoint x: 1266, startPoint y: 68, endPoint x: 756, endPoint y: 1, distance: 514.4
click at [1266, 68] on link "View quote" at bounding box center [1282, 67] width 82 height 19
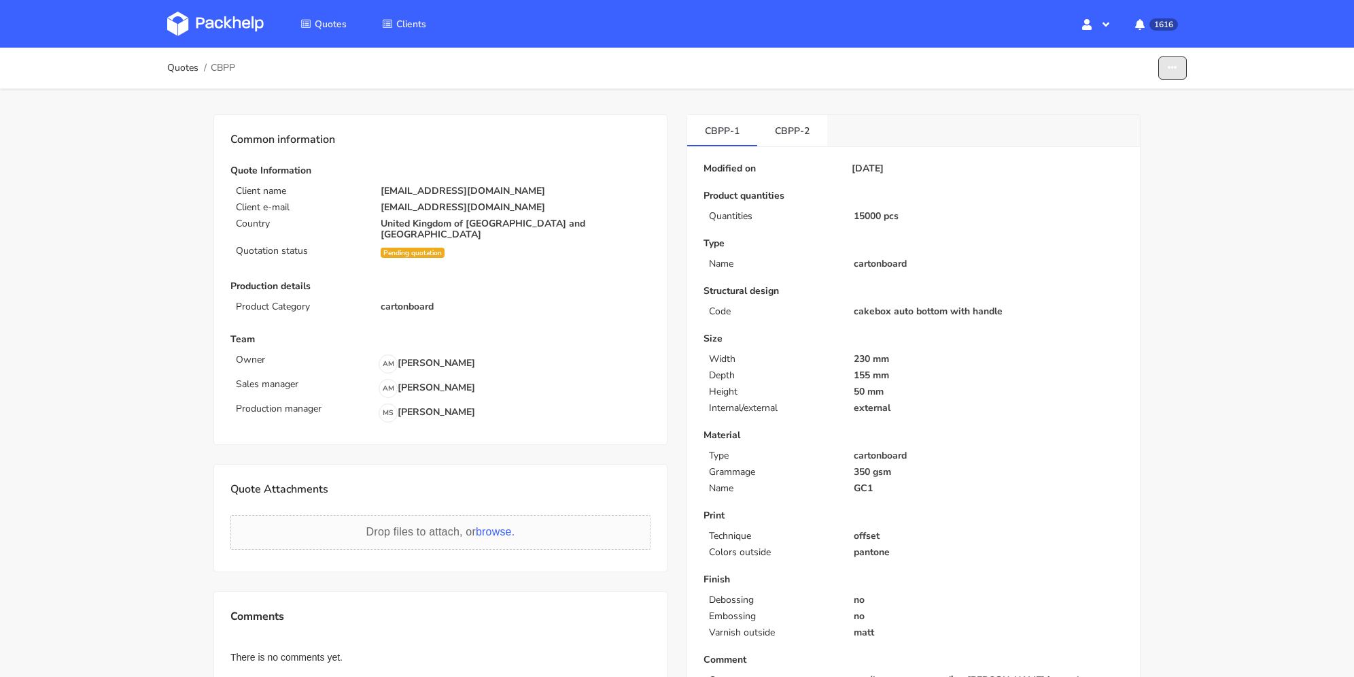
click at [1178, 67] on button "button" at bounding box center [1173, 68] width 29 height 24
click at [1146, 99] on link "Edit quote" at bounding box center [1121, 99] width 120 height 22
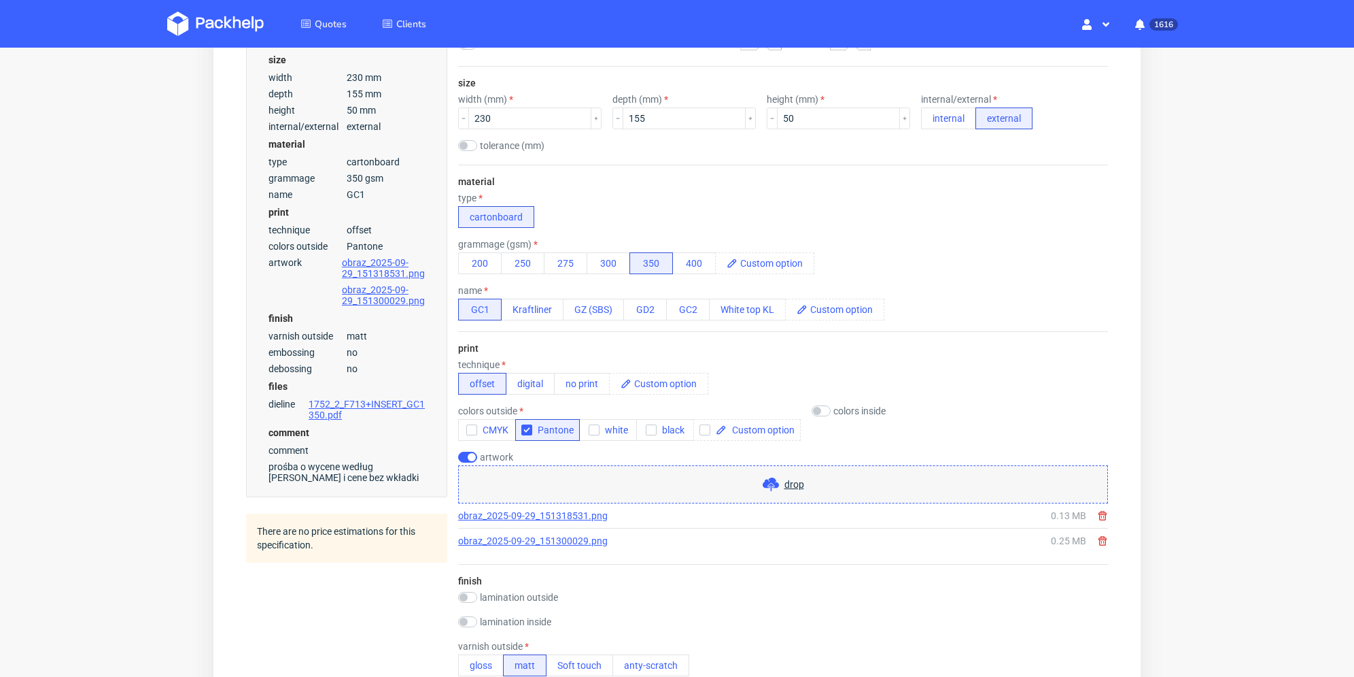
scroll to position [408, 0]
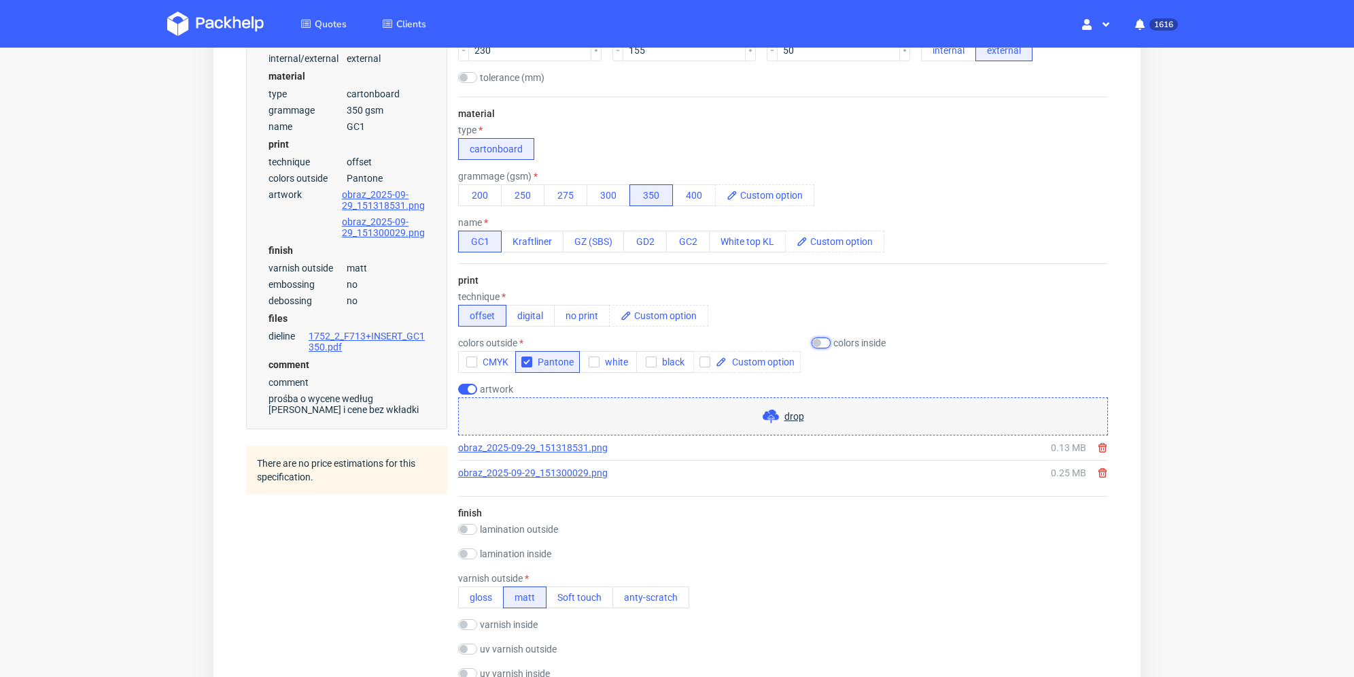
click at [819, 341] on input "checkbox" at bounding box center [821, 342] width 19 height 11
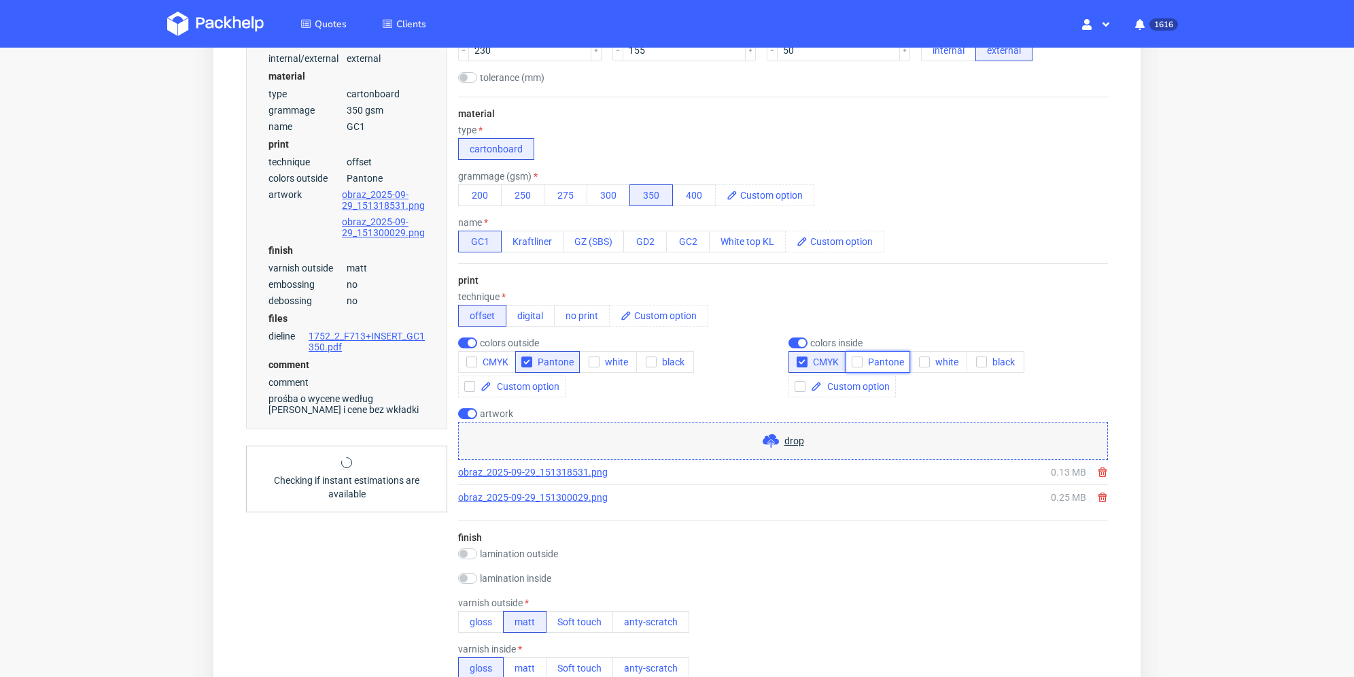
click at [857, 361] on icon "button" at bounding box center [858, 362] width 10 height 10
drag, startPoint x: 802, startPoint y: 360, endPoint x: 809, endPoint y: 358, distance: 7.8
click at [802, 359] on icon "button" at bounding box center [803, 362] width 10 height 10
click at [869, 361] on span "Pantone" at bounding box center [883, 361] width 41 height 11
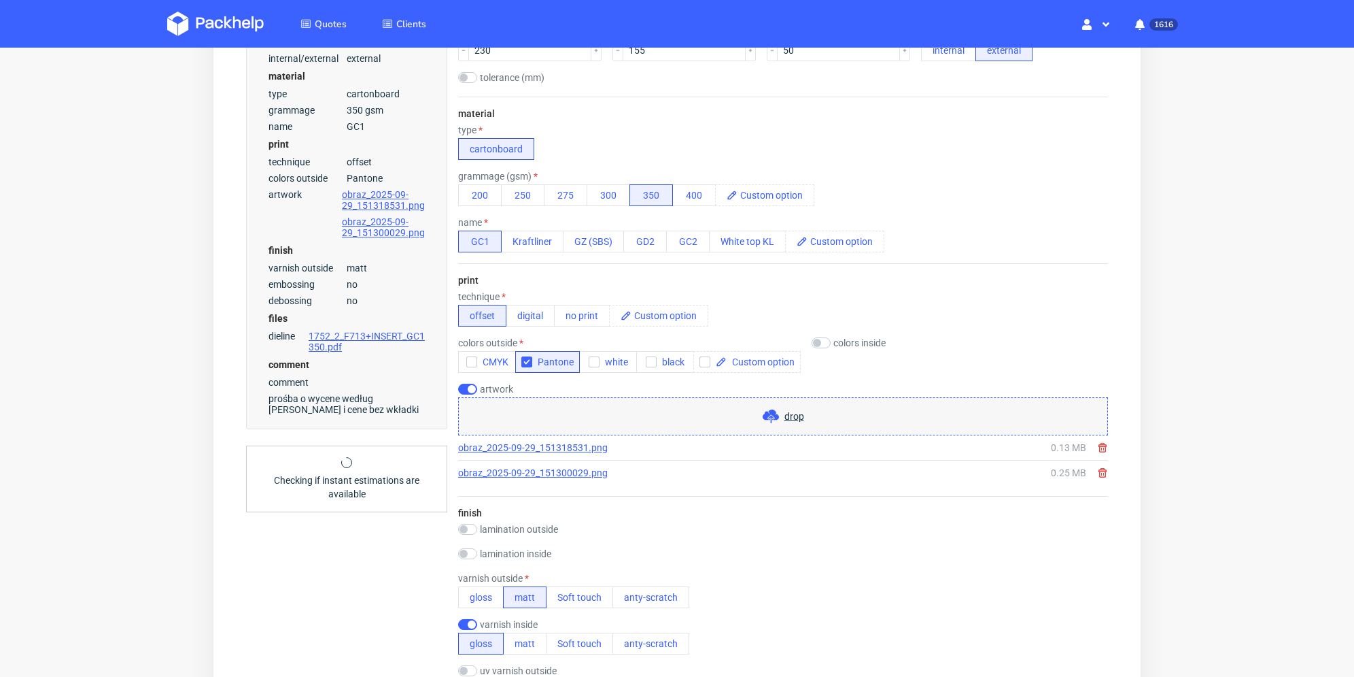
click at [834, 338] on label "colors inside" at bounding box center [860, 342] width 52 height 11
checkbox input "true"
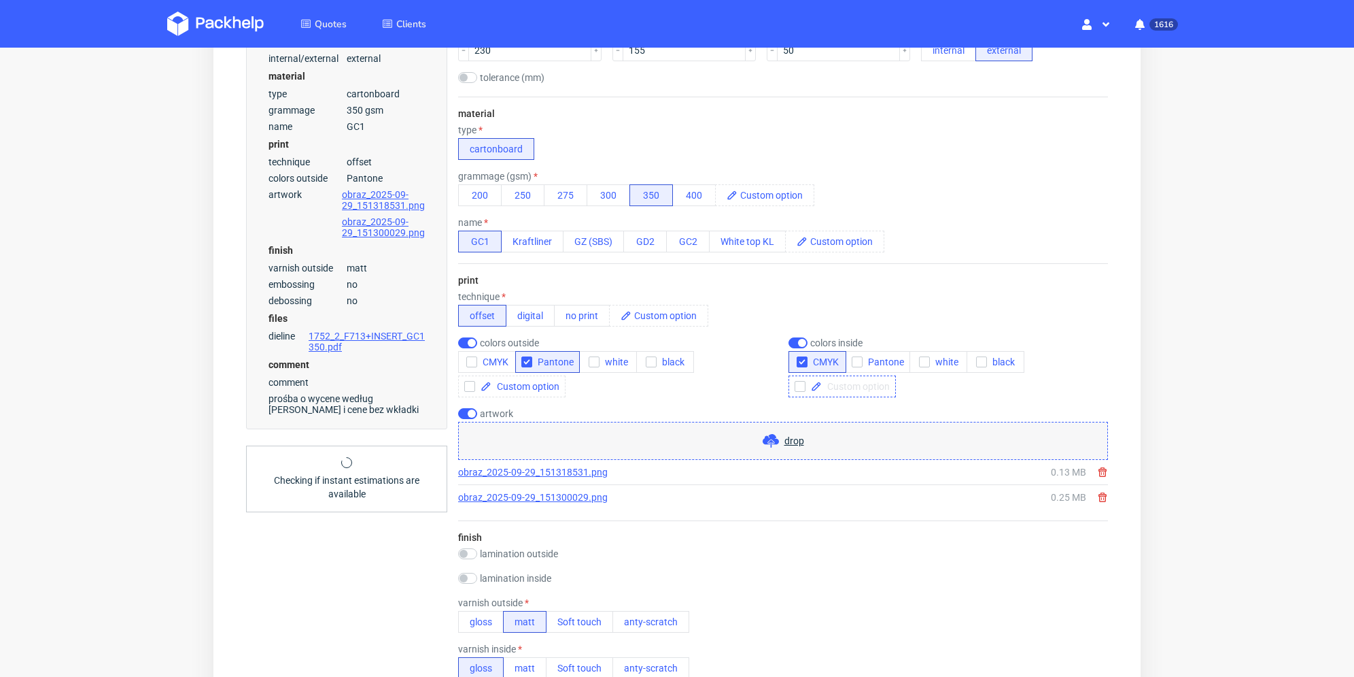
click at [857, 381] on span at bounding box center [856, 386] width 68 height 10
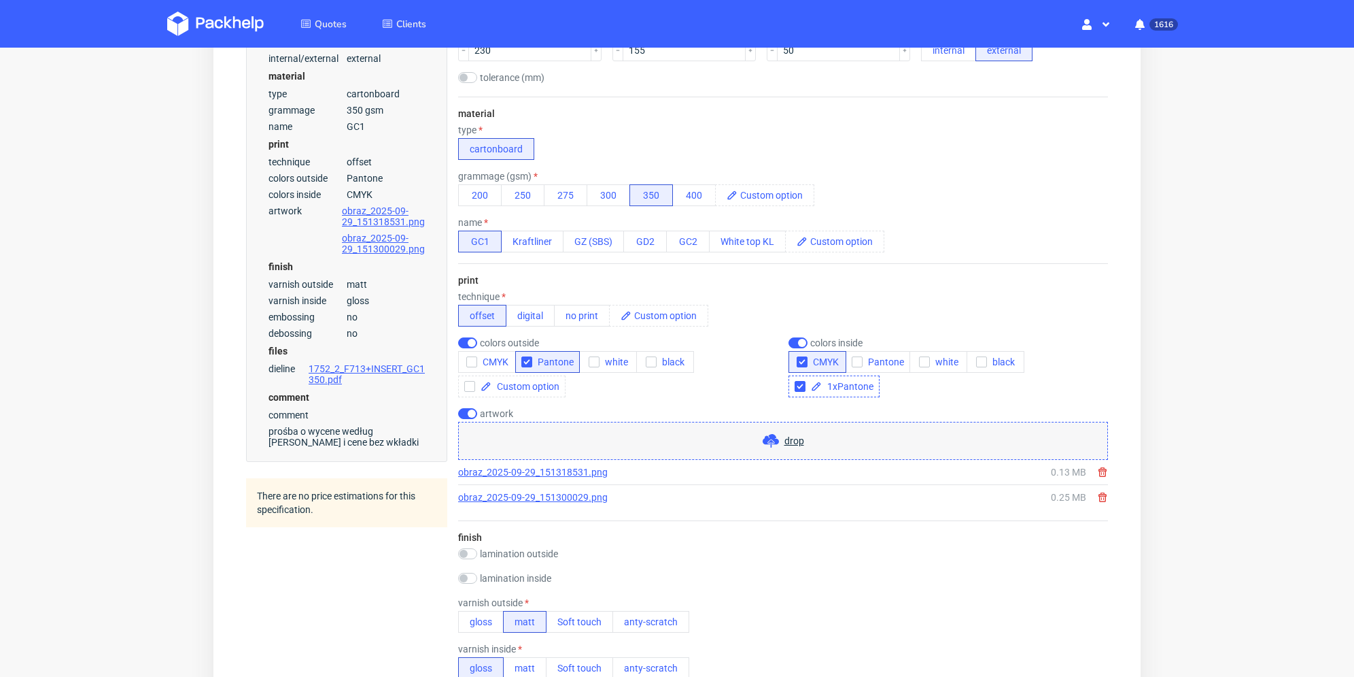
checkbox input "true"
click at [866, 392] on div "1xPantone" at bounding box center [834, 386] width 91 height 22
click at [801, 364] on icon "button" at bounding box center [803, 362] width 10 height 10
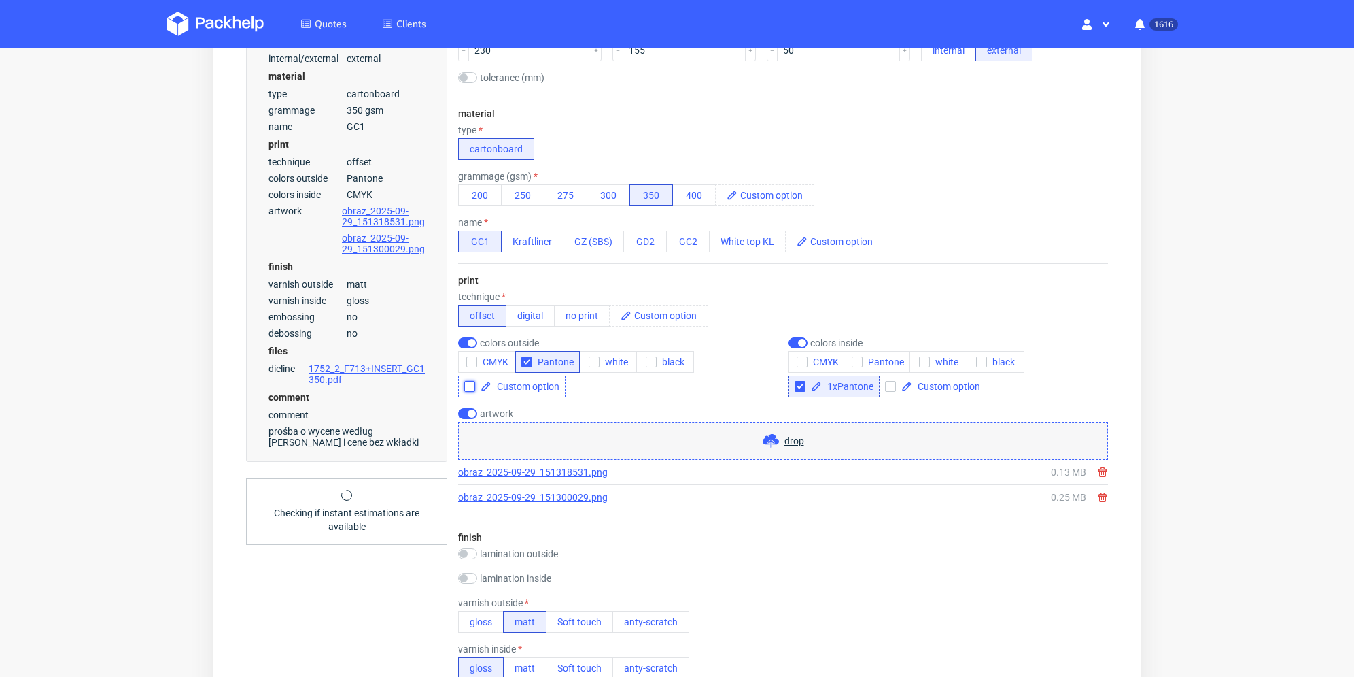
click at [471, 386] on input "checkbox" at bounding box center [469, 386] width 11 height 11
checkbox input "true"
click at [510, 388] on span at bounding box center [526, 386] width 68 height 10
checkbox input "true"
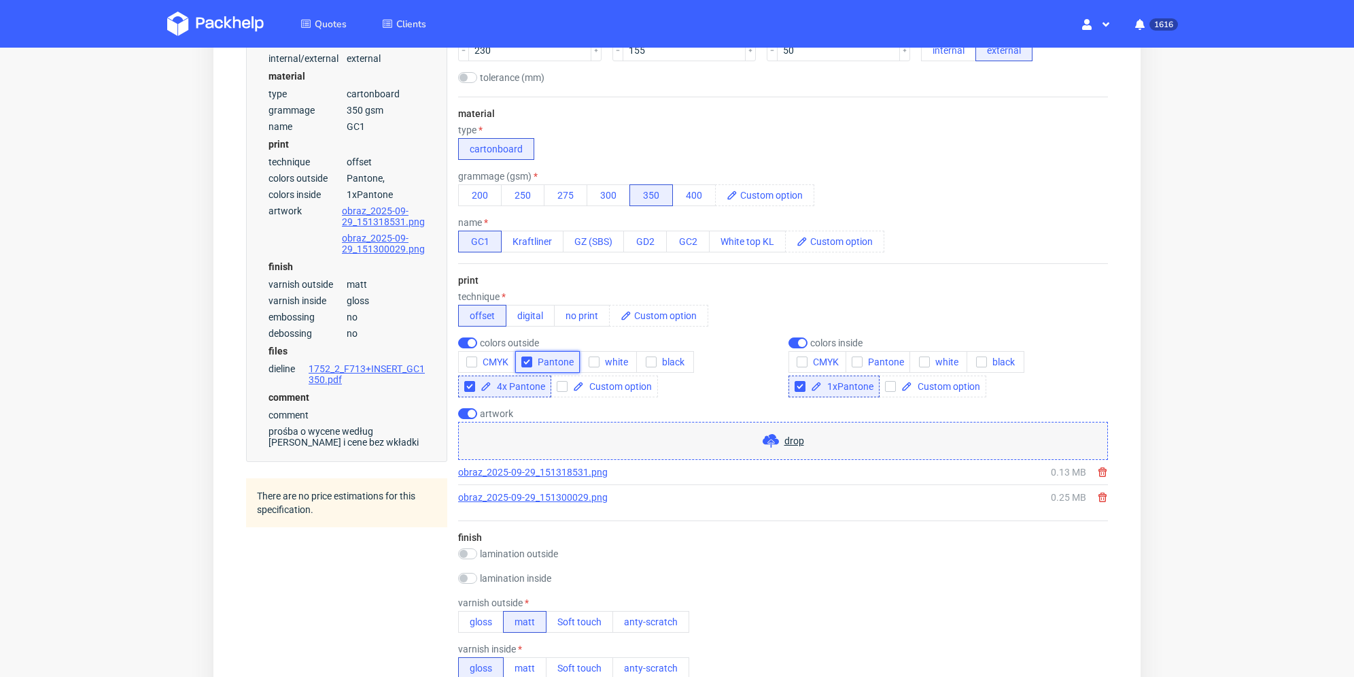
click at [526, 358] on icon "button" at bounding box center [527, 362] width 10 height 10
click at [681, 409] on div "artwork" at bounding box center [783, 413] width 650 height 11
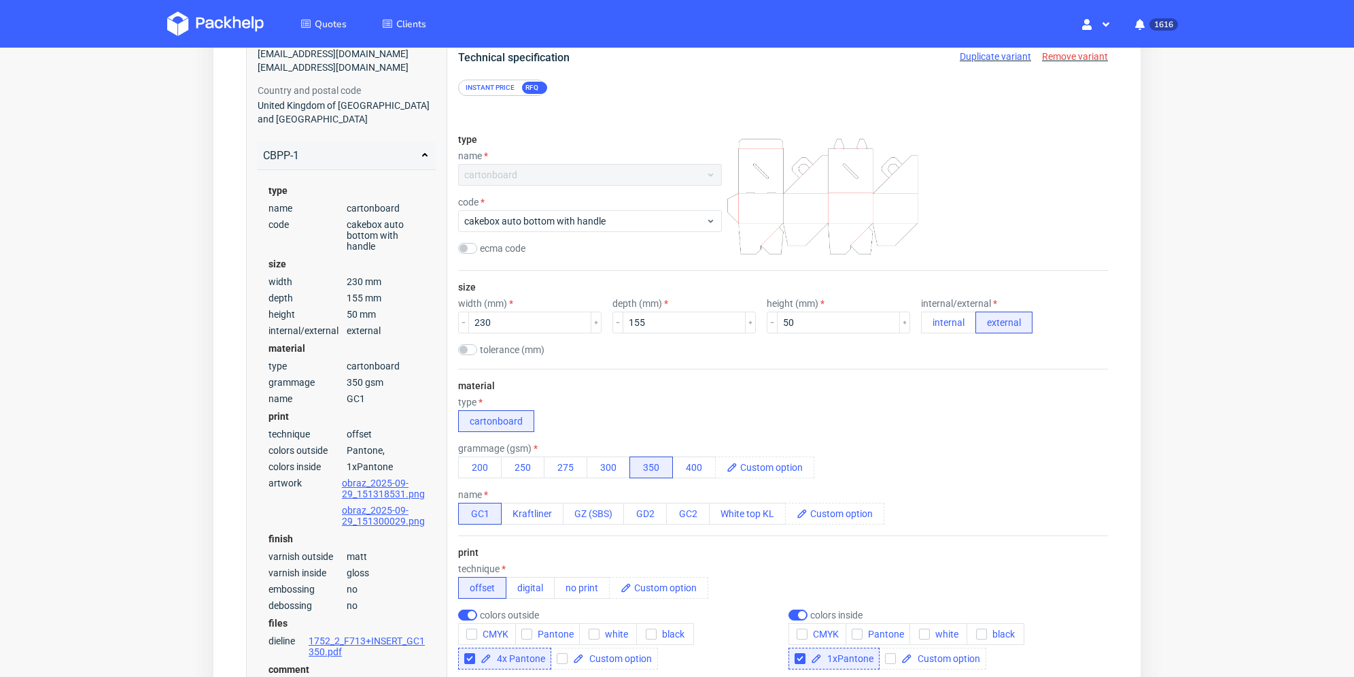
scroll to position [0, 0]
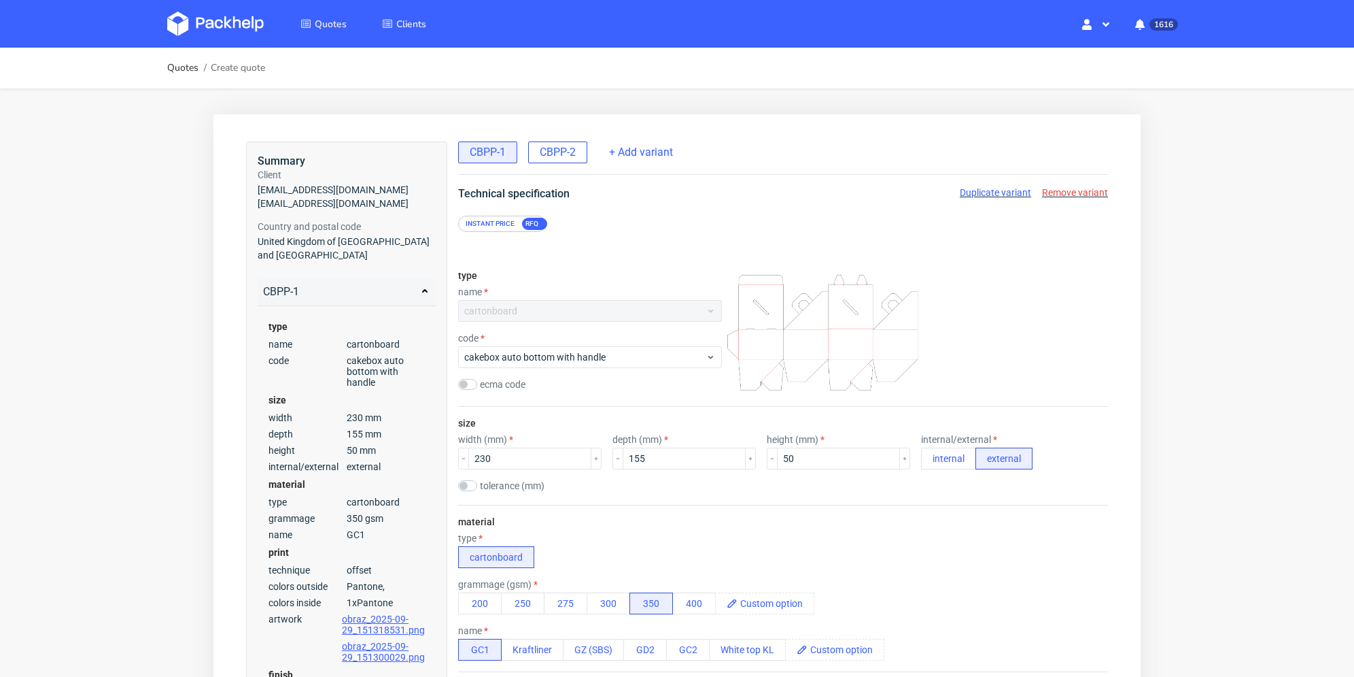
click at [556, 152] on span "CBPP-2" at bounding box center [558, 152] width 36 height 15
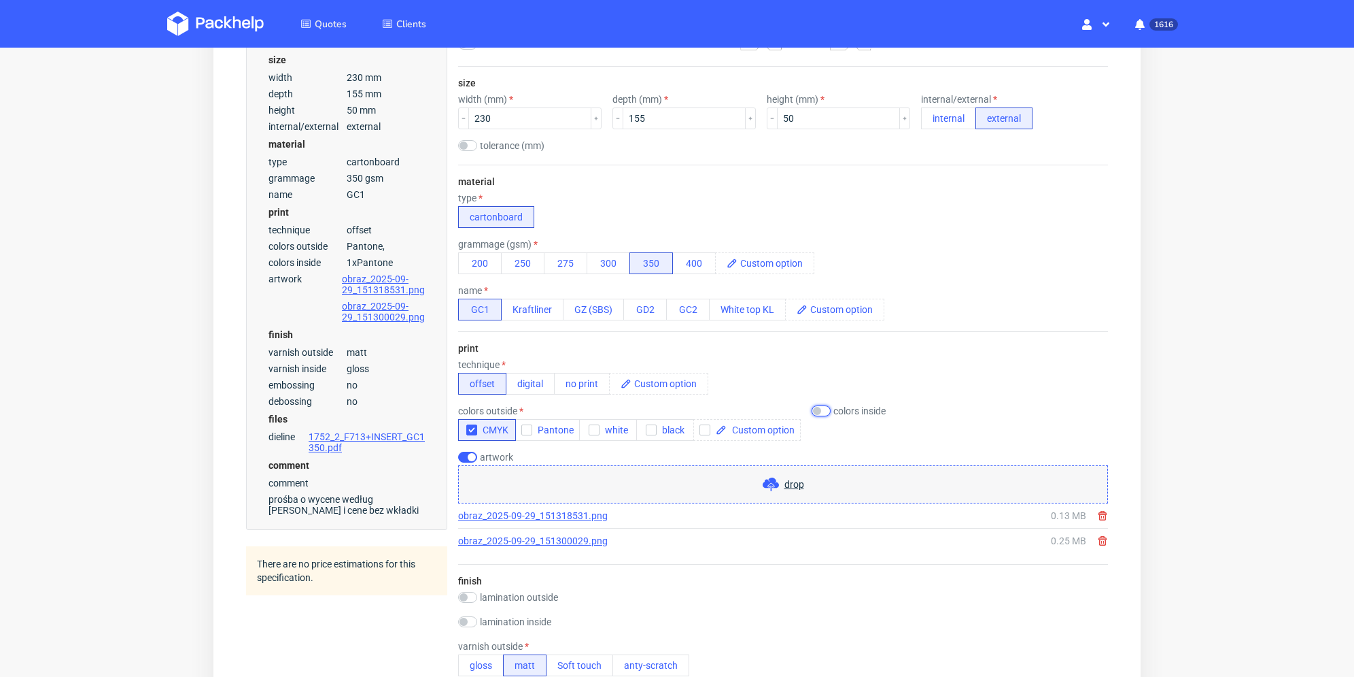
click at [821, 408] on input "checkbox" at bounding box center [821, 410] width 19 height 11
checkbox input "true"
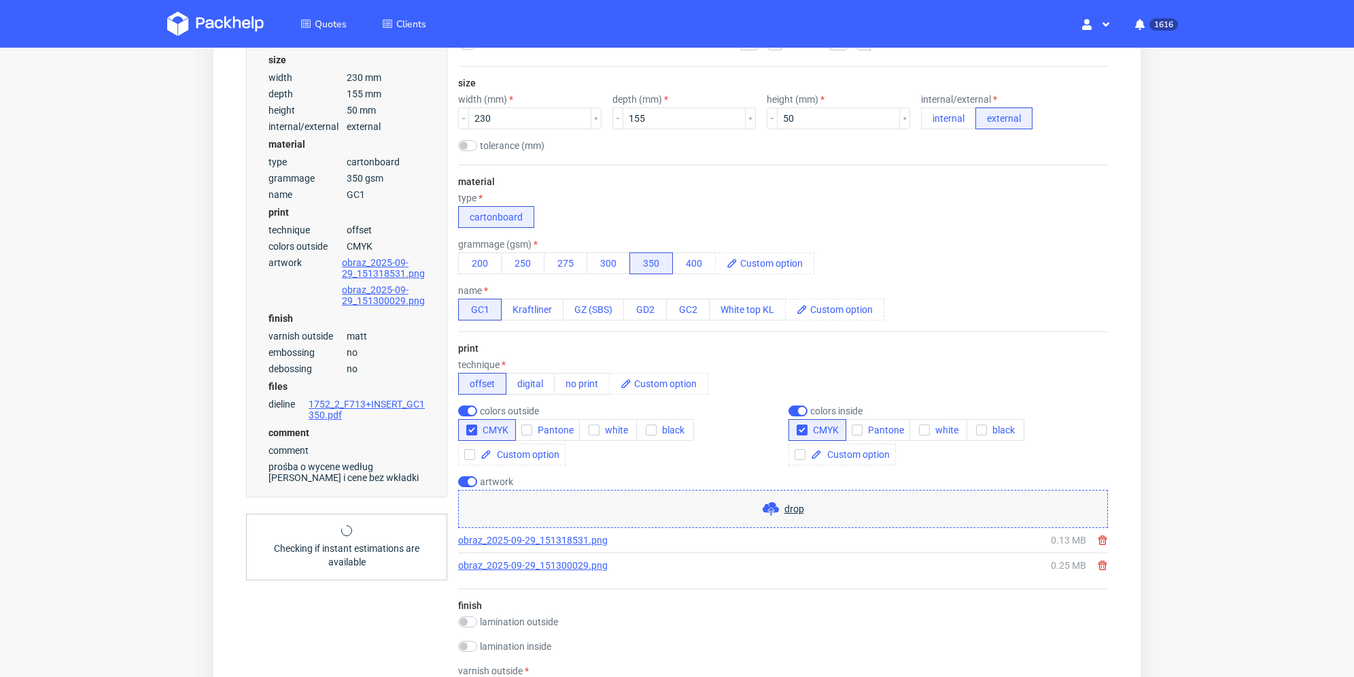
click at [937, 388] on div "technique offset digital no print" at bounding box center [783, 376] width 650 height 35
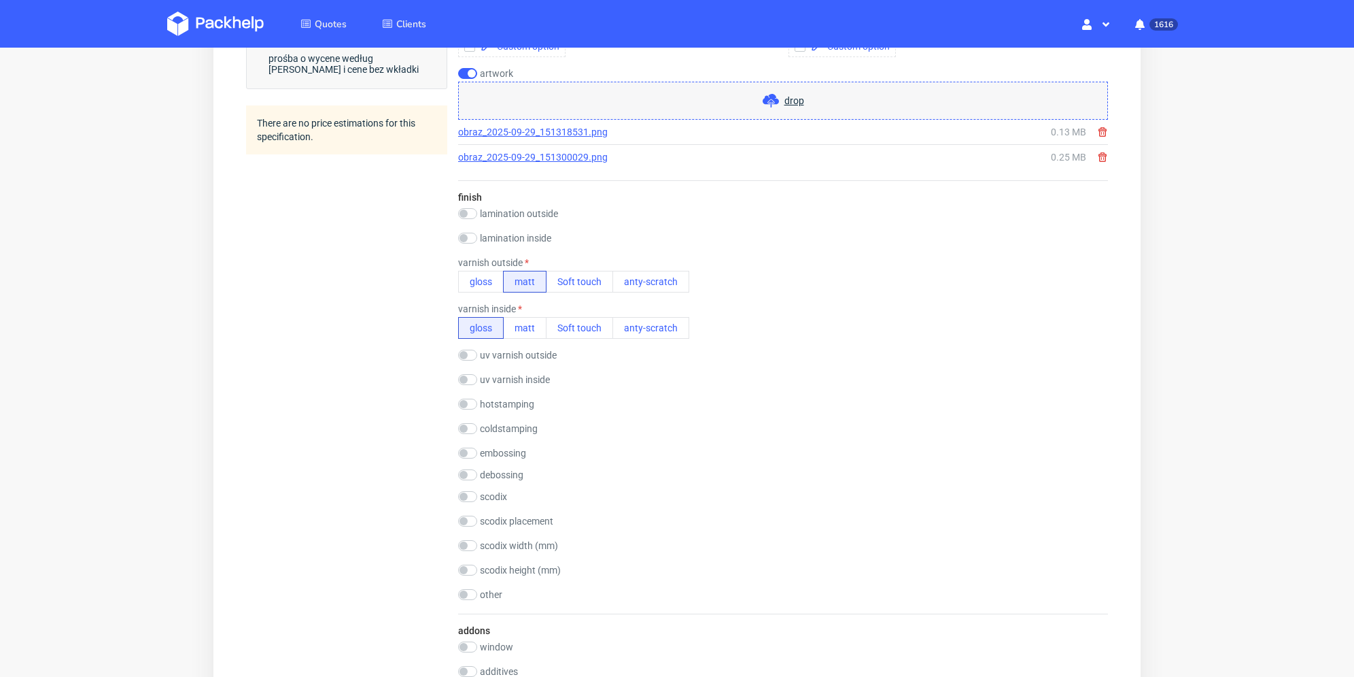
scroll to position [816, 0]
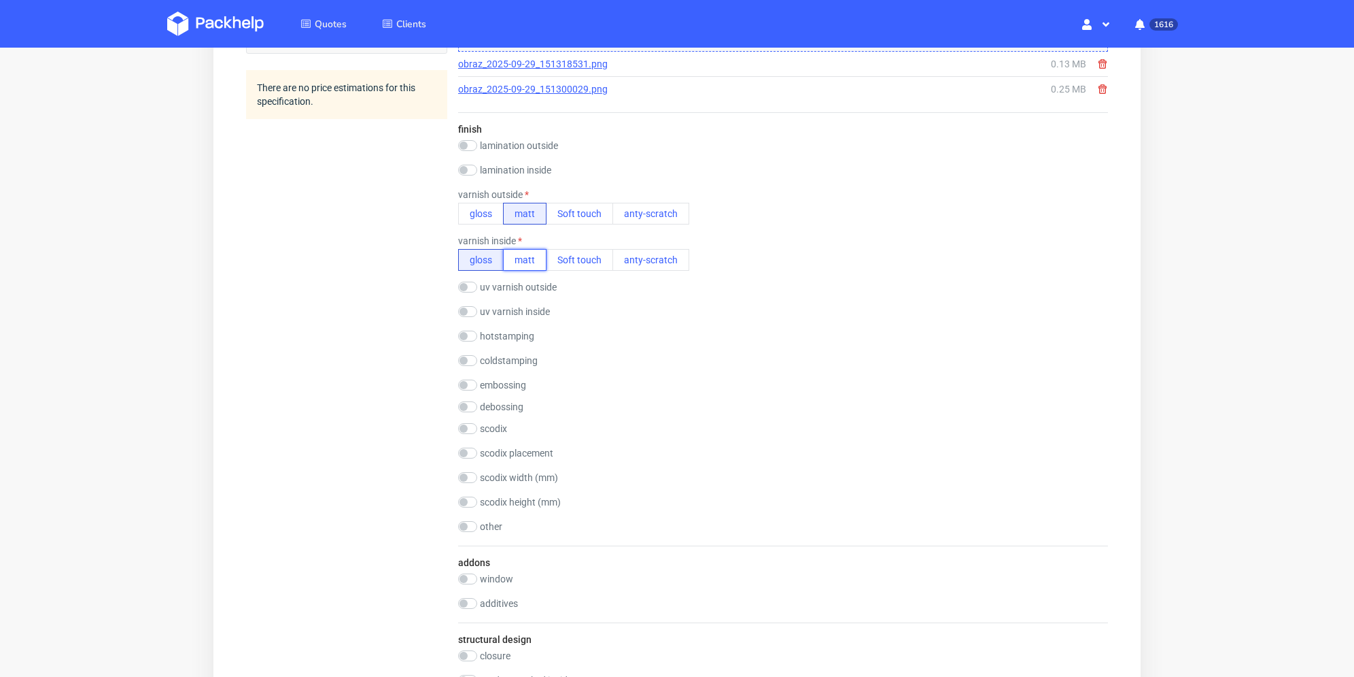
click at [532, 252] on button "matt" at bounding box center [525, 260] width 44 height 22
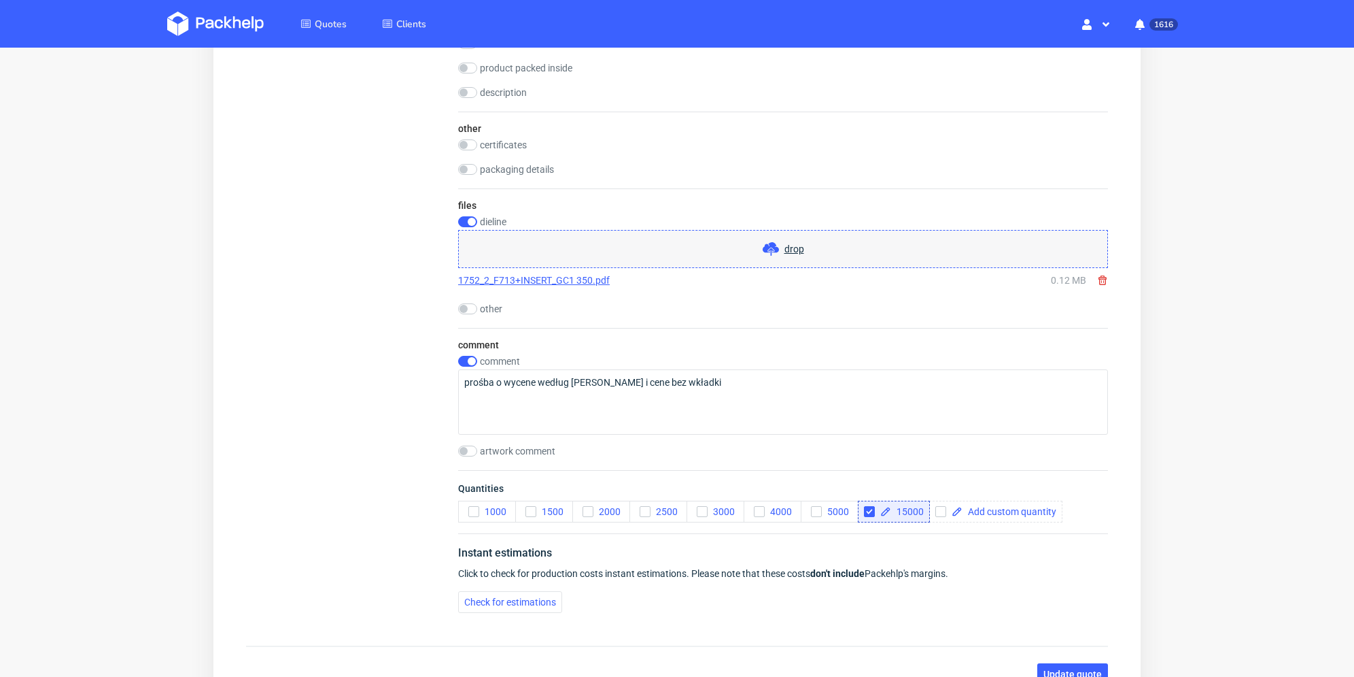
scroll to position [1496, 0]
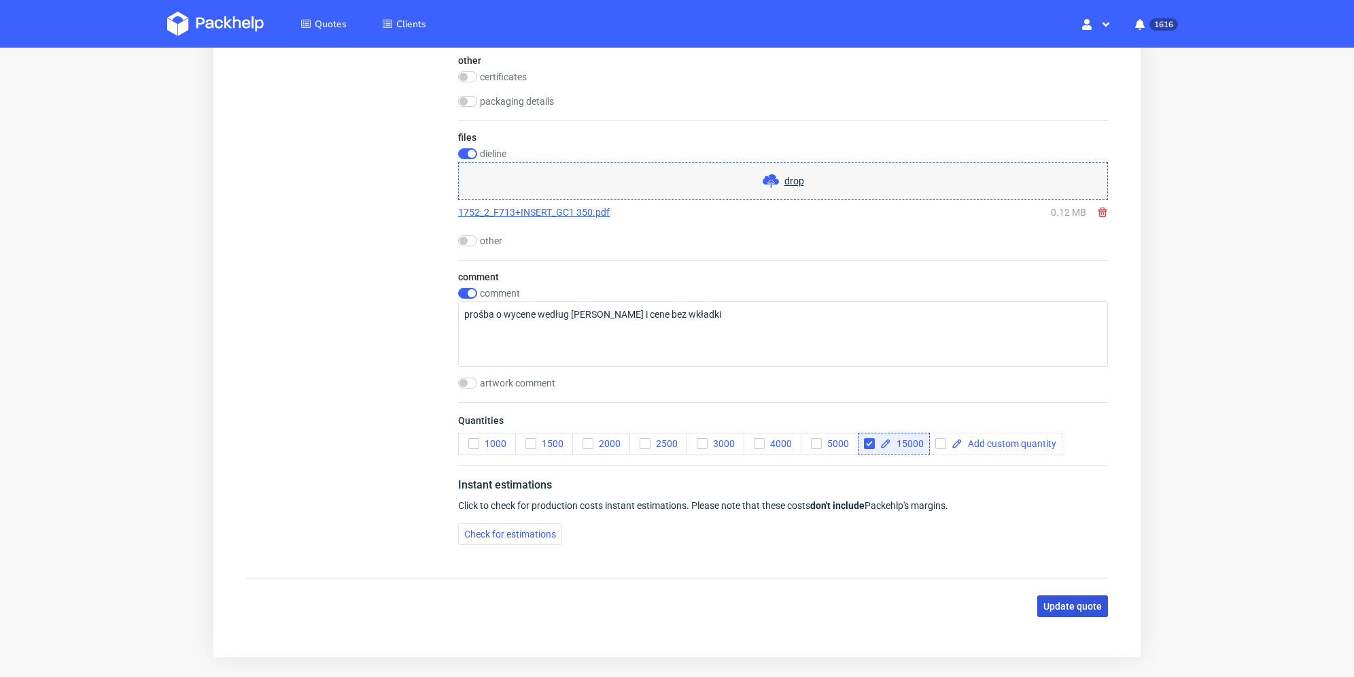
click at [1076, 602] on span "Update quote" at bounding box center [1073, 606] width 58 height 10
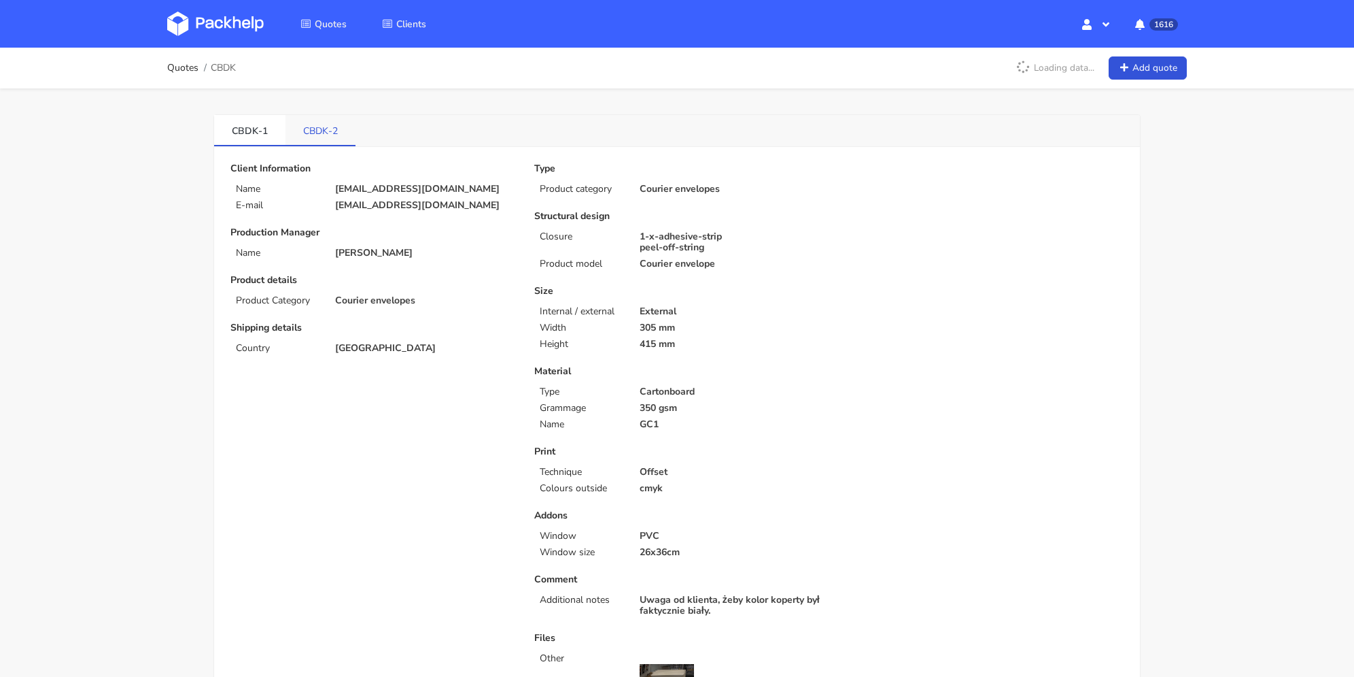
click at [339, 133] on link "CBDK-2" at bounding box center [321, 130] width 70 height 30
click at [177, 69] on link "Quotes" at bounding box center [182, 68] width 31 height 11
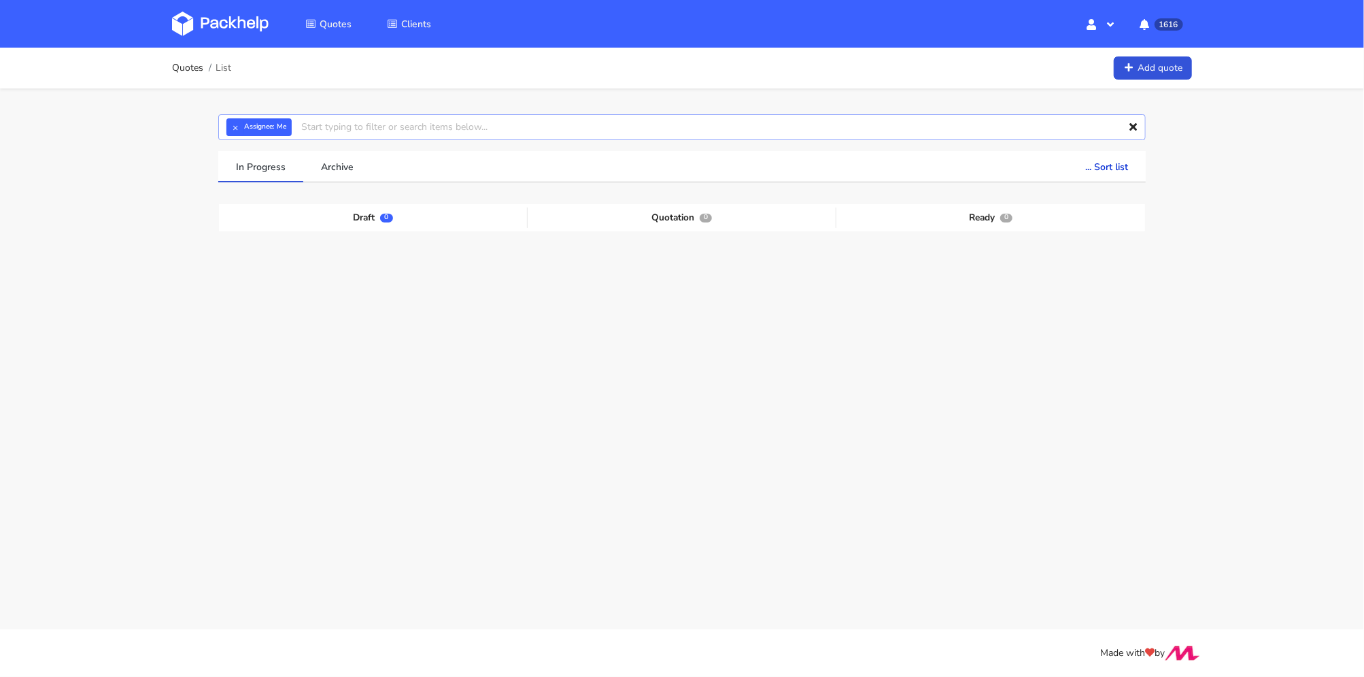
click at [403, 121] on input "text" at bounding box center [681, 127] width 927 height 26
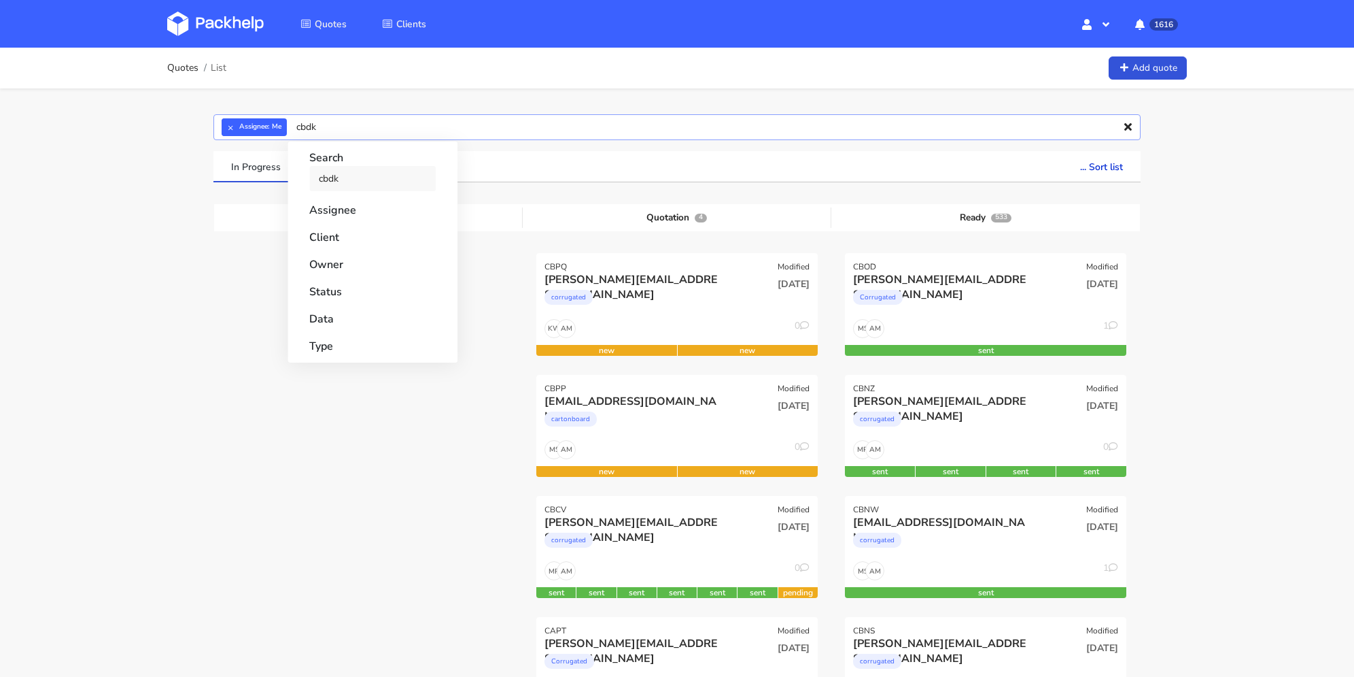
type input "cbdk"
click at [385, 176] on link "cbdk" at bounding box center [372, 178] width 126 height 25
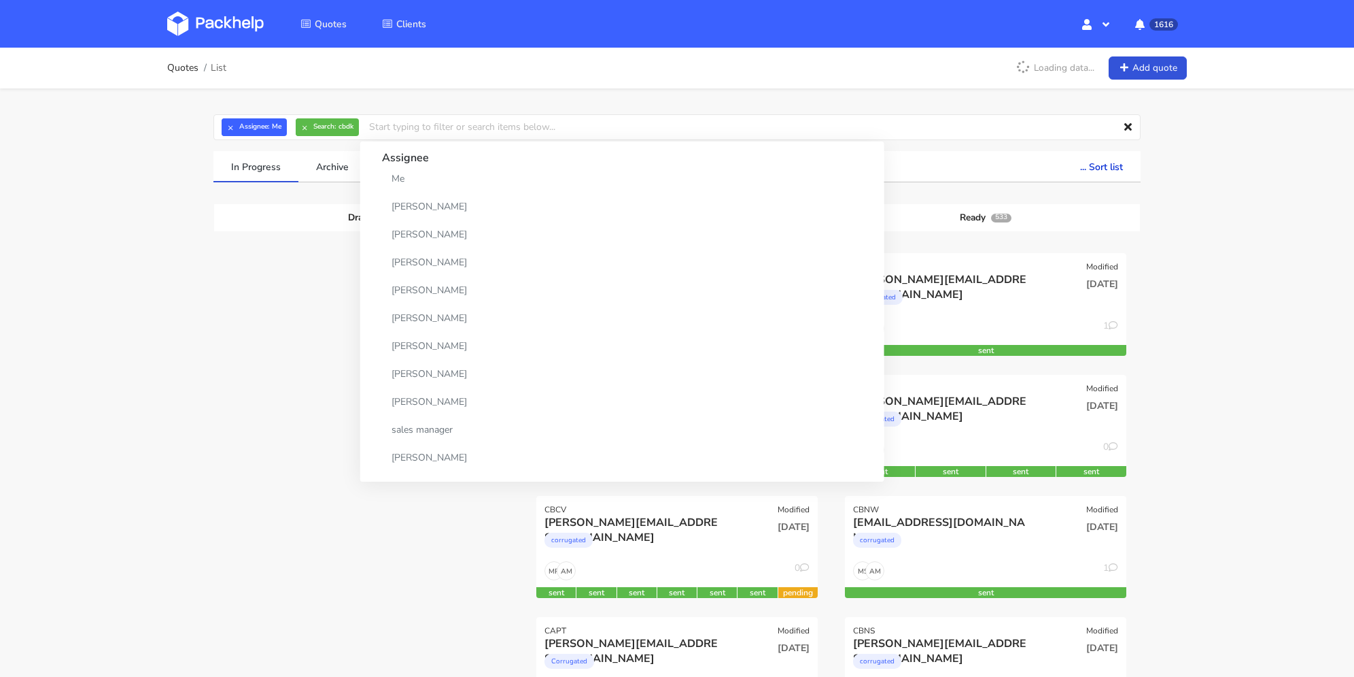
drag, startPoint x: 220, startPoint y: 297, endPoint x: 362, endPoint y: 286, distance: 141.8
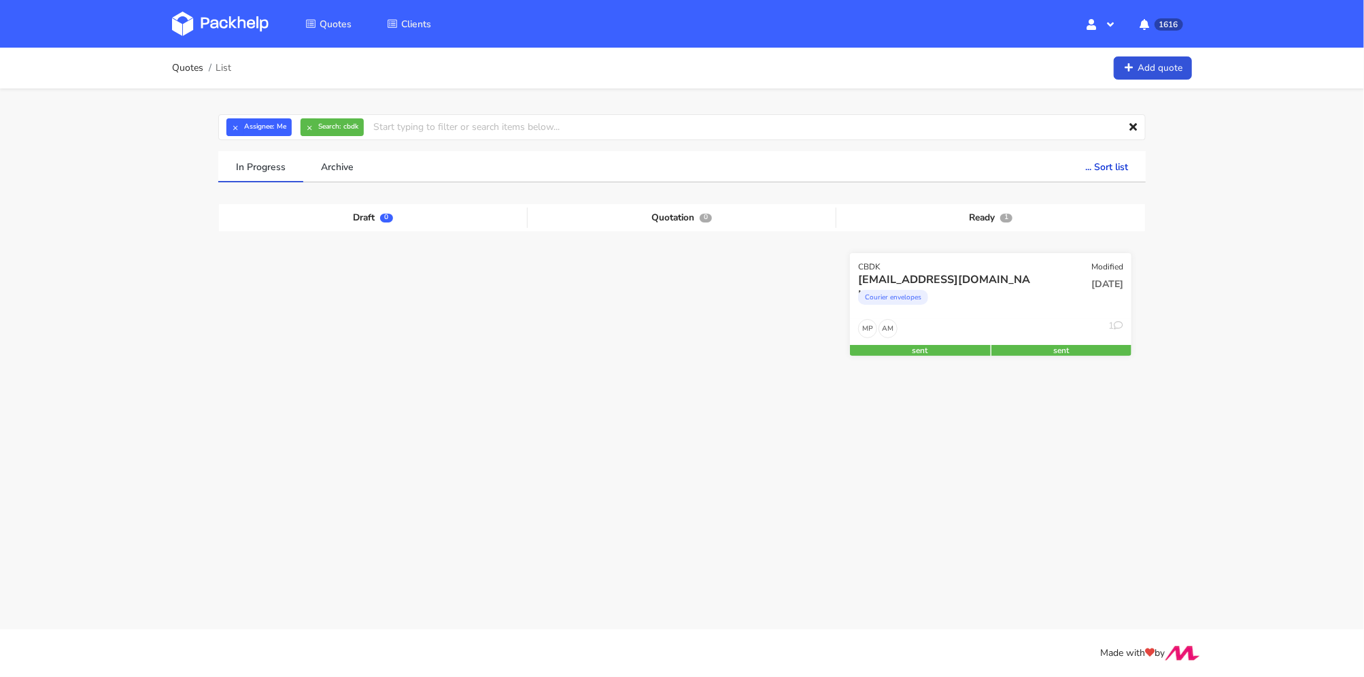
click at [977, 298] on div "Courier envelopes" at bounding box center [948, 300] width 180 height 27
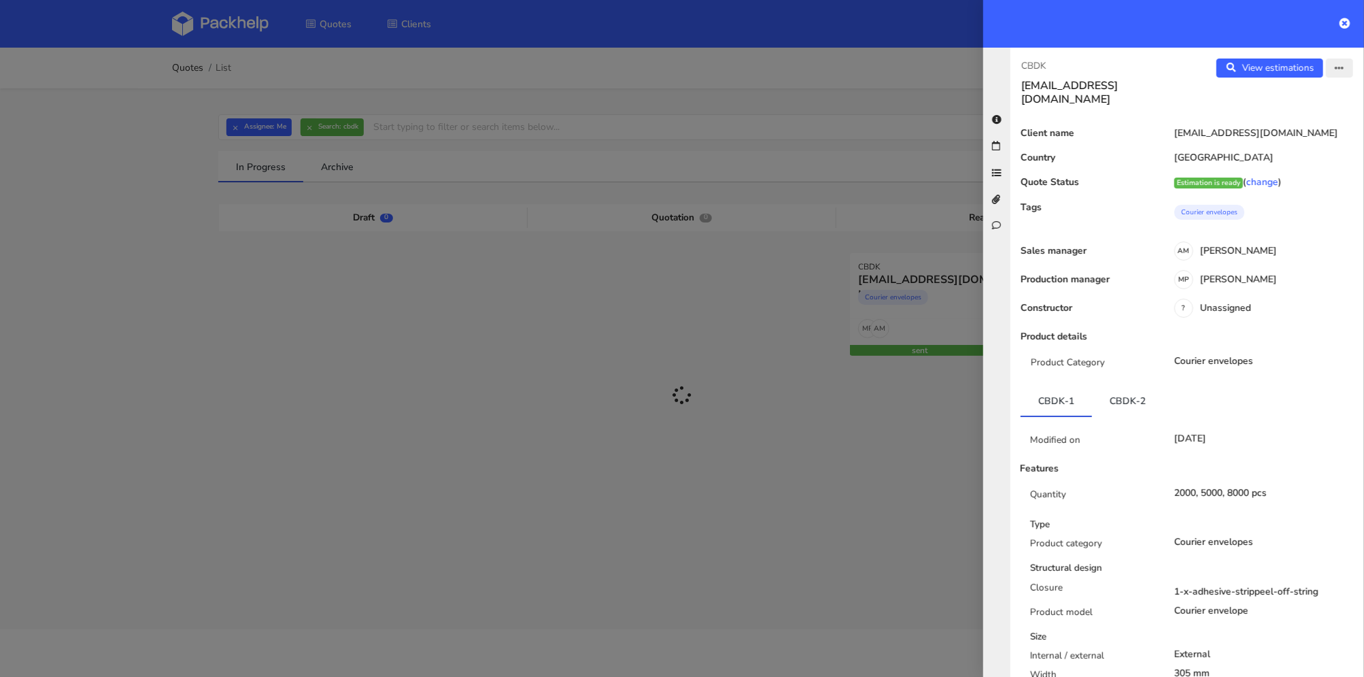
click at [1335, 70] on button "button" at bounding box center [1339, 67] width 27 height 19
click at [1295, 115] on link "Edit quote" at bounding box center [1295, 120] width 120 height 22
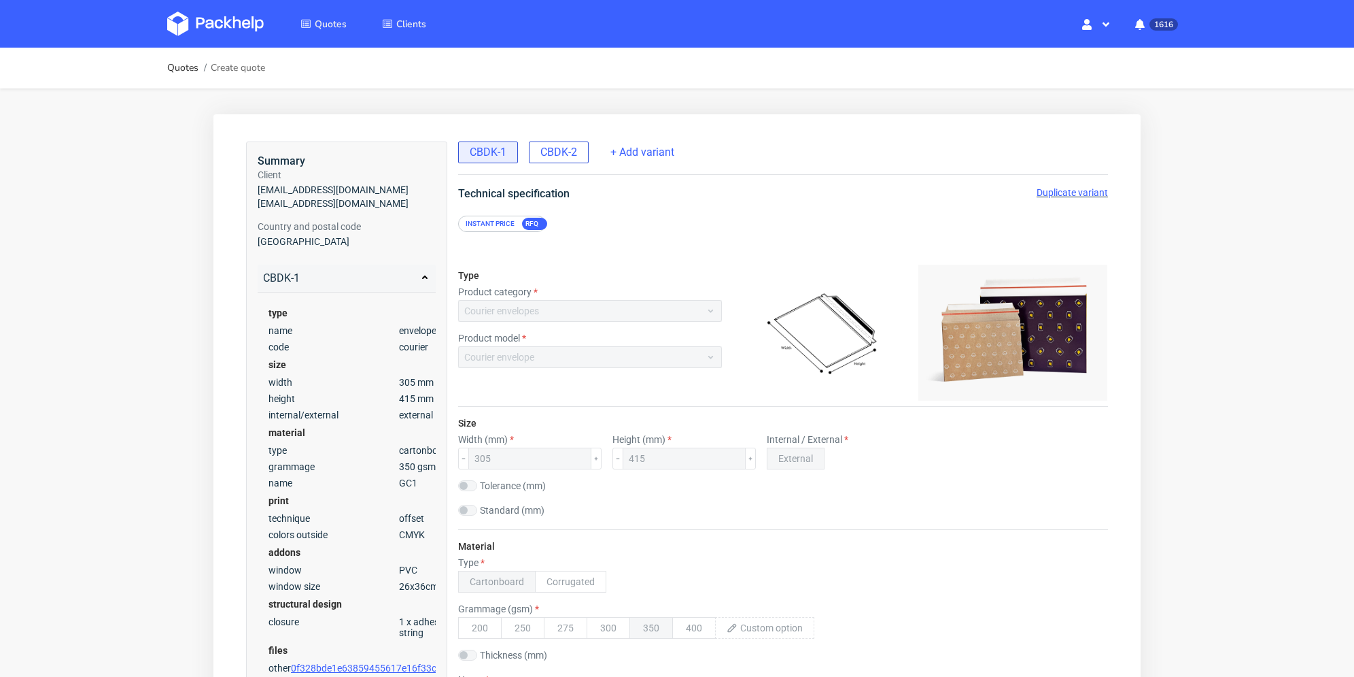
click at [567, 152] on span "CBDK-2" at bounding box center [559, 152] width 37 height 15
click at [704, 209] on div "Instant price RFQ" at bounding box center [783, 217] width 704 height 30
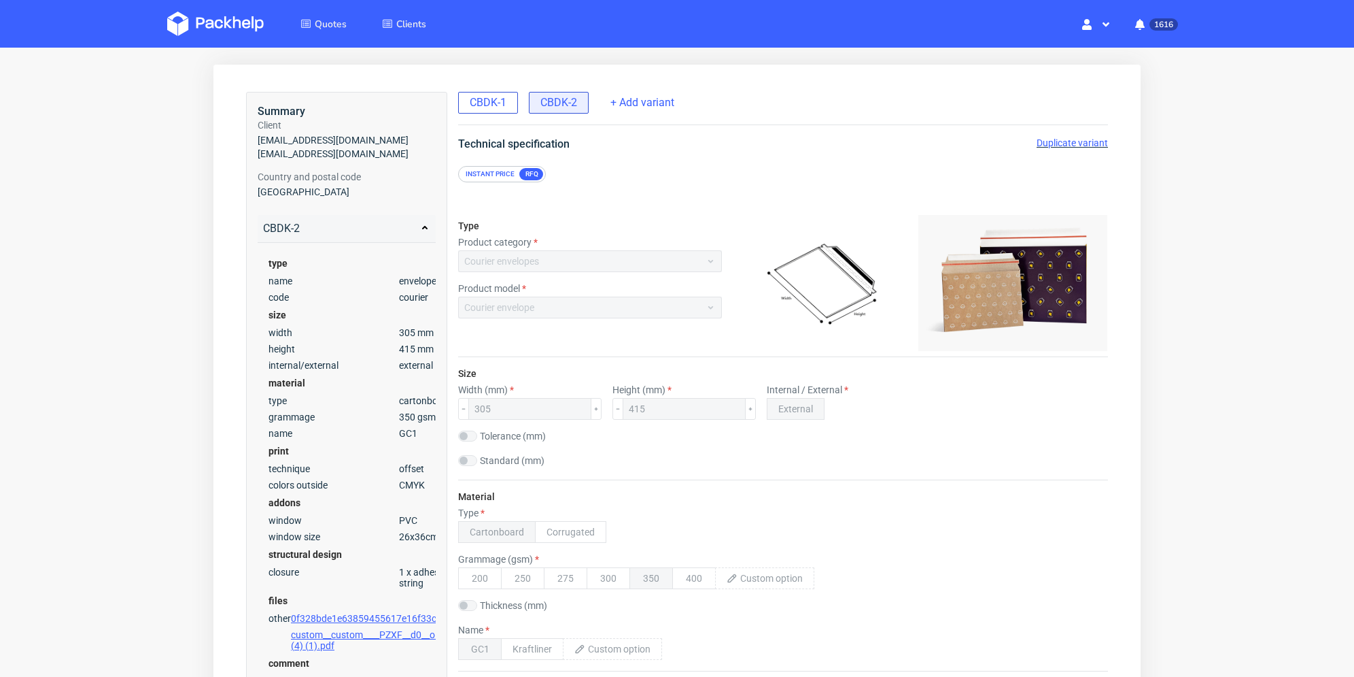
click at [491, 109] on span "CBDK-1" at bounding box center [488, 102] width 37 height 15
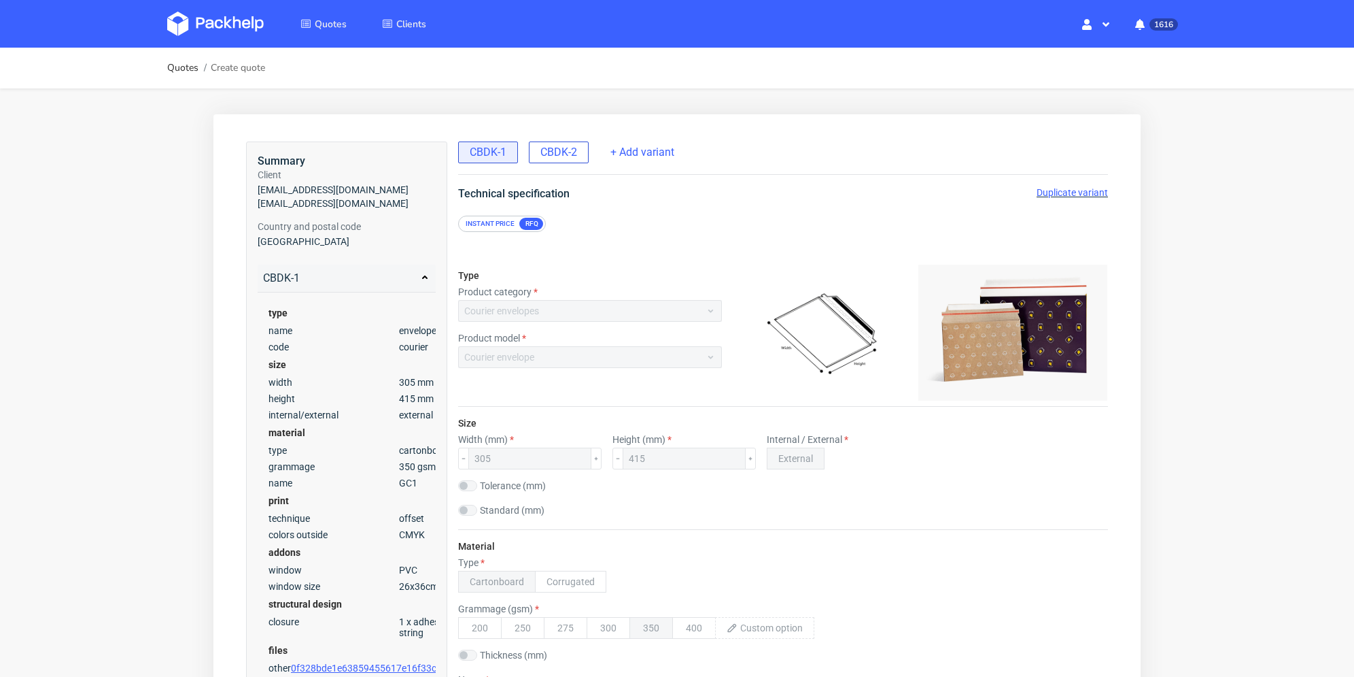
click at [563, 158] on span "CBDK-2" at bounding box center [559, 152] width 37 height 15
click at [1099, 188] on span "Duplicate variant" at bounding box center [1072, 192] width 71 height 11
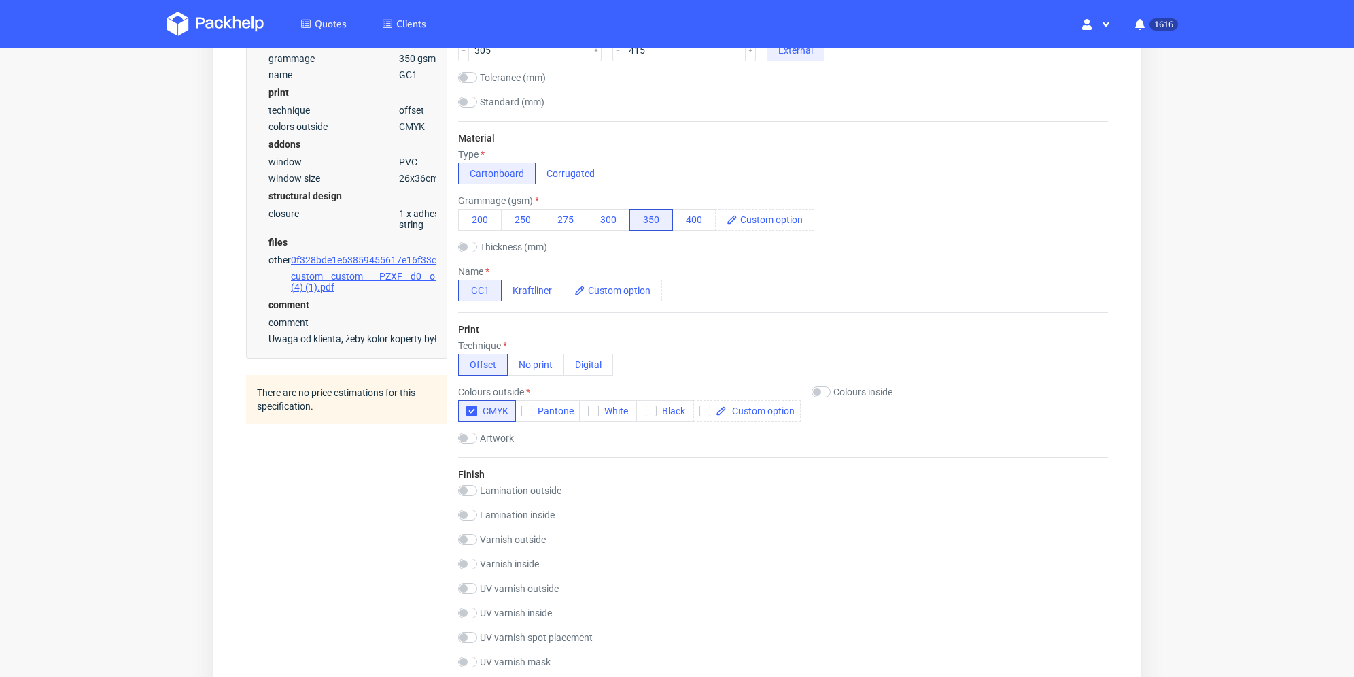
scroll to position [544, 0]
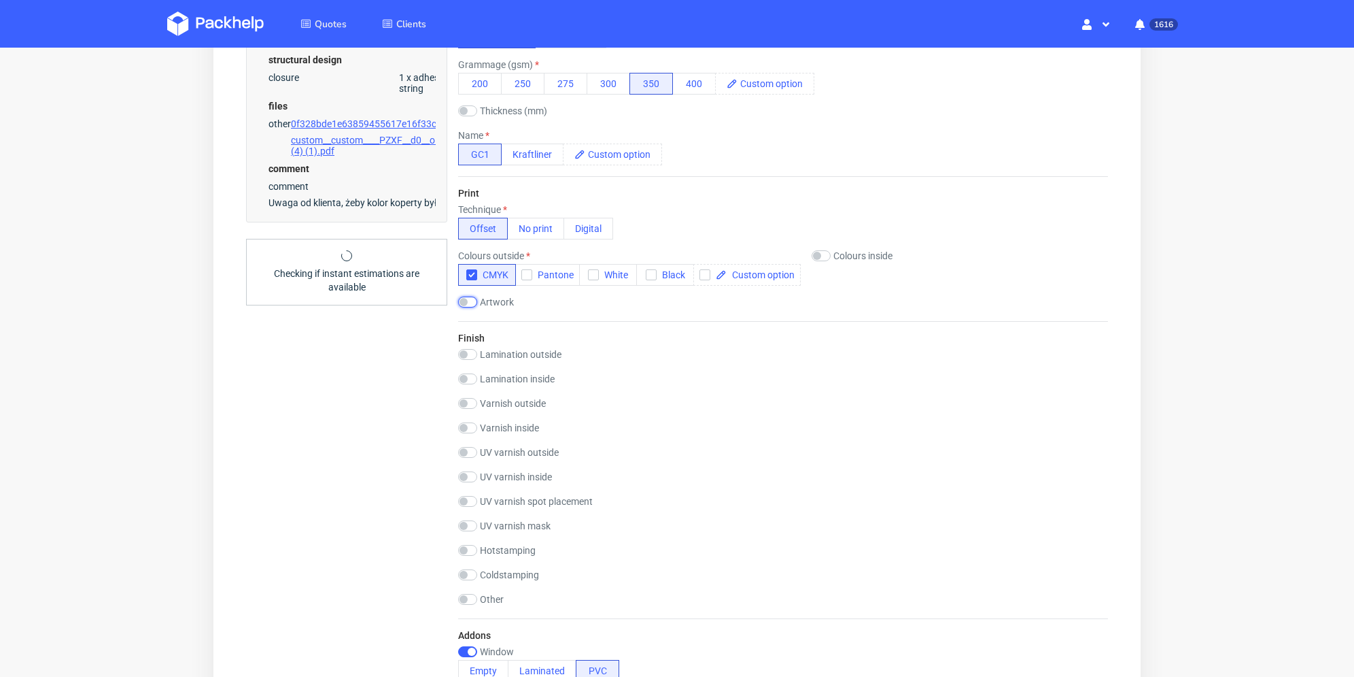
click at [466, 301] on input "checkbox" at bounding box center [467, 301] width 19 height 11
checkbox input "true"
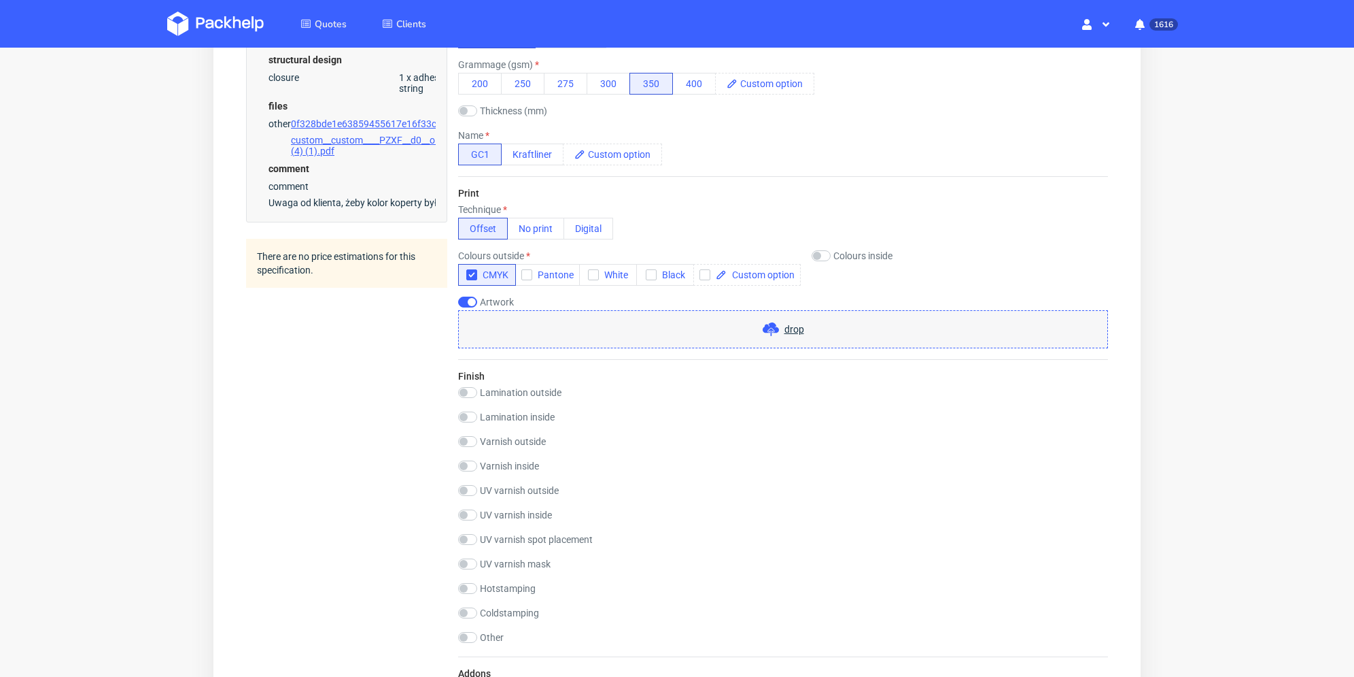
click at [526, 339] on div "drop" at bounding box center [783, 329] width 650 height 38
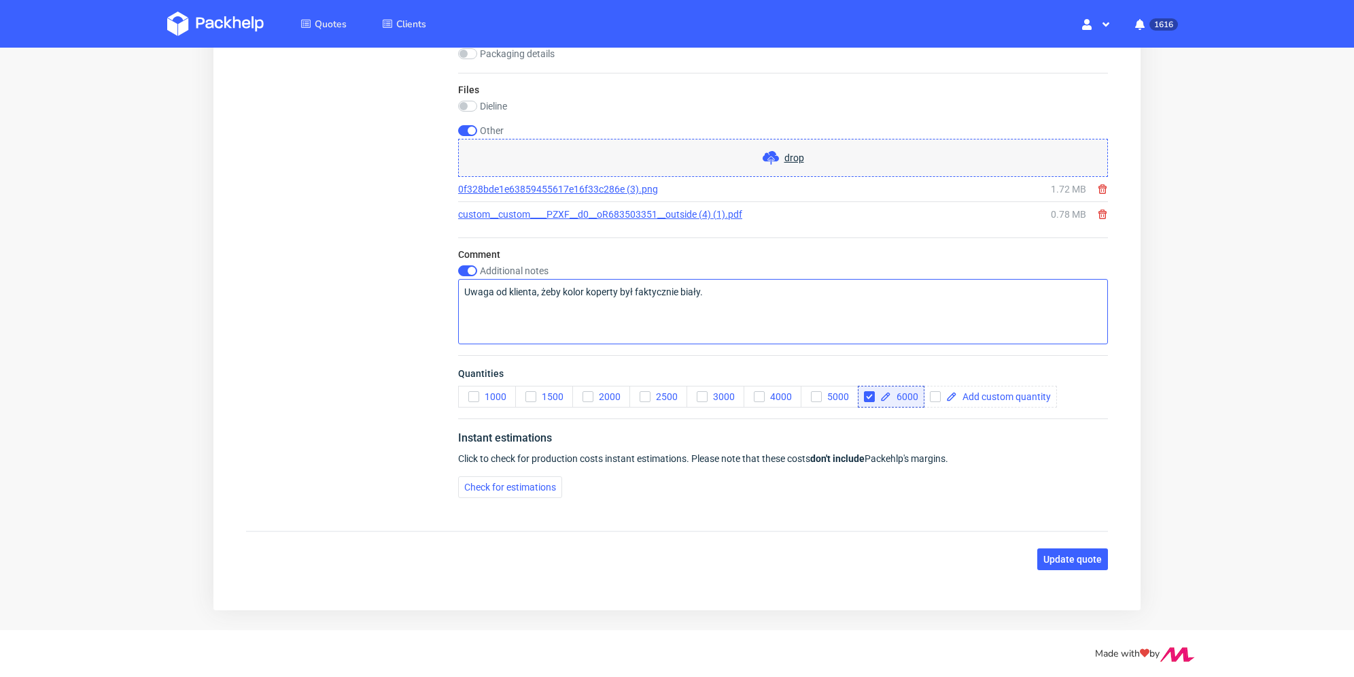
scroll to position [1404, 0]
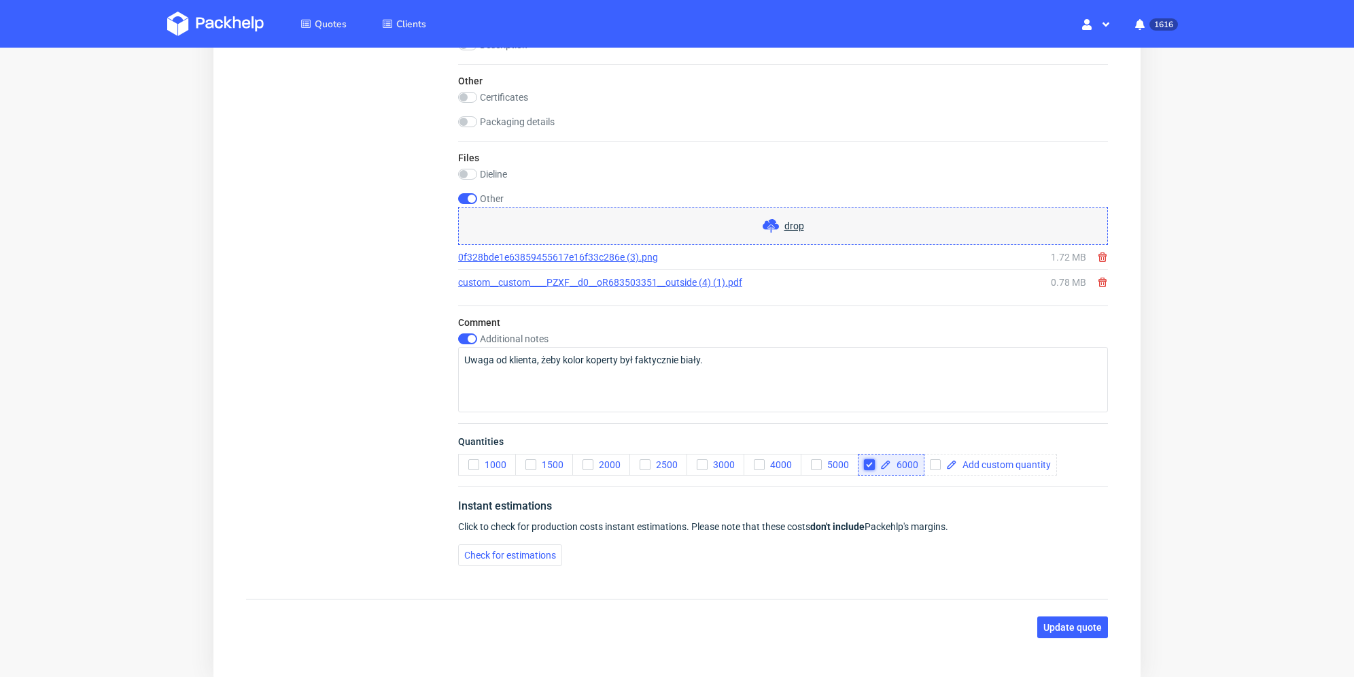
click at [867, 461] on input "checkbox" at bounding box center [869, 464] width 11 height 11
click at [873, 462] on input "checkbox" at bounding box center [869, 464] width 11 height 11
checkbox input "true"
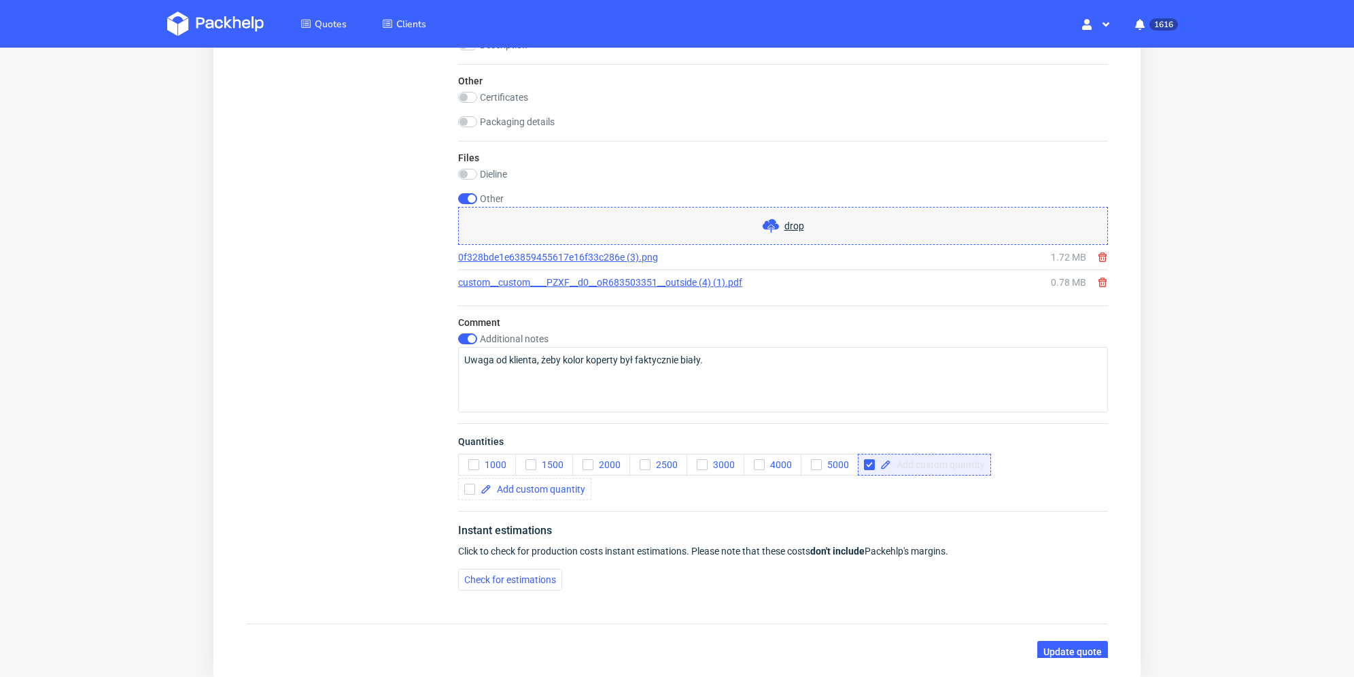
click at [914, 460] on span at bounding box center [938, 465] width 94 height 10
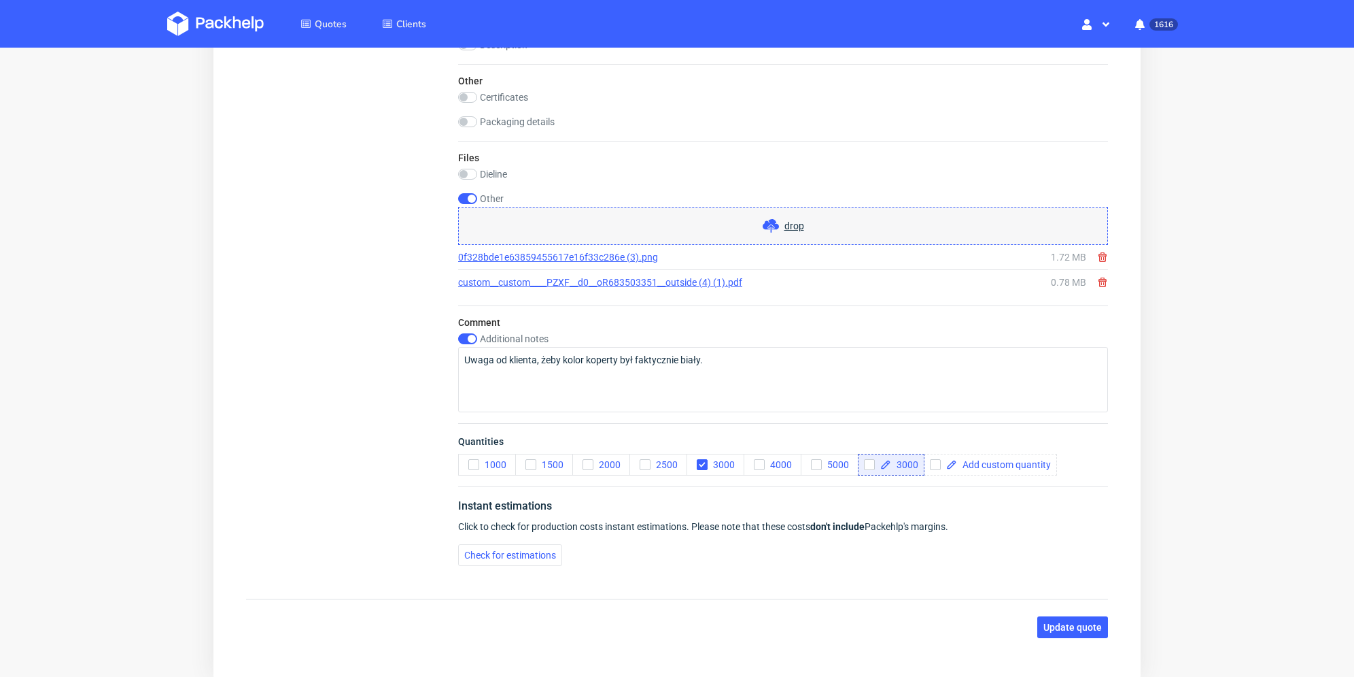
checkbox input "false"
click at [934, 493] on div "Instant estimations Click to check for production costs instant estimations. Pl…" at bounding box center [783, 531] width 650 height 90
click at [1078, 616] on button "Update quote" at bounding box center [1073, 627] width 71 height 22
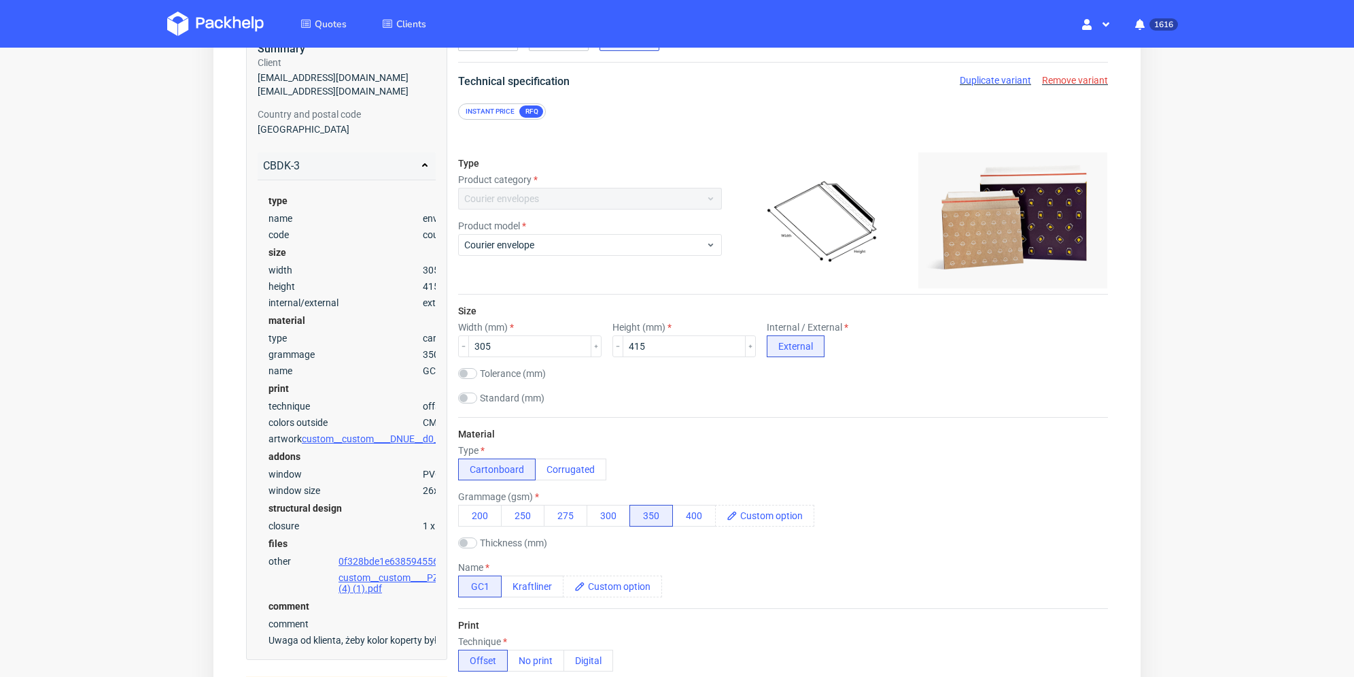
scroll to position [44, 0]
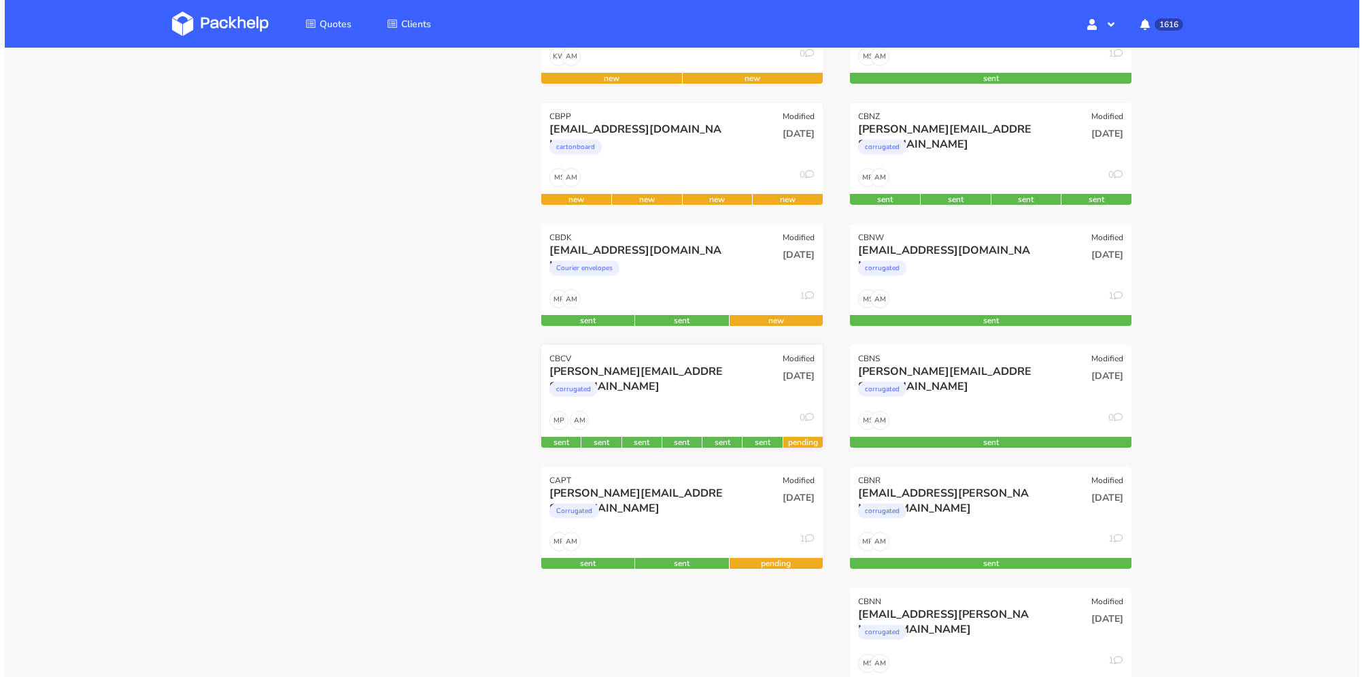
scroll to position [408, 0]
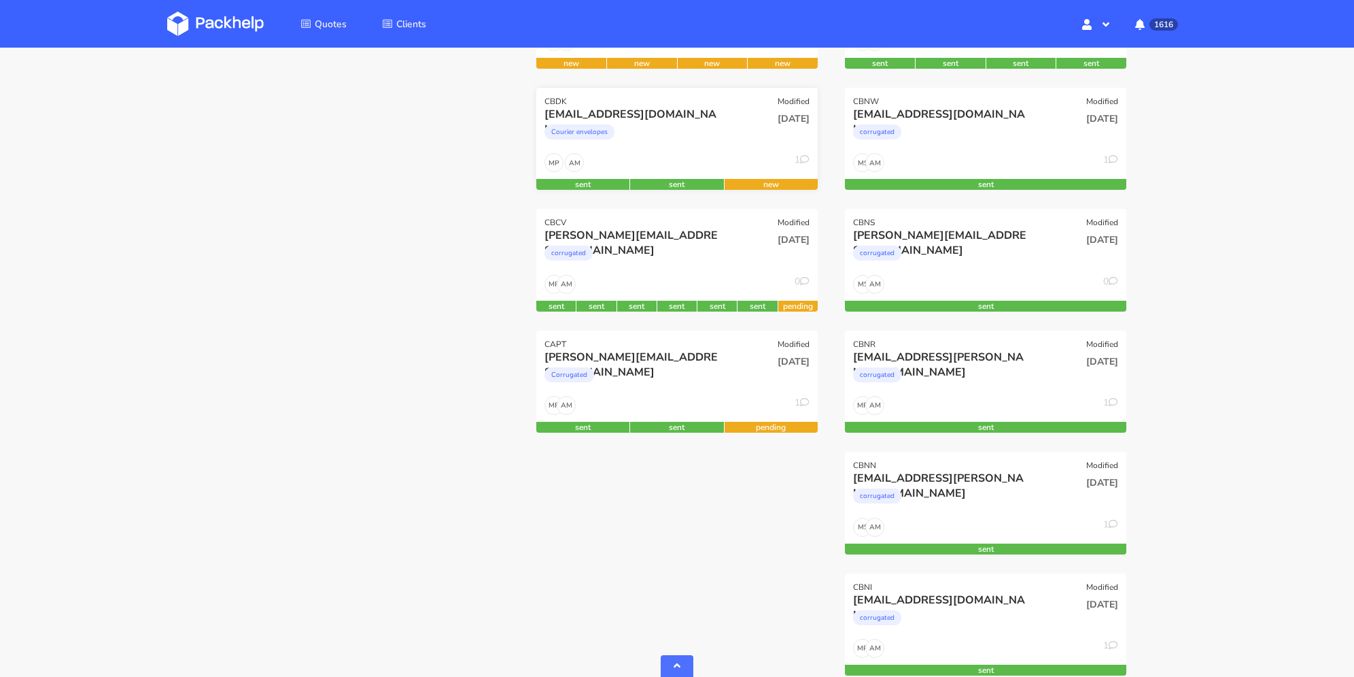
click at [699, 137] on div "Courier envelopes" at bounding box center [635, 135] width 180 height 27
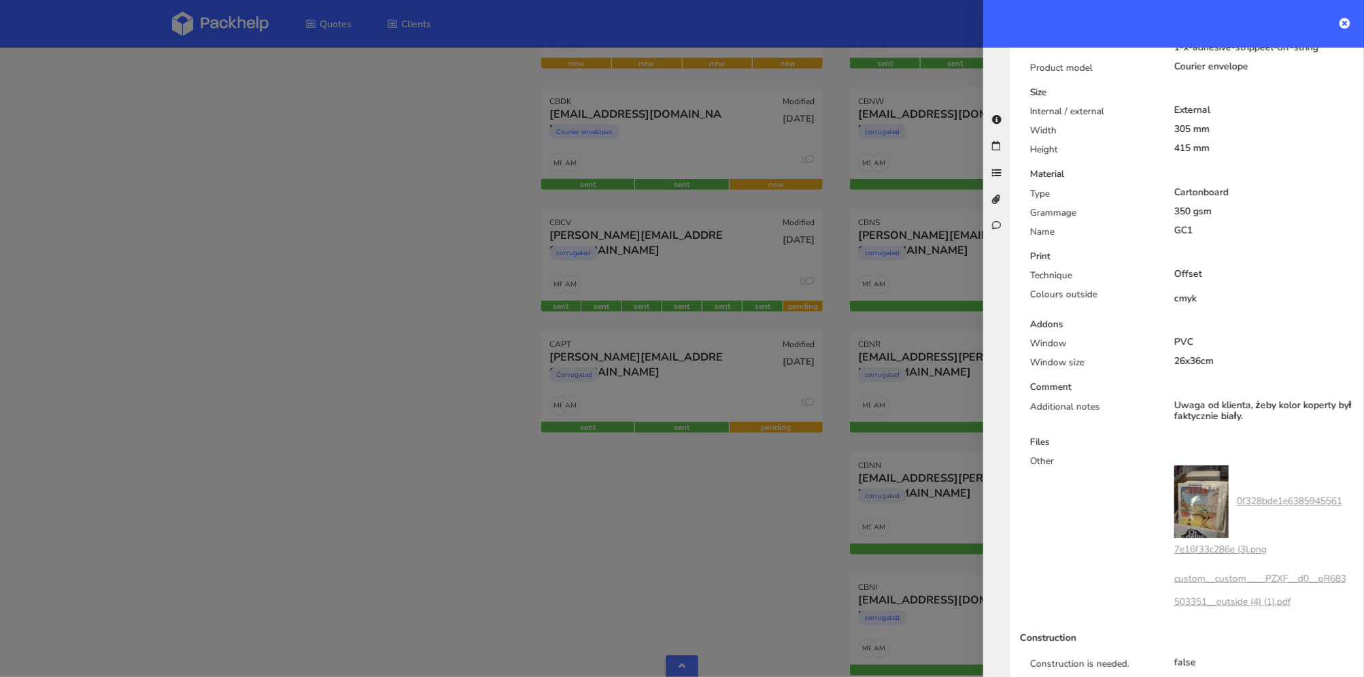
scroll to position [817, 0]
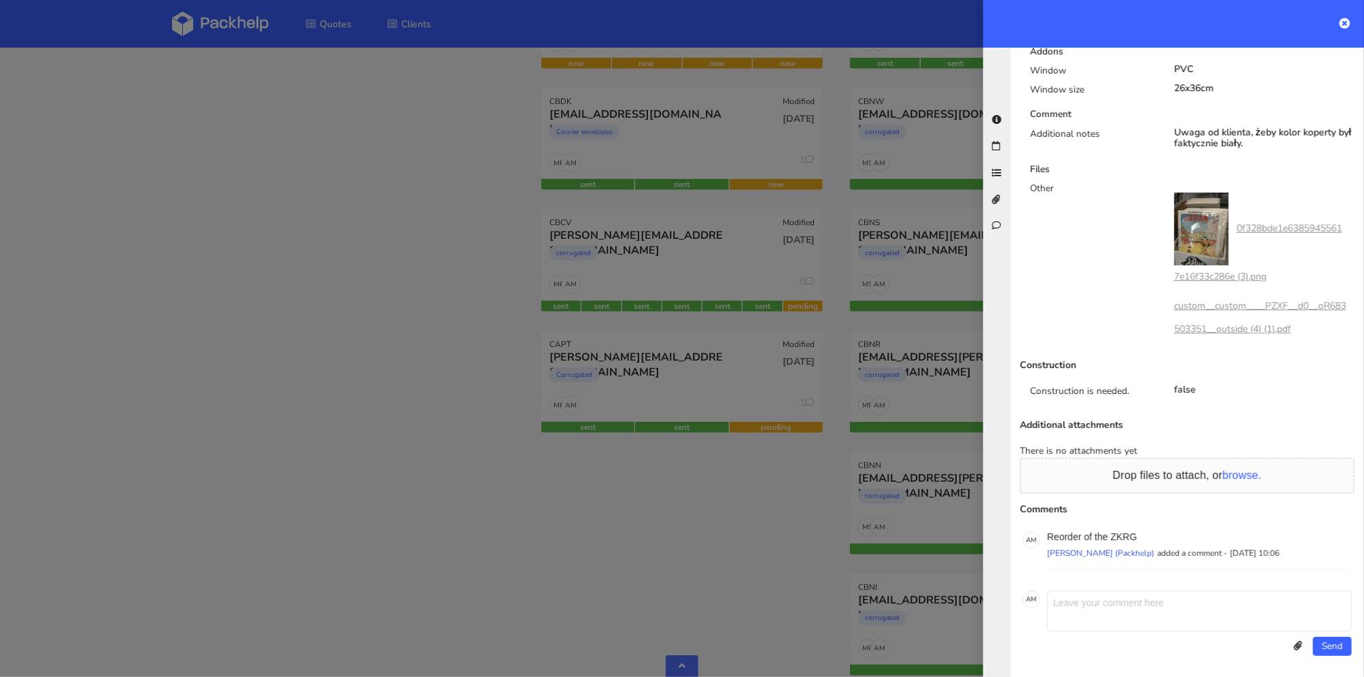
click at [1156, 625] on textarea at bounding box center [1199, 610] width 305 height 41
type textarea "Delikatna zmiana w designie ( poprawiony tekst)"
click at [1334, 647] on button "Send" at bounding box center [1332, 645] width 39 height 19
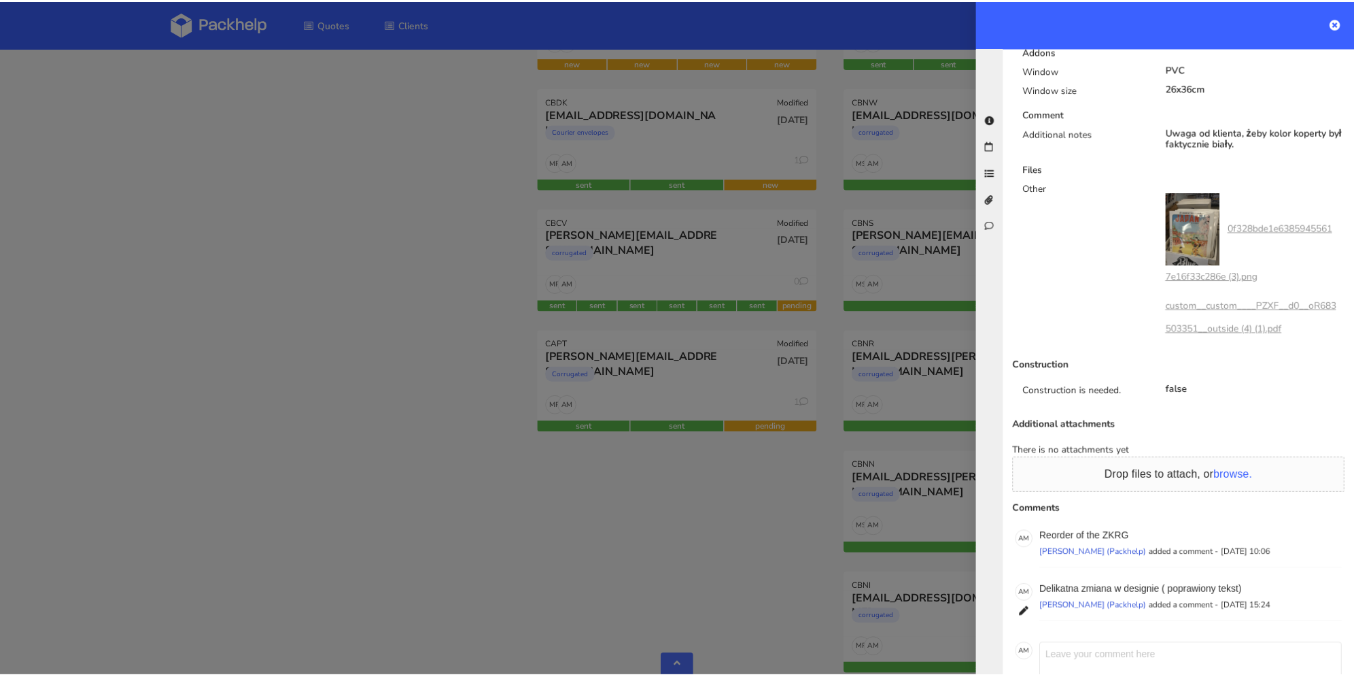
scroll to position [870, 0]
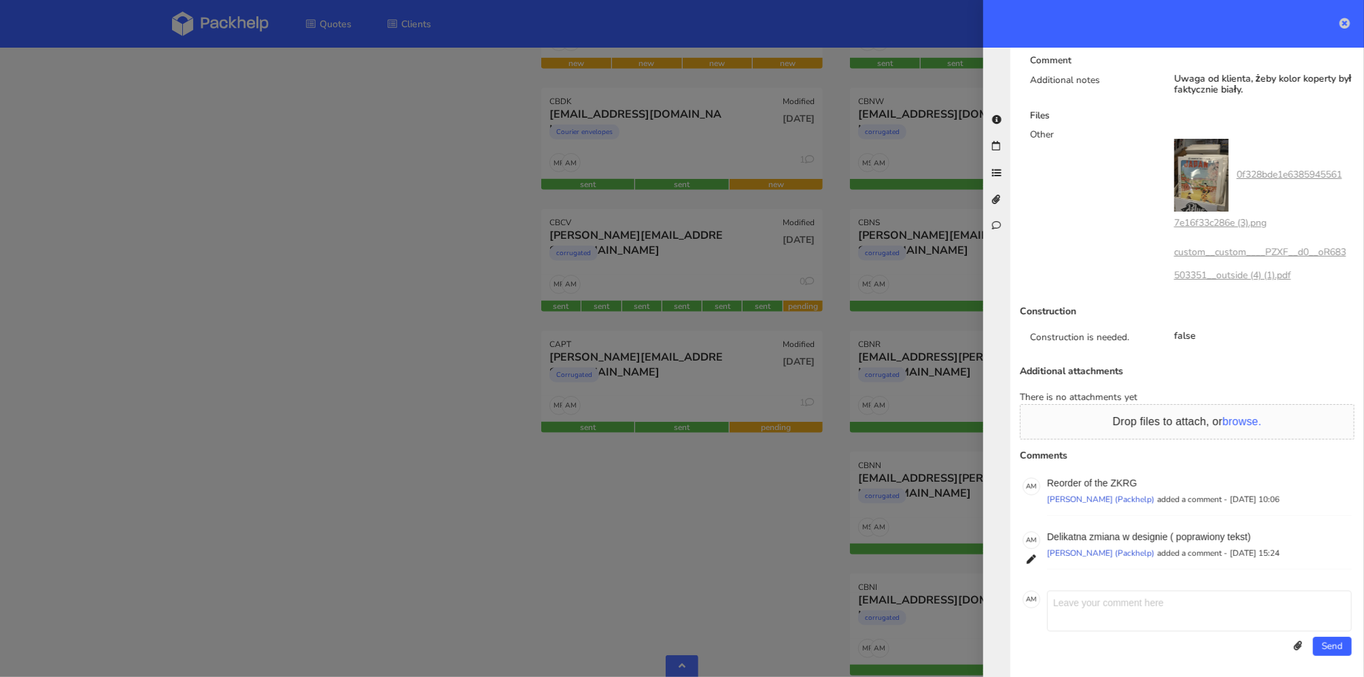
click at [1339, 19] on icon at bounding box center [1344, 23] width 11 height 11
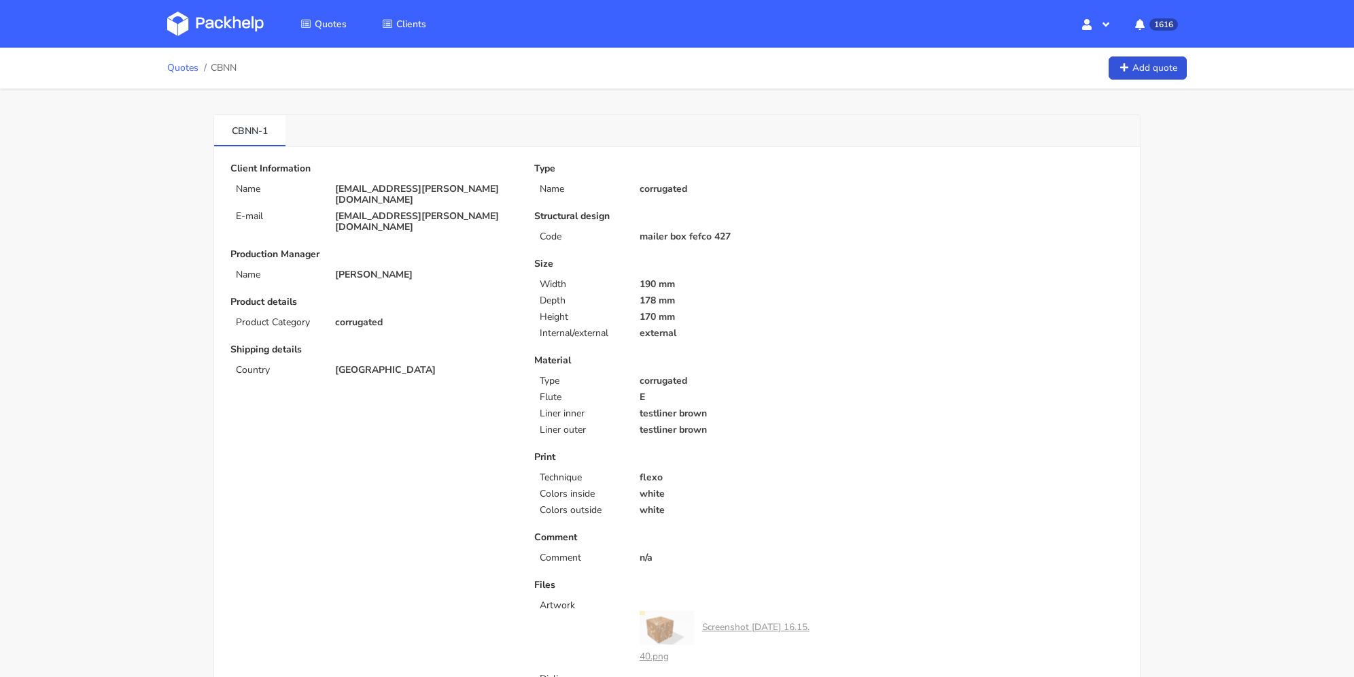
click at [183, 70] on link "Quotes" at bounding box center [182, 68] width 31 height 11
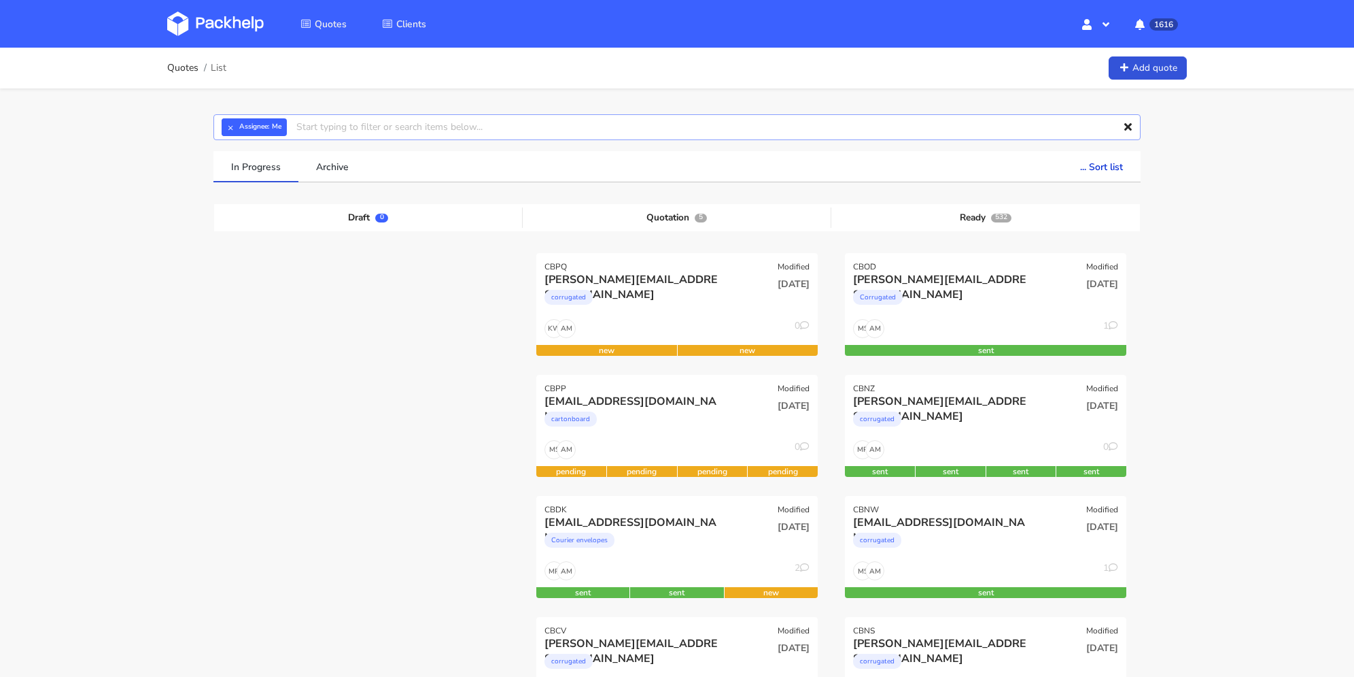
click at [447, 128] on input "text" at bounding box center [676, 127] width 927 height 26
type input "cbnn"
click at [382, 173] on link "cbnn" at bounding box center [372, 178] width 126 height 25
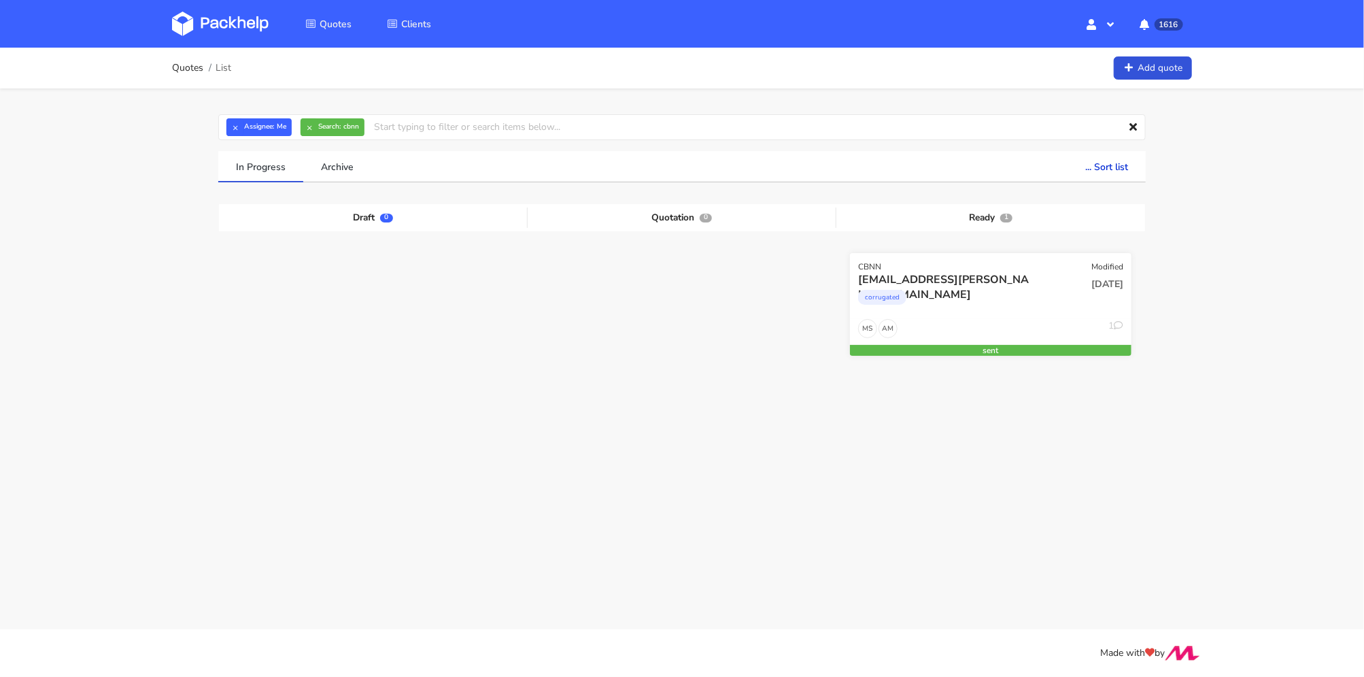
click at [1002, 294] on div "corrugated" at bounding box center [948, 300] width 180 height 27
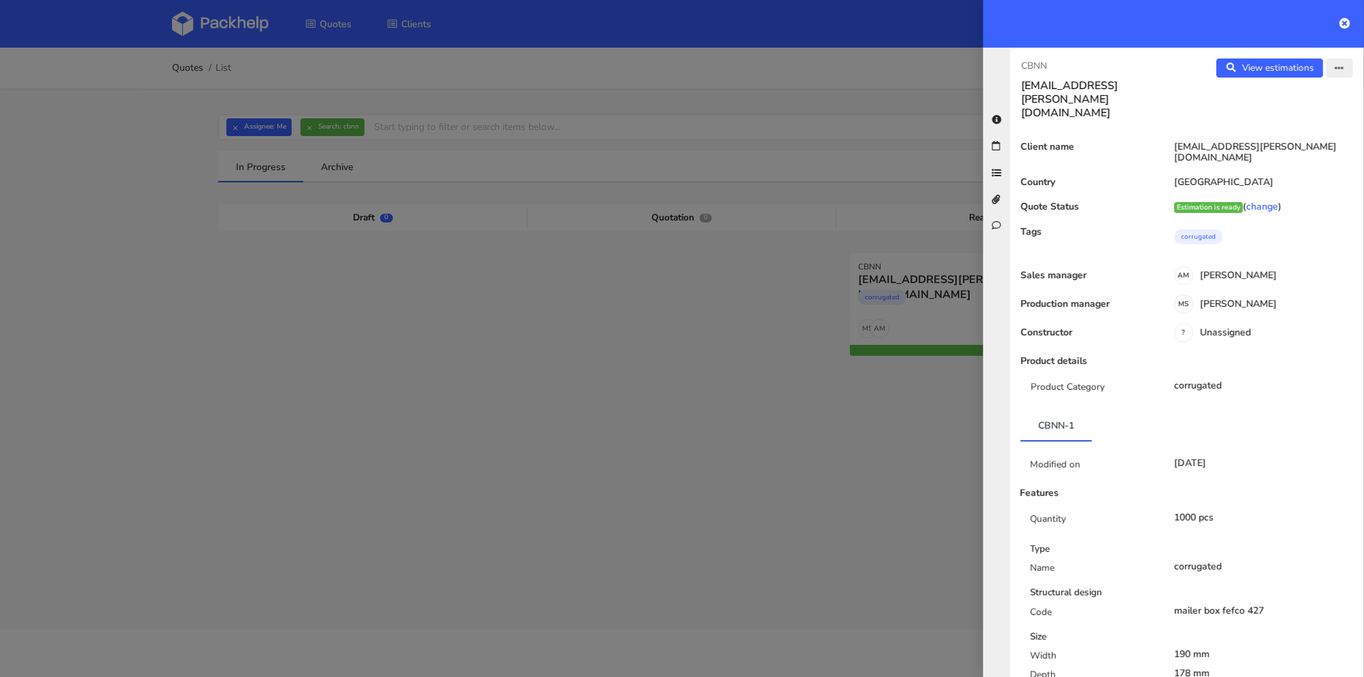
click at [1335, 71] on icon "button" at bounding box center [1340, 69] width 10 height 10
click at [1286, 113] on link "Edit quote" at bounding box center [1295, 120] width 120 height 22
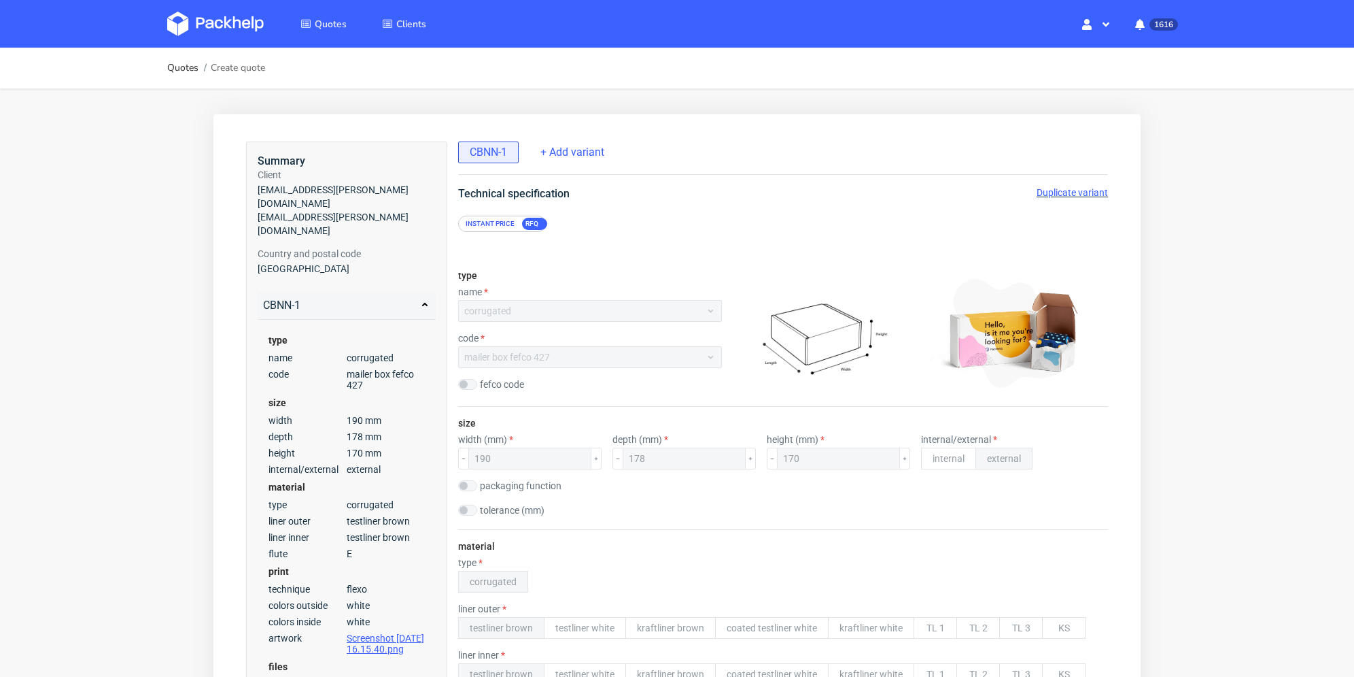
click at [1070, 194] on span "Duplicate variant" at bounding box center [1072, 192] width 71 height 11
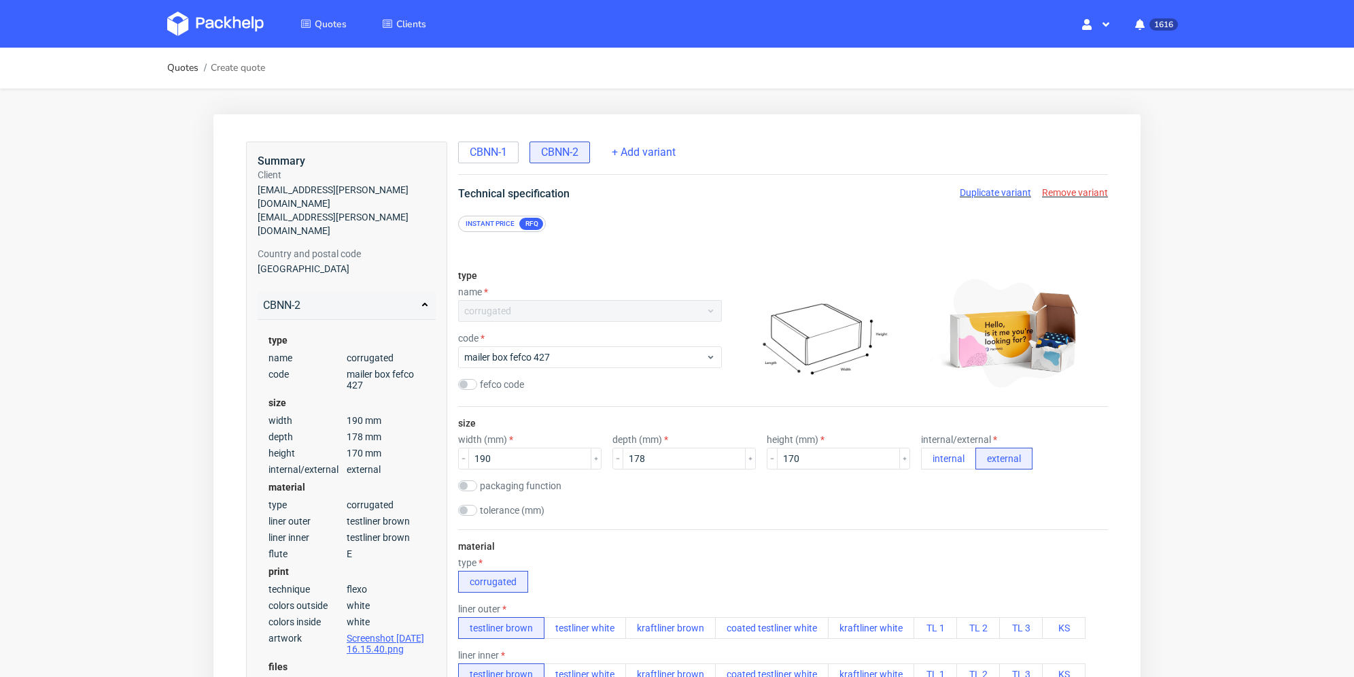
scroll to position [136, 0]
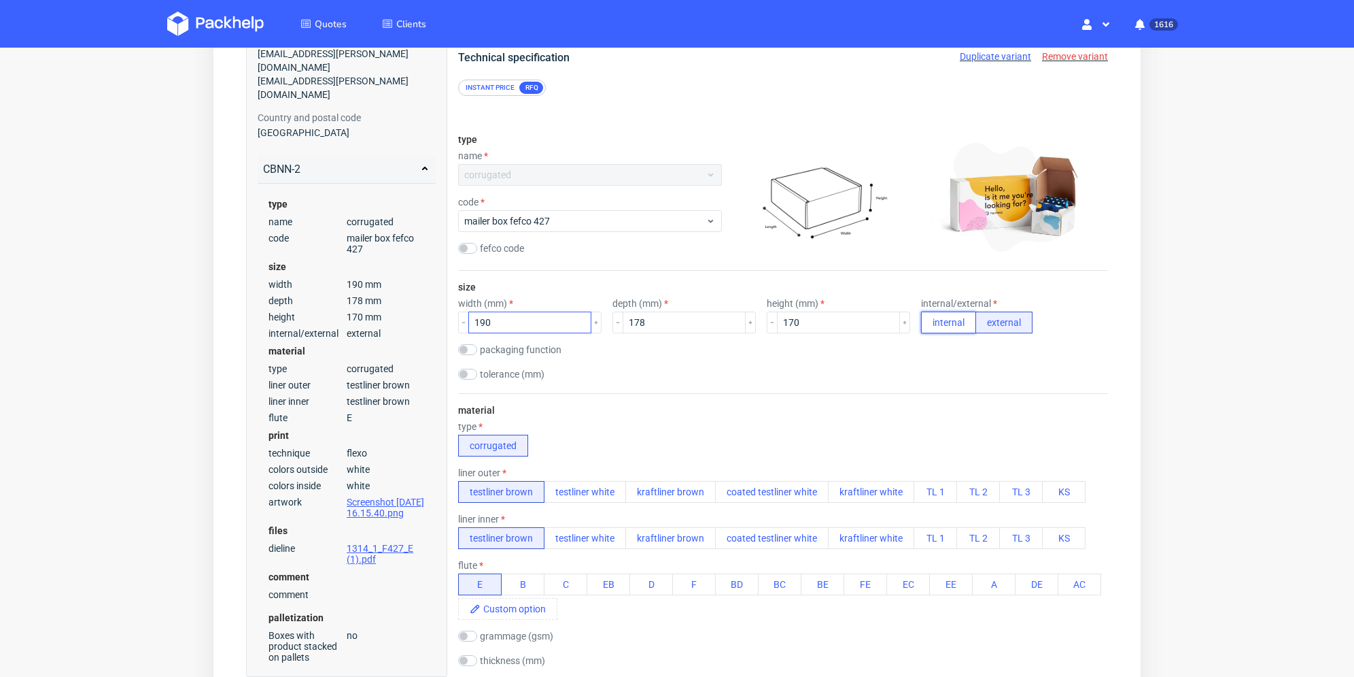
drag, startPoint x: 921, startPoint y: 322, endPoint x: 577, endPoint y: 330, distance: 343.4
click at [921, 323] on button "internal" at bounding box center [948, 322] width 55 height 22
drag, startPoint x: 494, startPoint y: 324, endPoint x: 453, endPoint y: 319, distance: 41.8
type input "172"
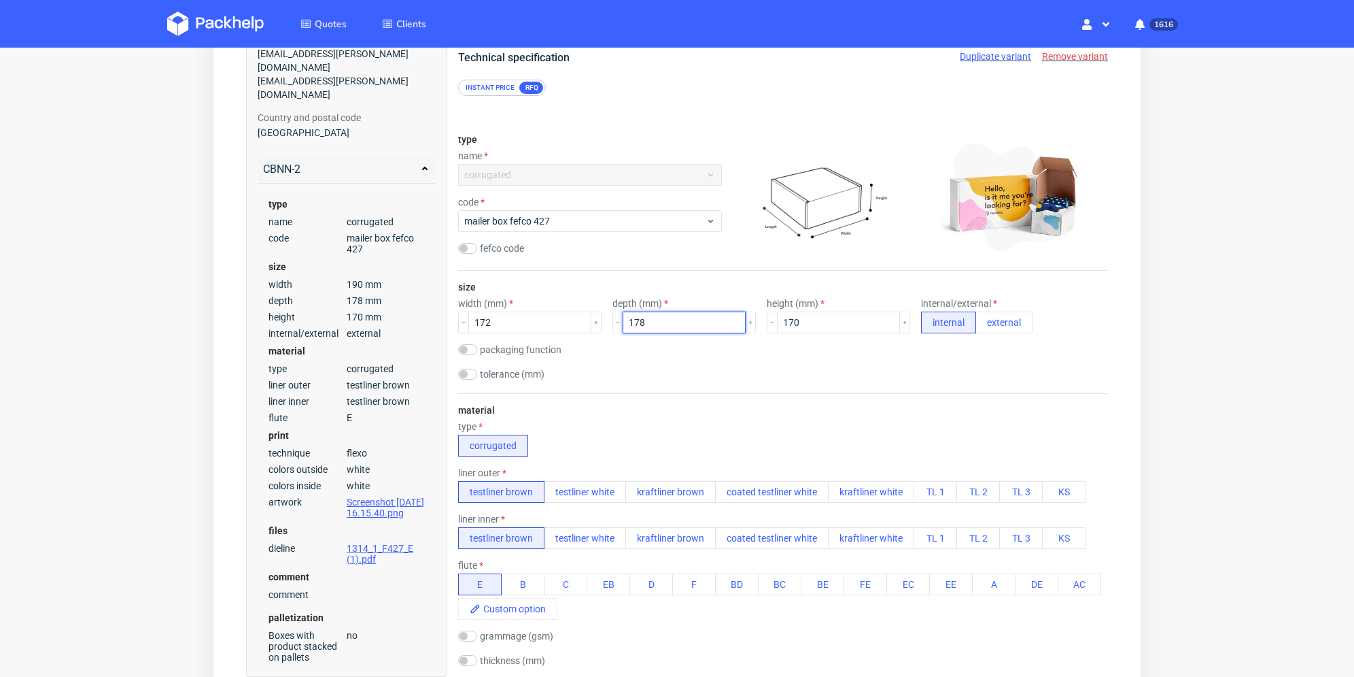
click at [602, 320] on div "width (mm) 172 depth (mm) 178 height (mm) 170 internal/external internal extern…" at bounding box center [783, 315] width 650 height 35
type input "172"
drag, startPoint x: 761, startPoint y: 322, endPoint x: 728, endPoint y: 322, distance: 32.6
click at [719, 322] on div "width (mm) 172 depth (mm) 172 height (mm) 170 internal/external internal extern…" at bounding box center [783, 315] width 650 height 35
type input "166"
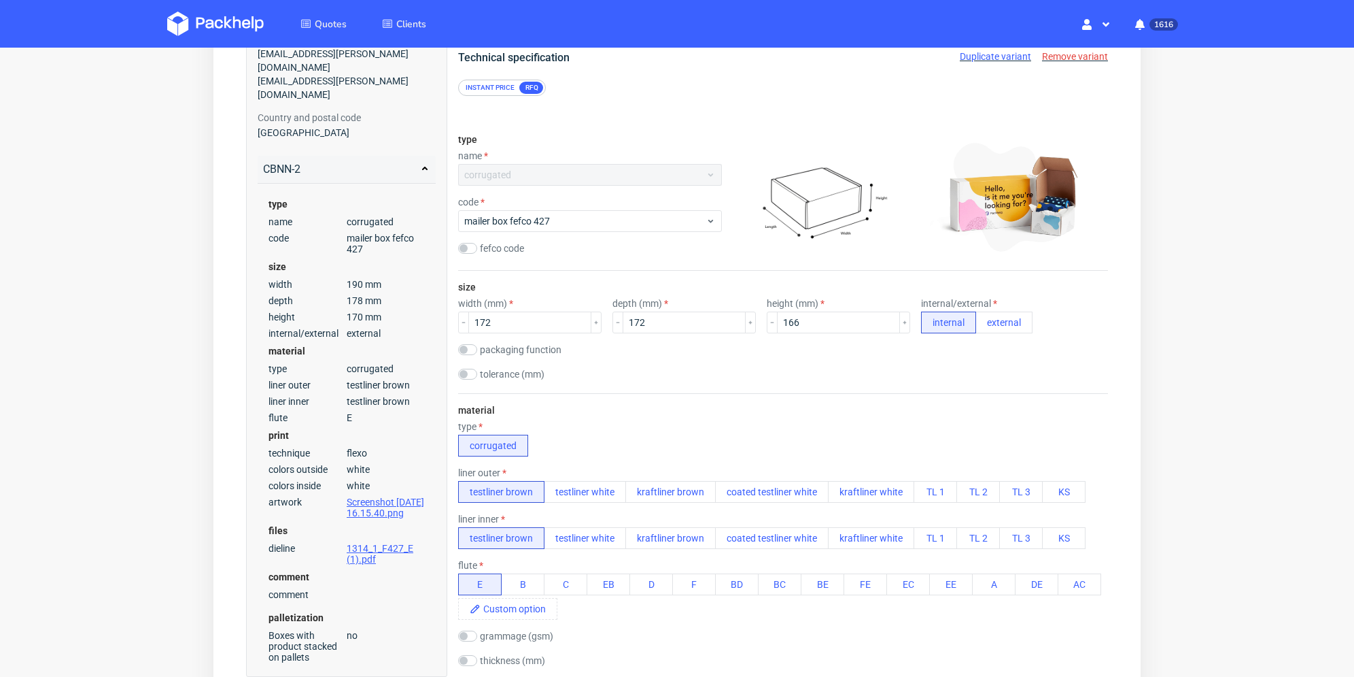
click at [775, 398] on div "material type corrugated liner outer testliner brown testliner white kraftliner…" at bounding box center [783, 573] width 650 height 360
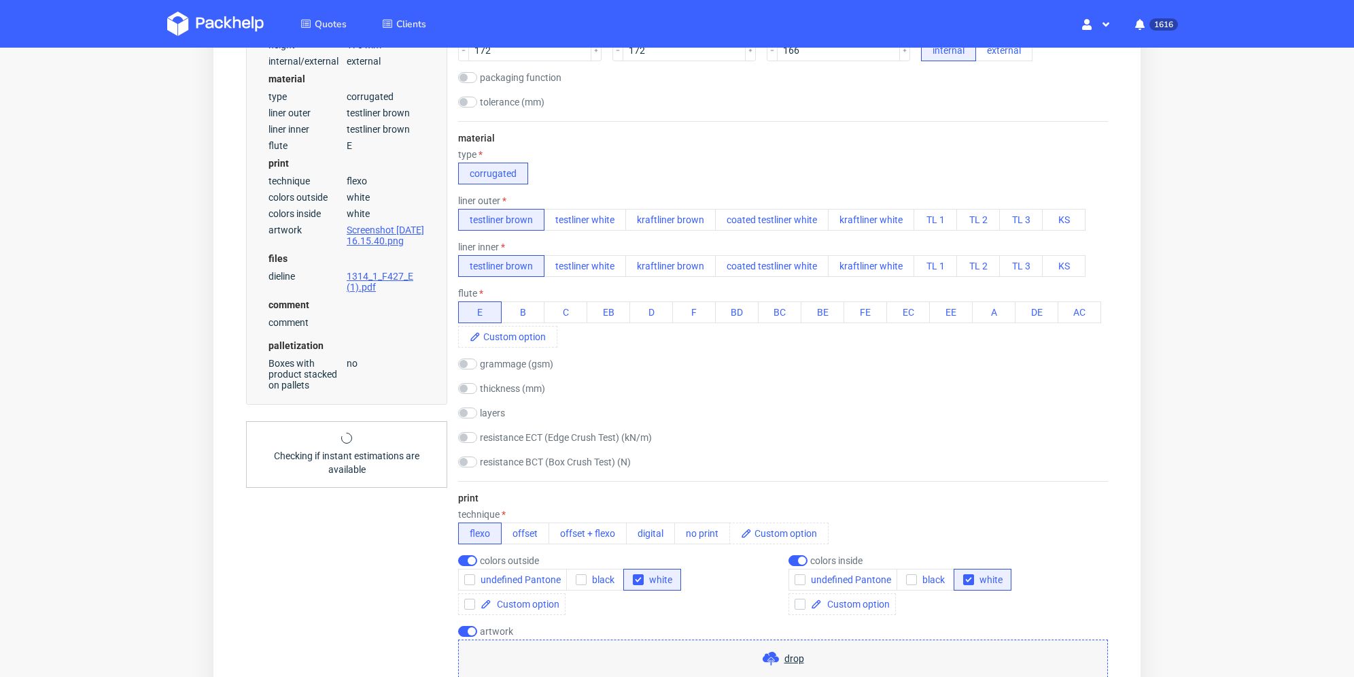
scroll to position [476, 0]
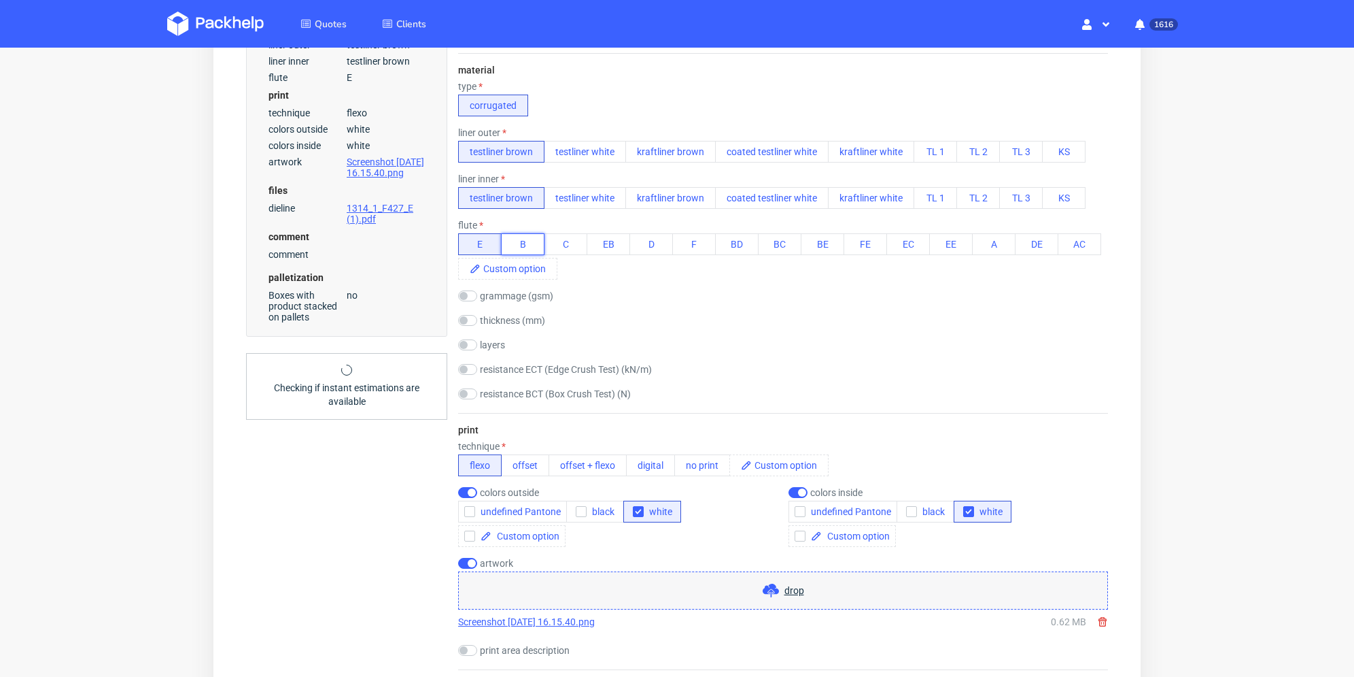
click at [520, 233] on button "B" at bounding box center [523, 244] width 44 height 22
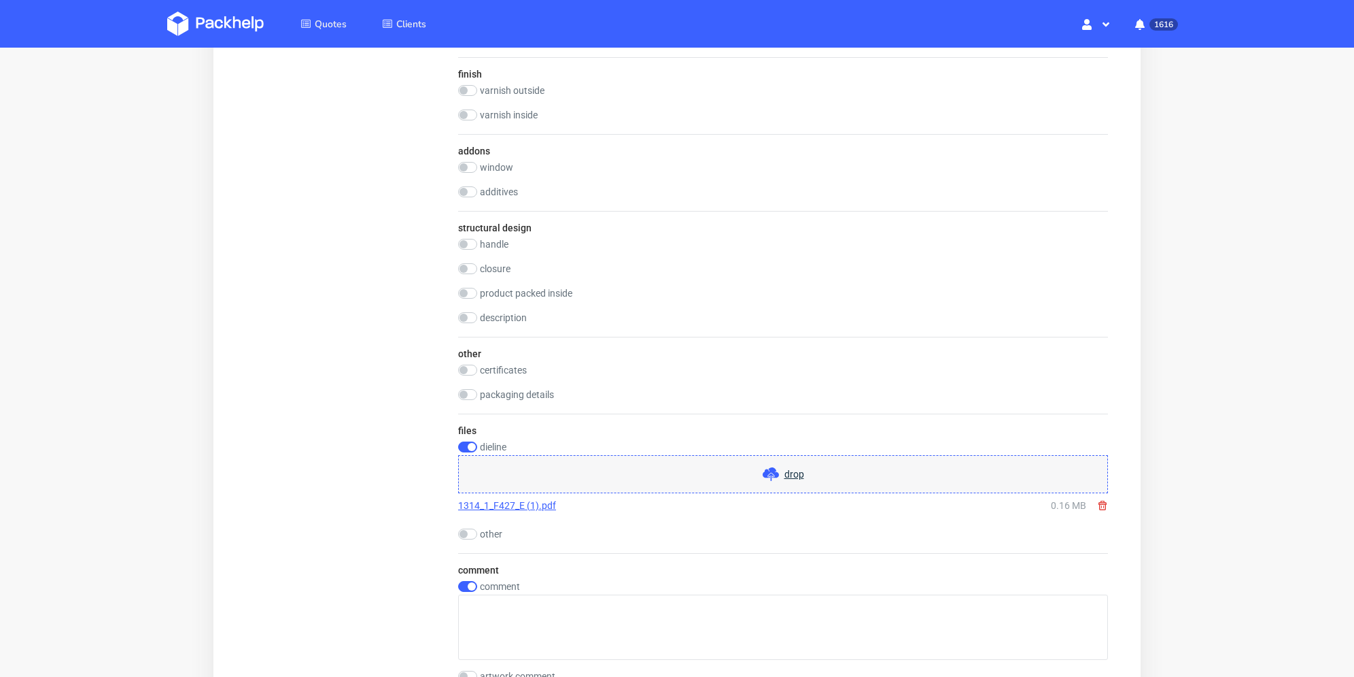
scroll to position [1156, 0]
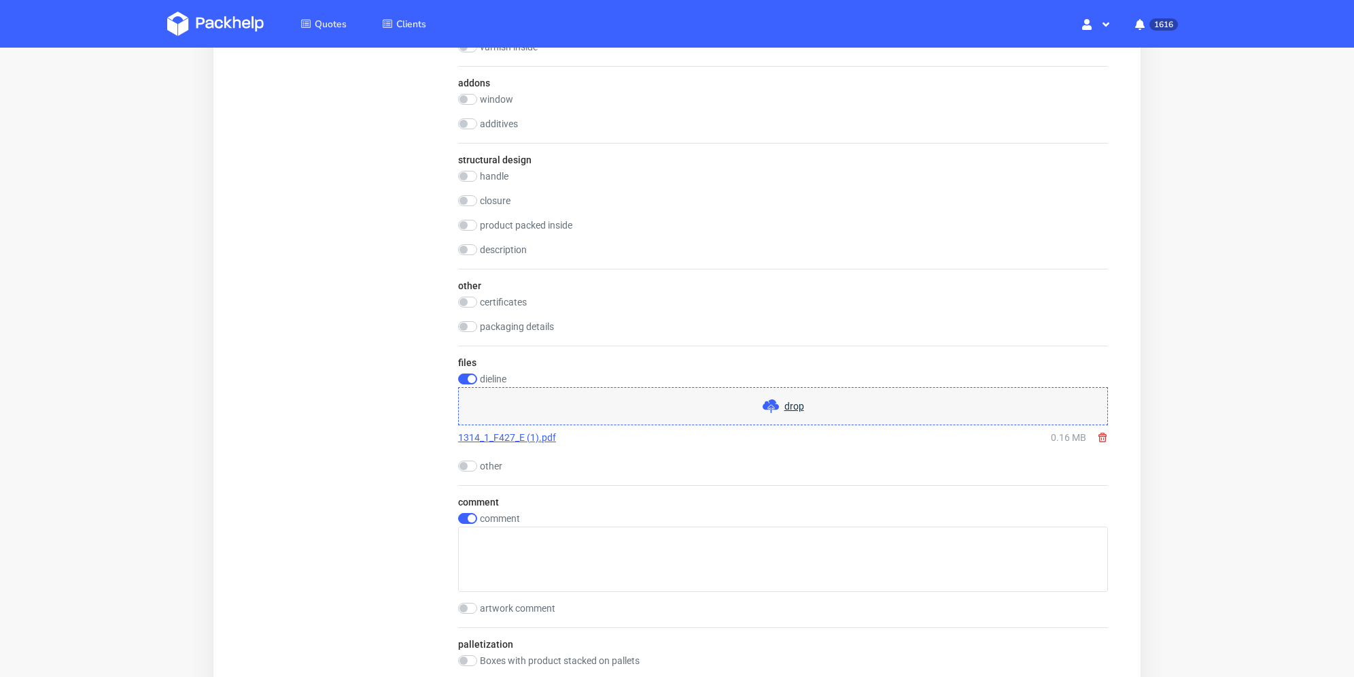
click at [519, 438] on link "1314_1_F427_E (1).pdf" at bounding box center [507, 437] width 98 height 14
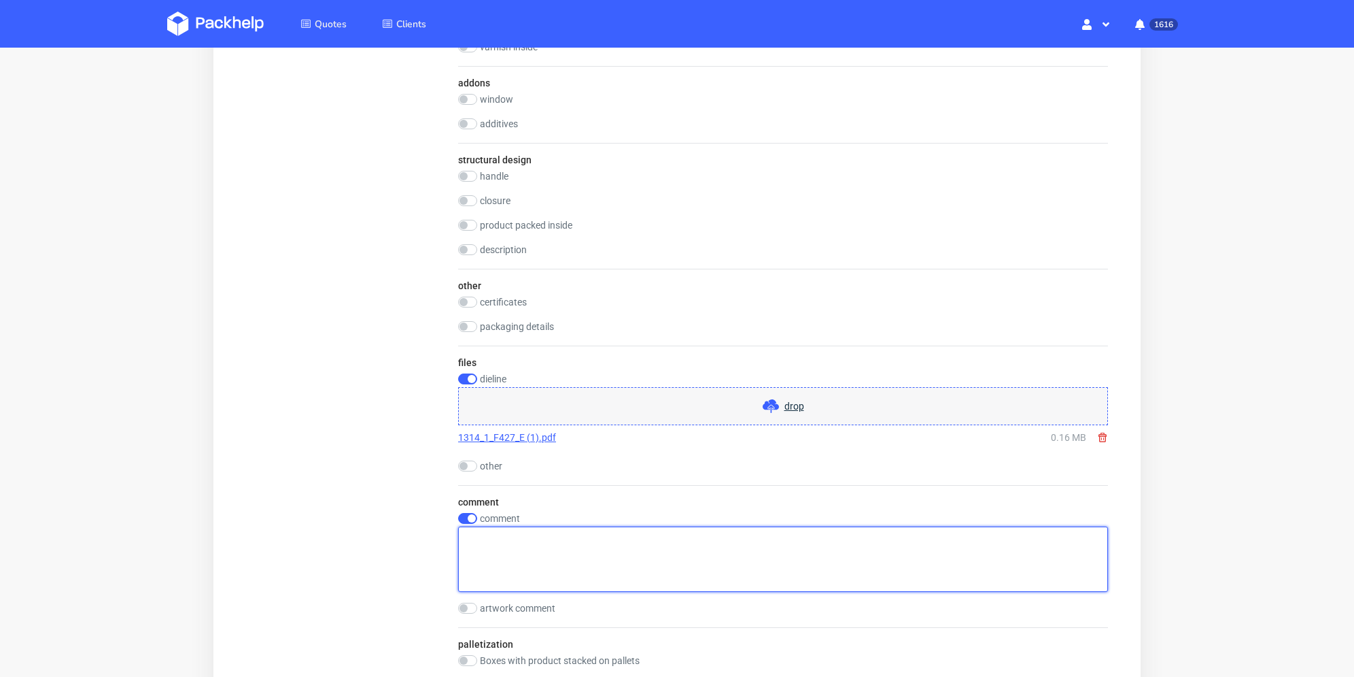
click at [659, 544] on textarea at bounding box center [783, 558] width 650 height 65
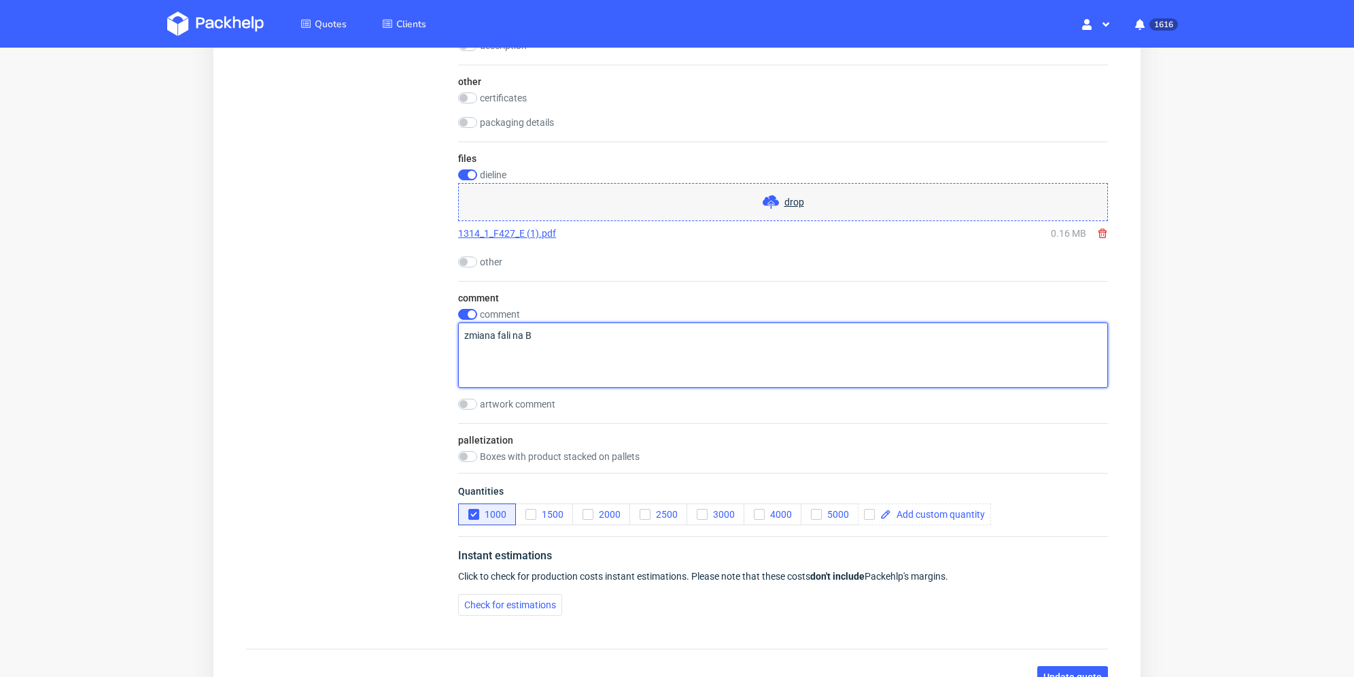
scroll to position [1428, 0]
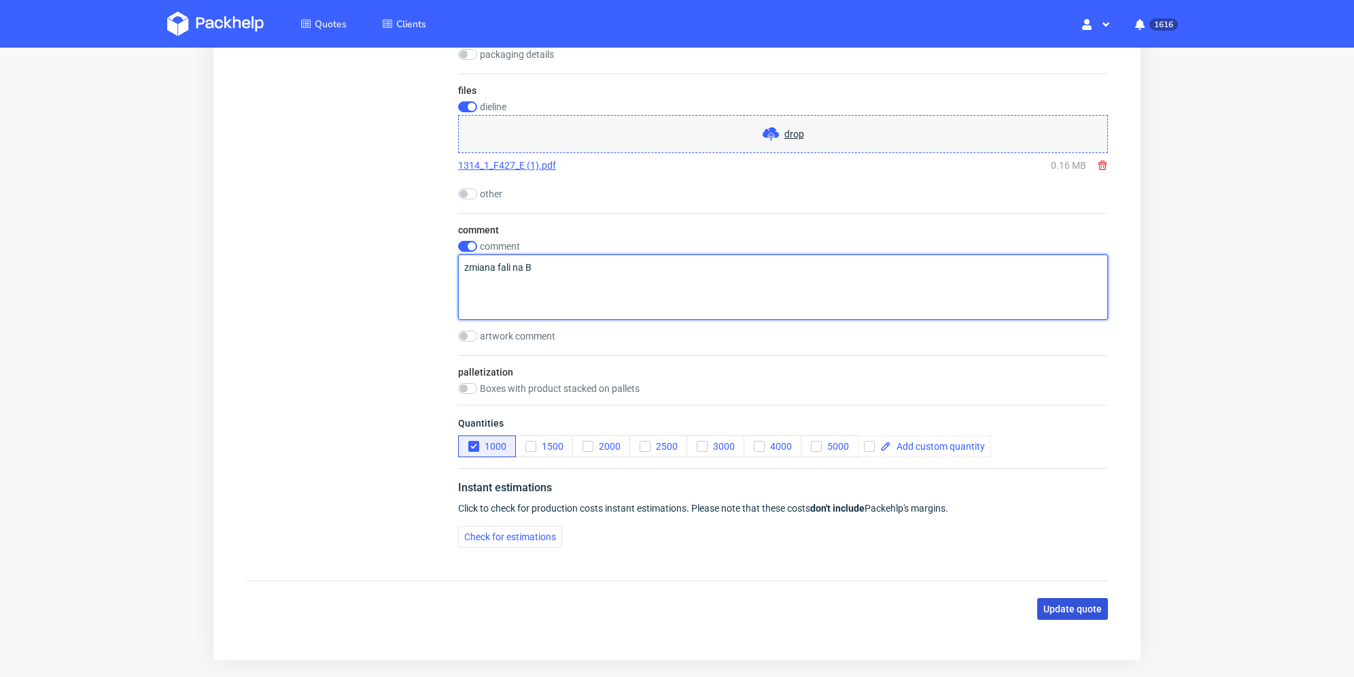
type textarea "zmiana fali na B"
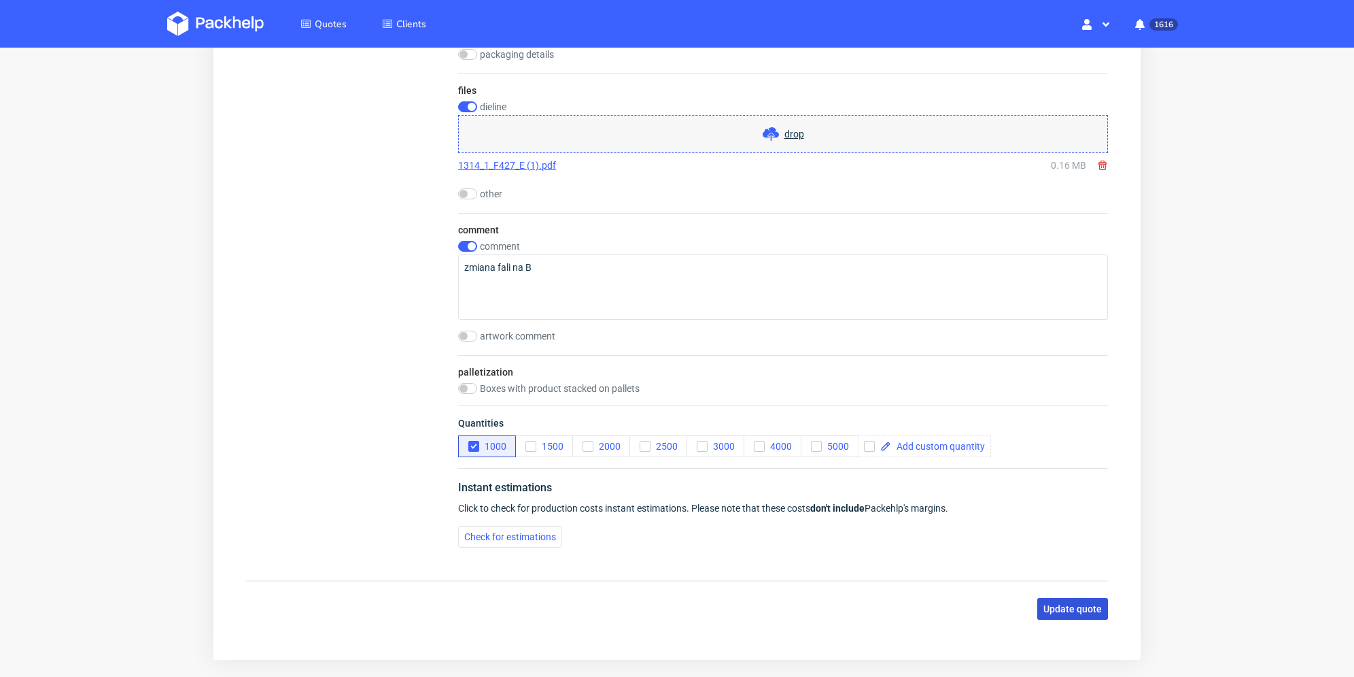
click at [1072, 609] on span "Update quote" at bounding box center [1073, 609] width 58 height 10
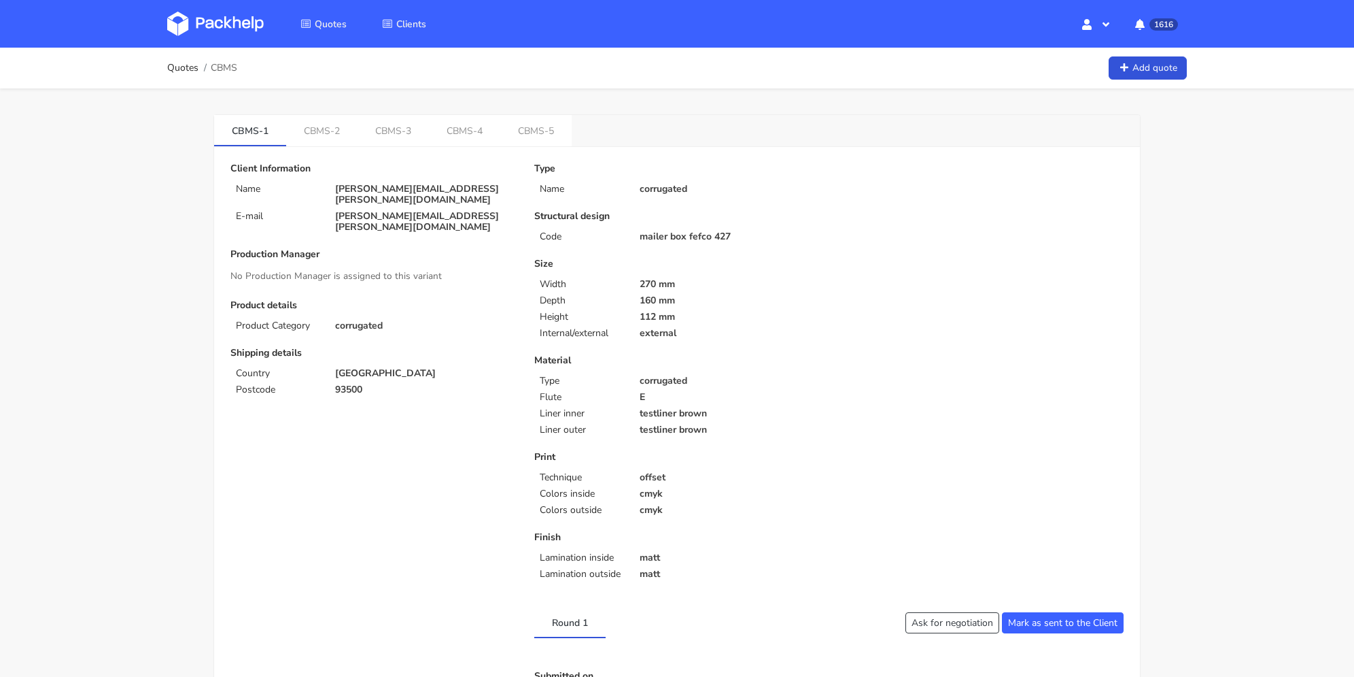
click at [318, 147] on div "Client Information Name [PERSON_NAME][EMAIL_ADDRESS][PERSON_NAME][DOMAIN_NAME] …" at bounding box center [677, 679] width 926 height 1064
click at [322, 137] on link "CBMS-2" at bounding box center [321, 130] width 71 height 30
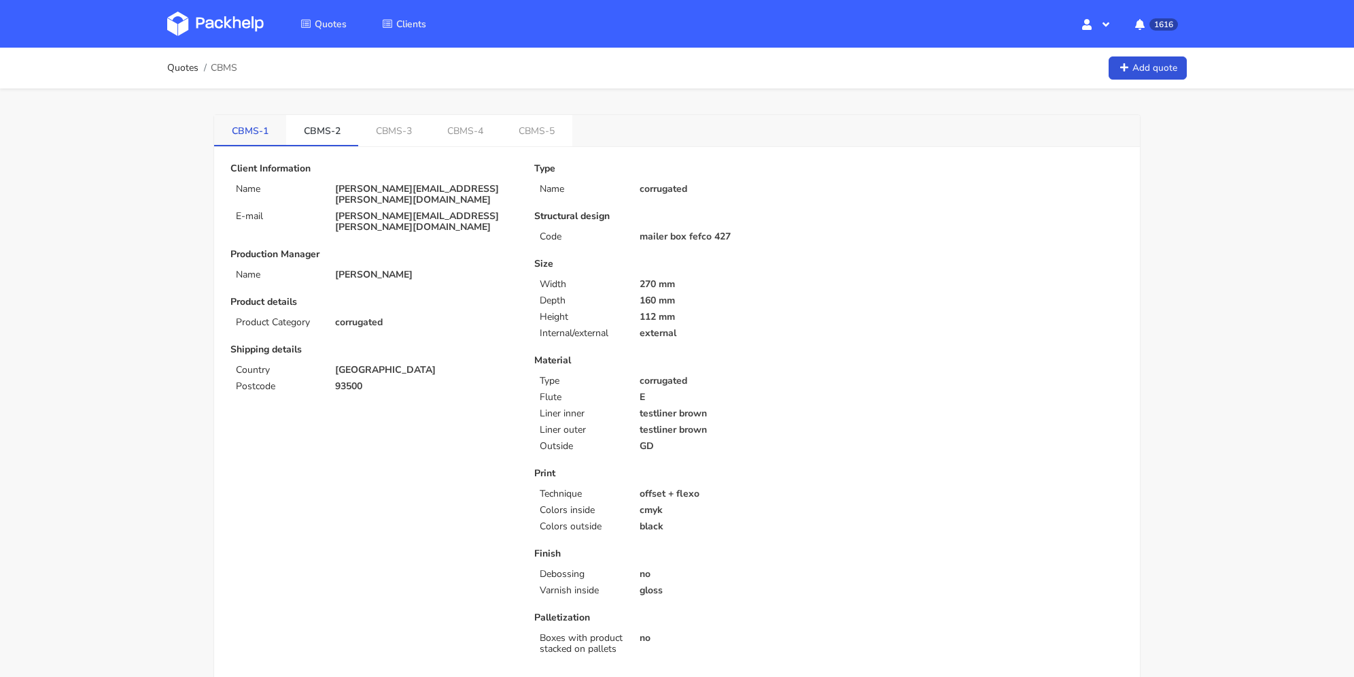
click at [253, 141] on link "CBMS-1" at bounding box center [250, 130] width 72 height 30
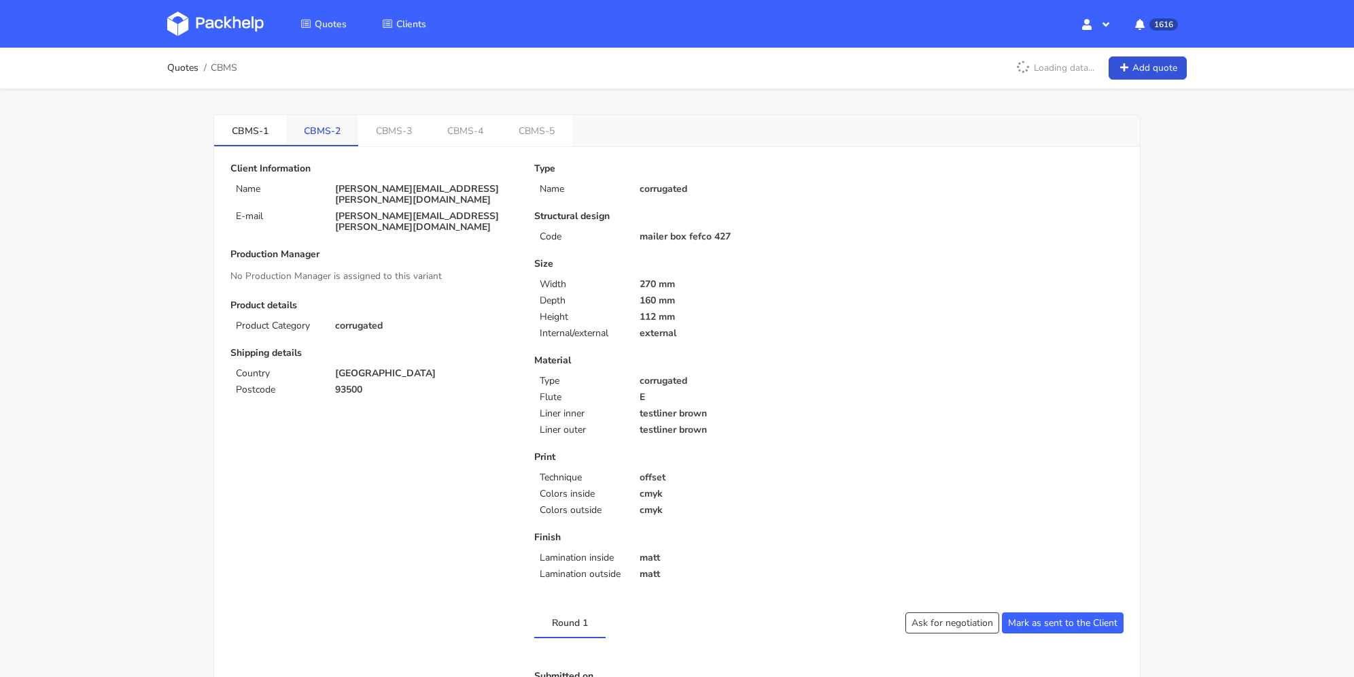
click at [328, 128] on link "CBMS-2" at bounding box center [322, 130] width 72 height 30
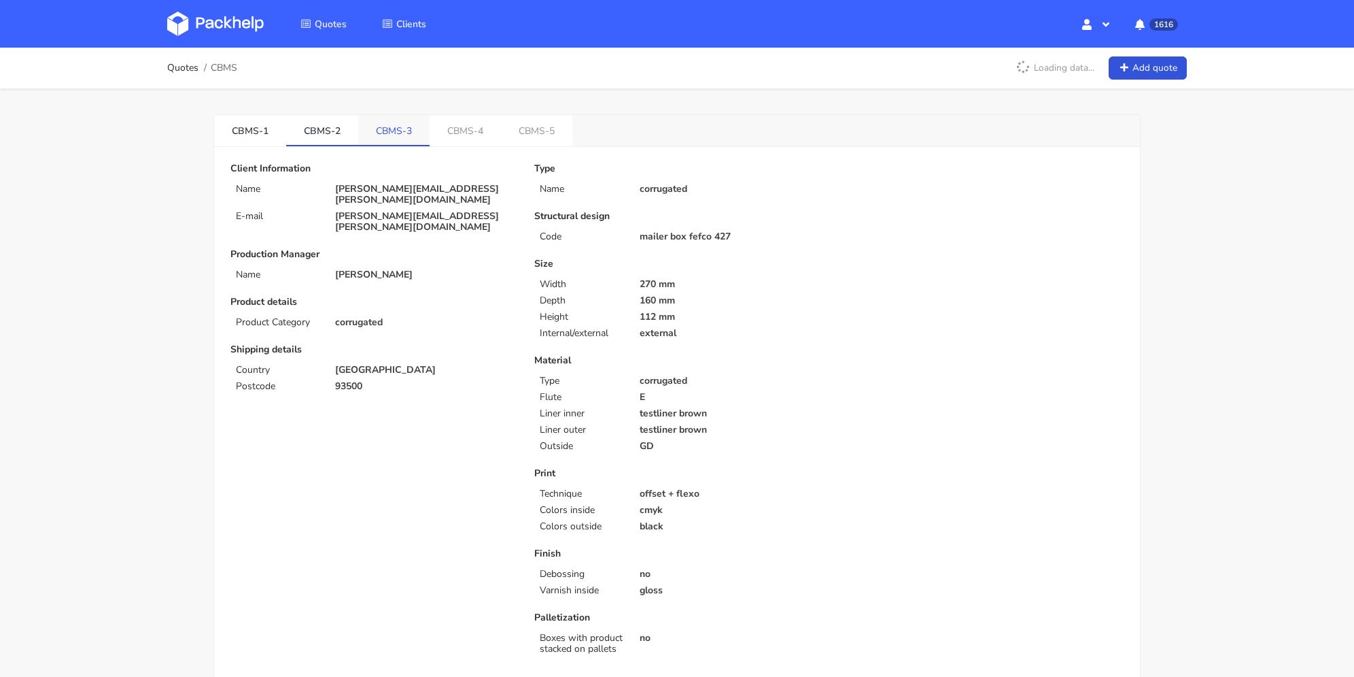
click at [389, 131] on link "CBMS-3" at bounding box center [393, 130] width 71 height 30
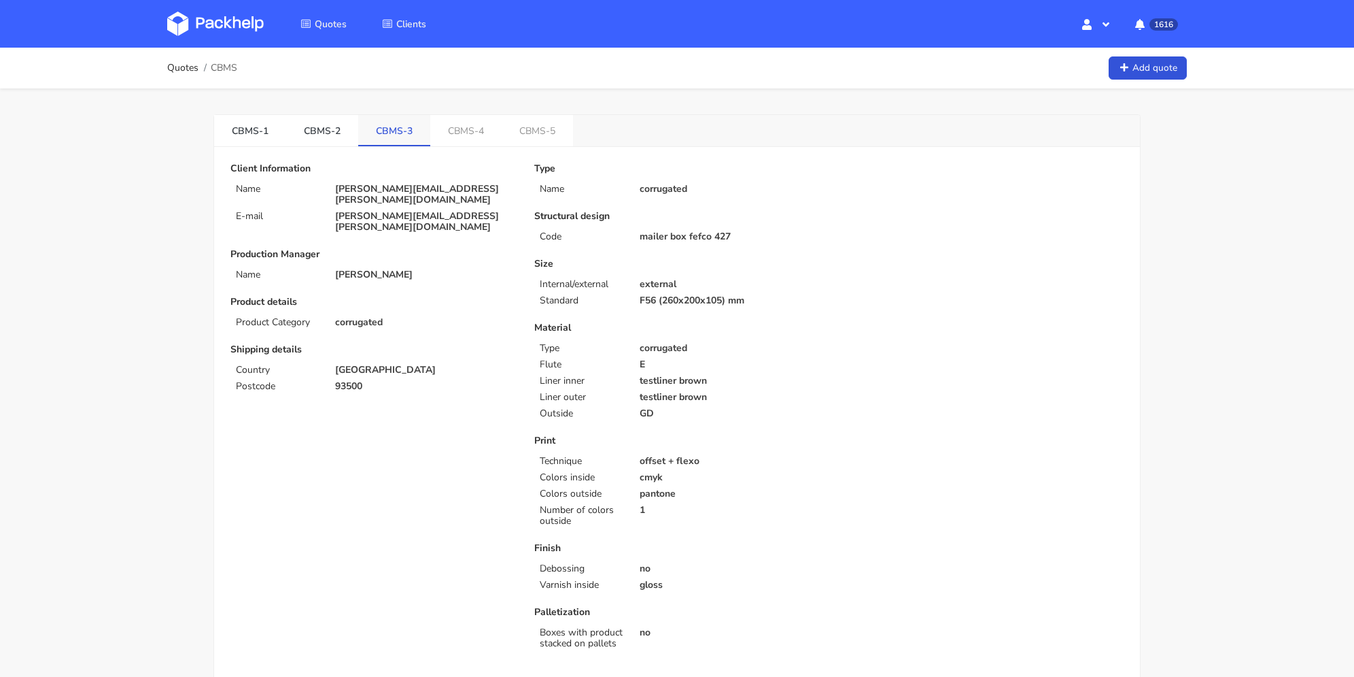
drag, startPoint x: 332, startPoint y: 130, endPoint x: 374, endPoint y: 126, distance: 42.3
click at [332, 130] on link "CBMS-2" at bounding box center [322, 130] width 72 height 30
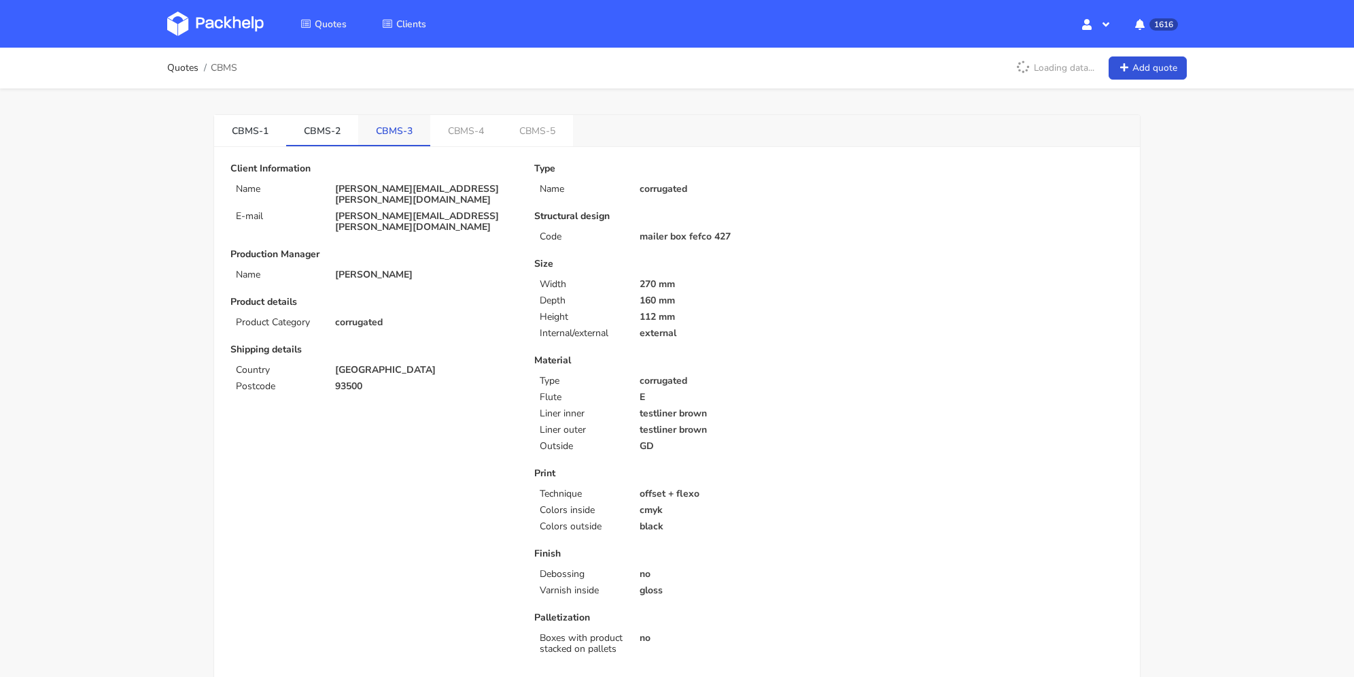
click at [383, 126] on link "CBMS-3" at bounding box center [394, 130] width 72 height 30
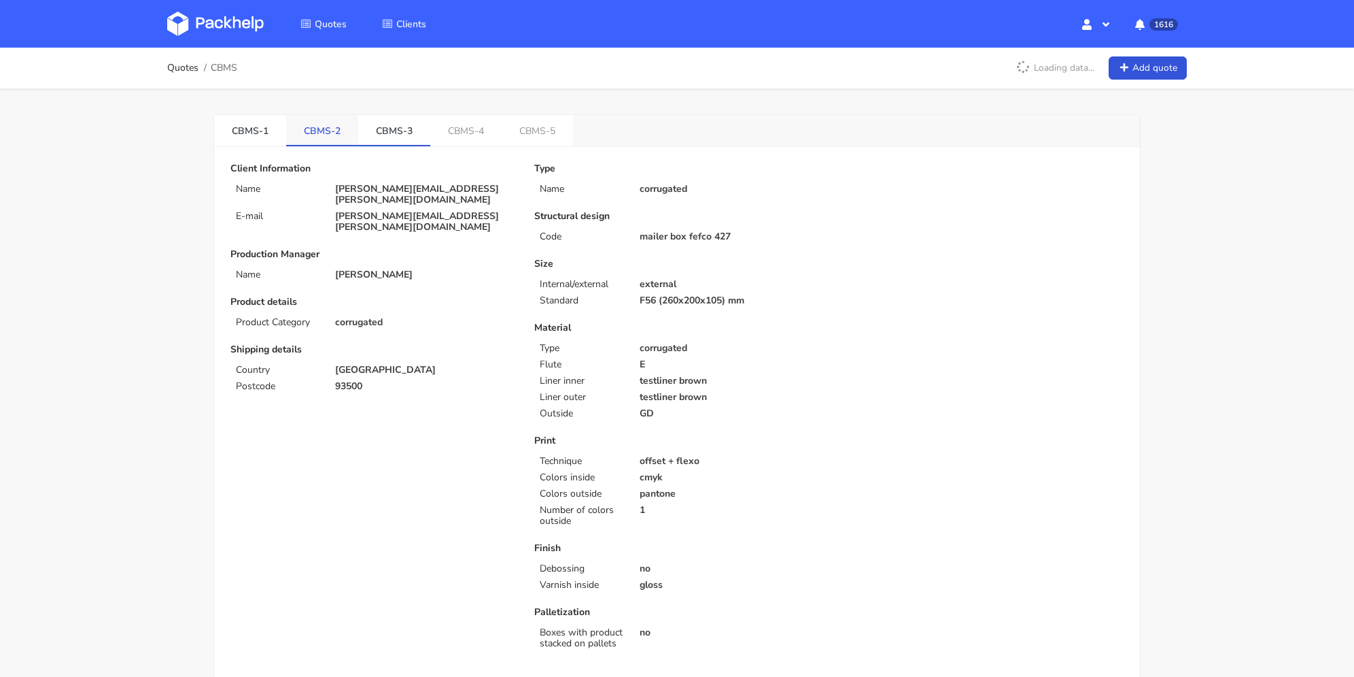
click at [318, 126] on link "CBMS-2" at bounding box center [322, 130] width 72 height 30
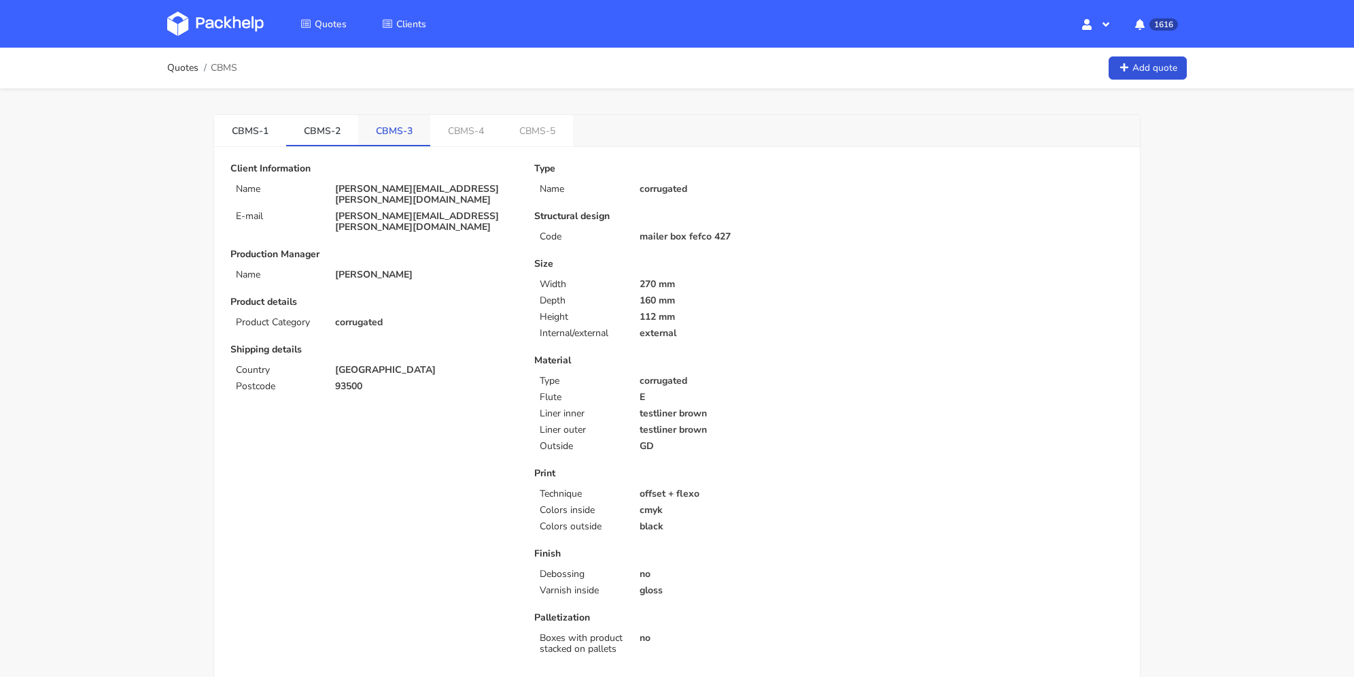
click at [392, 124] on link "CBMS-3" at bounding box center [394, 130] width 72 height 30
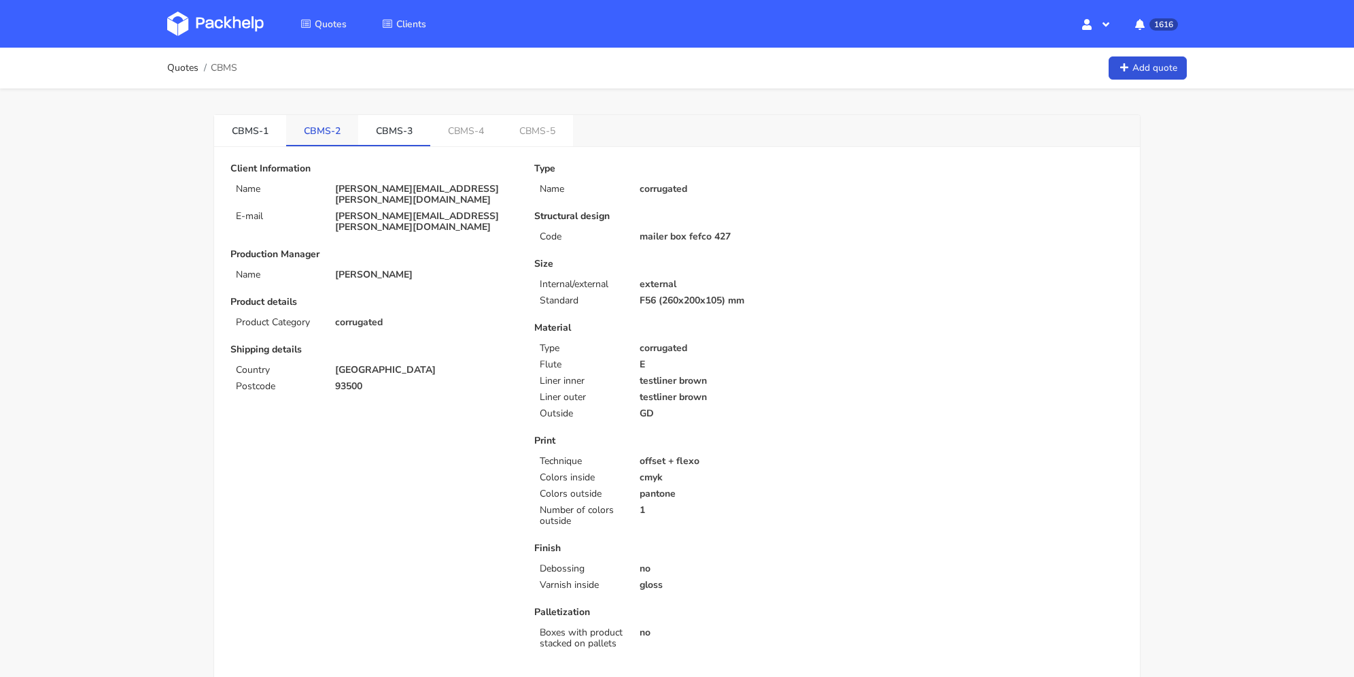
click at [341, 120] on link "CBMS-2" at bounding box center [322, 130] width 72 height 30
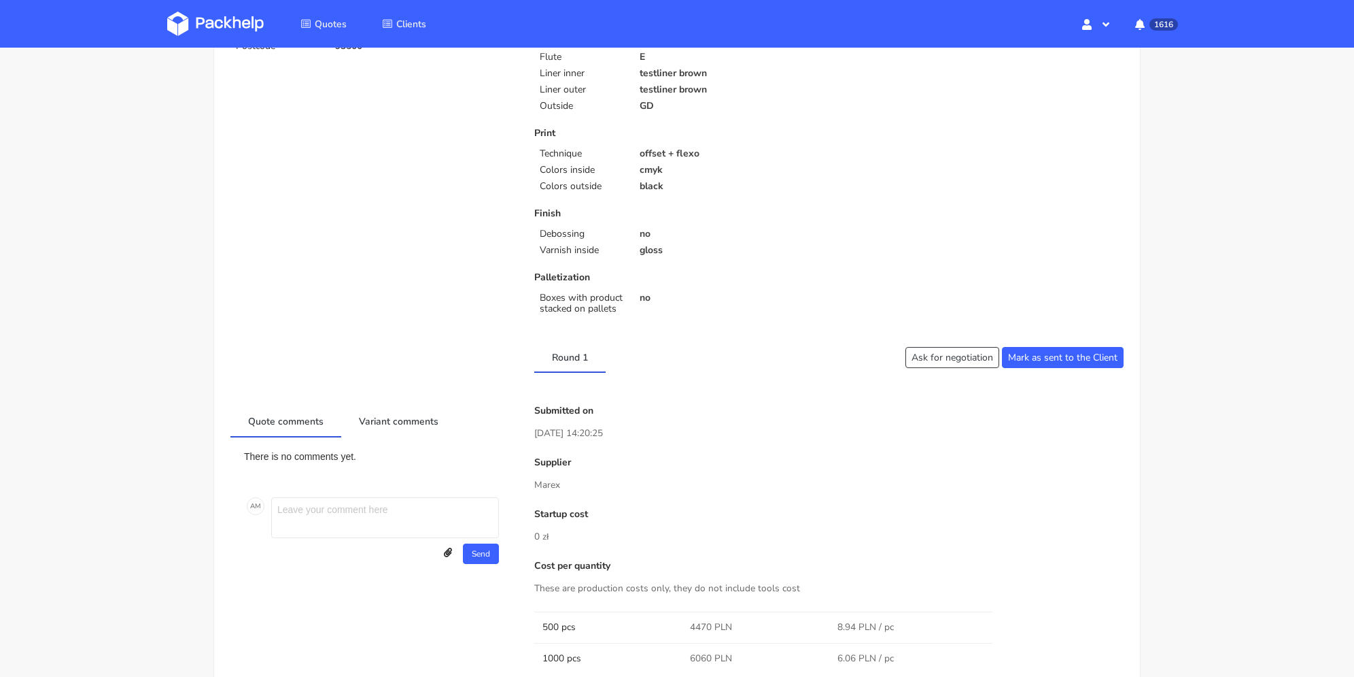
scroll to position [408, 0]
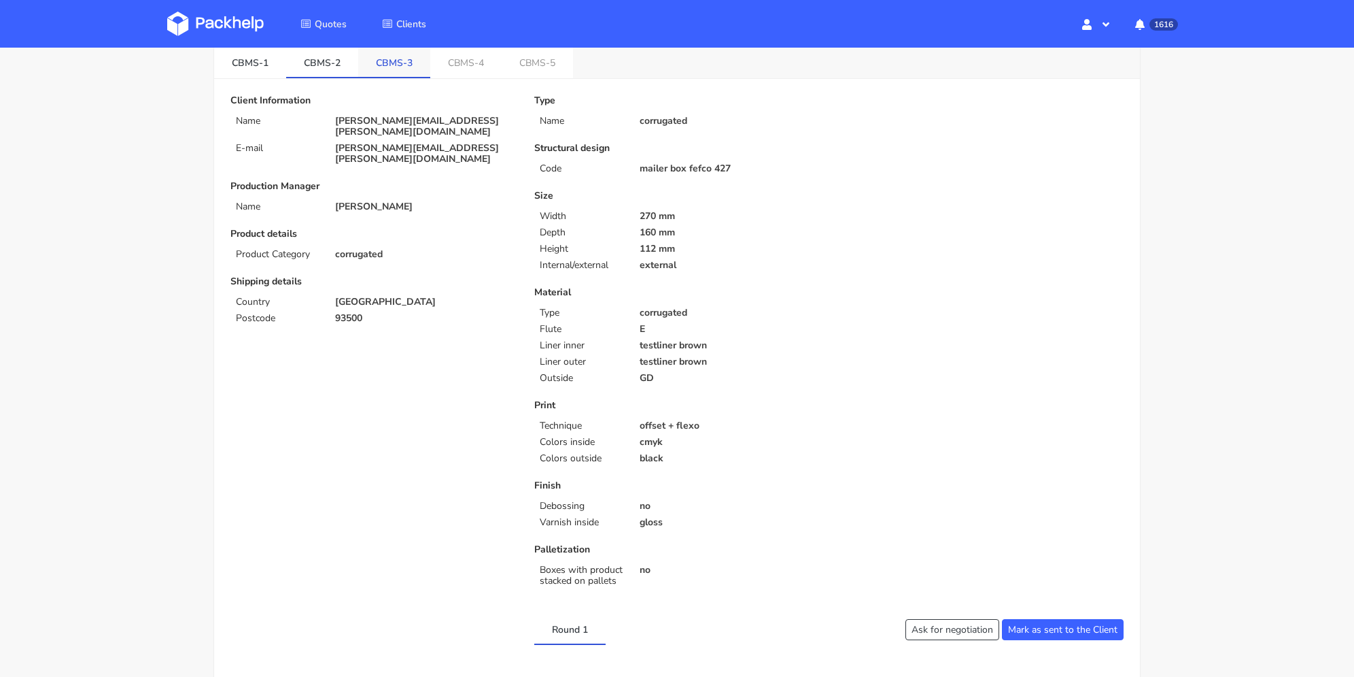
click at [385, 64] on link "CBMS-3" at bounding box center [394, 62] width 72 height 30
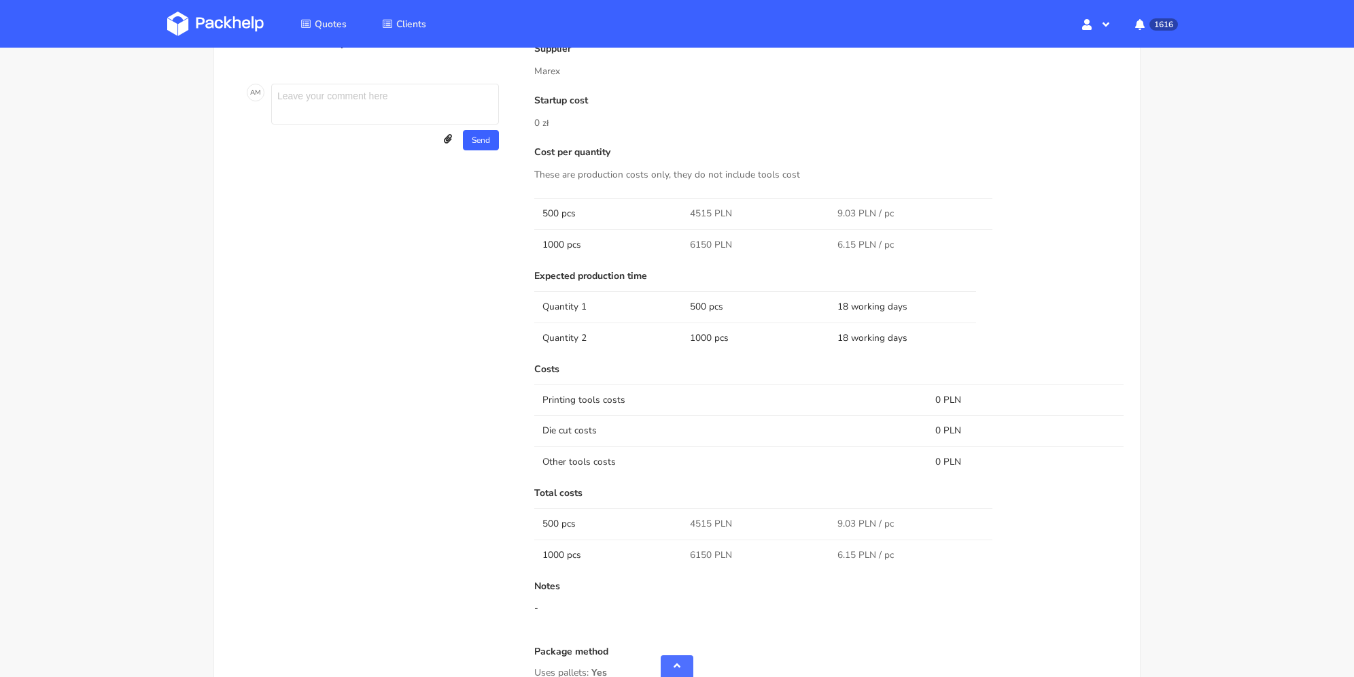
scroll to position [884, 0]
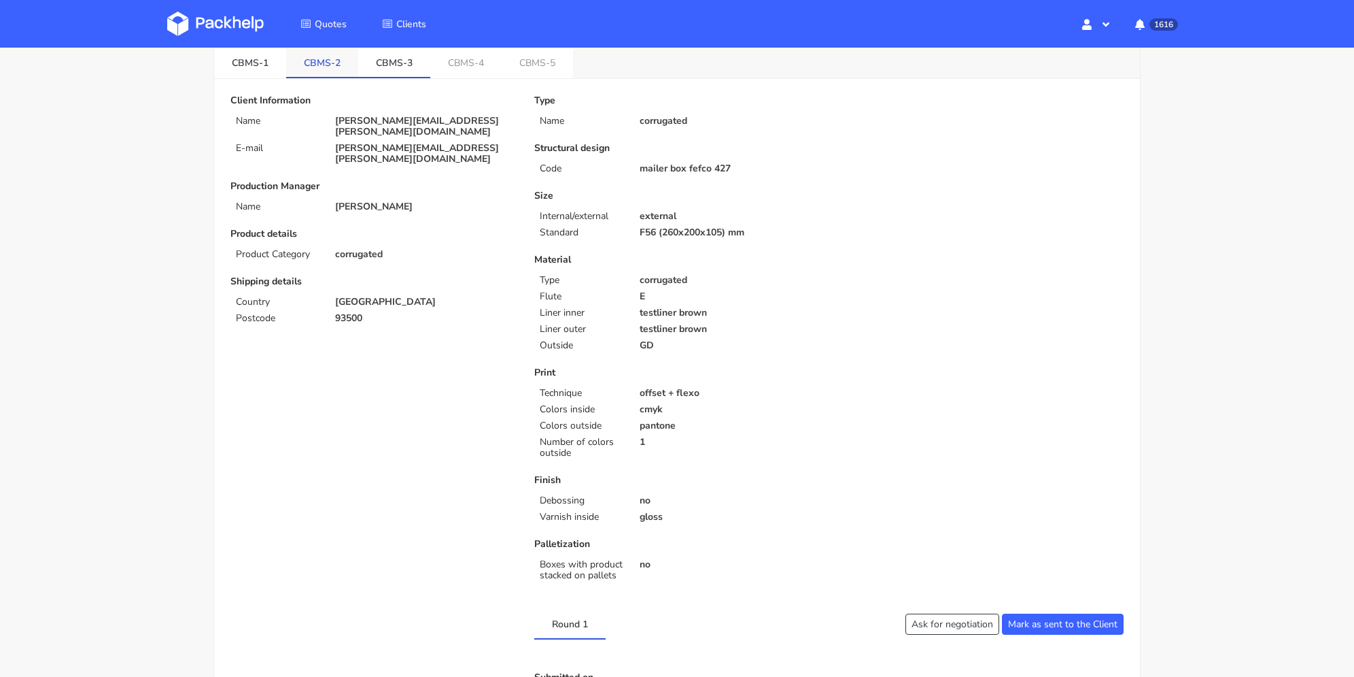
click at [337, 69] on link "CBMS-2" at bounding box center [322, 62] width 72 height 30
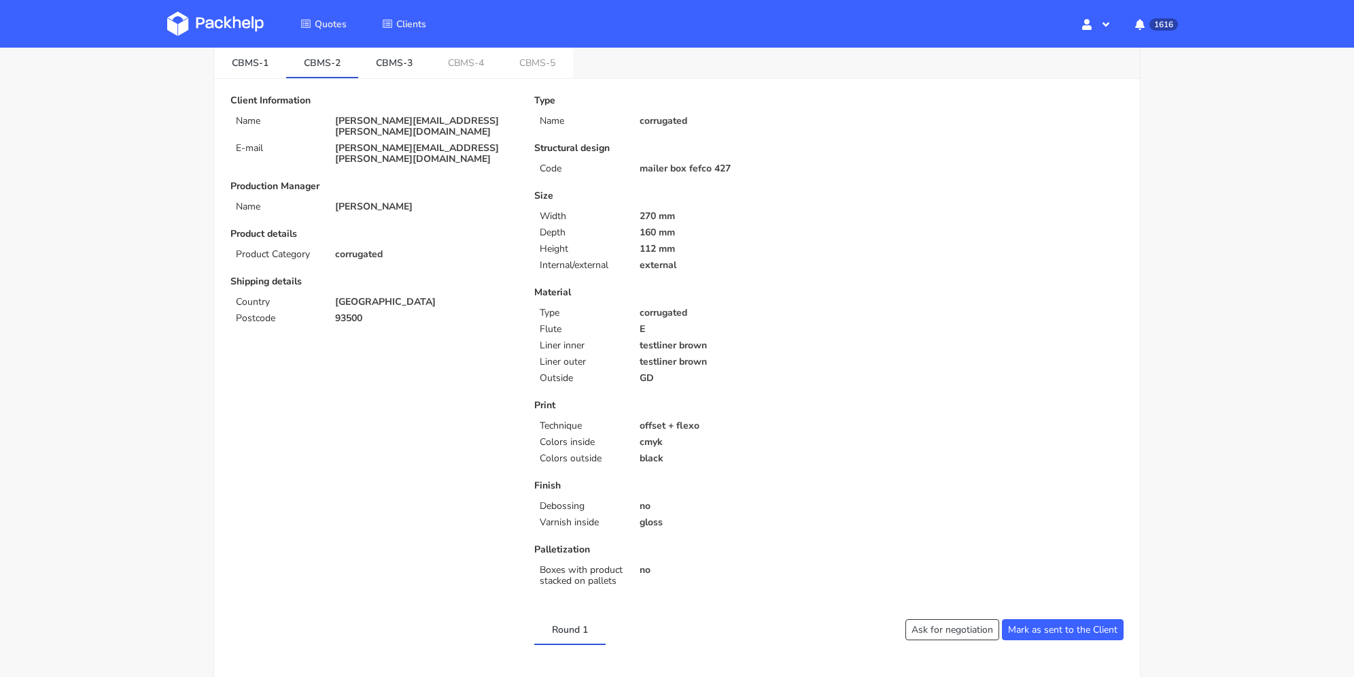
scroll to position [0, 0]
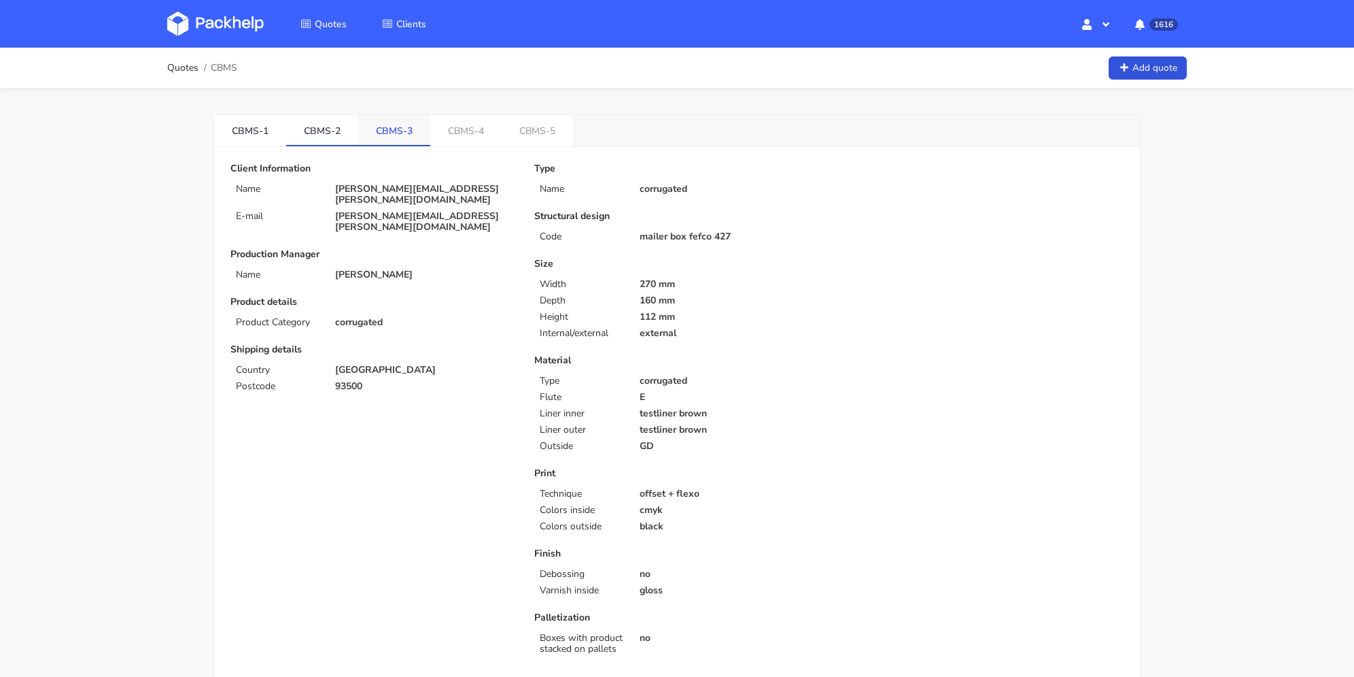
click at [400, 122] on link "CBMS-3" at bounding box center [394, 130] width 72 height 30
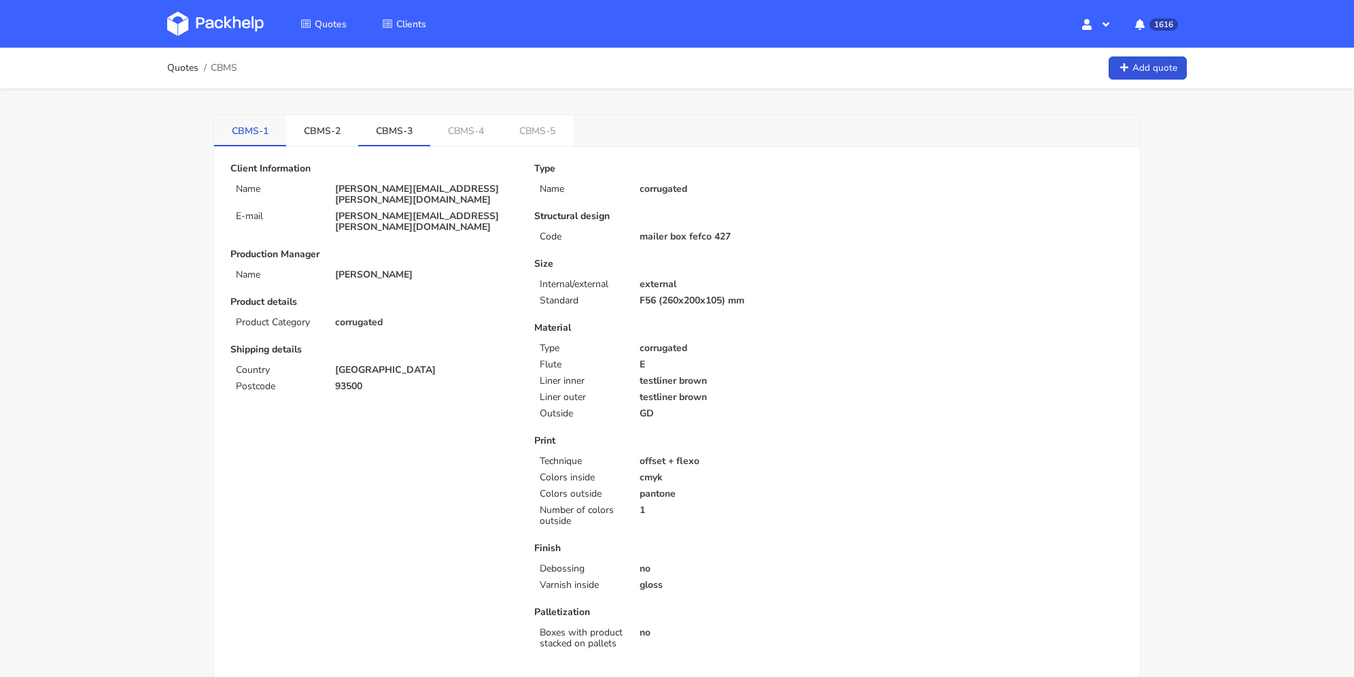
drag, startPoint x: 229, startPoint y: 124, endPoint x: 239, endPoint y: 124, distance: 9.5
click at [233, 124] on link "CBMS-1" at bounding box center [250, 130] width 72 height 30
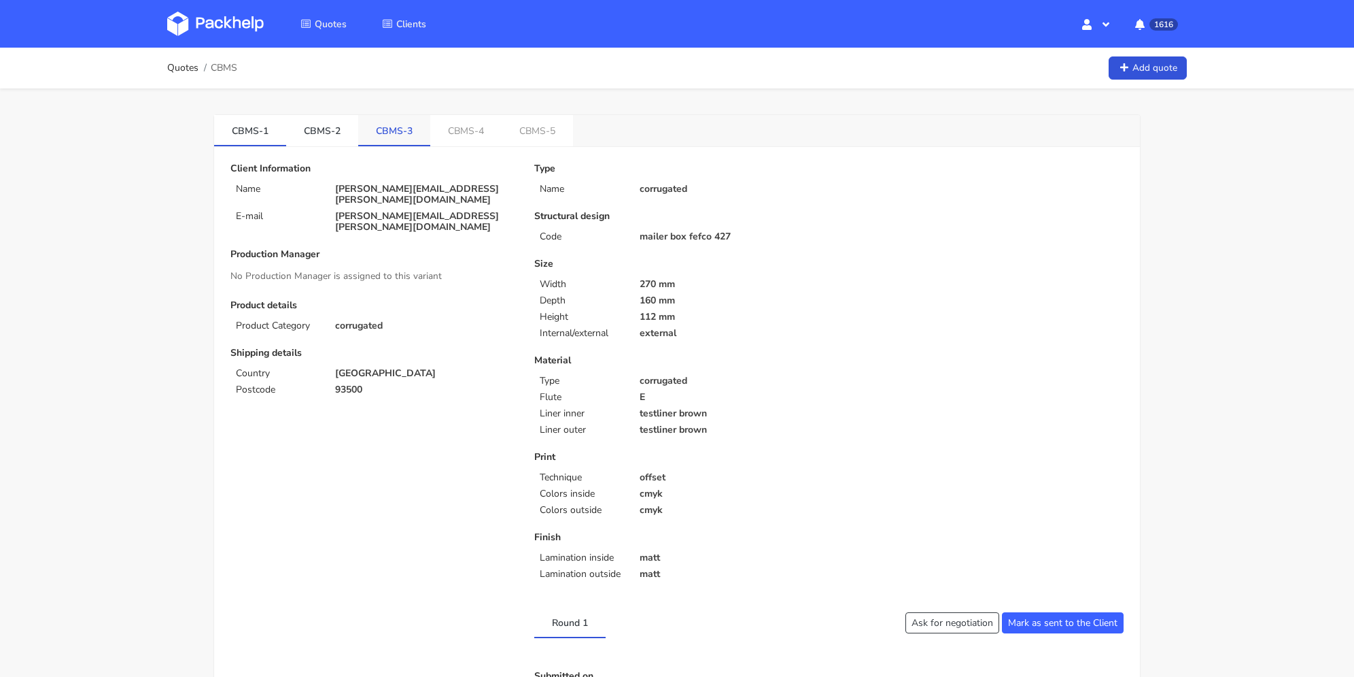
click at [390, 127] on link "CBMS-3" at bounding box center [394, 130] width 72 height 30
